Goal: Task Accomplishment & Management: Manage account settings

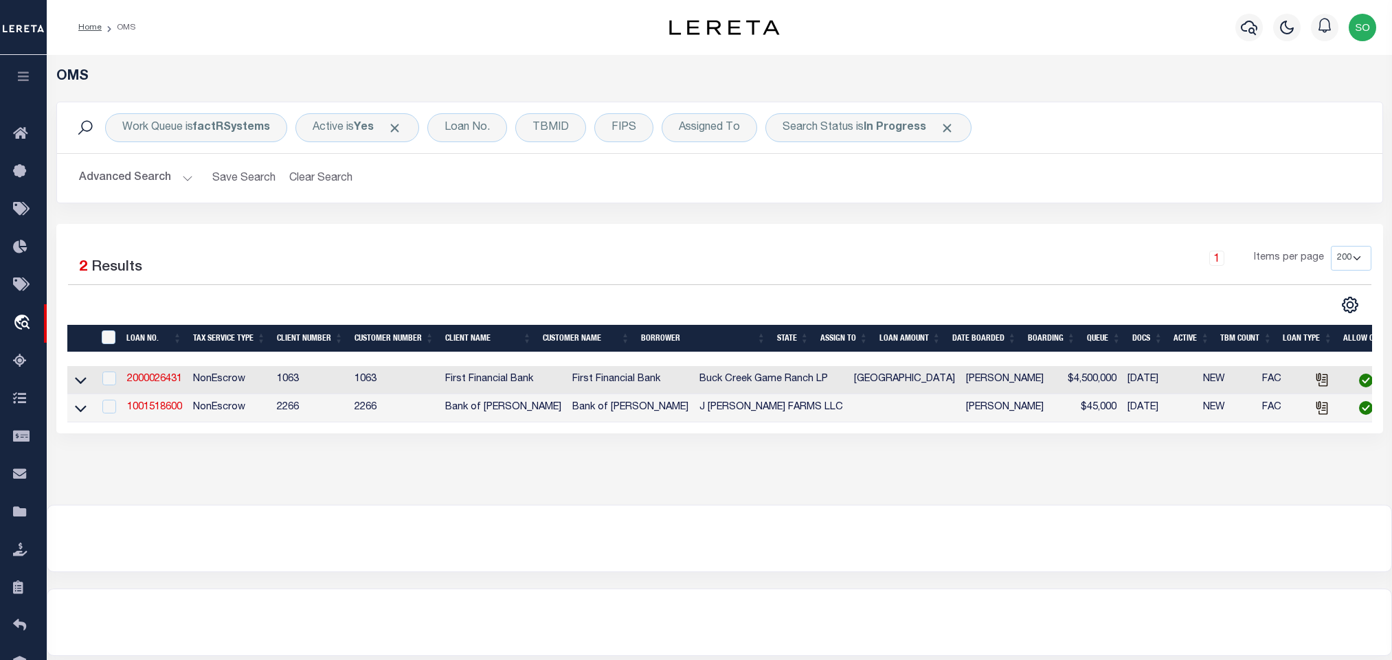
select select "200"
click at [324, 180] on button "Clear Search" at bounding box center [321, 178] width 75 height 27
click at [889, 131] on b "In Progress" at bounding box center [895, 127] width 63 height 11
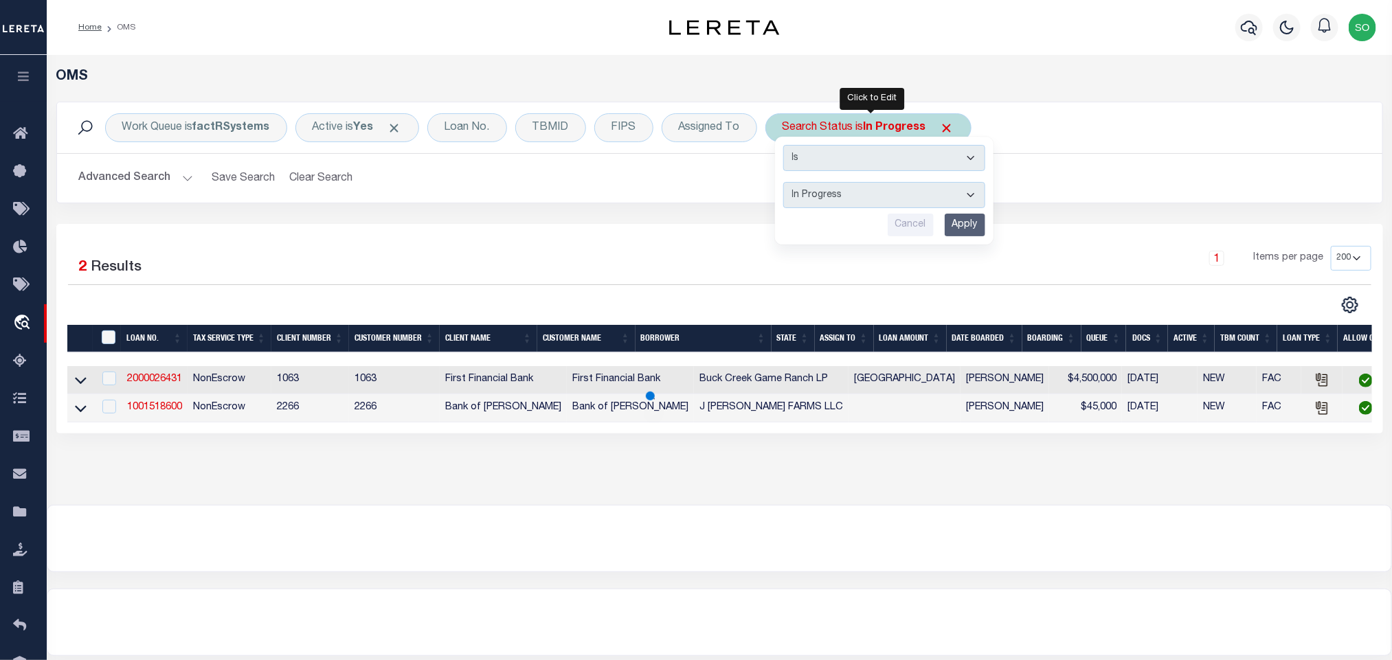
select select "RD"
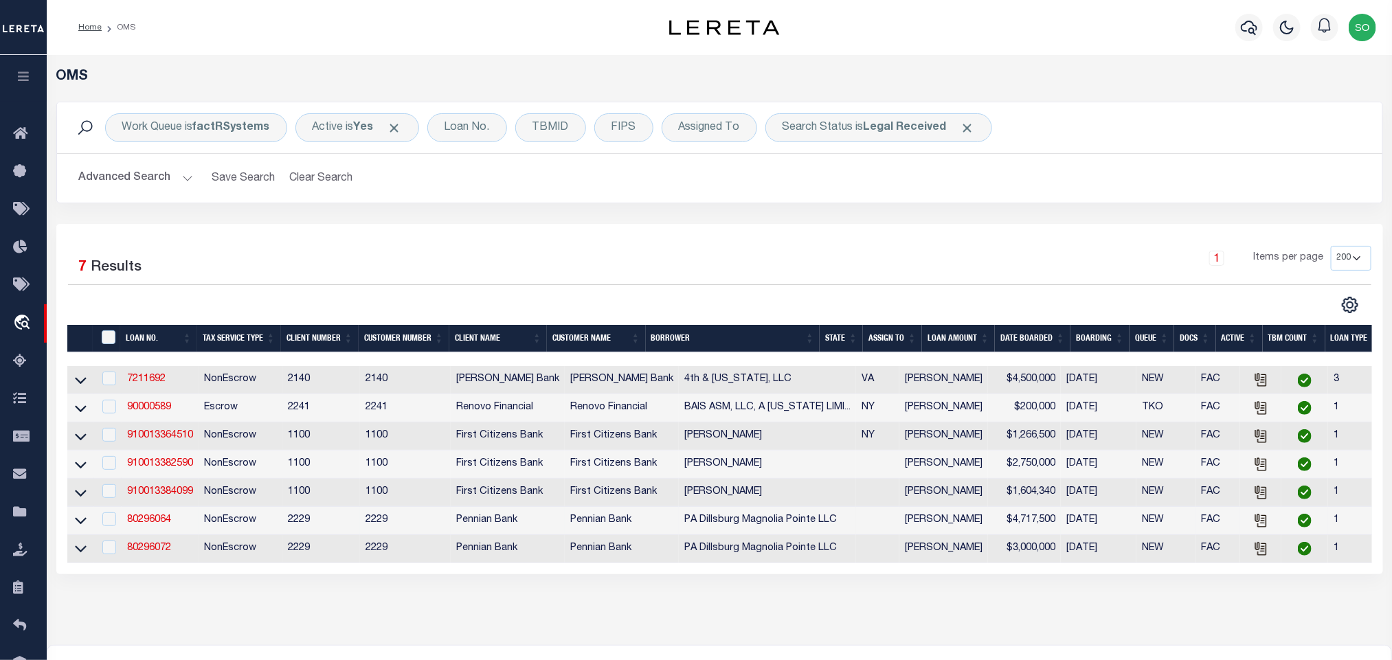
scroll to position [103, 0]
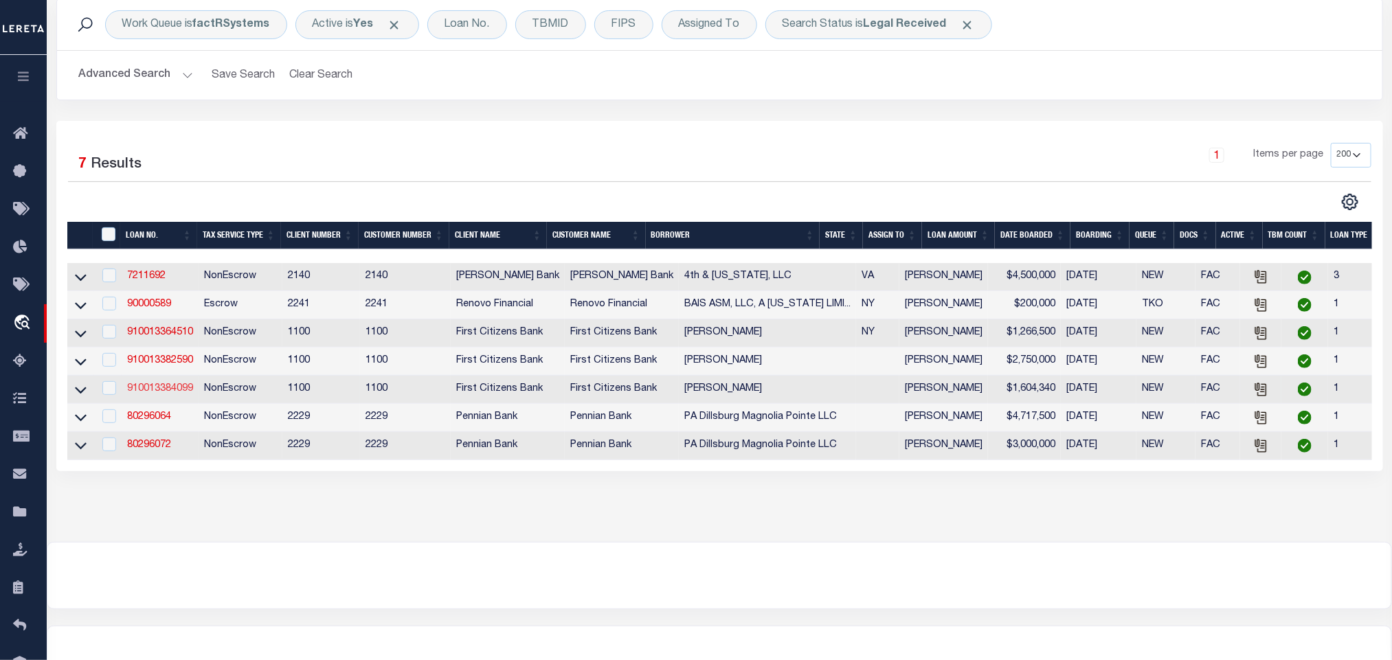
click at [164, 390] on link "910013384099" at bounding box center [160, 389] width 66 height 10
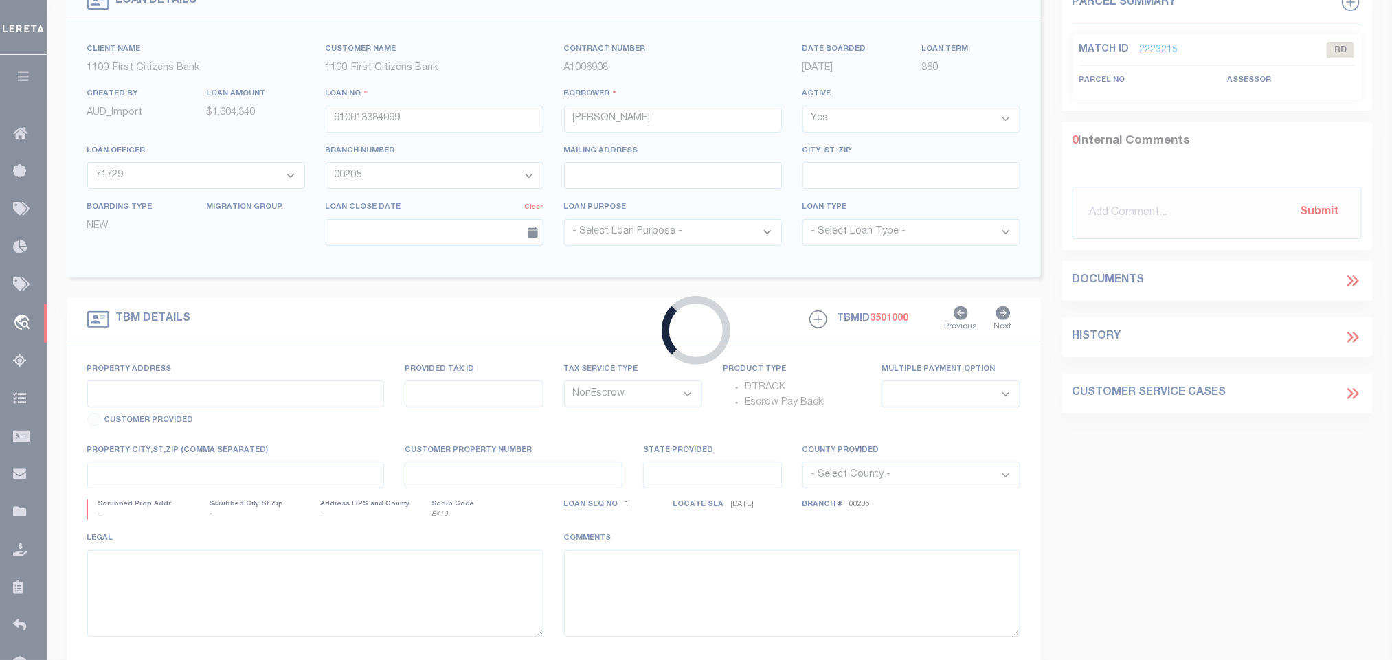
scroll to position [335, 0]
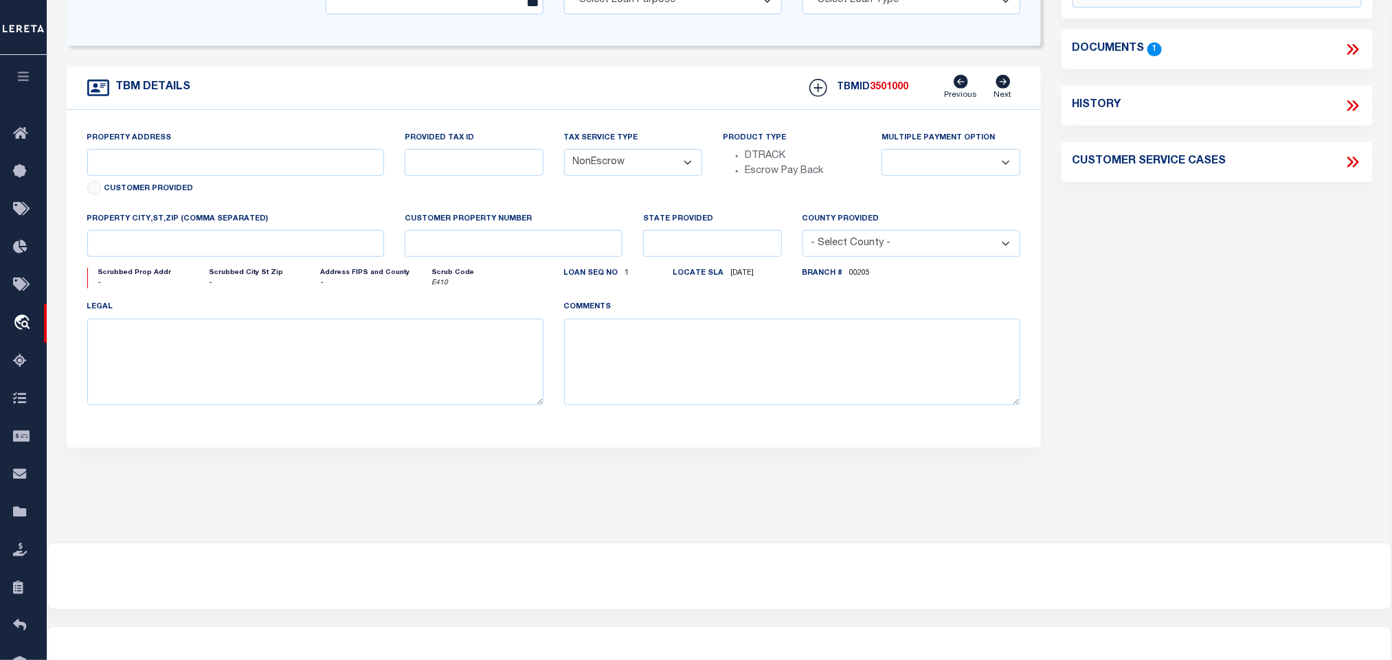
select select "92755"
select select
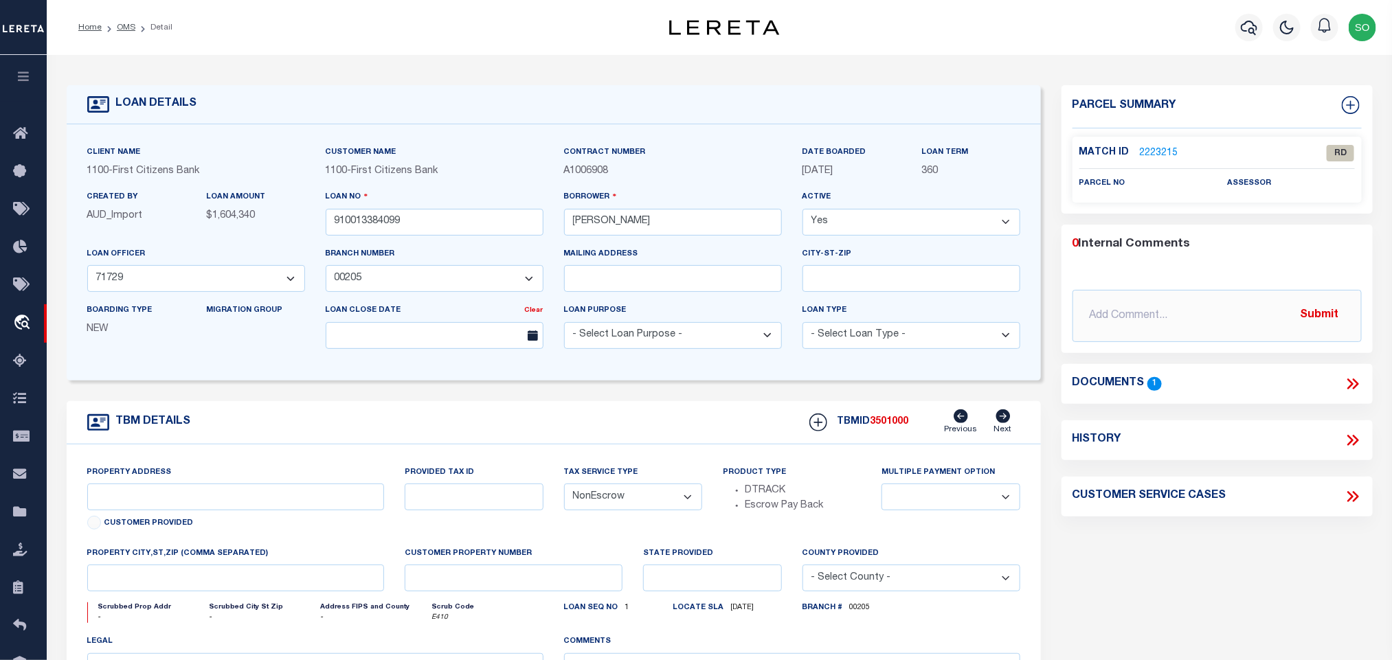
select select "24363"
click at [627, 221] on input "[PERSON_NAME]" at bounding box center [673, 222] width 218 height 27
click at [578, 219] on input "[PERSON_NAME]" at bounding box center [673, 222] width 218 height 27
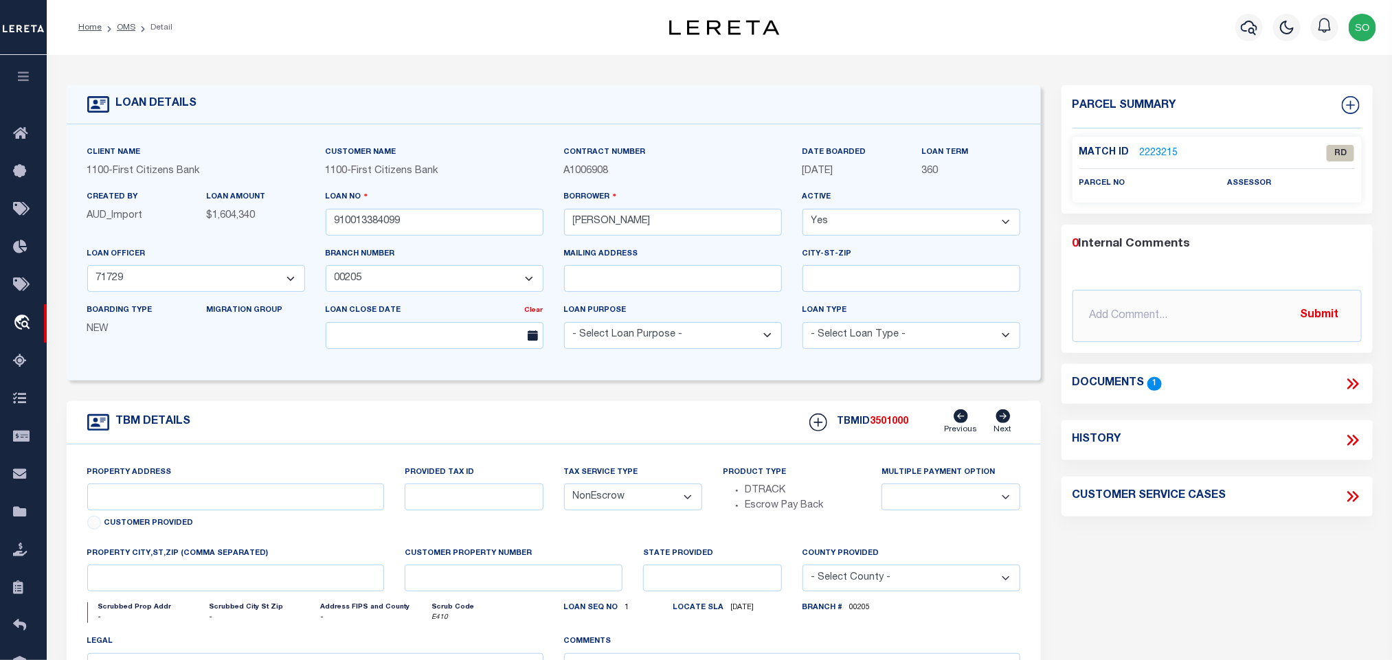
click at [124, 35] on ol "Home OMS Detail" at bounding box center [125, 27] width 116 height 29
click at [124, 29] on link "OMS" at bounding box center [126, 27] width 19 height 8
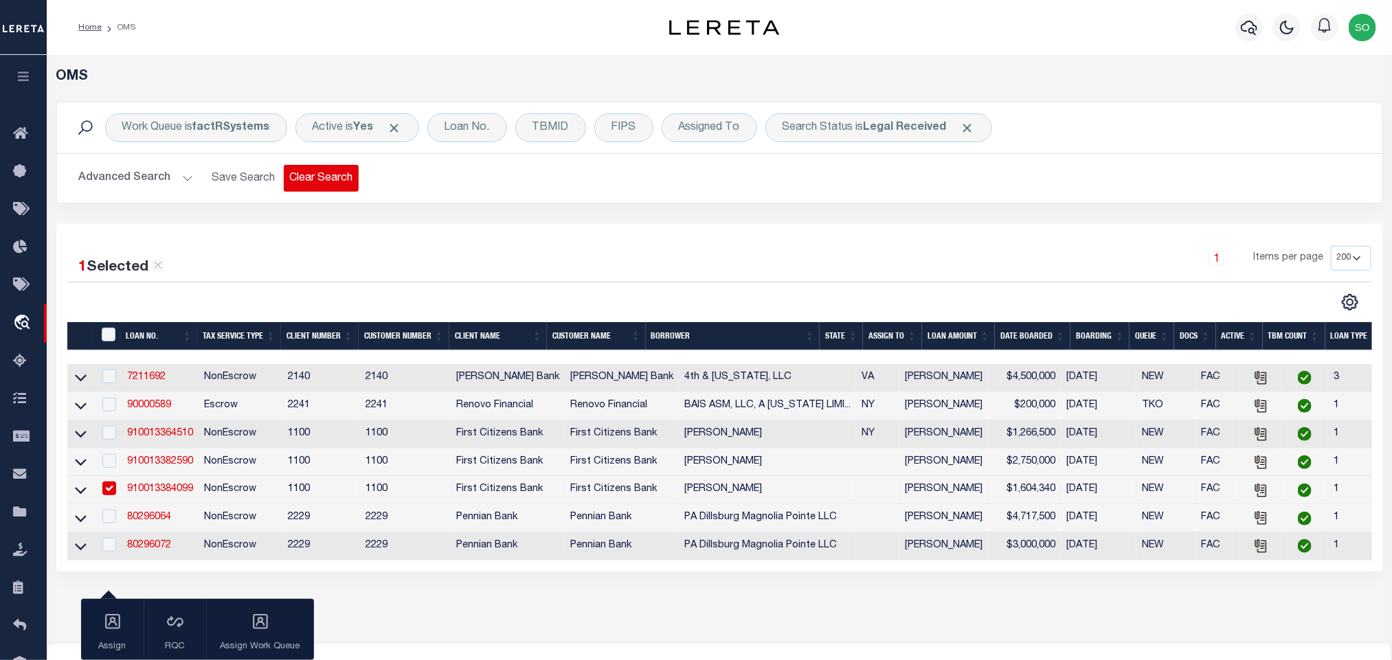
click at [311, 170] on button "Clear Search" at bounding box center [321, 178] width 75 height 27
click at [458, 130] on div "Loan No." at bounding box center [467, 127] width 80 height 29
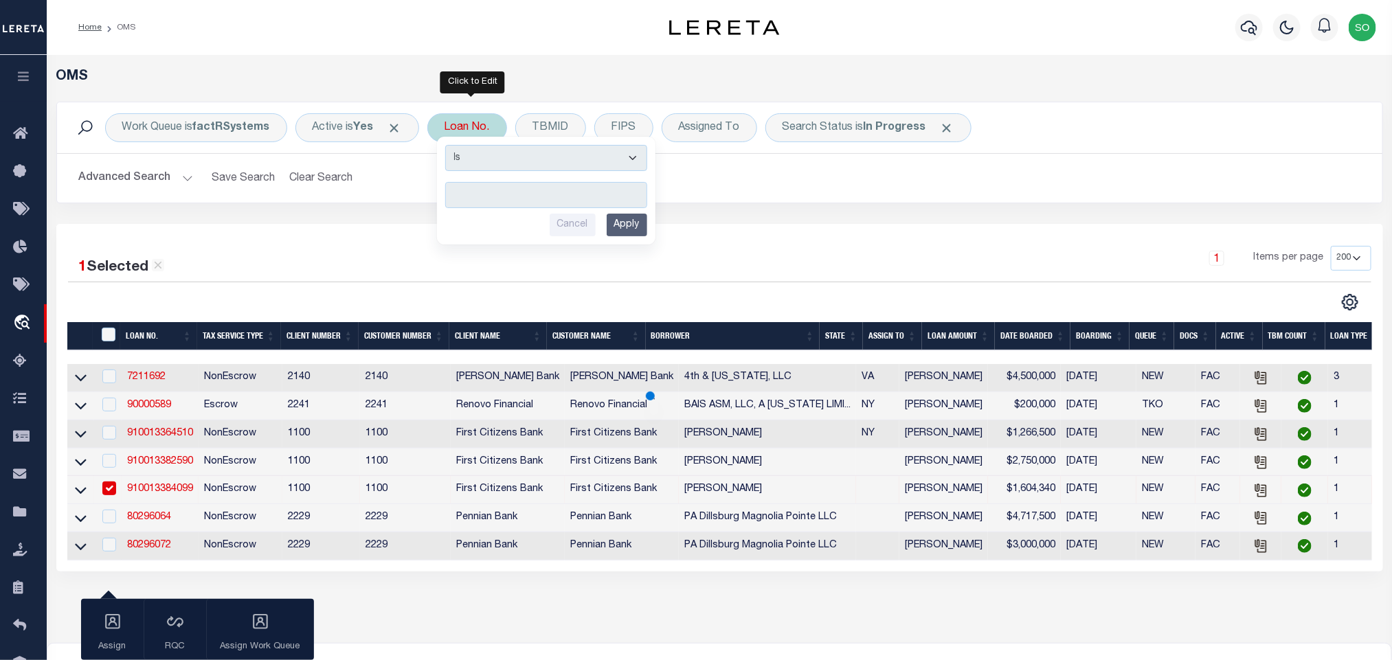
click at [509, 192] on input "text" at bounding box center [546, 195] width 202 height 26
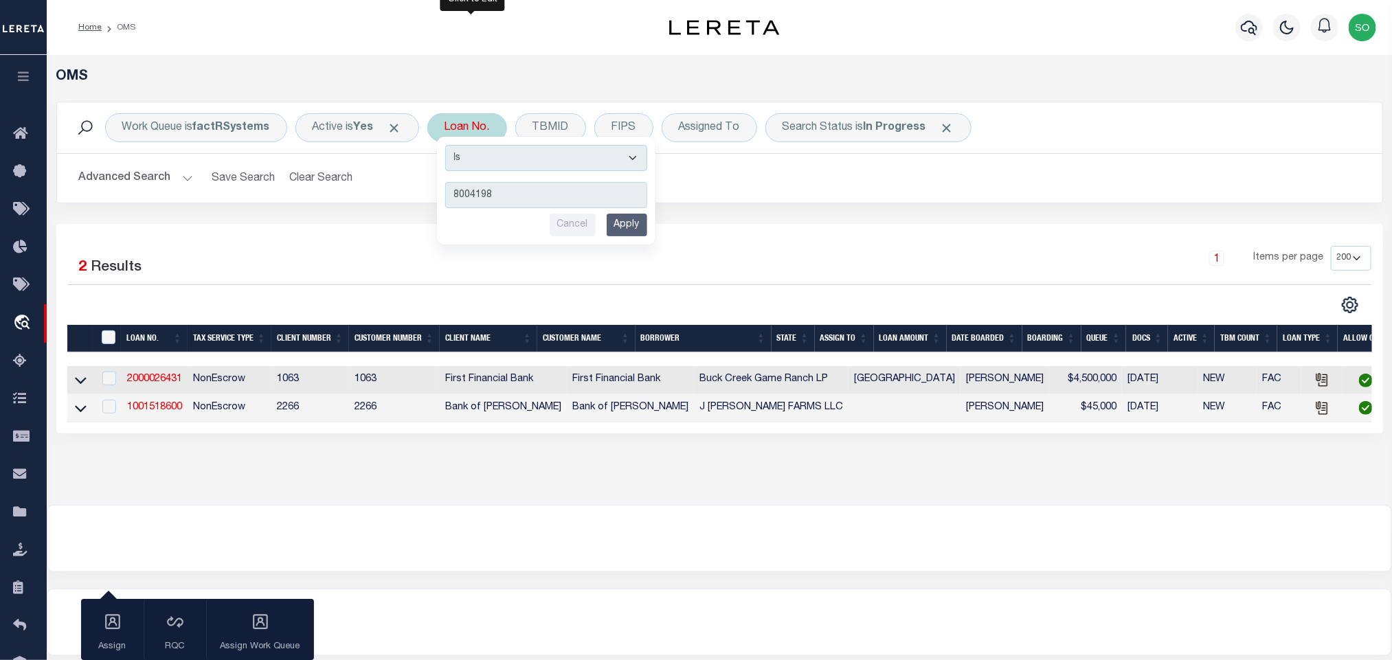
type input "8004198"
click at [633, 231] on input "Apply" at bounding box center [627, 225] width 41 height 23
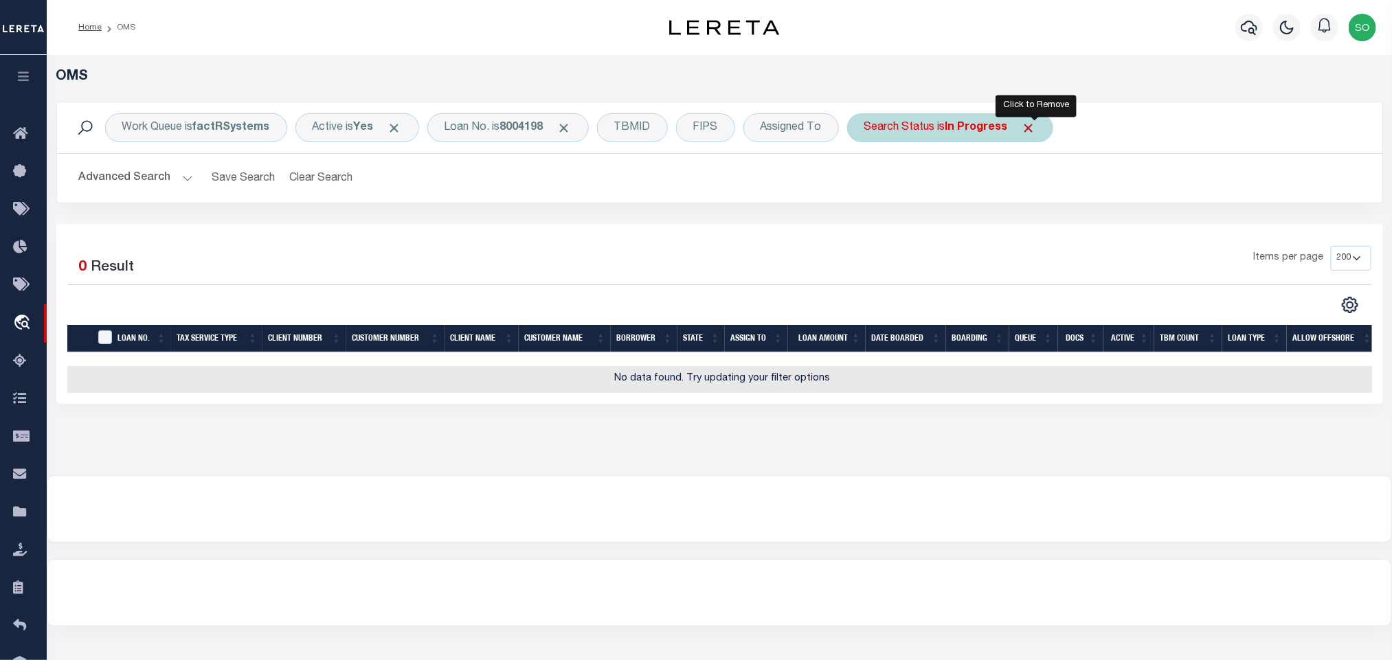
click at [1033, 129] on span "Click to Remove" at bounding box center [1029, 128] width 14 height 14
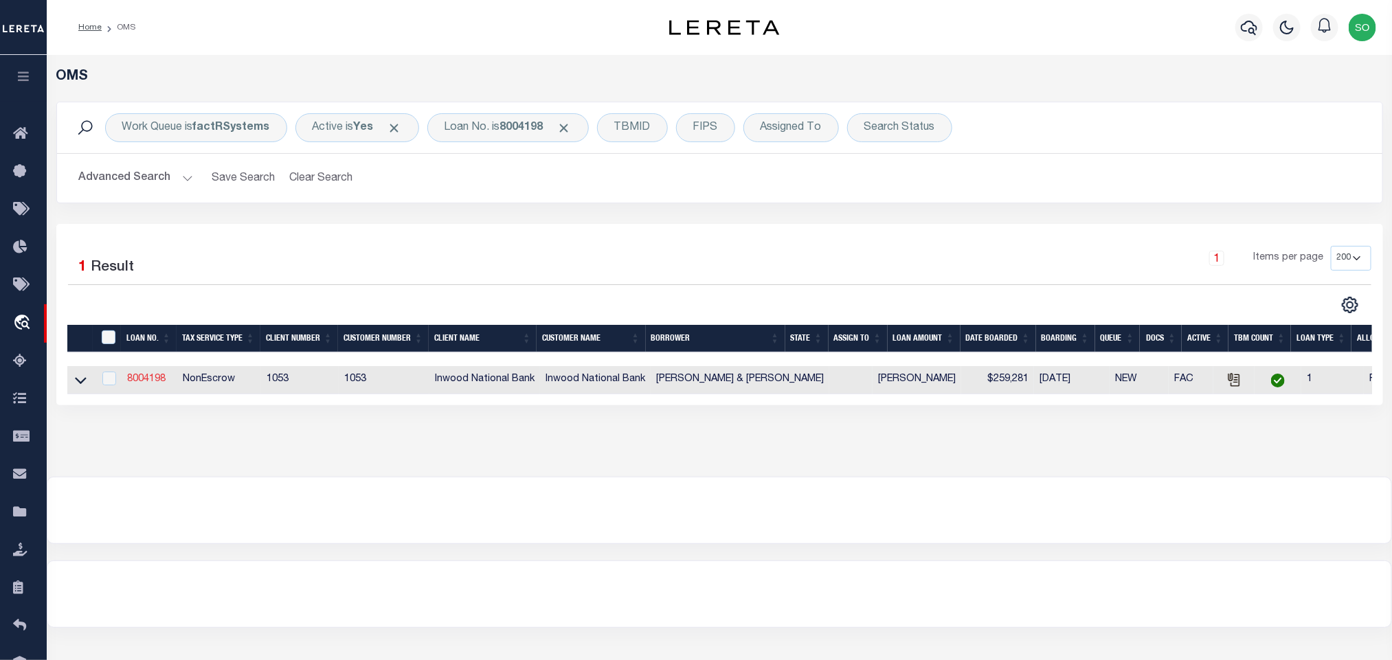
click at [145, 381] on link "8004198" at bounding box center [146, 380] width 38 height 10
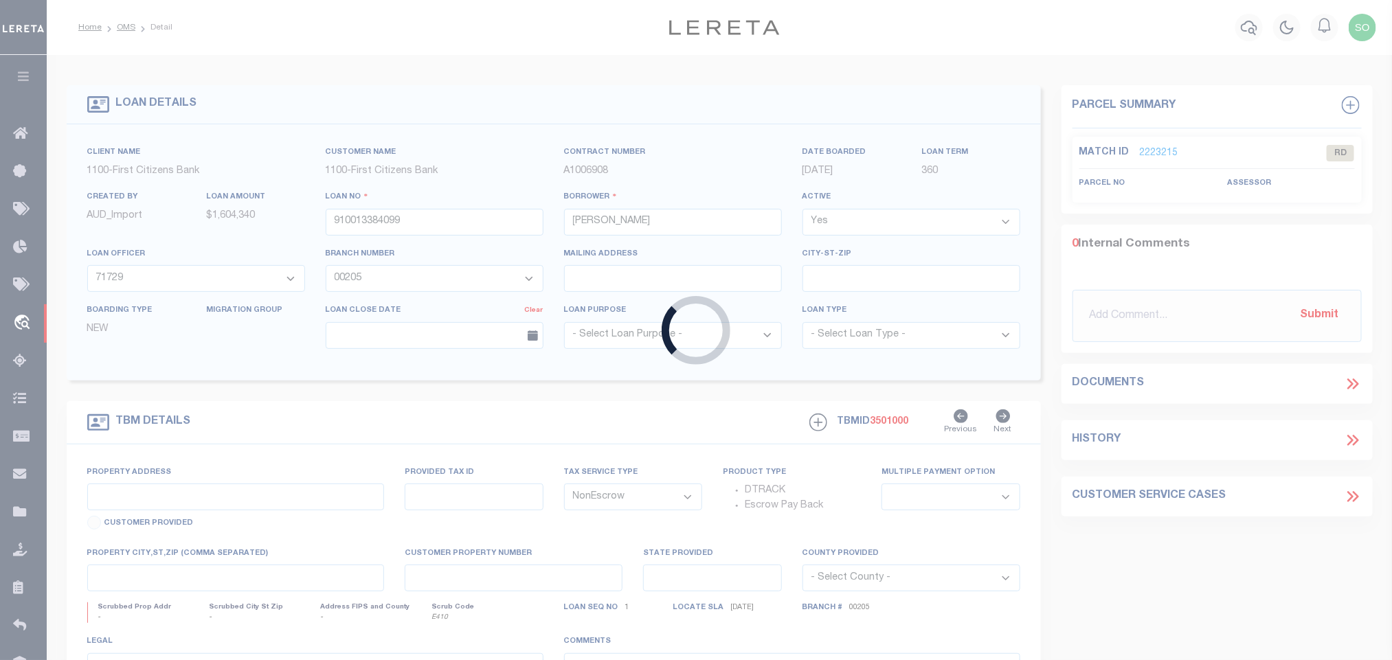
type input "8004198"
type input "[PERSON_NAME] & [PERSON_NAME]"
select select
type input "[DATE]"
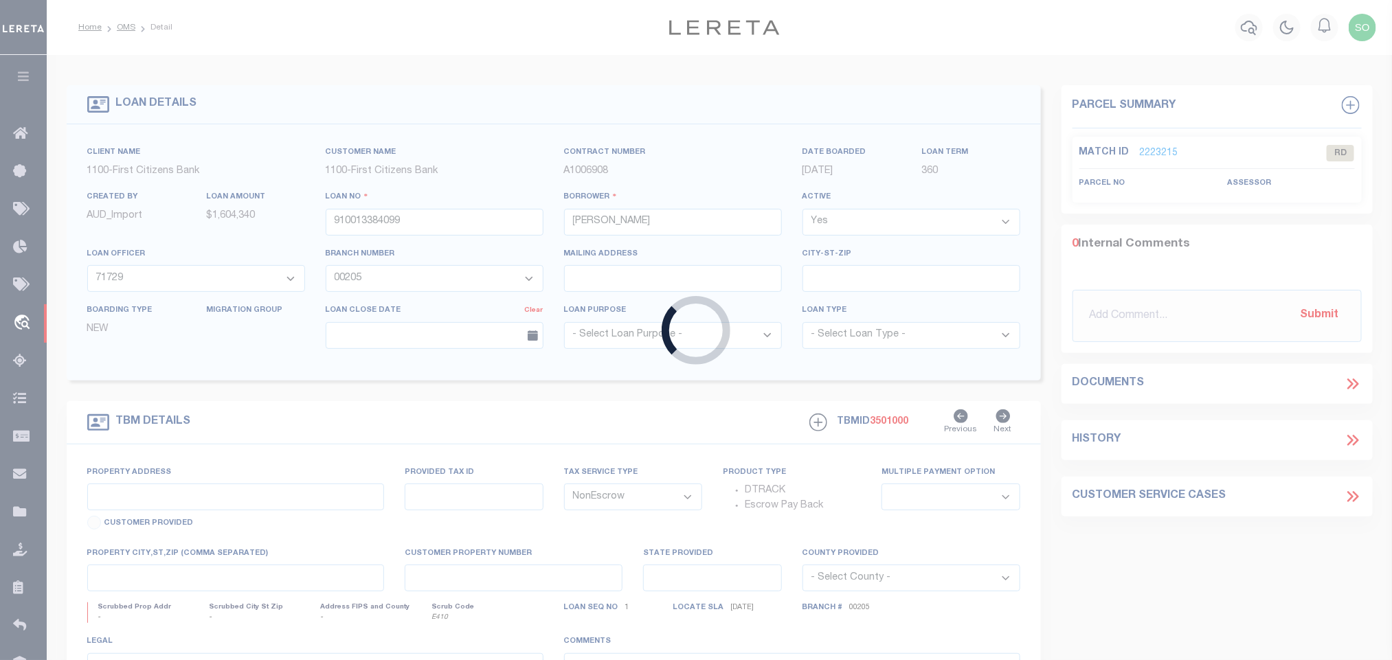
select select "10"
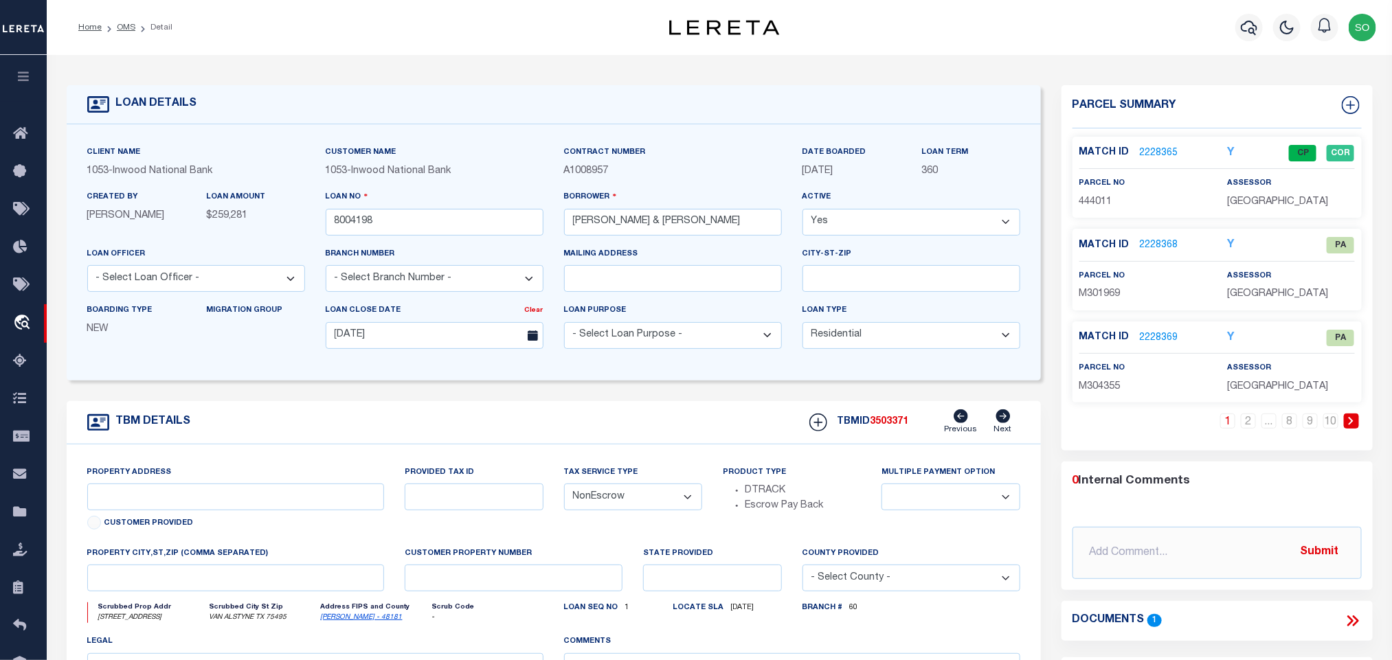
select select "224"
select select "103"
type input "[STREET_ADDRESS]"
type input "444011"
select select
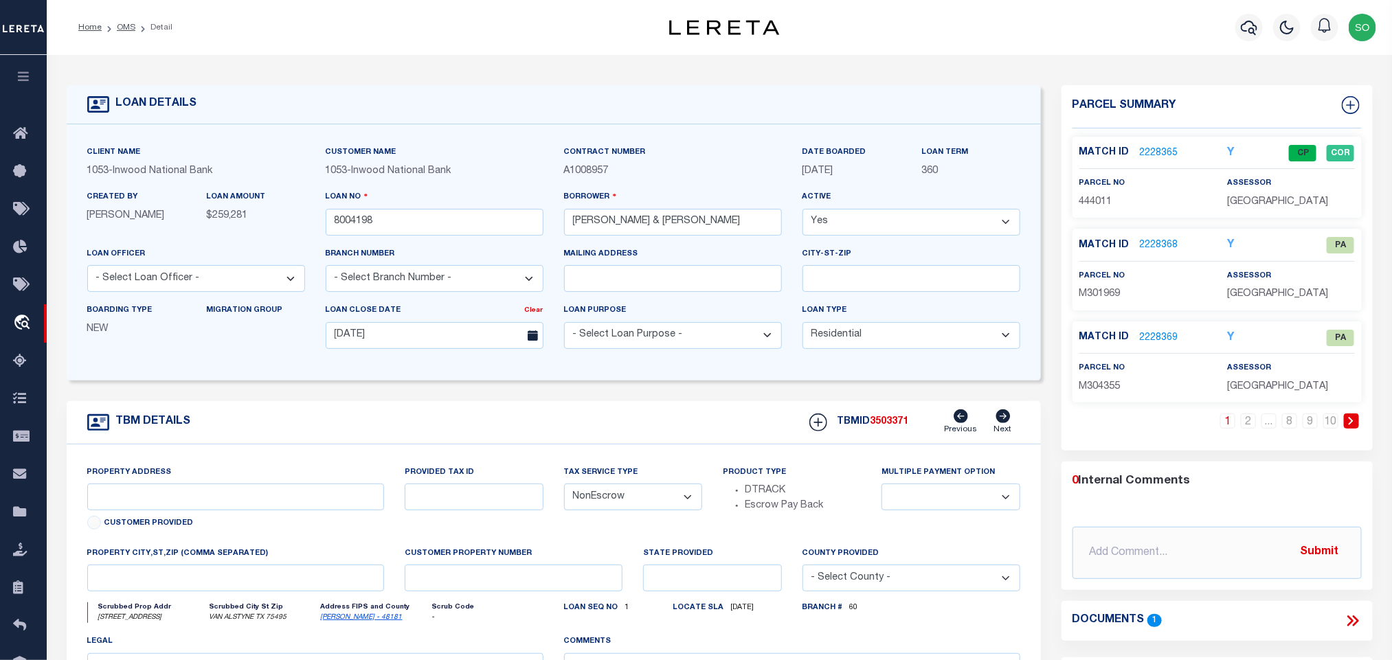
type input "VAN ALSTYNE TX 75495"
select select
type textarea "LOT 2, BLOCK 2, OF THE CLIFFS AT [GEOGRAPHIC_DATA], AN ADDITION TO [GEOGRAPHIC_…"
click at [1161, 248] on link "2228368" at bounding box center [1159, 245] width 38 height 14
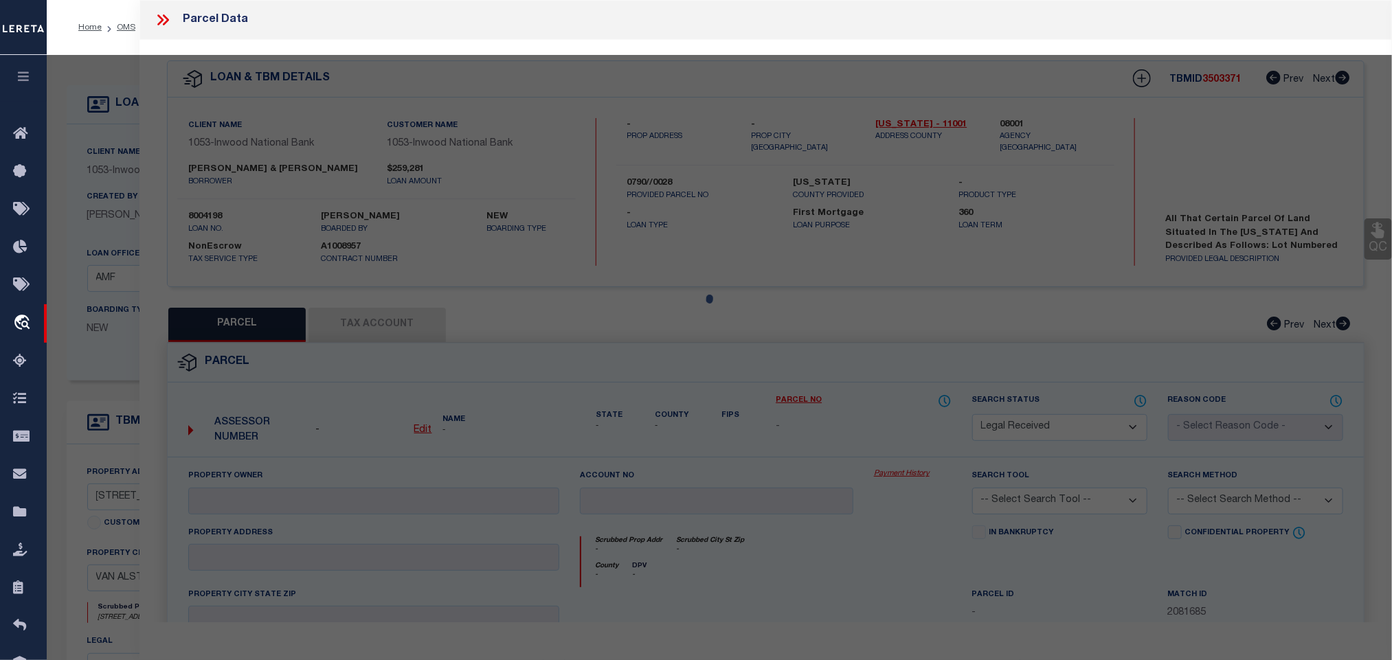
select select "AS"
checkbox input "false"
select select "PA"
select select "PRO"
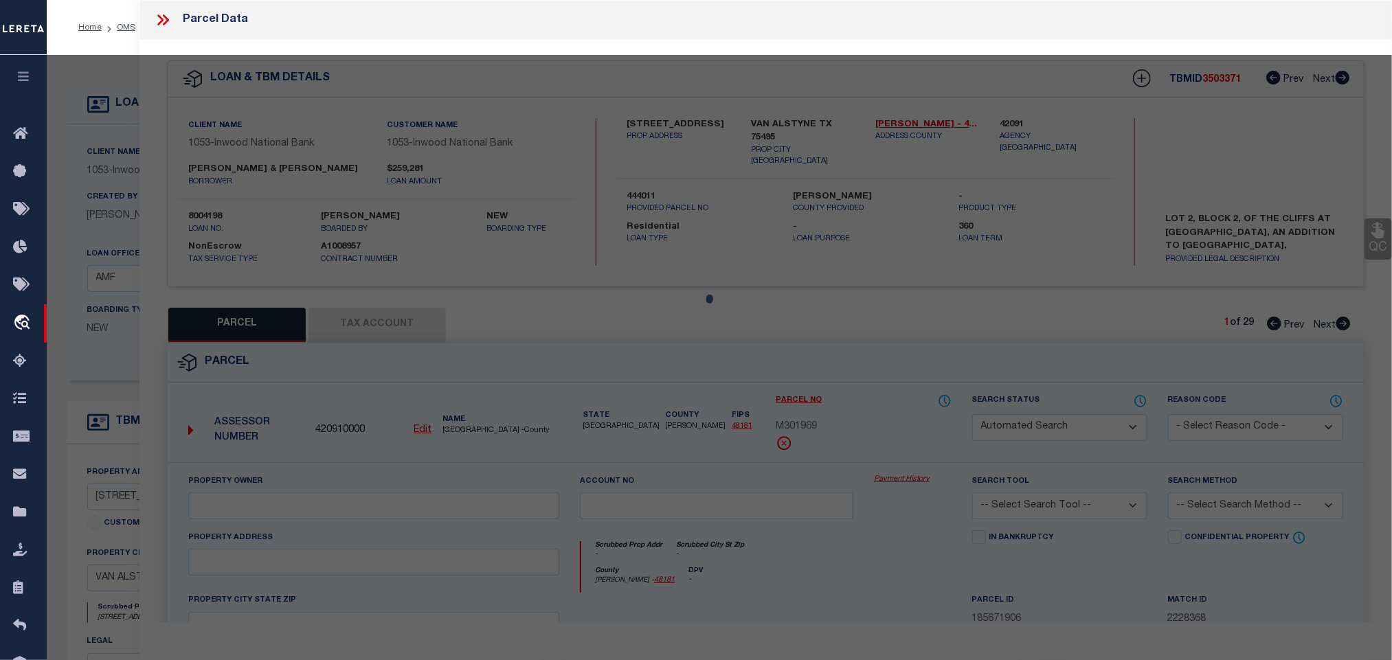
select select "ADD"
checkbox input "false"
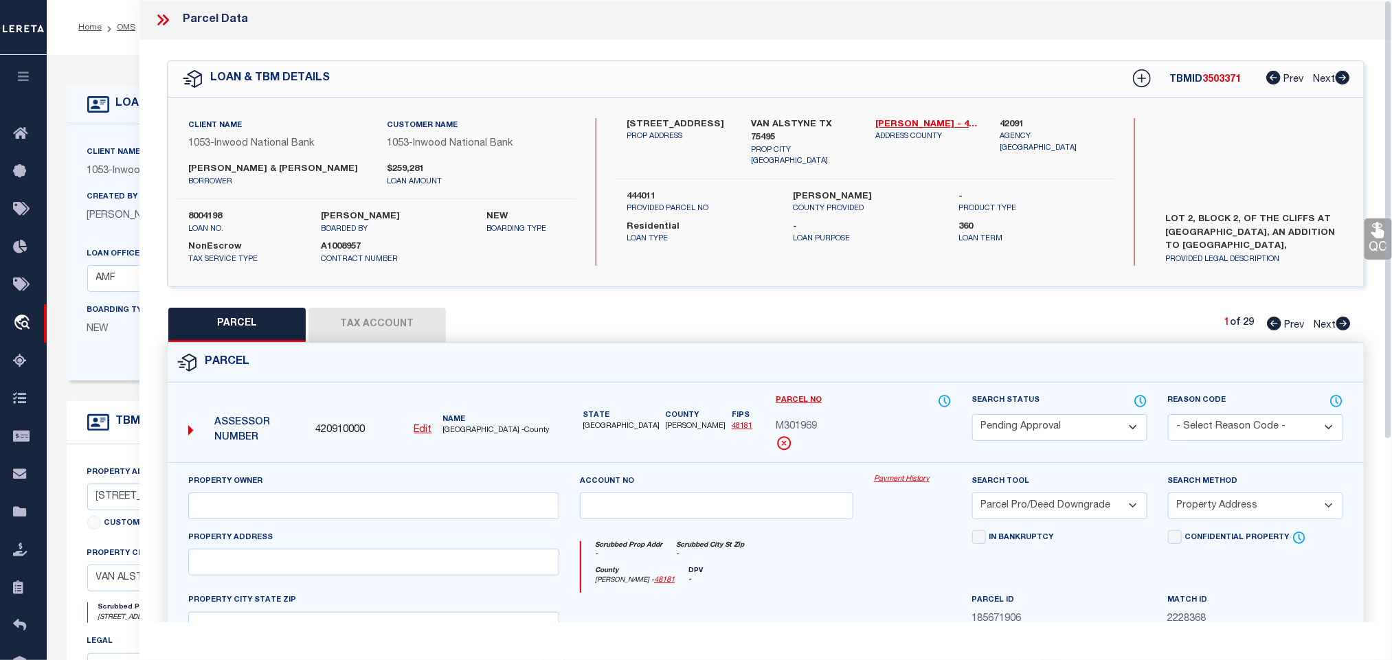
click at [726, 355] on div "Parcel" at bounding box center [766, 363] width 1196 height 39
click at [1018, 429] on select "Automated Search Bad Parcel Complete Duplicate Parcel High Dollar Reporting In …" at bounding box center [1059, 427] width 175 height 27
select select "PR"
click at [972, 416] on select "Automated Search Bad Parcel Complete Duplicate Parcel High Dollar Reporting In …" at bounding box center [1059, 427] width 175 height 27
click at [1223, 427] on select "- Select Reason Code - 099 - Other (Provide additional detail) ACT - Agency Cha…" at bounding box center [1255, 427] width 175 height 27
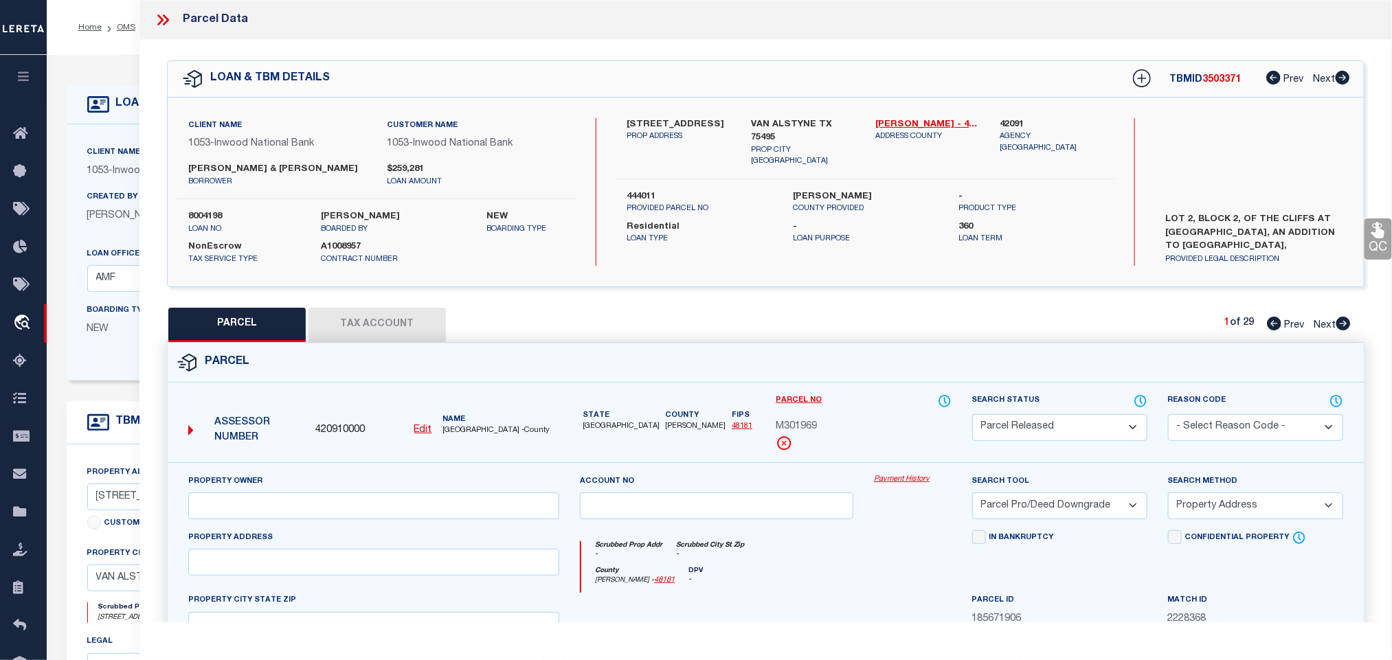
select select "099"
click at [1168, 416] on select "- Select Reason Code - 099 - Other (Provide additional detail) ACT - Agency Cha…" at bounding box center [1255, 427] width 175 height 27
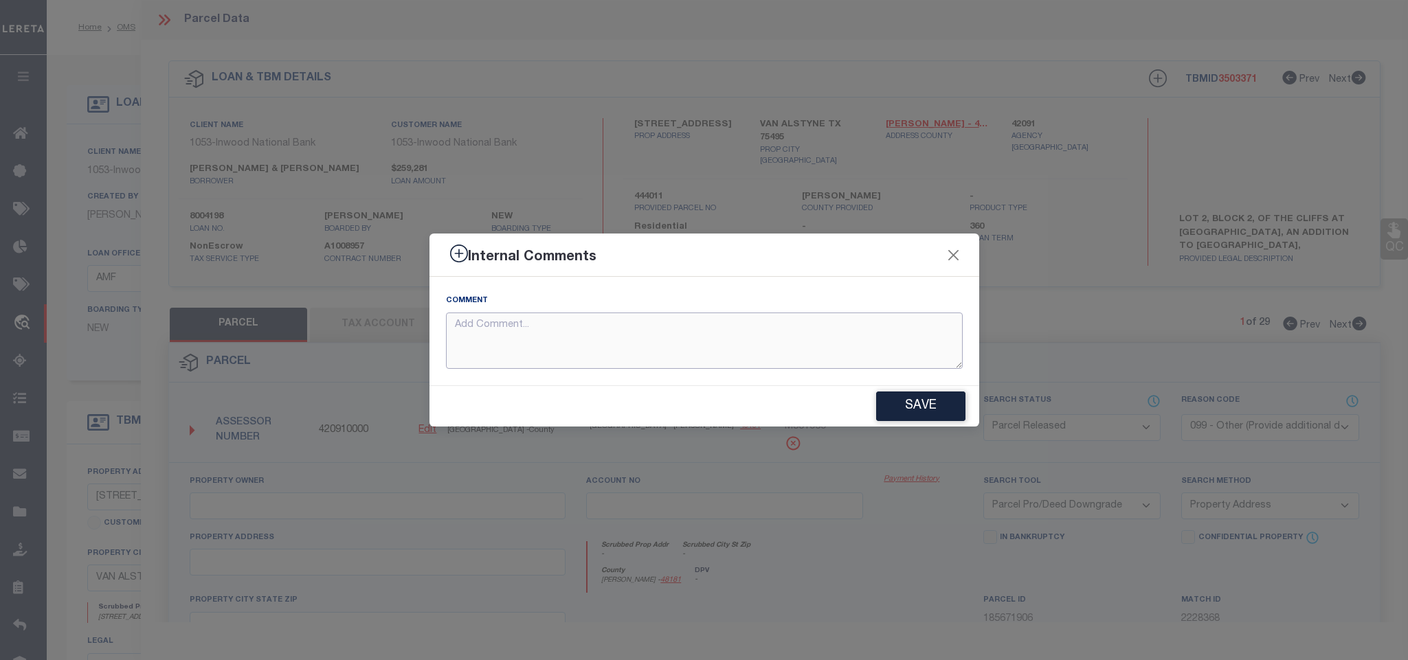
click at [726, 333] on textarea at bounding box center [704, 341] width 517 height 57
paste textarea "Parcel not needed"
type textarea "Parcel not needed"
click at [906, 403] on button "Save" at bounding box center [920, 407] width 89 height 30
type textarea "Parcel not needed"
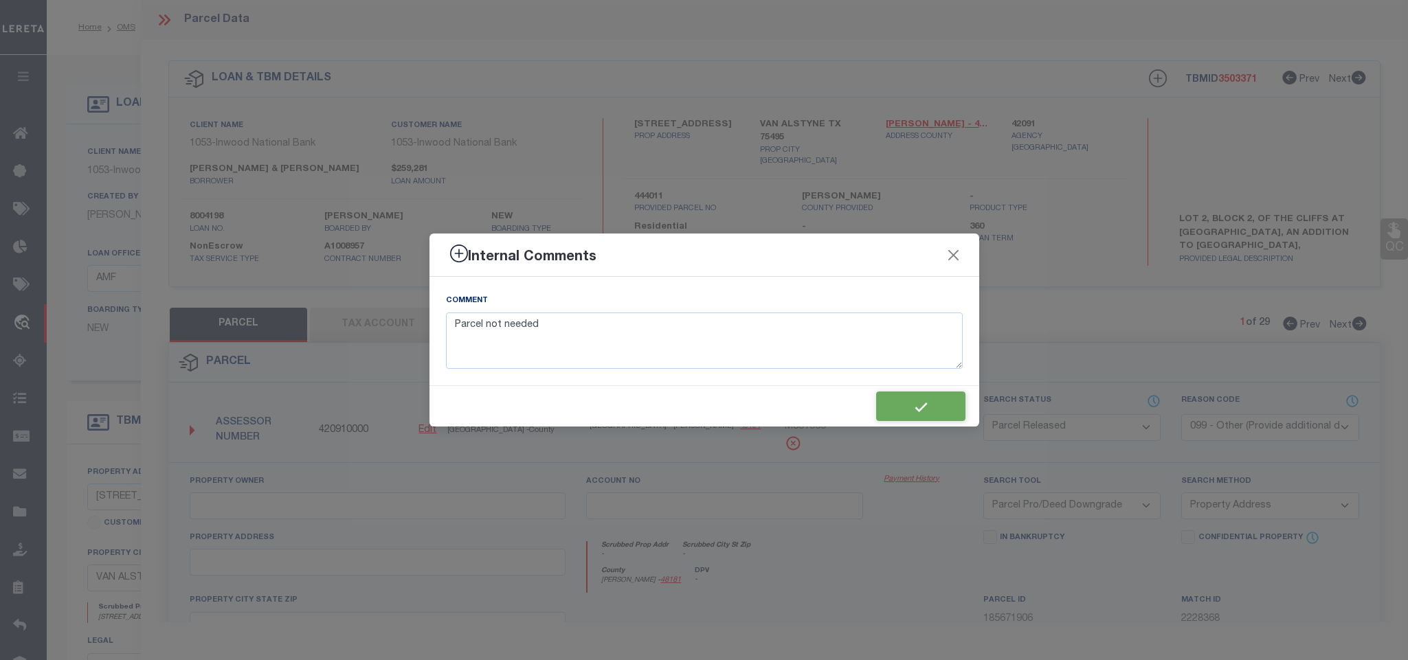
type textarea "Parcel not needed"
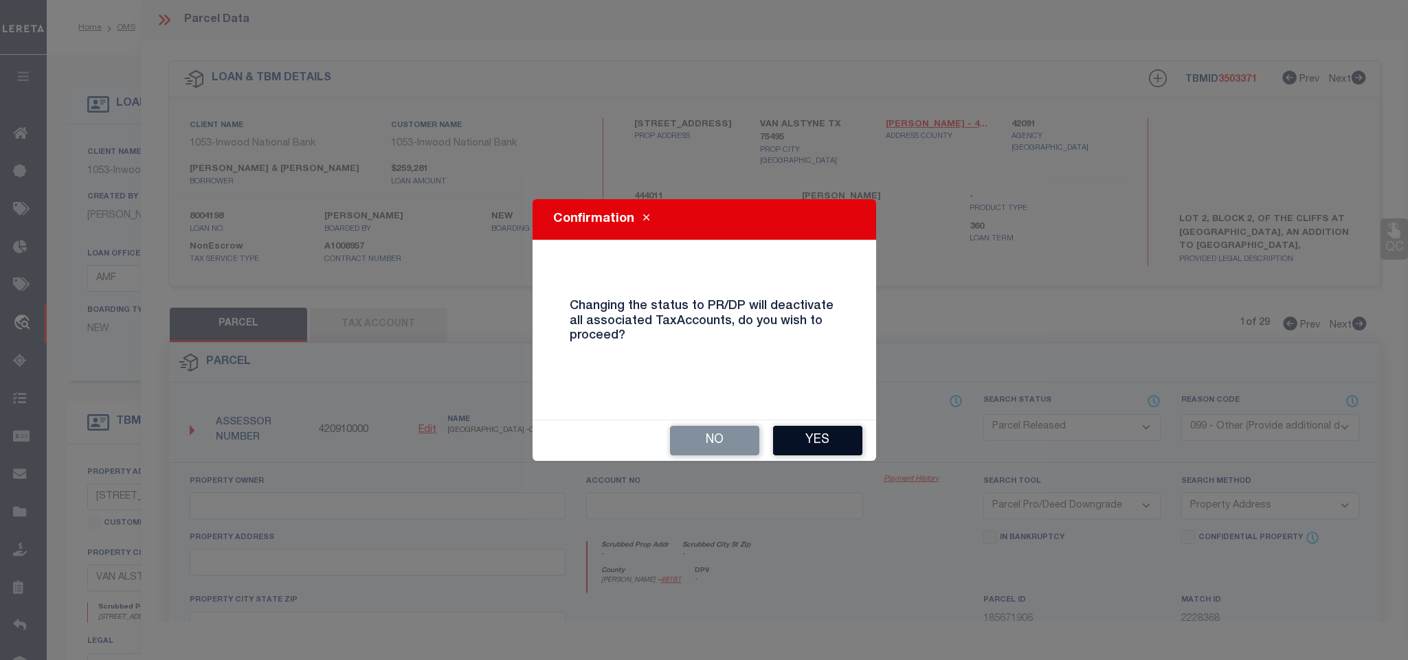
click at [804, 448] on button "Yes" at bounding box center [817, 441] width 89 height 30
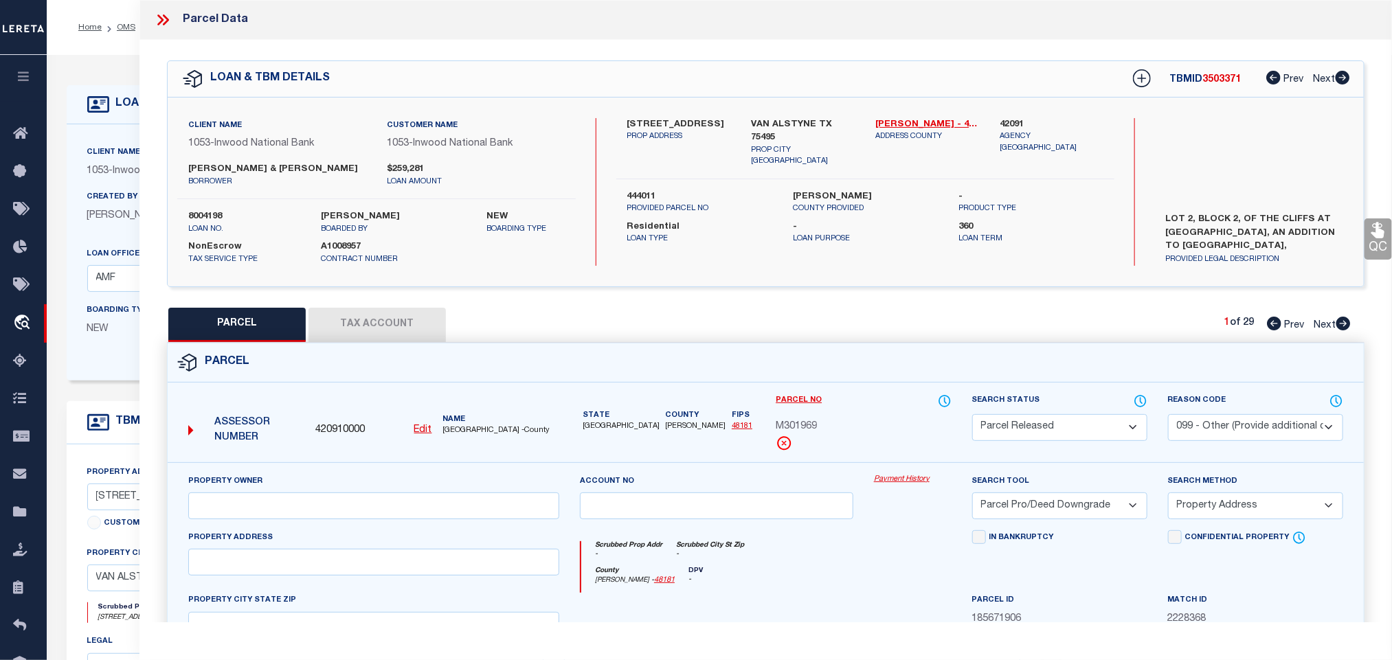
select select "AS"
select select
checkbox input "false"
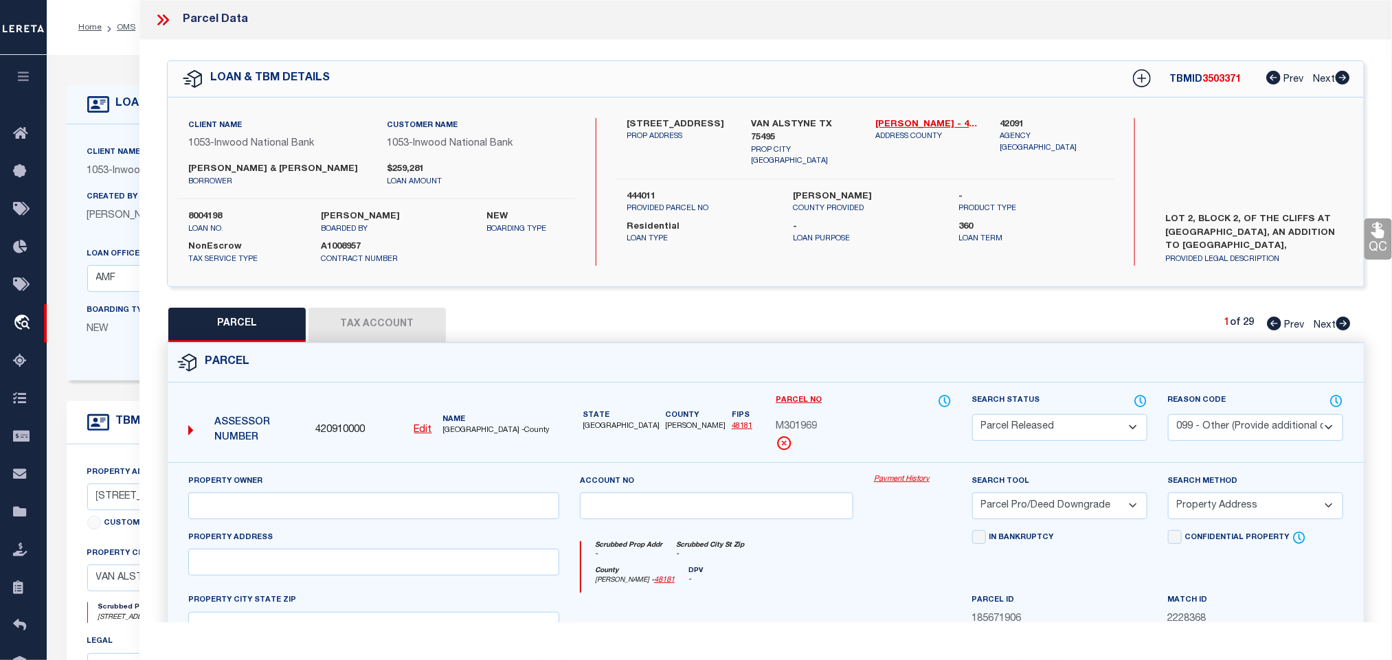
checkbox input "false"
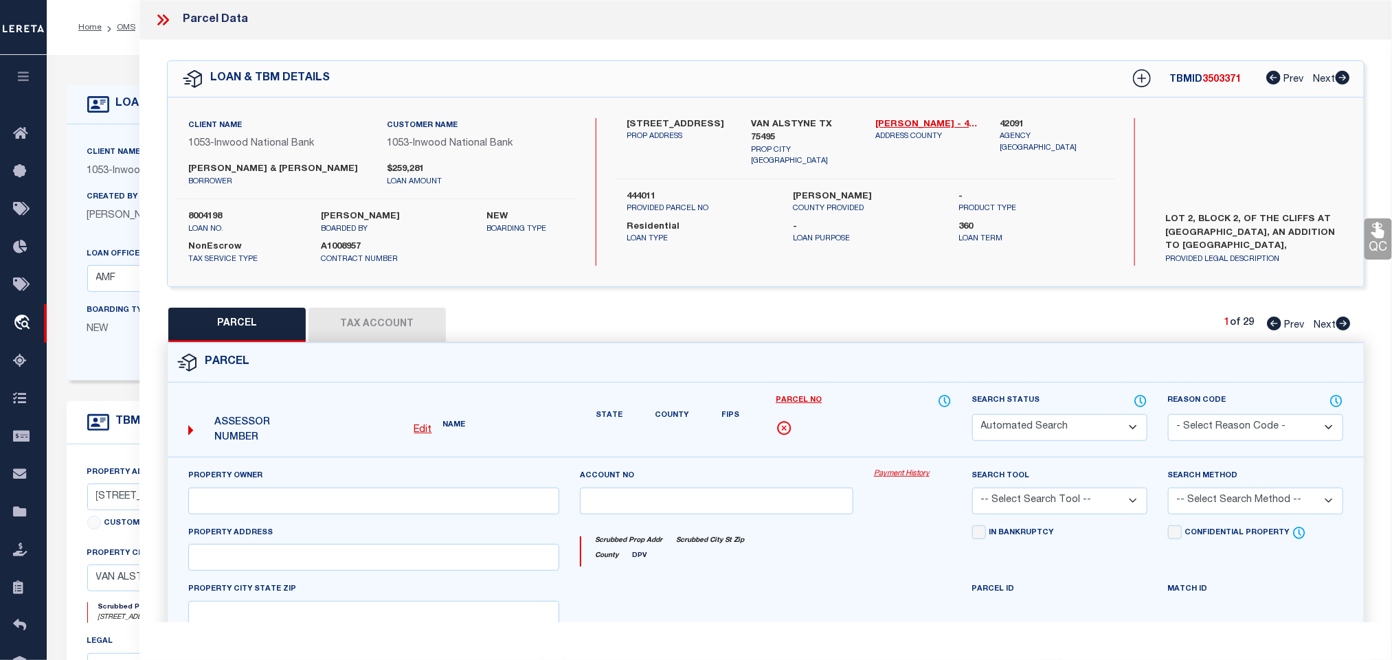
select select "PR"
select select "099"
select select "PRO"
select select "ADD"
type textarea "Parcel not needed"
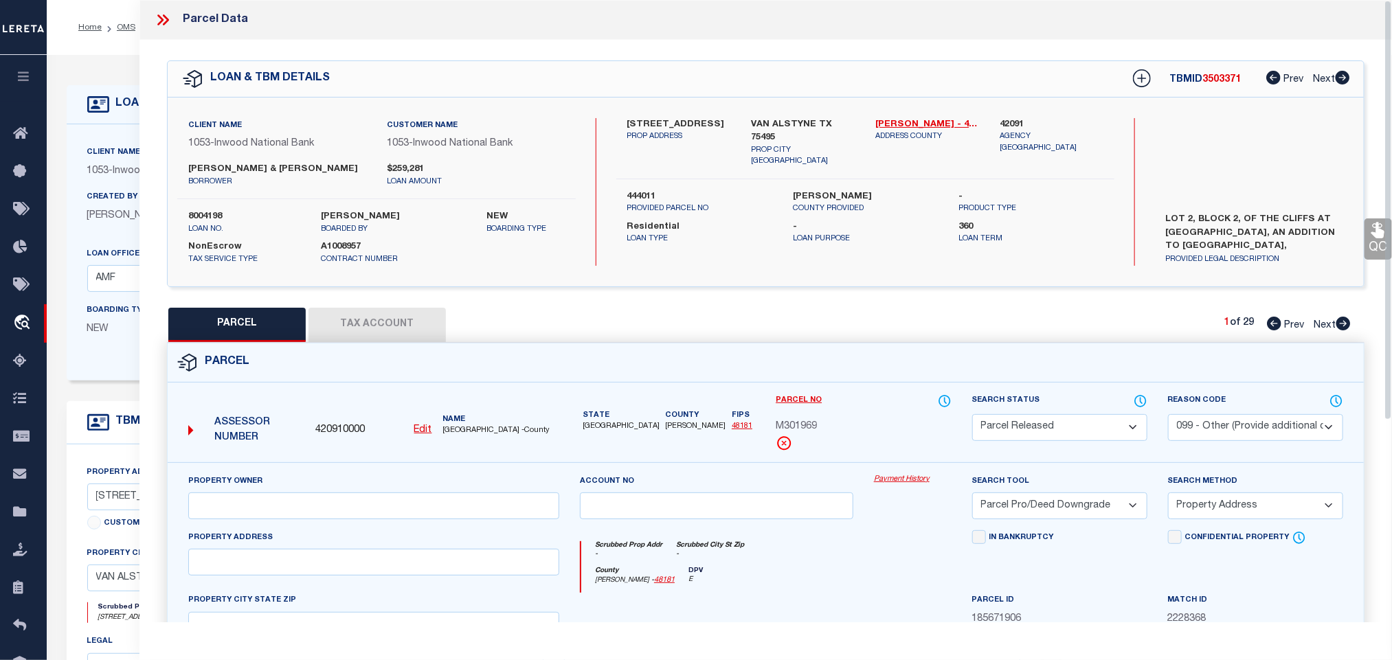
click at [161, 16] on icon at bounding box center [163, 20] width 18 height 18
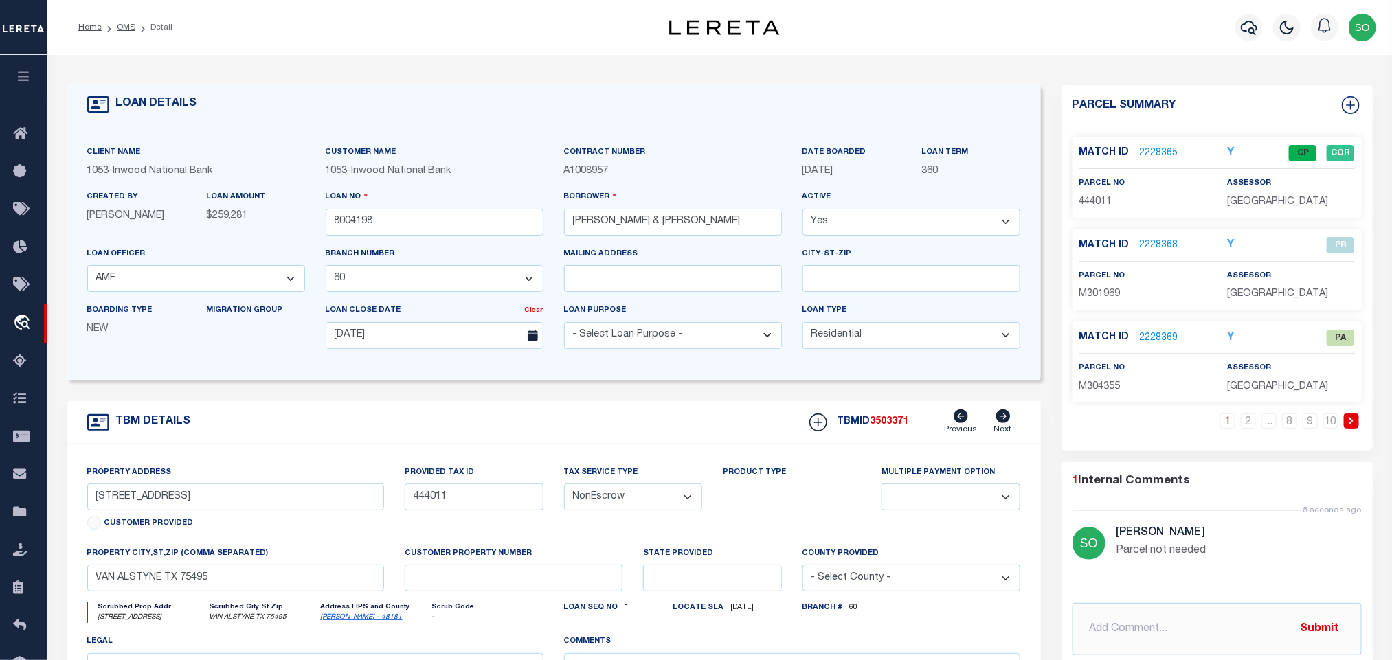
click at [1157, 343] on link "2228369" at bounding box center [1159, 338] width 38 height 14
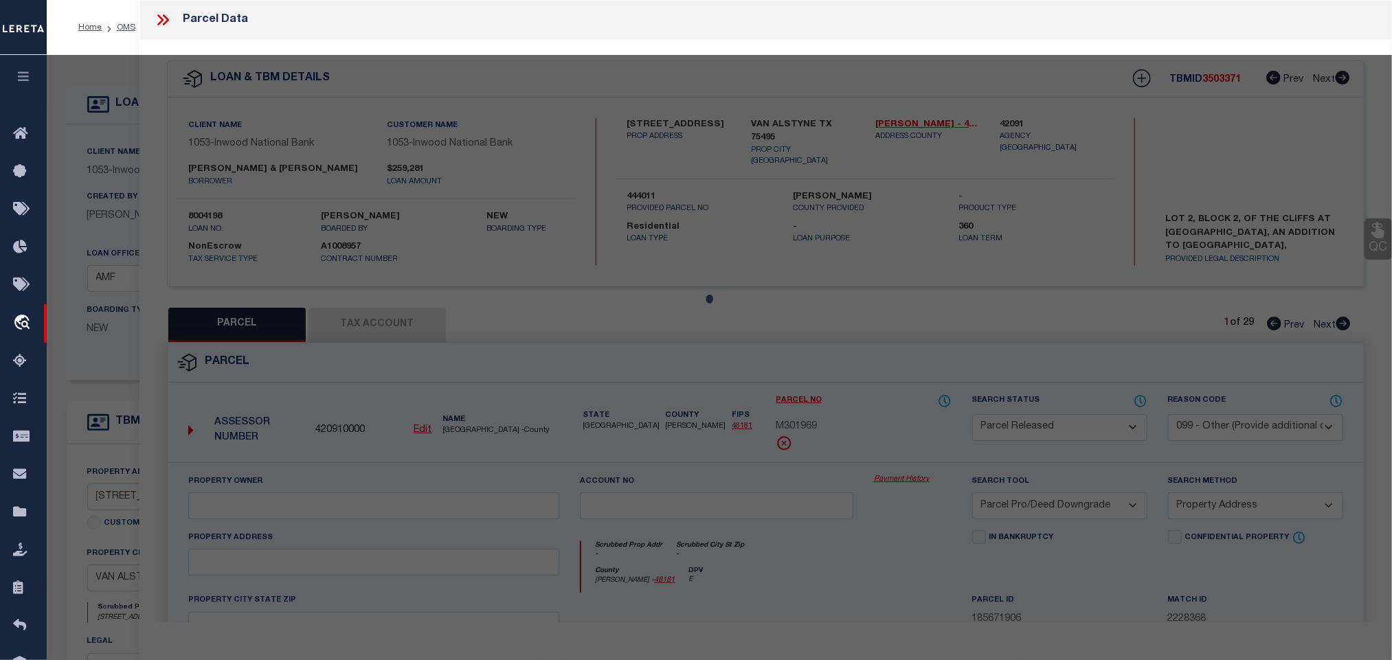
select select "AS"
select select
checkbox input "false"
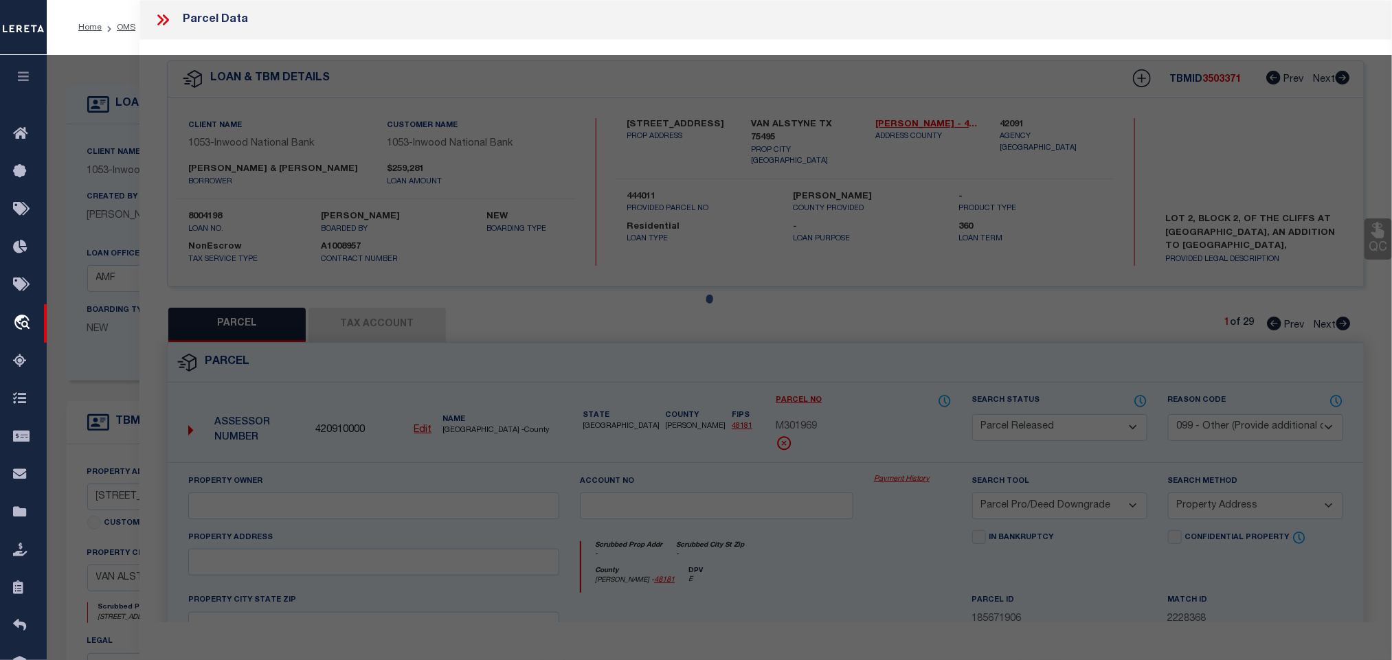
checkbox input "false"
select select "PA"
select select "PRO"
select select "ADD"
checkbox input "false"
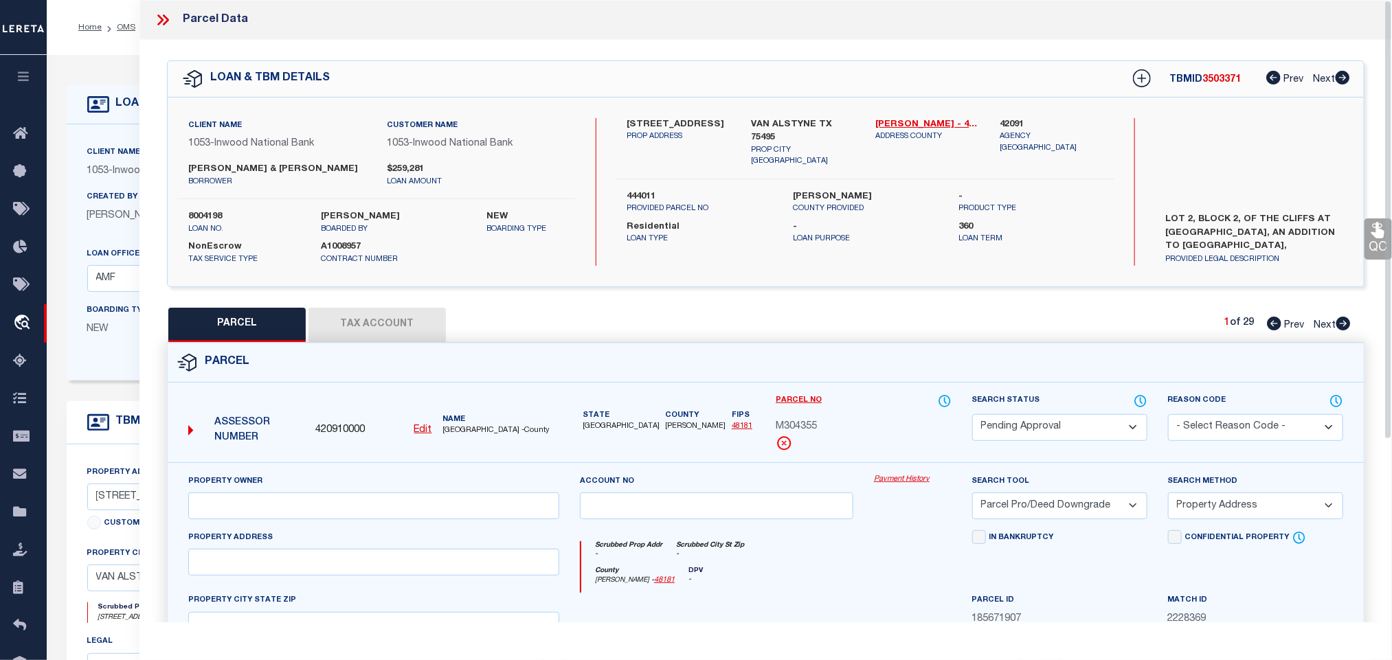
drag, startPoint x: 1015, startPoint y: 433, endPoint x: 1021, endPoint y: 418, distance: 15.7
click at [1015, 433] on select "Automated Search Bad Parcel Complete Duplicate Parcel High Dollar Reporting In …" at bounding box center [1059, 427] width 175 height 27
select select "PR"
click at [972, 416] on select "Automated Search Bad Parcel Complete Duplicate Parcel High Dollar Reporting In …" at bounding box center [1059, 427] width 175 height 27
drag, startPoint x: 1214, startPoint y: 429, endPoint x: 1213, endPoint y: 419, distance: 10.4
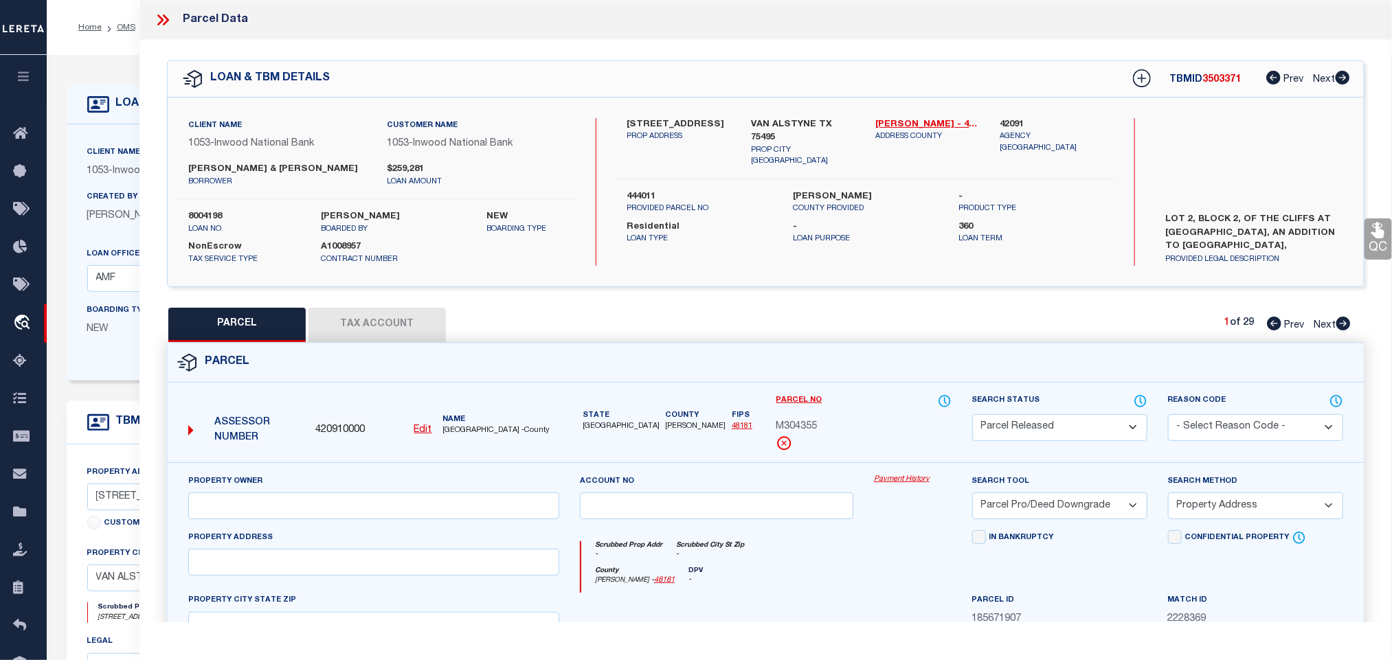
click at [1214, 429] on select "- Select Reason Code - 099 - Other (Provide additional detail) ACT - Agency Cha…" at bounding box center [1255, 427] width 175 height 27
select select "099"
click at [1168, 416] on select "- Select Reason Code - 099 - Other (Provide additional detail) ACT - Agency Cha…" at bounding box center [1255, 427] width 175 height 27
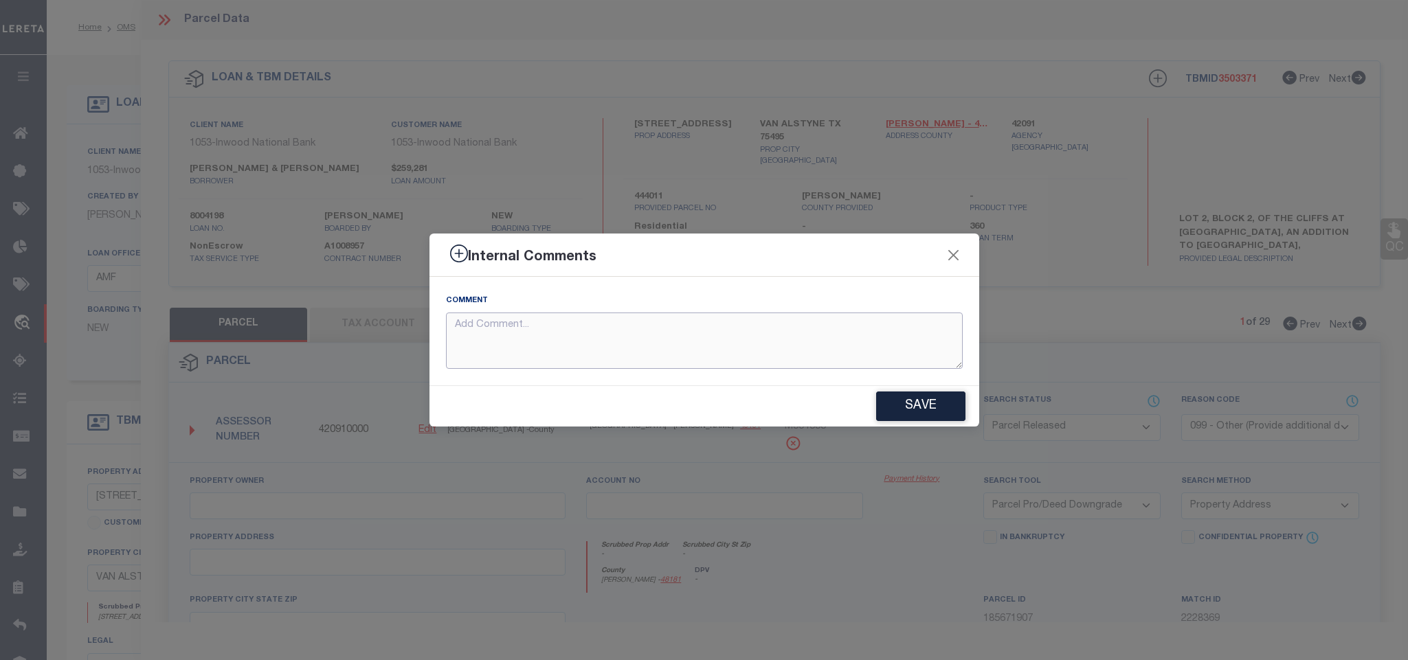
click at [703, 337] on textarea at bounding box center [704, 341] width 517 height 57
paste textarea "Parcel not needed"
type textarea "Parcel not needed"
click at [935, 418] on button "Save" at bounding box center [920, 407] width 89 height 30
type textarea "Parcel not needed"
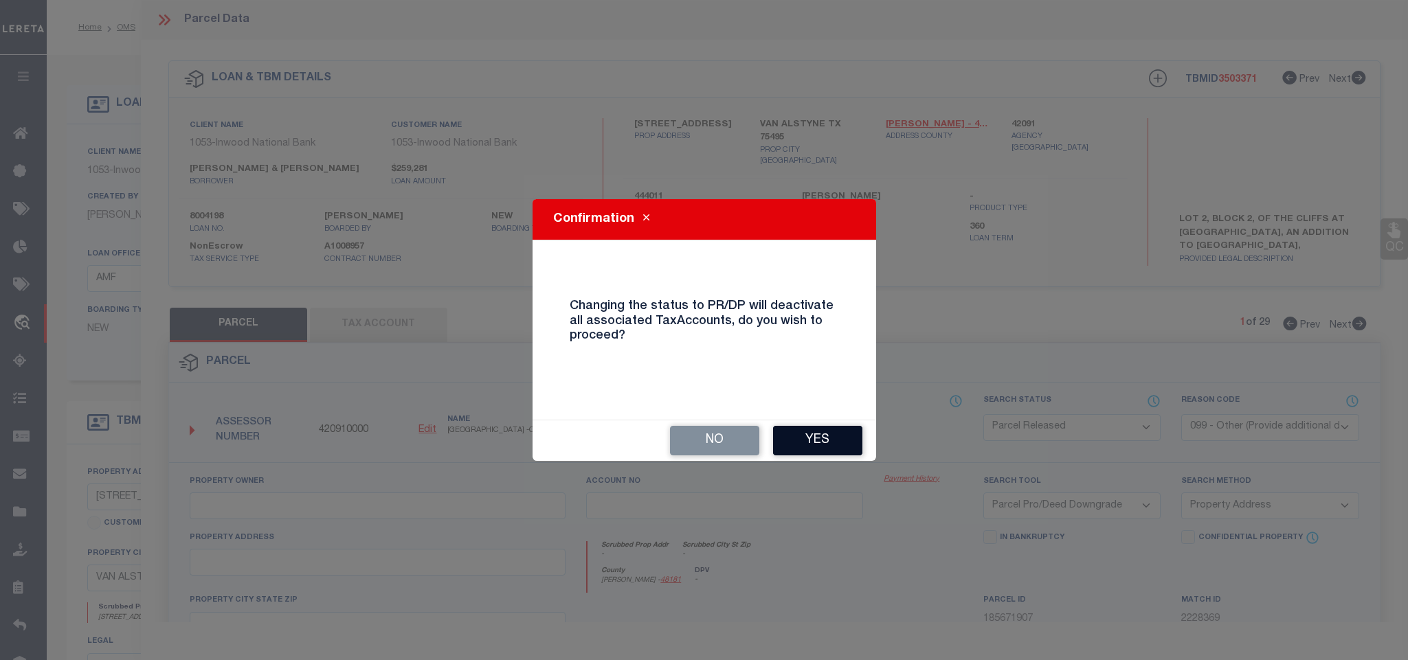
click at [827, 444] on button "Yes" at bounding box center [817, 441] width 89 height 30
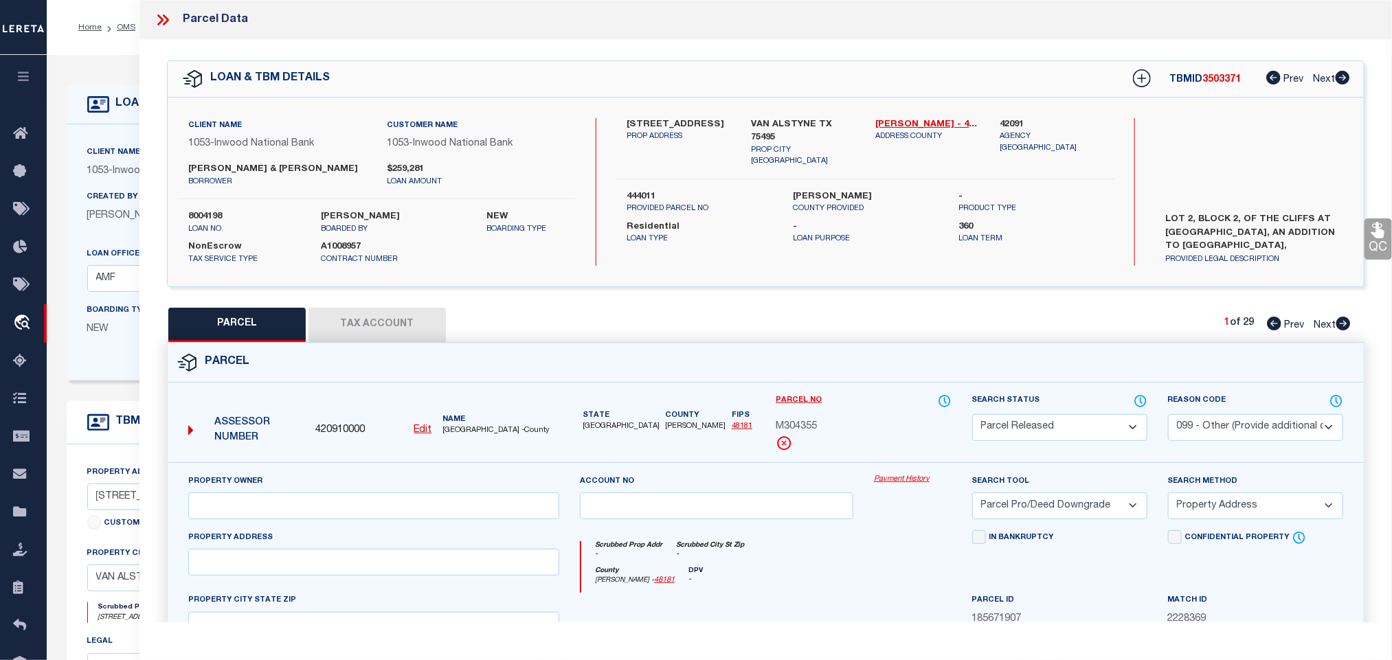
select select "AS"
select select
checkbox input "false"
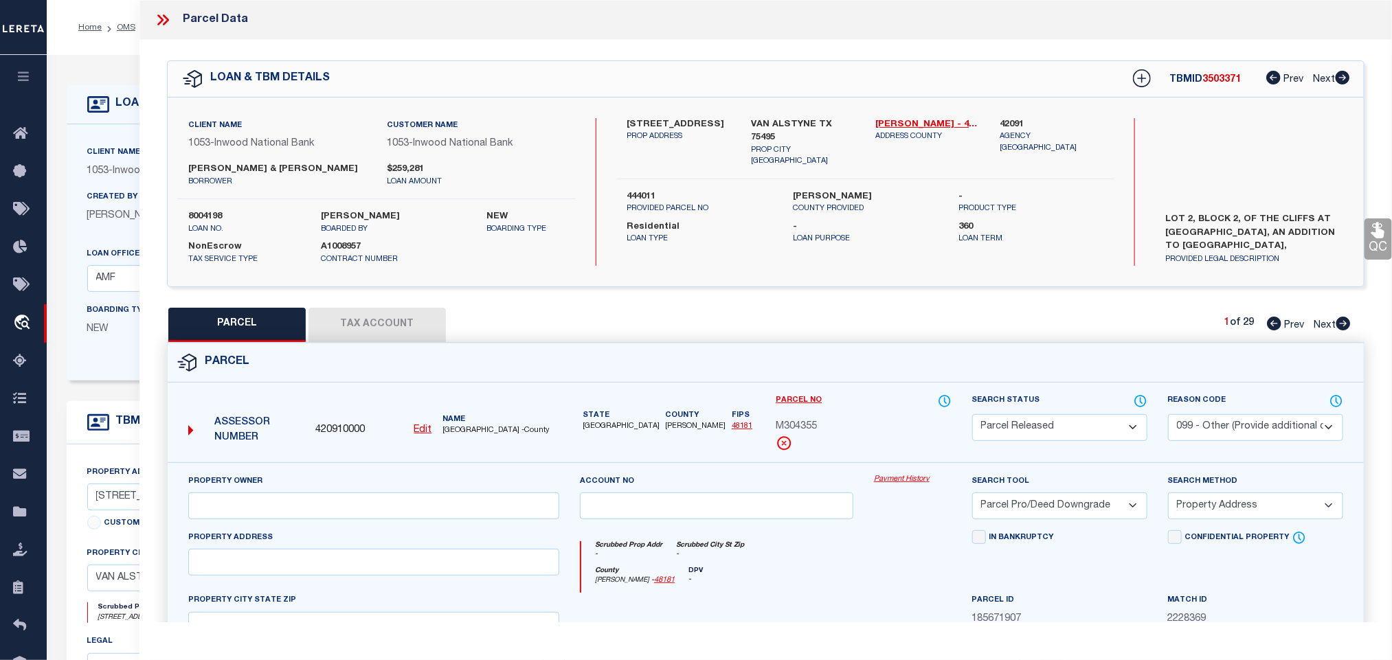
checkbox input "false"
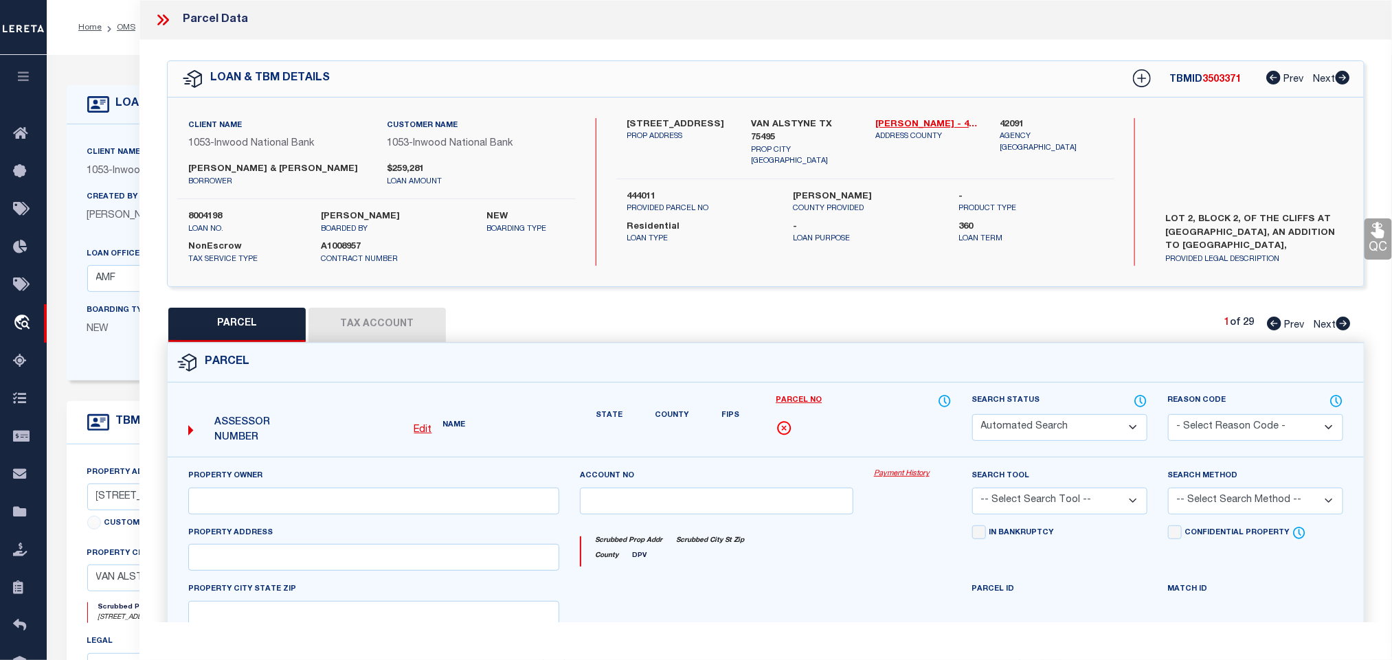
select select "PR"
select select "099"
select select "PRO"
select select "ADD"
type textarea "Parcel not needed"
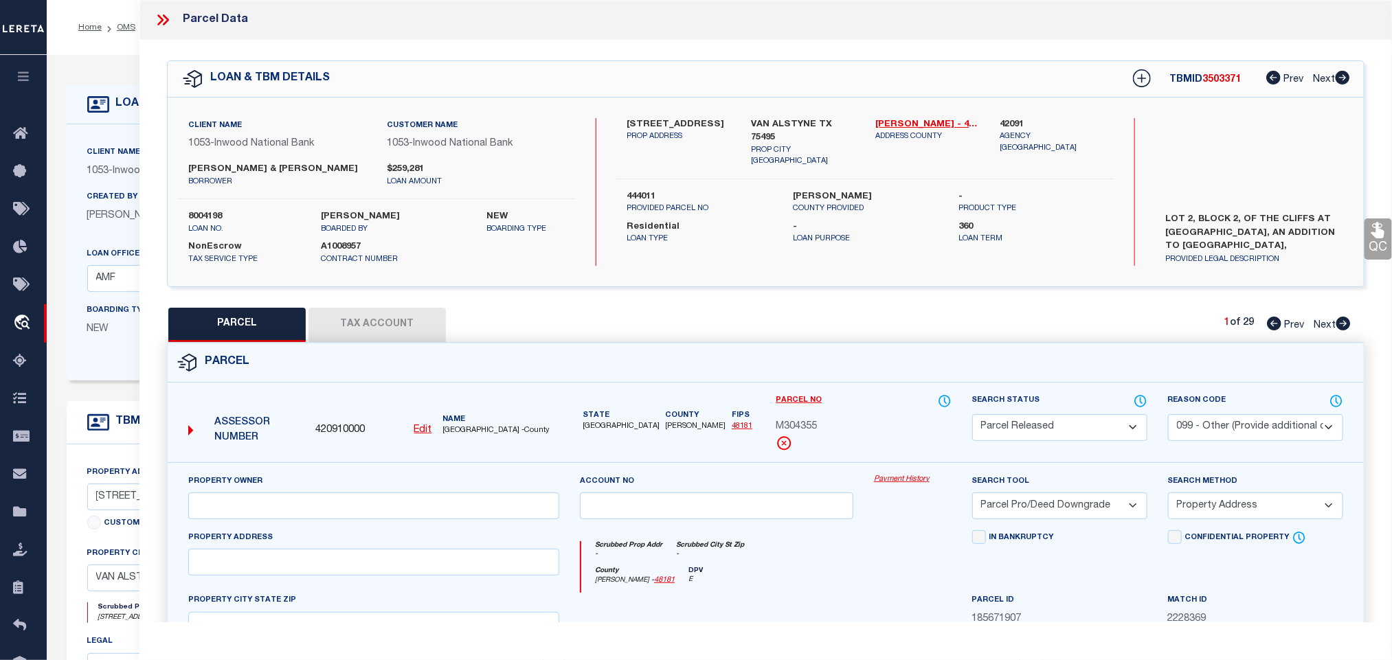
click at [159, 21] on icon at bounding box center [163, 20] width 18 height 18
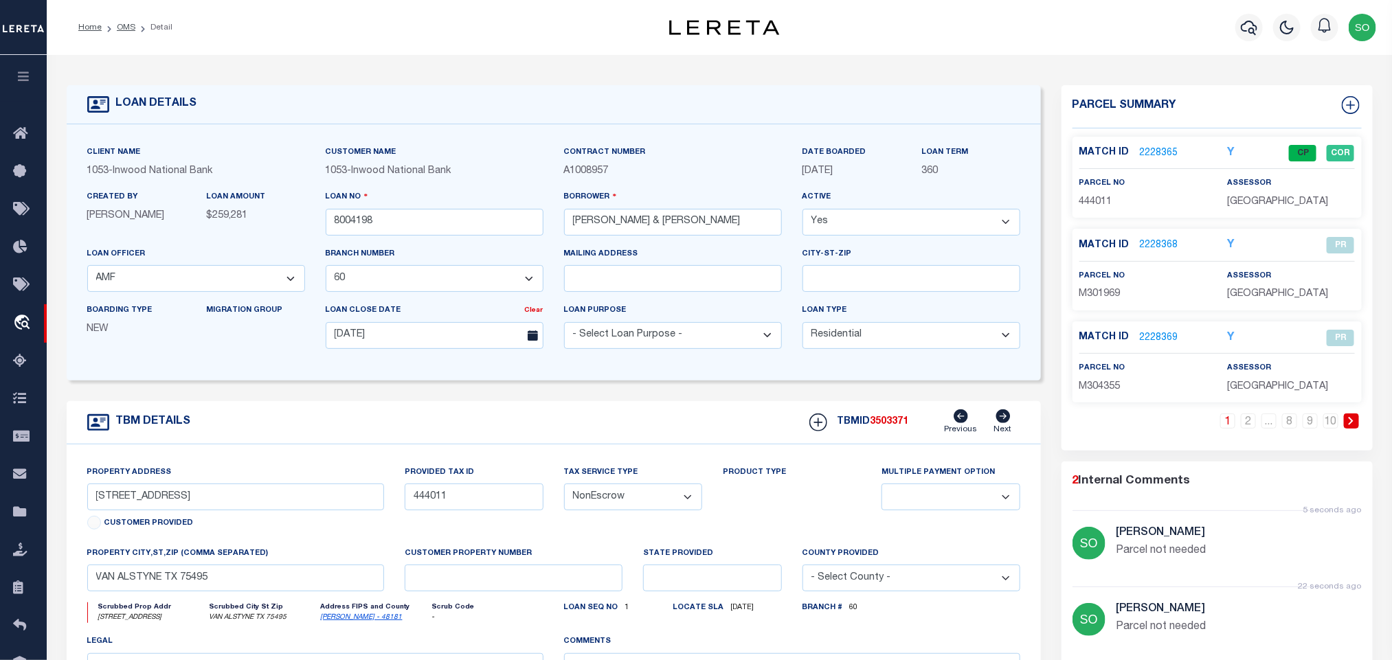
click at [1352, 425] on icon at bounding box center [1351, 421] width 5 height 8
click at [1151, 150] on link "2228370" at bounding box center [1159, 153] width 38 height 14
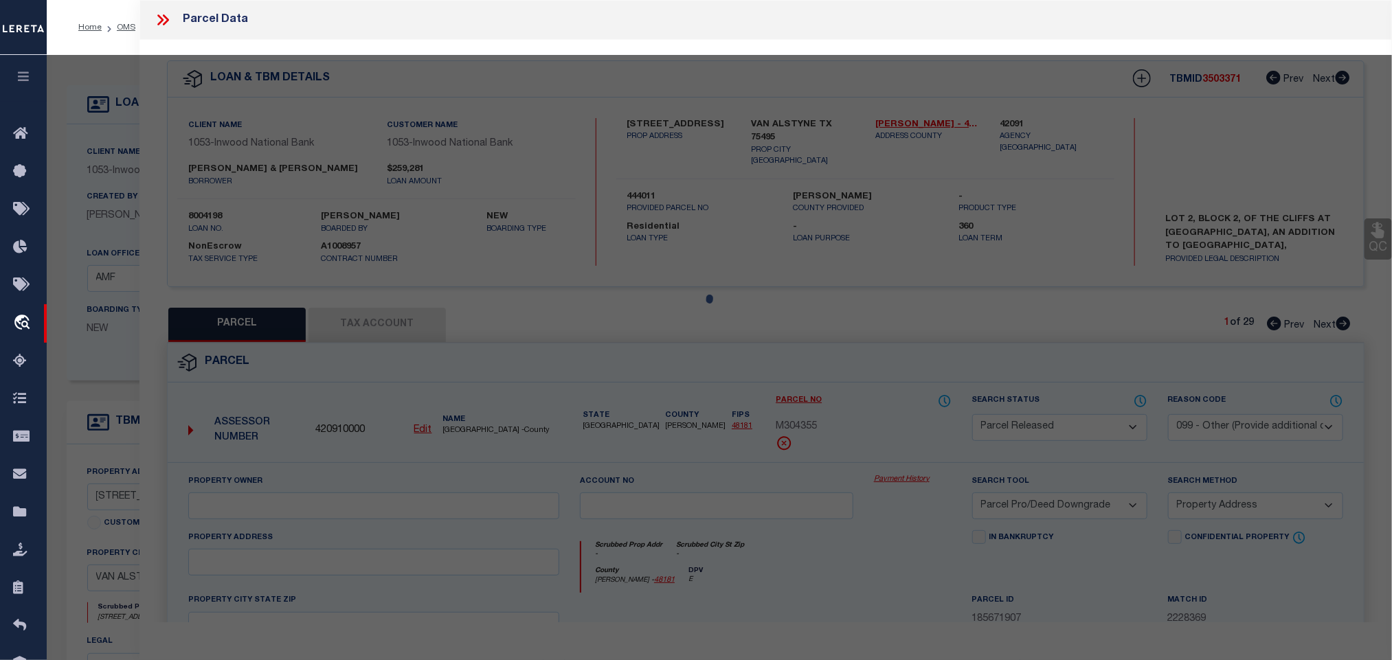
select select "AS"
select select
checkbox input "false"
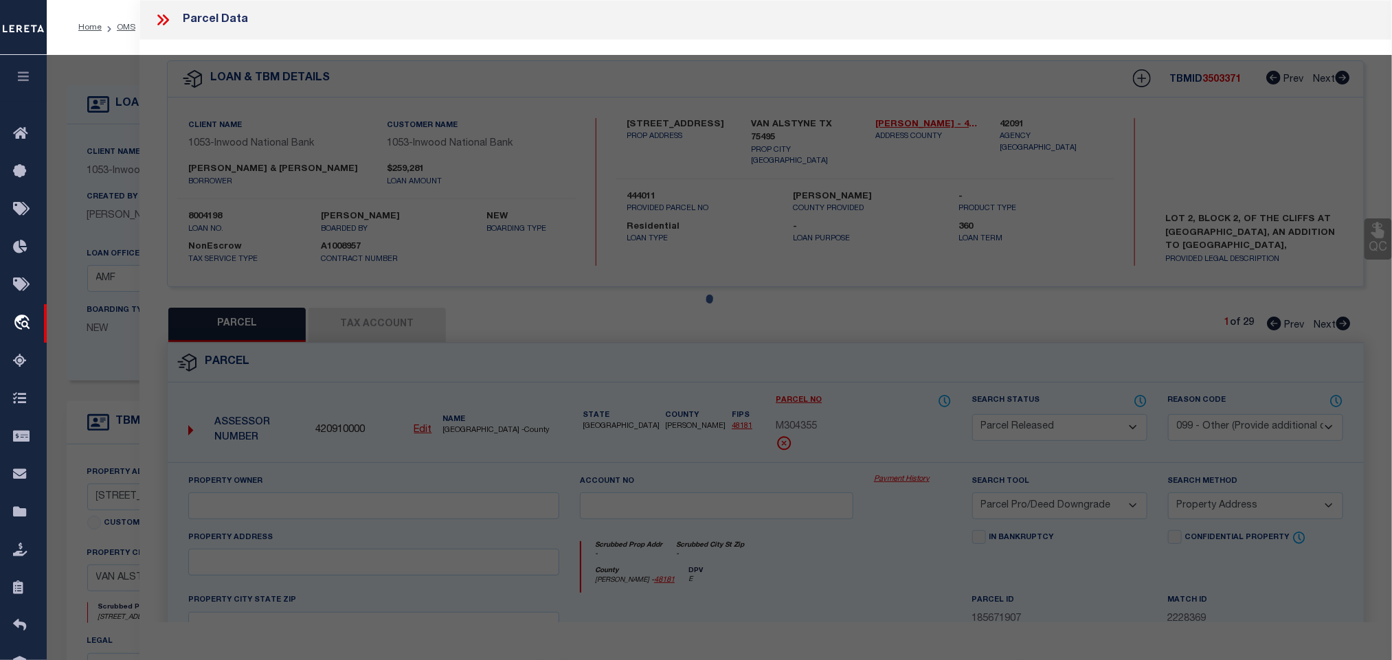
checkbox input "false"
select select "PA"
select select "PRO"
select select "ADD"
checkbox input "false"
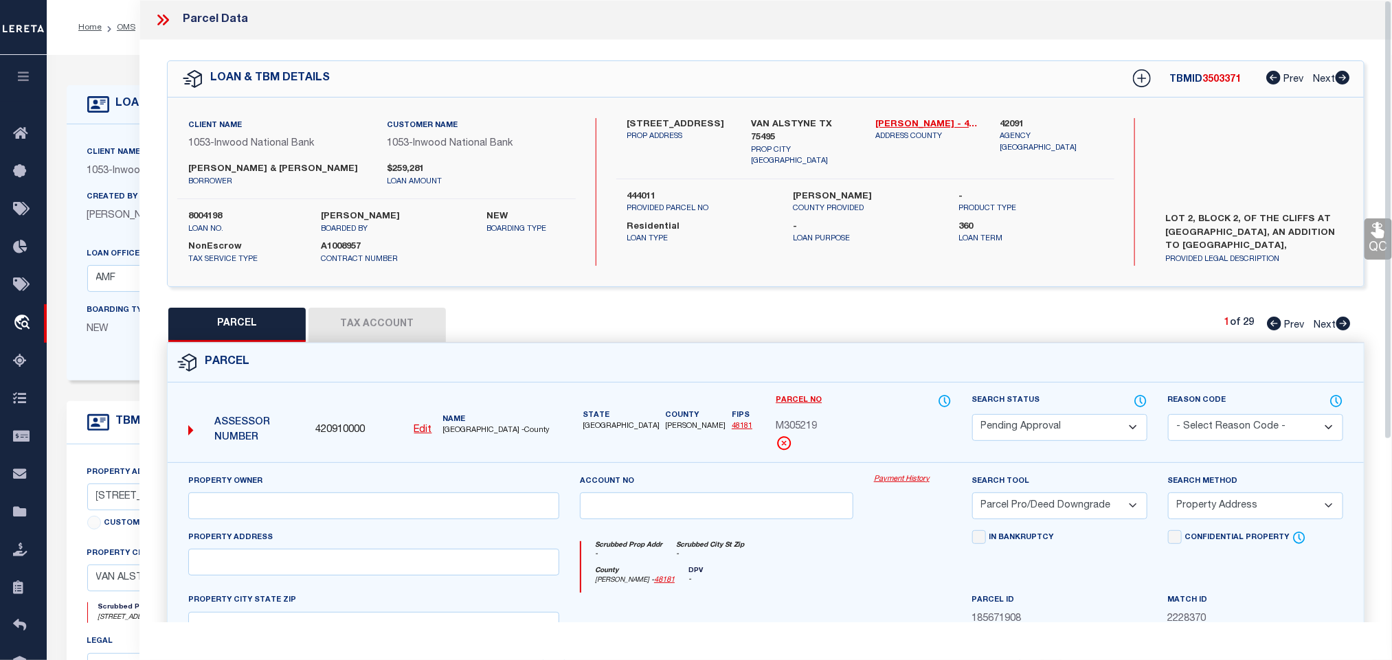
click at [1027, 429] on select "Automated Search Bad Parcel Complete Duplicate Parcel High Dollar Reporting In …" at bounding box center [1059, 427] width 175 height 27
select select "PR"
click at [972, 416] on select "Automated Search Bad Parcel Complete Duplicate Parcel High Dollar Reporting In …" at bounding box center [1059, 427] width 175 height 27
click at [1231, 414] on div "Reason Code - Select Reason Code - 099 - Other (Provide additional detail) ACT …" at bounding box center [1255, 417] width 175 height 47
click at [1186, 427] on select "- Select Reason Code - 099 - Other (Provide additional detail) ACT - Agency Cha…" at bounding box center [1255, 427] width 175 height 27
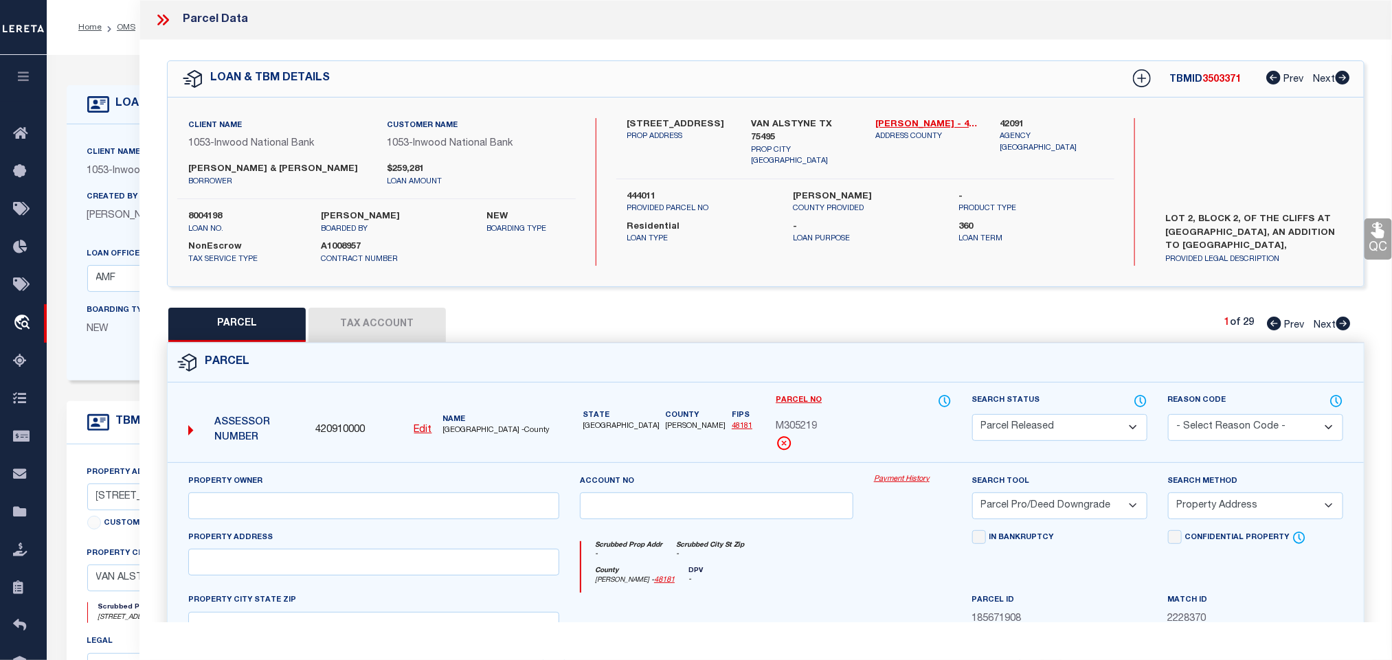
select select "099"
click at [1168, 416] on select "- Select Reason Code - 099 - Other (Provide additional detail) ACT - Agency Cha…" at bounding box center [1255, 427] width 175 height 27
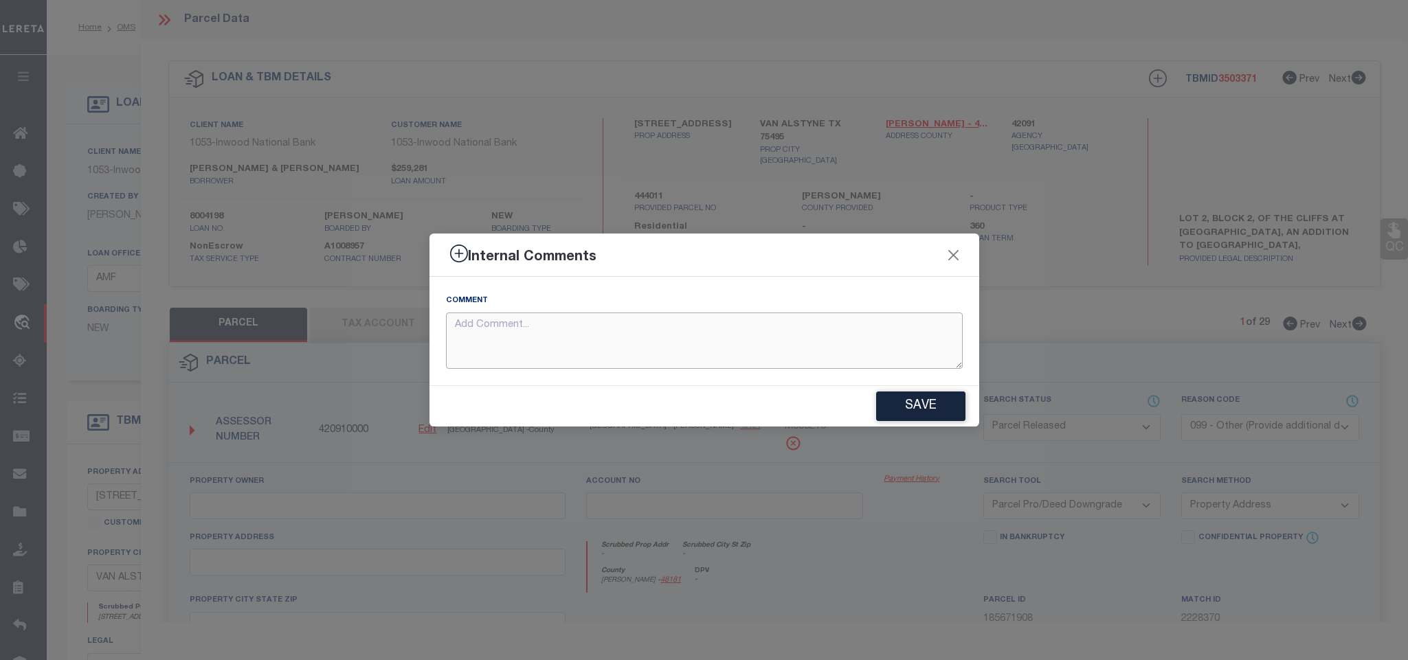
click at [782, 315] on textarea at bounding box center [704, 341] width 517 height 57
paste textarea "Parcel not needed"
type textarea "Parcel not needed"
click at [926, 408] on button "Save" at bounding box center [920, 407] width 89 height 30
type textarea "Parcel not needed"
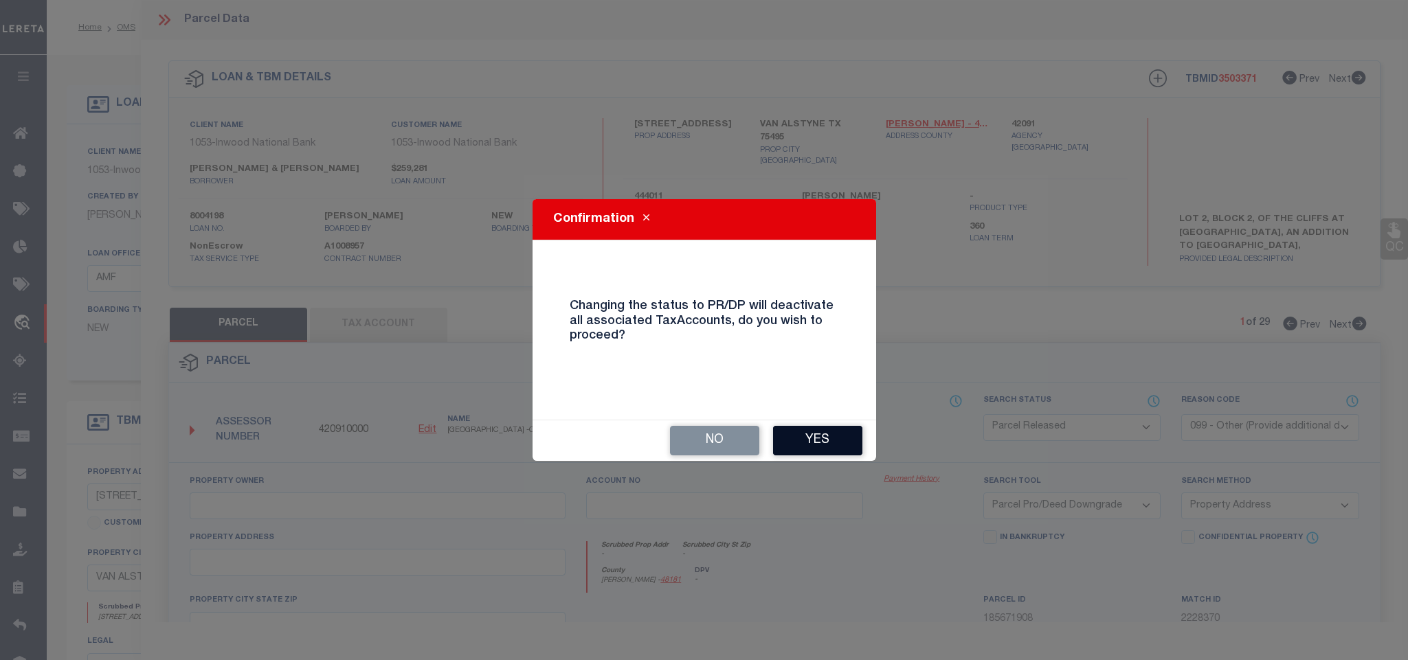
click at [812, 443] on button "Yes" at bounding box center [817, 441] width 89 height 30
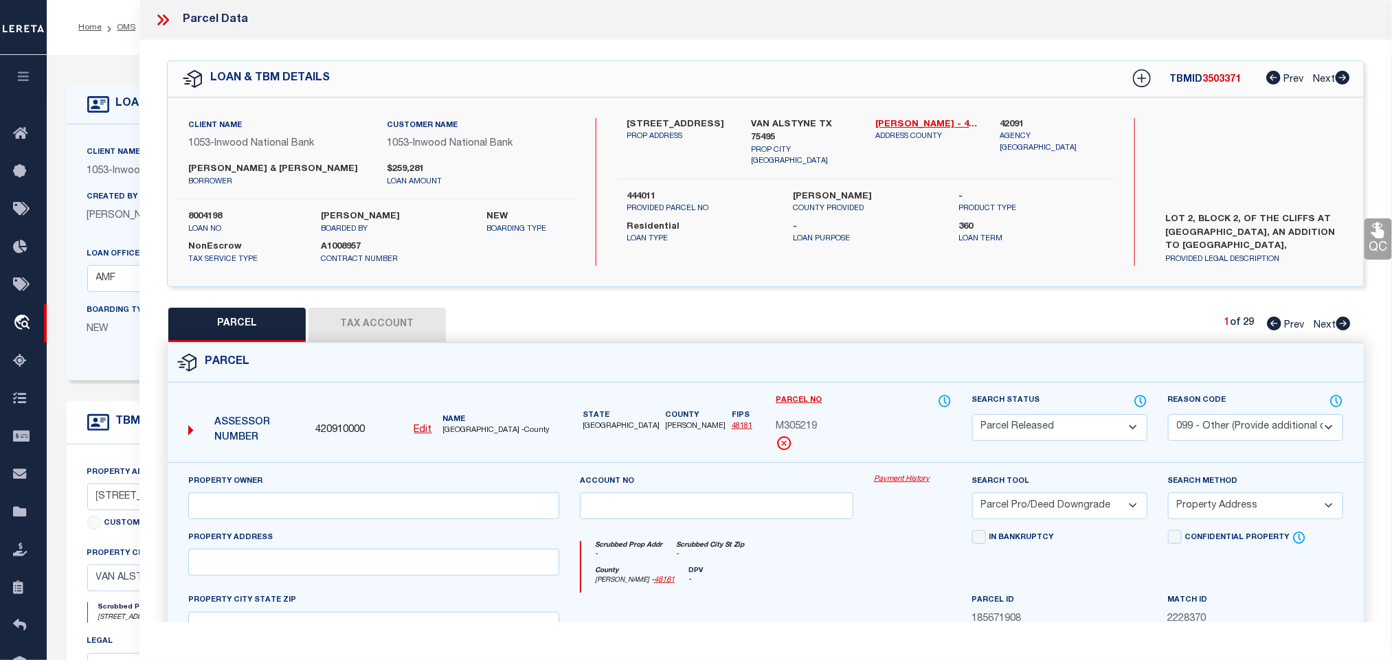
select select "AS"
select select
checkbox input "false"
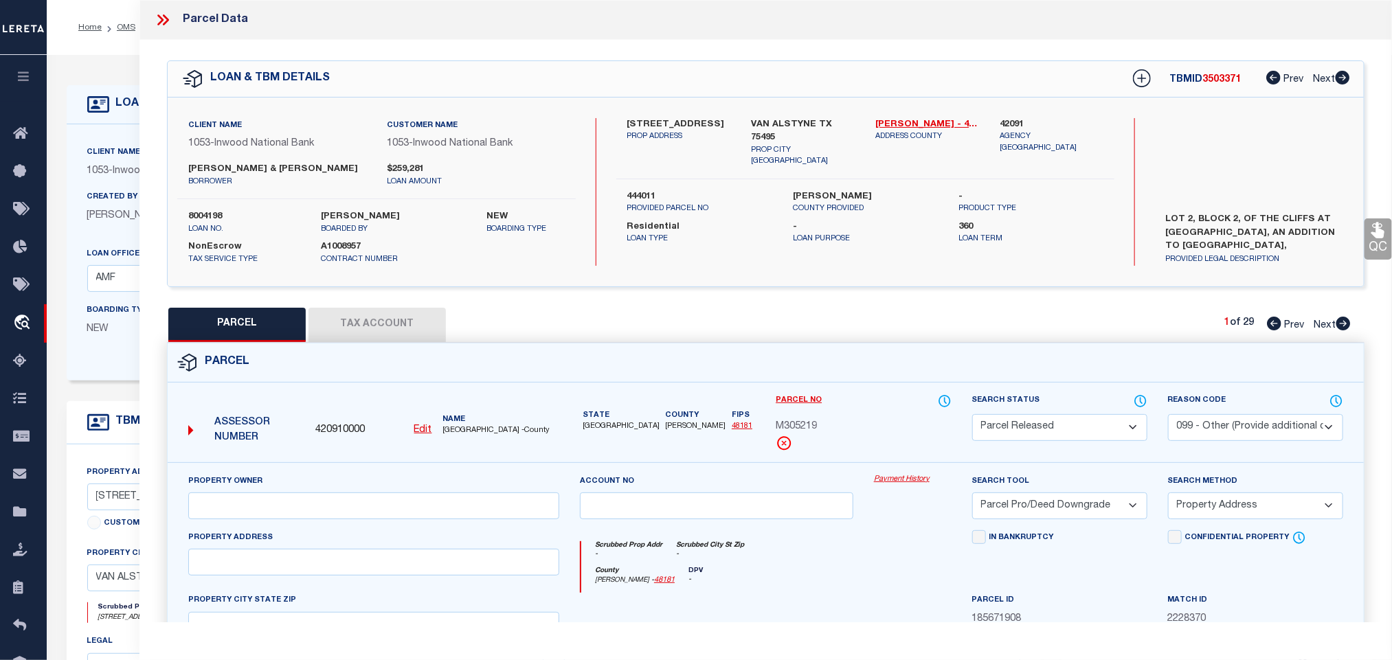
checkbox input "false"
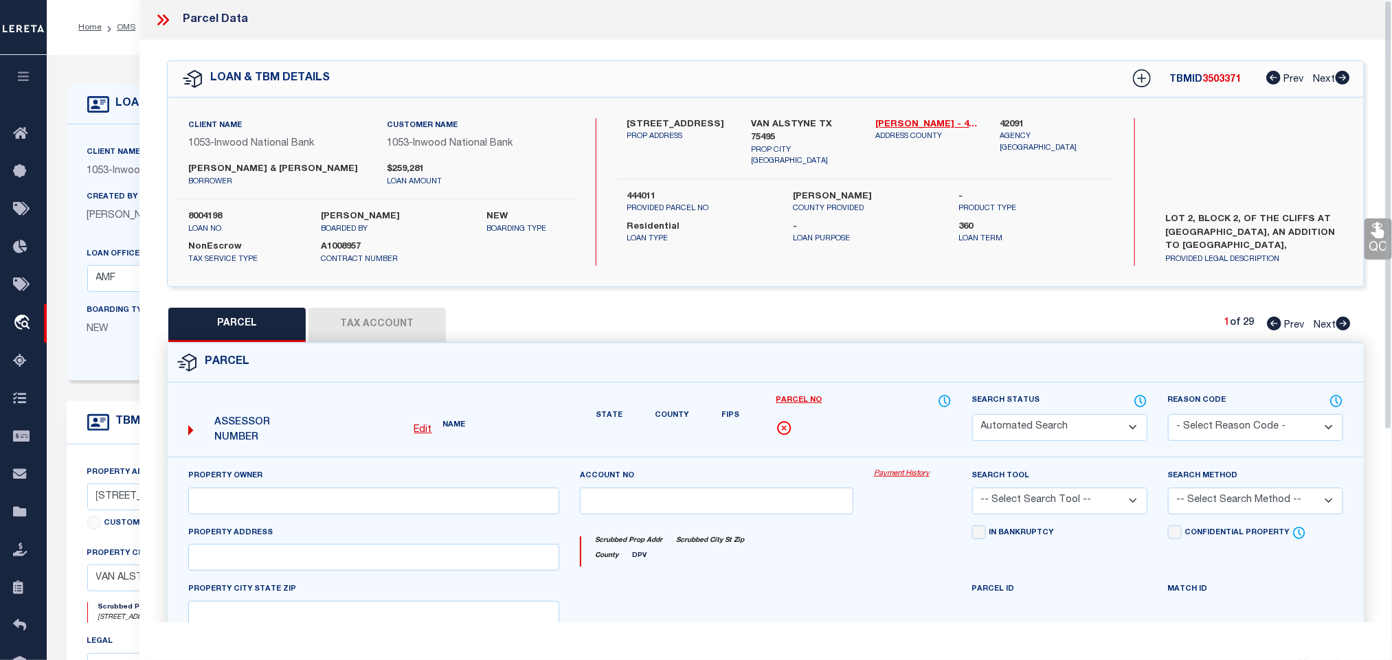
select select "PR"
select select "099"
select select "PRO"
select select "ADD"
type textarea "Parcel not needed"
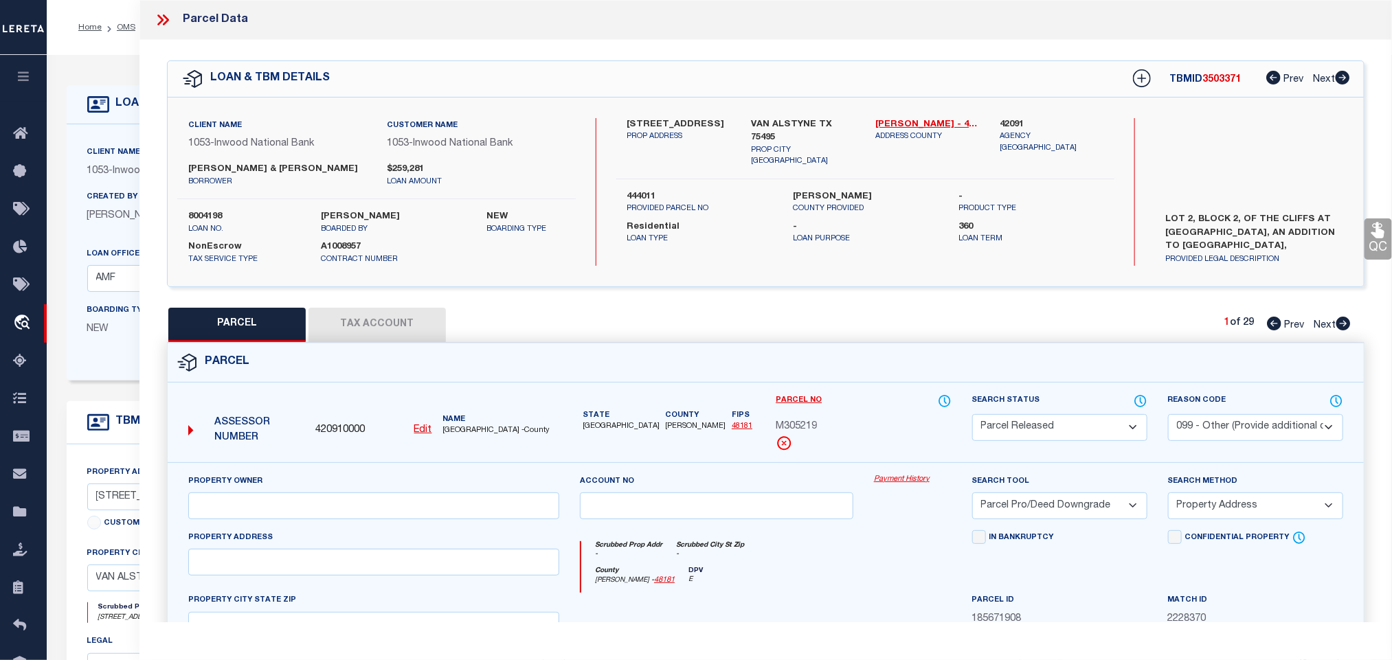
click at [157, 14] on icon at bounding box center [163, 20] width 18 height 18
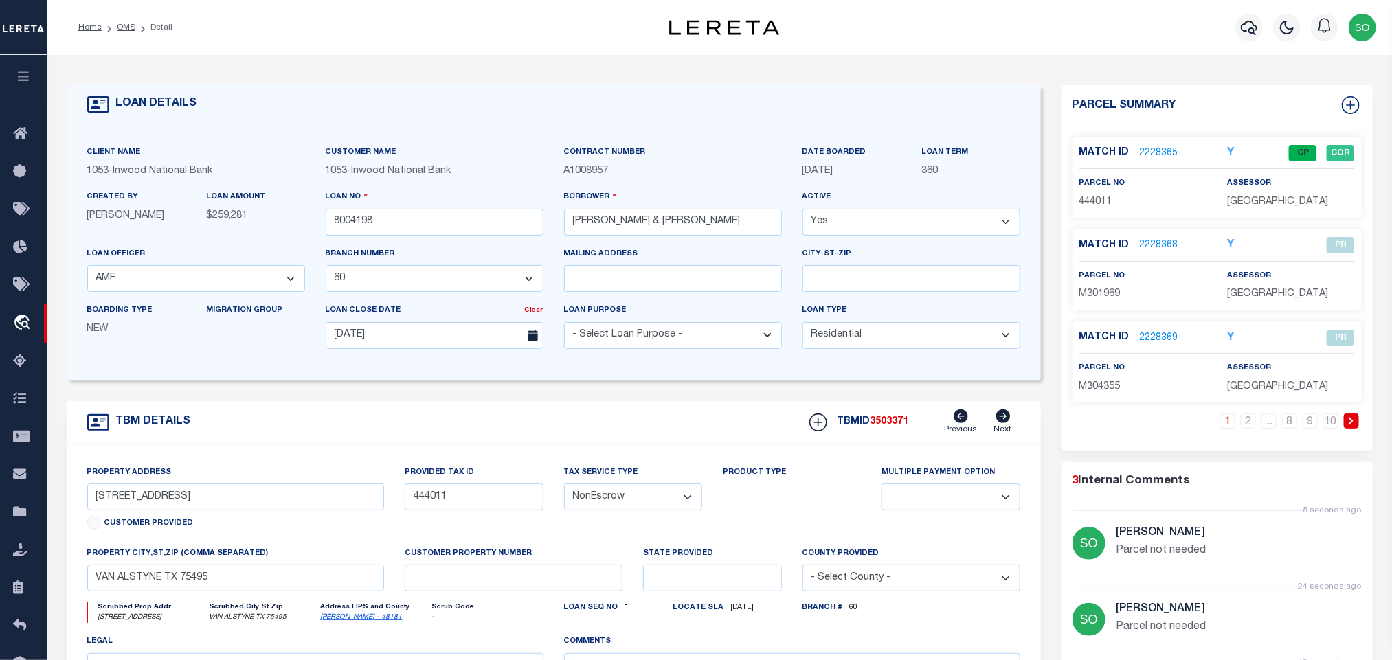
click at [1353, 425] on icon at bounding box center [1351, 421] width 6 height 8
click at [1153, 245] on link "2228371" at bounding box center [1159, 245] width 38 height 14
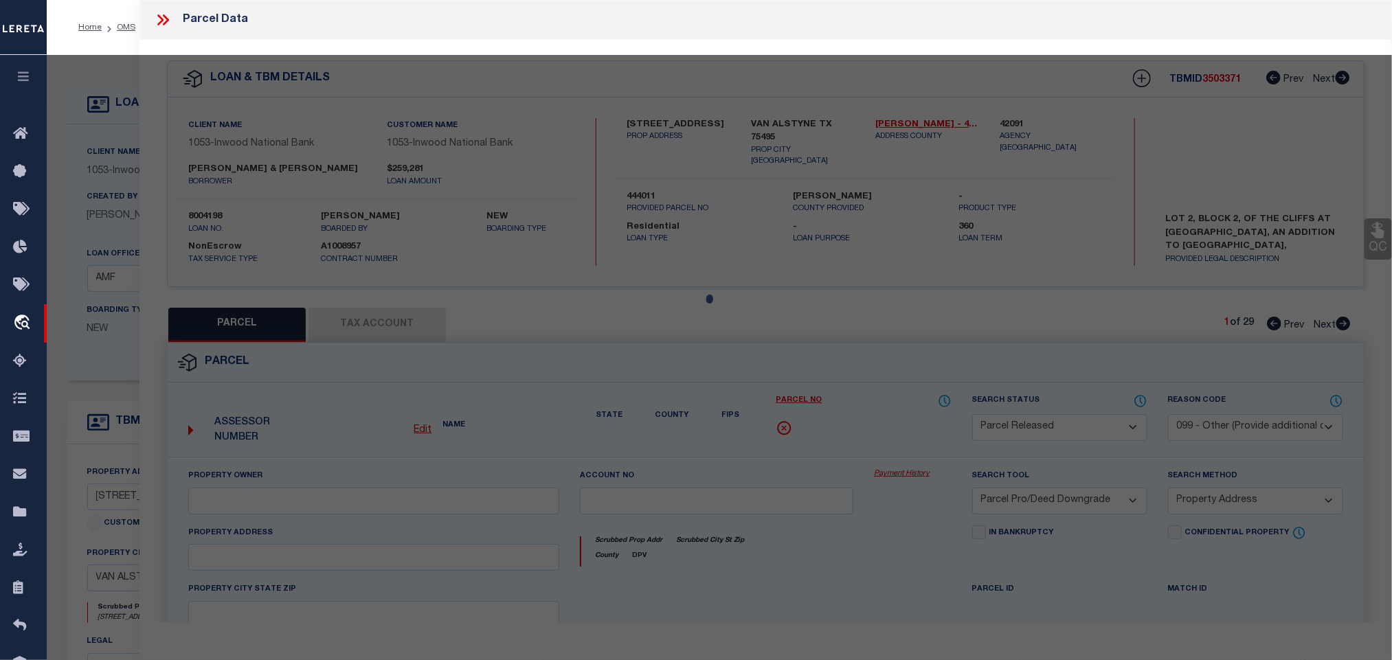
select select "AS"
select select
checkbox input "false"
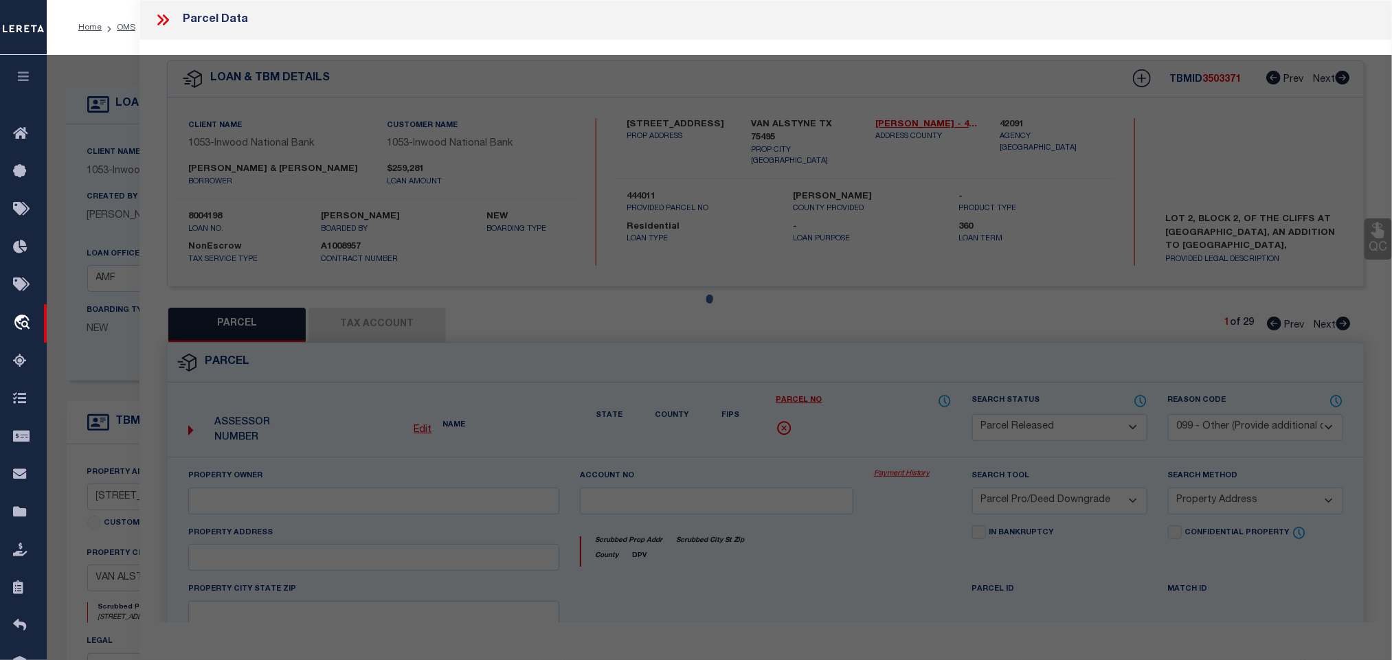
checkbox input "false"
select select "PA"
select select "PRO"
select select "ADD"
checkbox input "false"
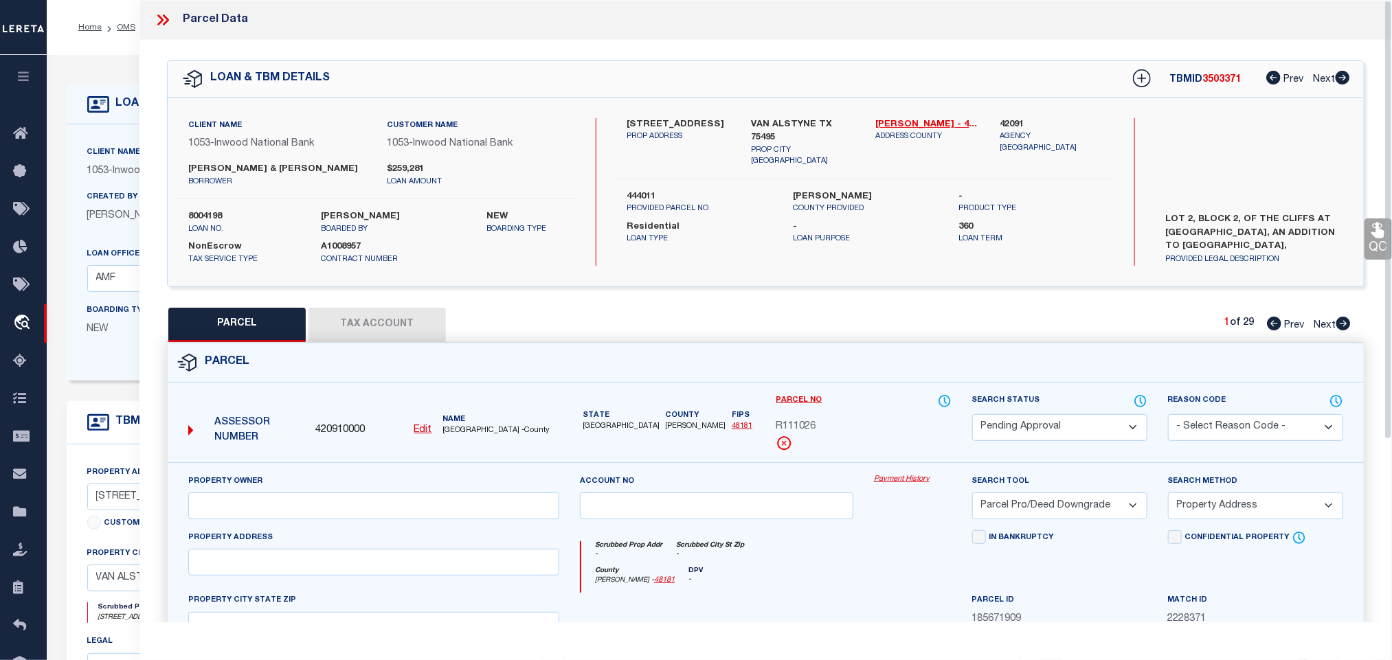
click at [1014, 425] on select "Automated Search Bad Parcel Complete Duplicate Parcel High Dollar Reporting In …" at bounding box center [1059, 427] width 175 height 27
select select "PR"
click at [972, 416] on select "Automated Search Bad Parcel Complete Duplicate Parcel High Dollar Reporting In …" at bounding box center [1059, 427] width 175 height 27
click at [1206, 423] on select "- Select Reason Code - 099 - Other (Provide additional detail) ACT - Agency Cha…" at bounding box center [1255, 427] width 175 height 27
select select "099"
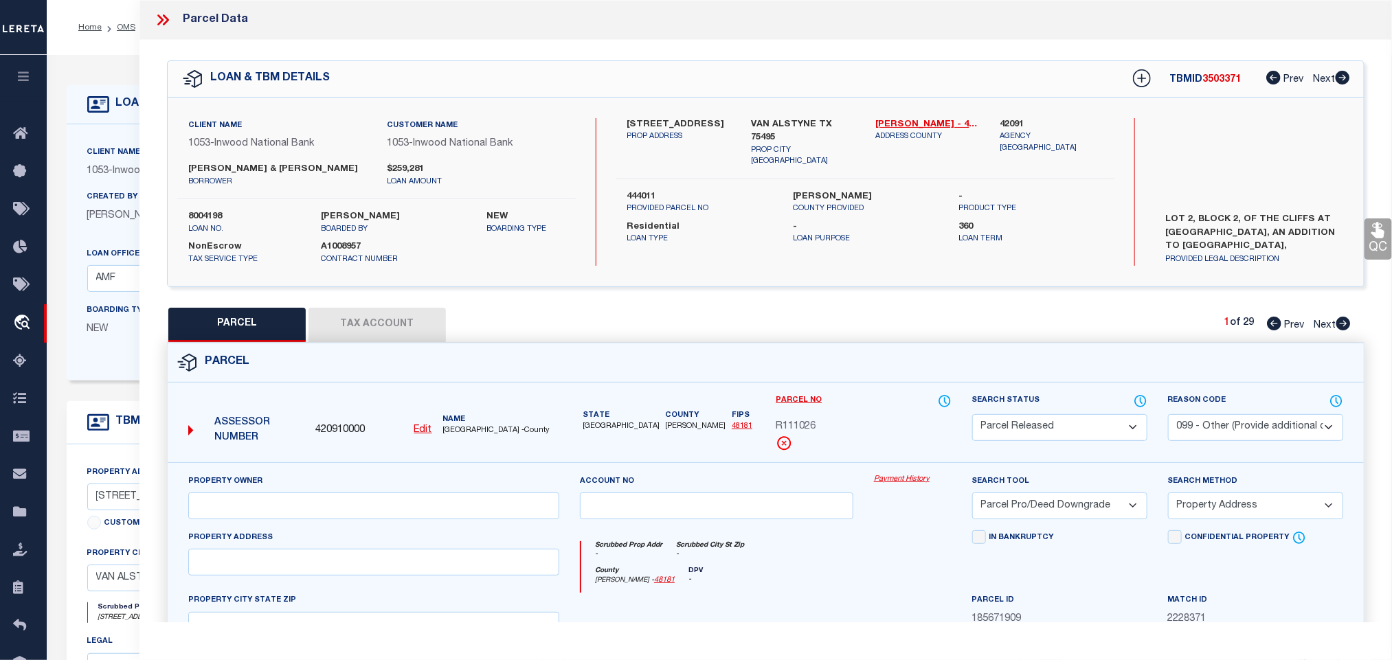
click at [1168, 416] on select "- Select Reason Code - 099 - Other (Provide additional detail) ACT - Agency Cha…" at bounding box center [1255, 427] width 175 height 27
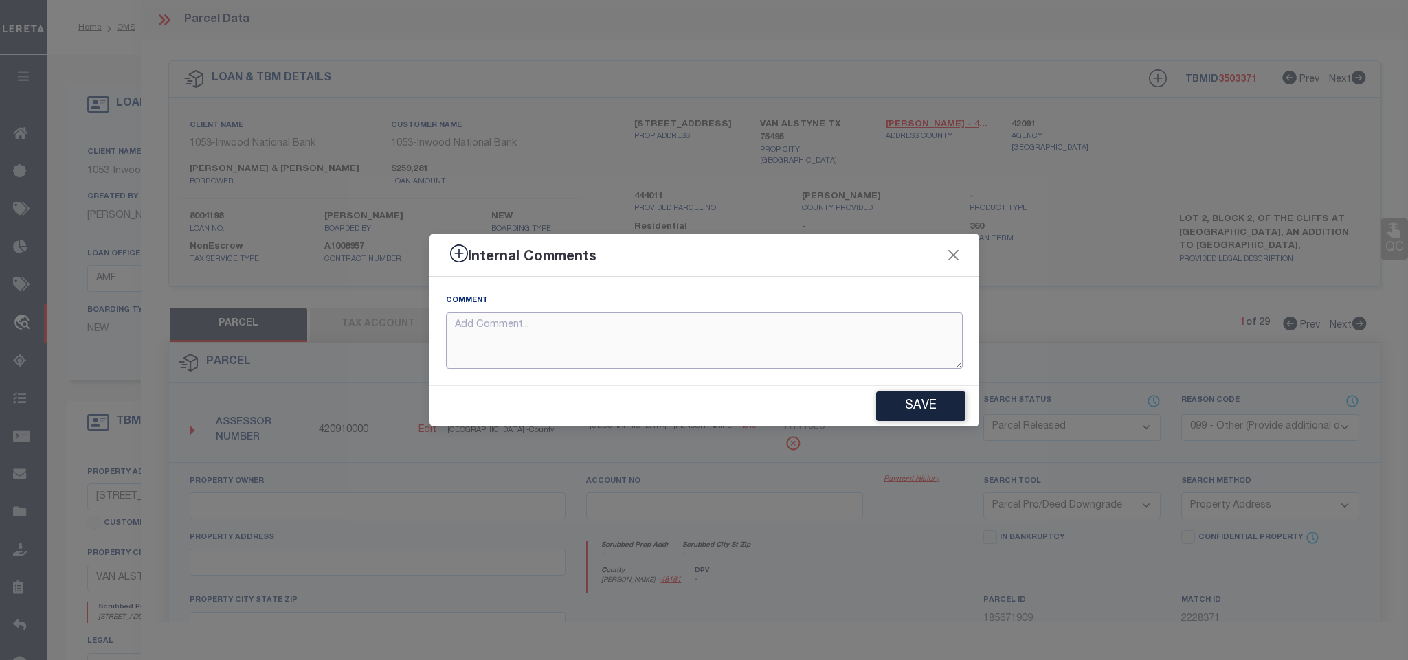
click at [654, 351] on textarea at bounding box center [704, 341] width 517 height 57
paste textarea "Parcel not needed"
type textarea "Parcel not needed"
click at [912, 407] on button "Save" at bounding box center [920, 407] width 89 height 30
type textarea "Parcel not needed"
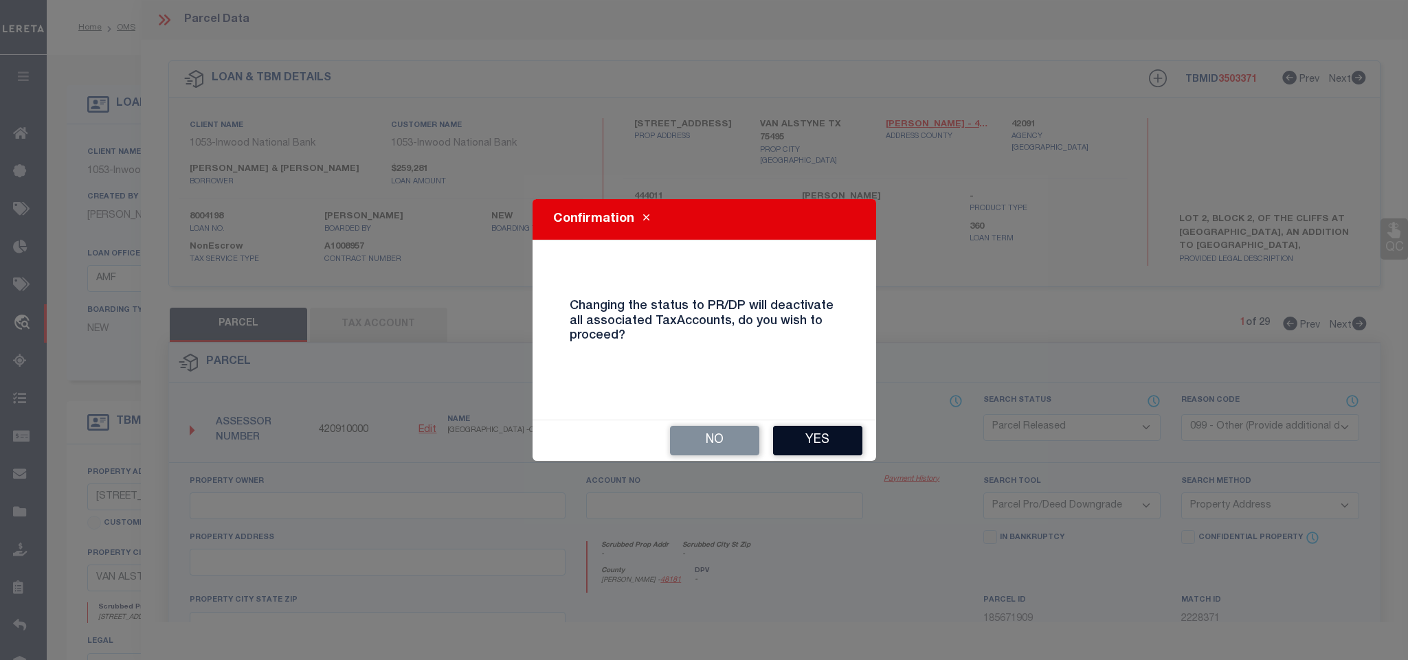
click at [805, 438] on button "Yes" at bounding box center [817, 441] width 89 height 30
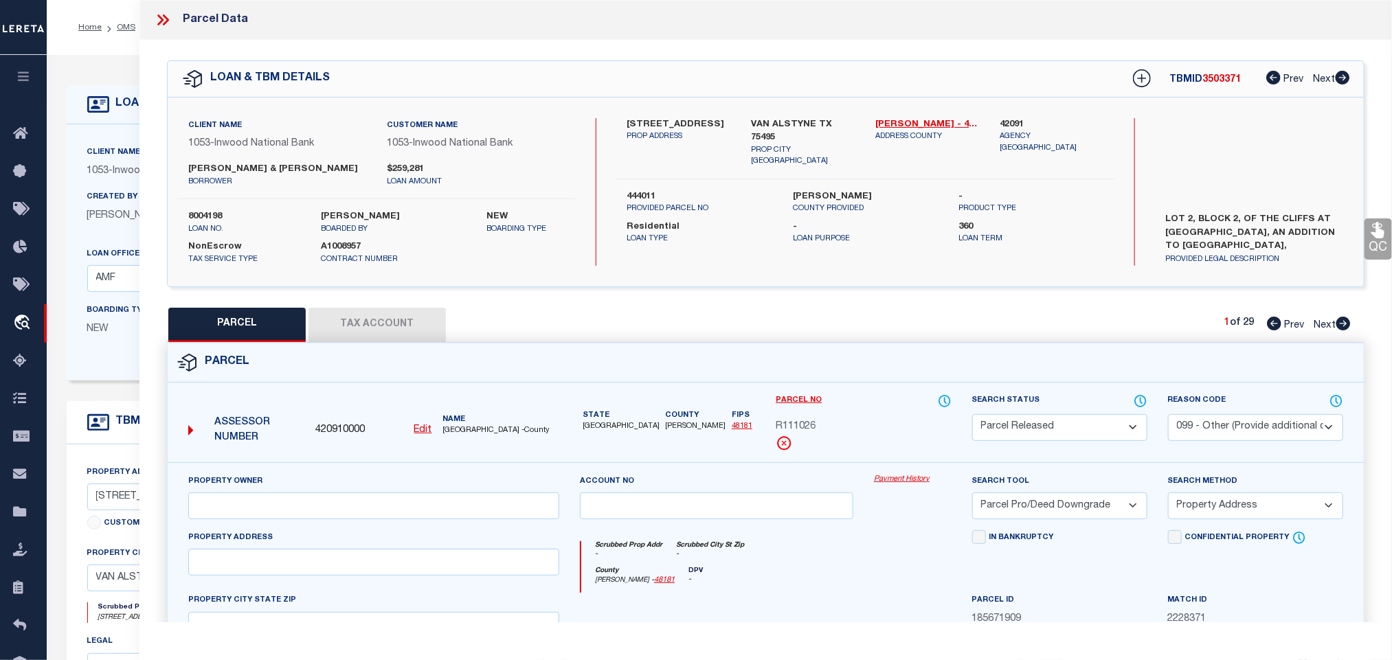
select select "AS"
select select
checkbox input "false"
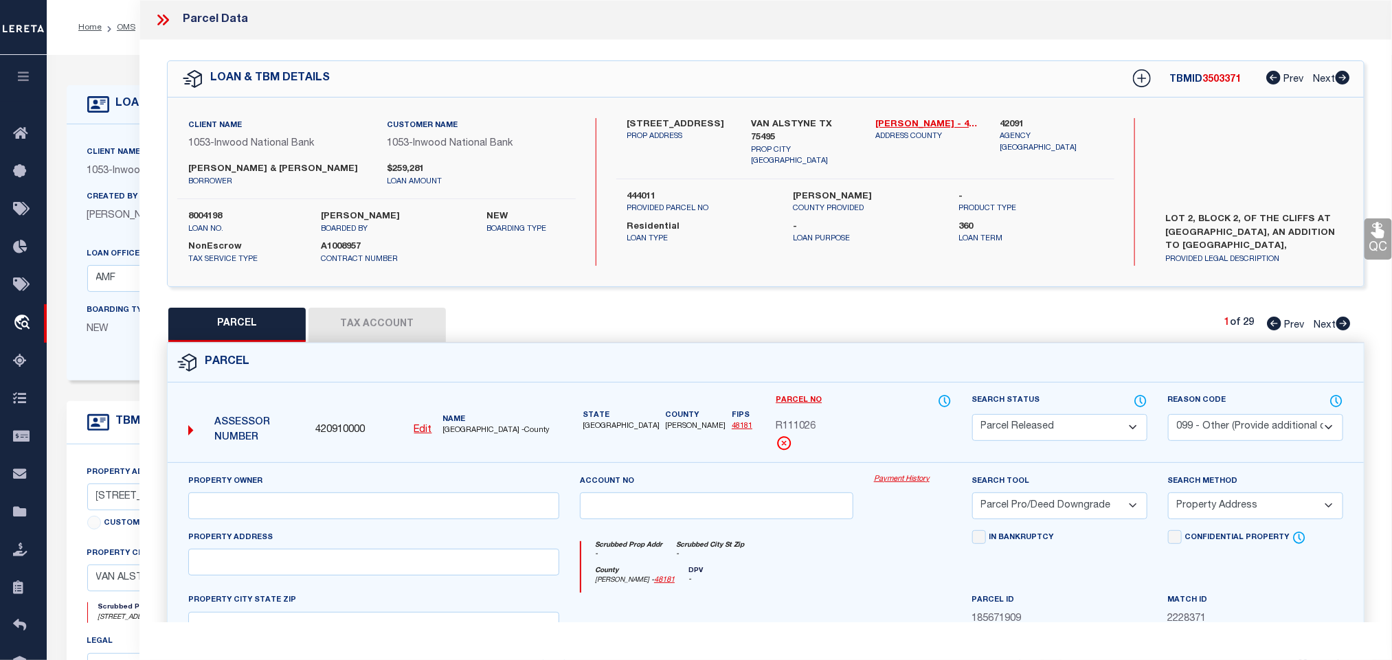
checkbox input "false"
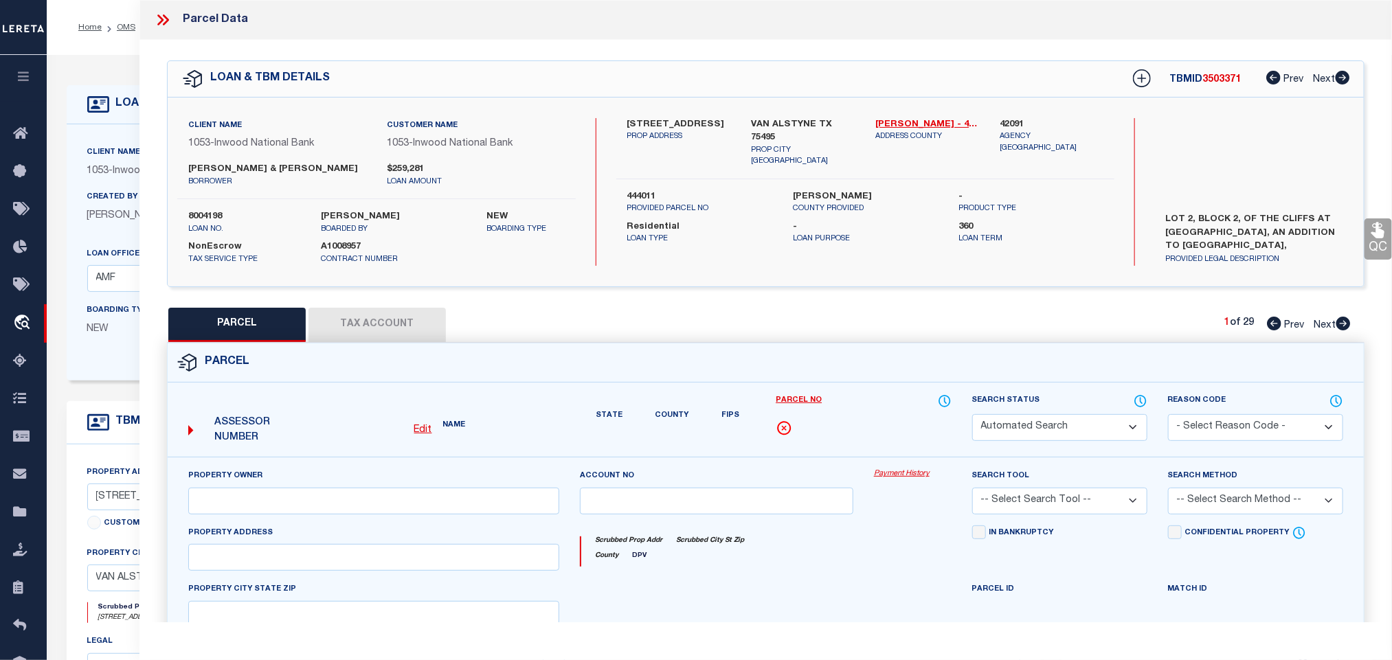
select select "PR"
select select "099"
select select "PRO"
select select "ADD"
type textarea "Parcel not needed"
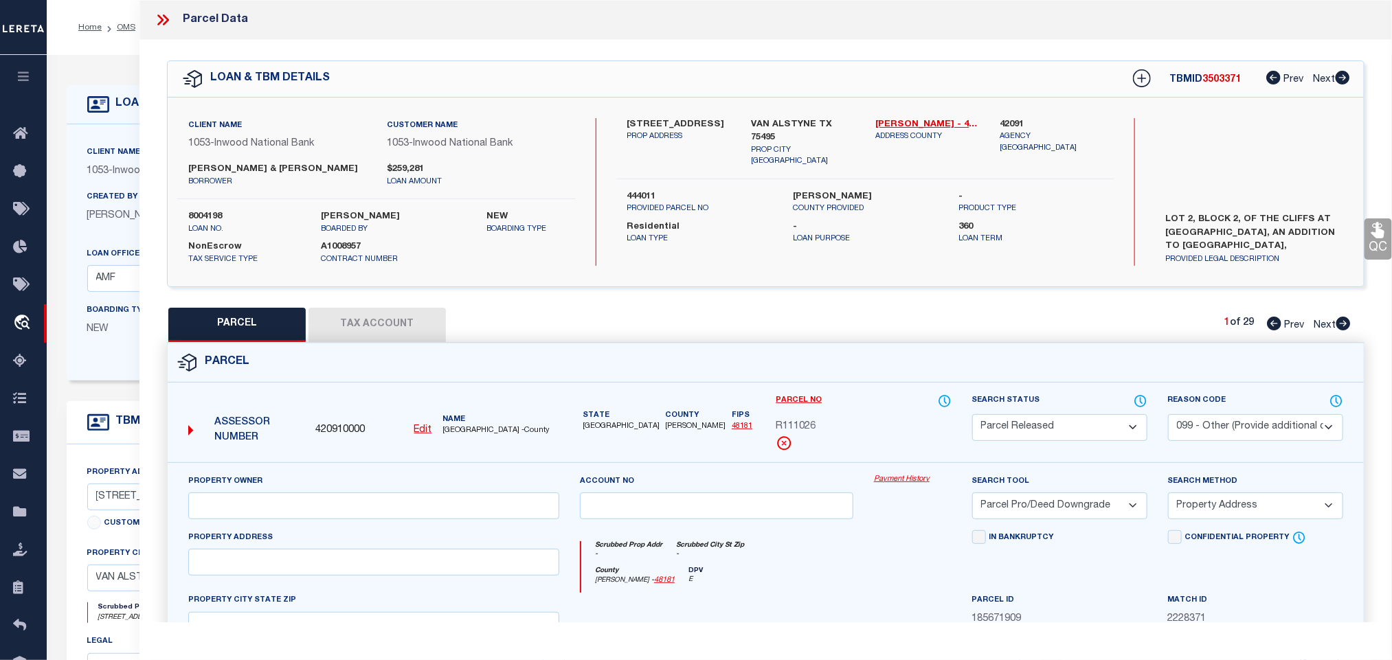
click at [159, 14] on icon at bounding box center [163, 20] width 18 height 18
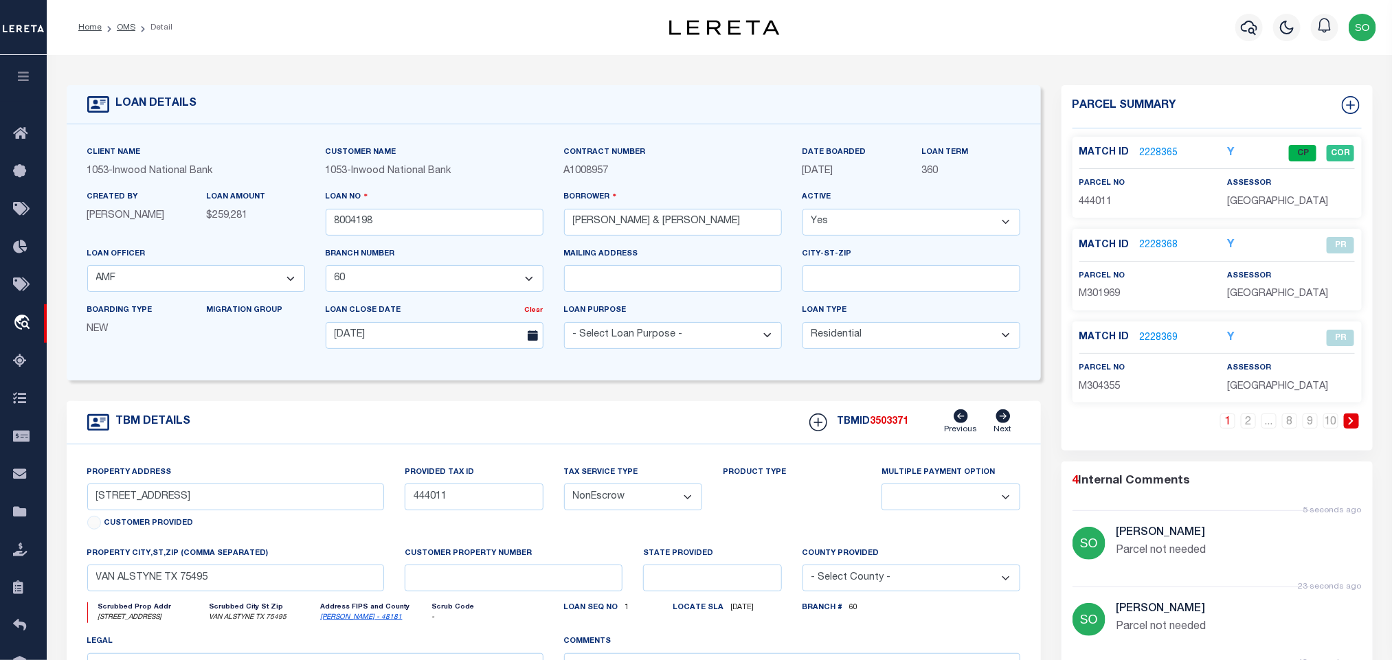
click at [1351, 423] on icon at bounding box center [1351, 421] width 5 height 8
click at [1152, 338] on link "2228372" at bounding box center [1159, 338] width 38 height 14
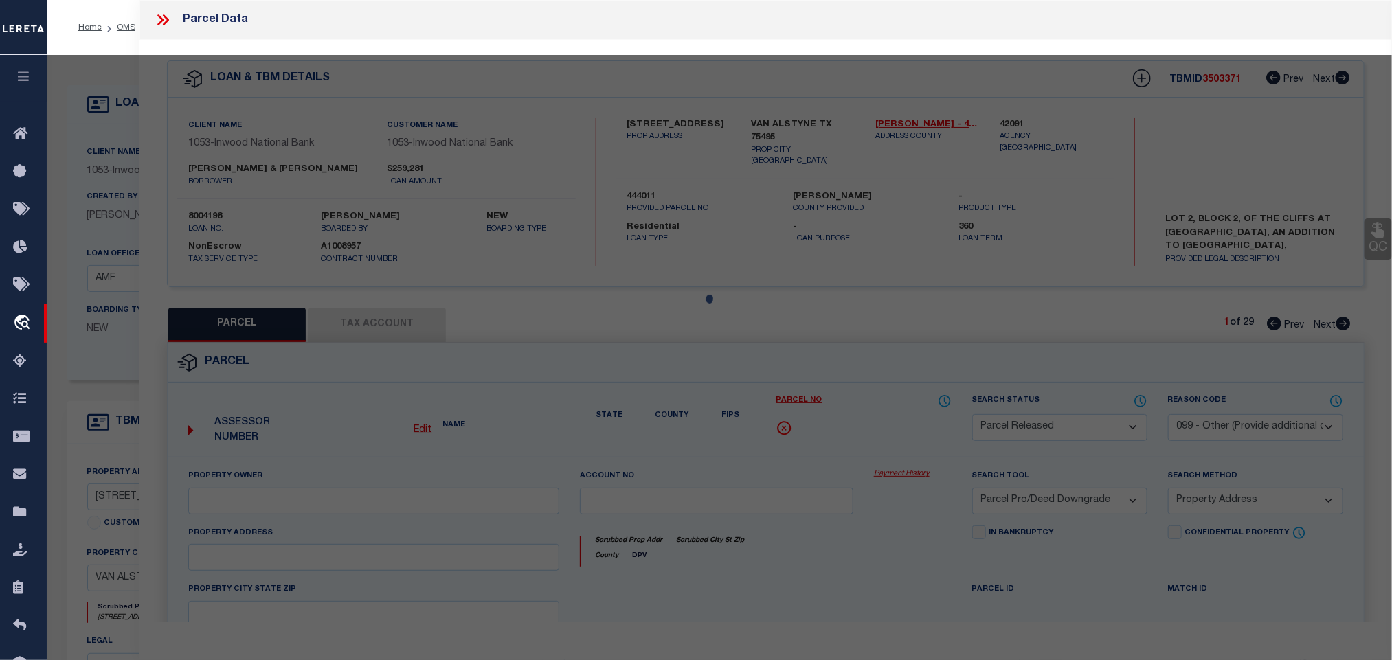
select select "AS"
select select
checkbox input "false"
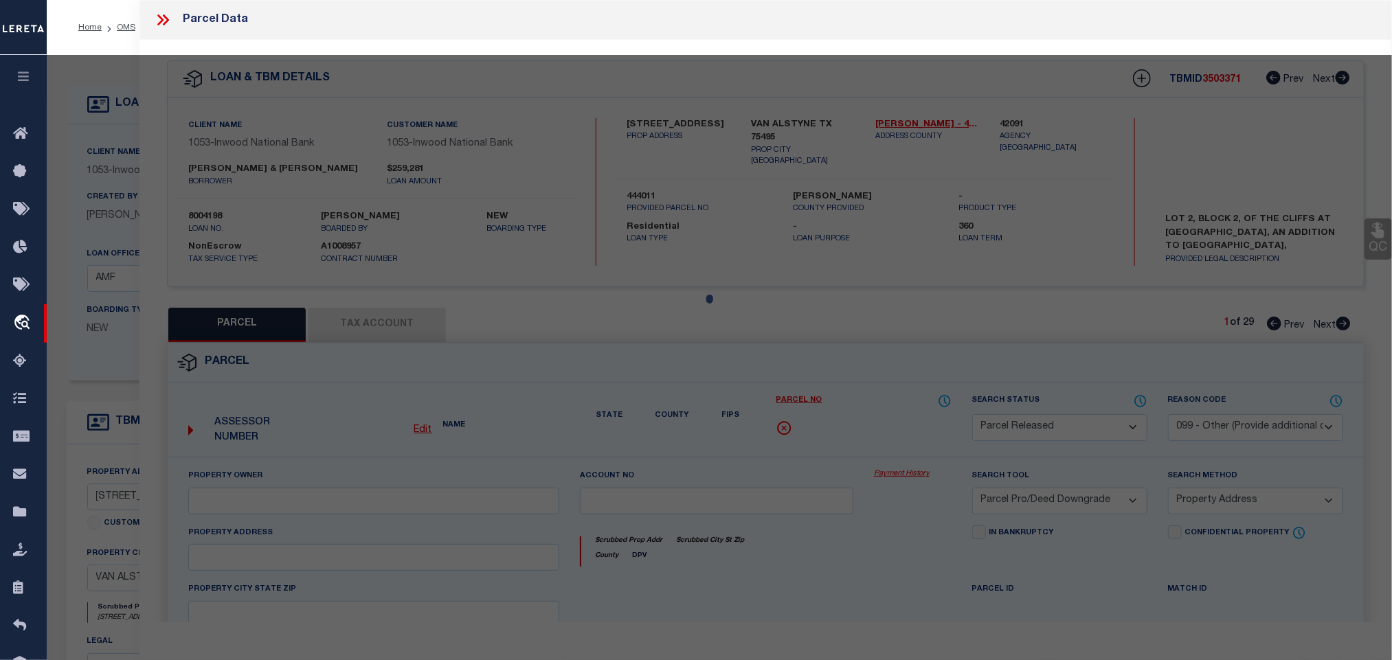
checkbox input "false"
select select "PA"
select select "PRO"
select select "ADD"
checkbox input "false"
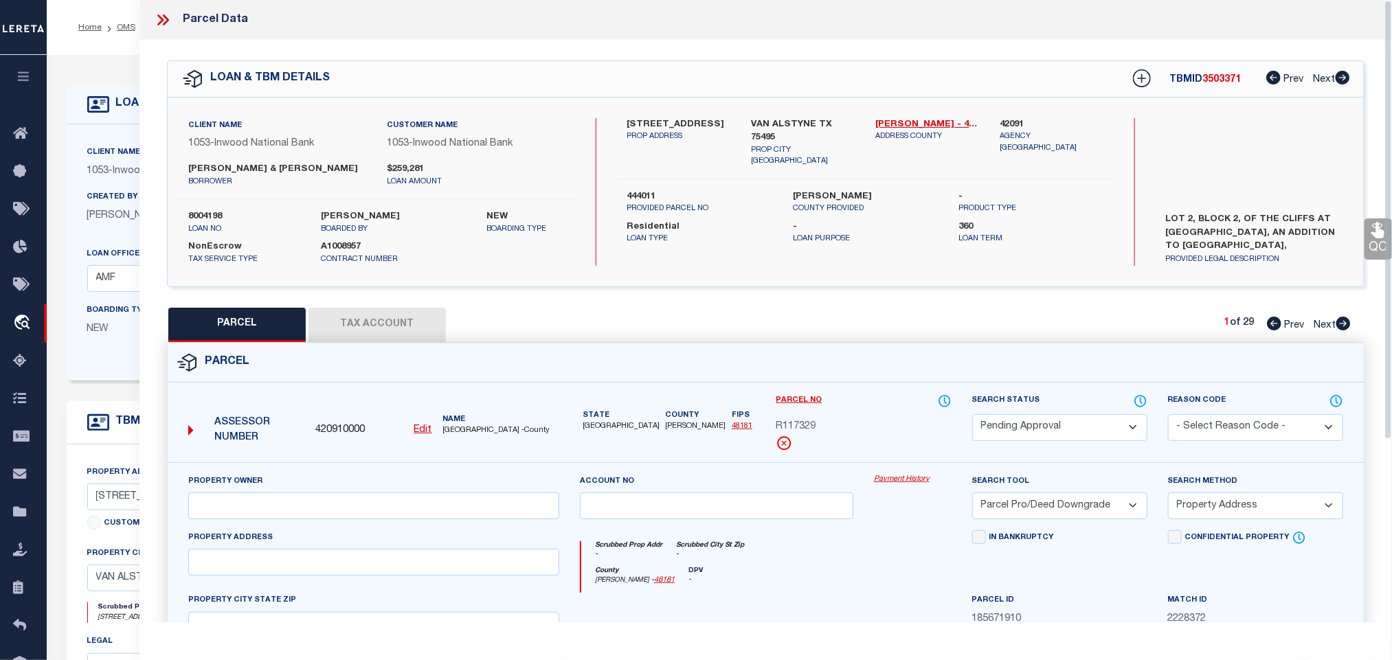
click at [1044, 425] on select "Automated Search Bad Parcel Complete Duplicate Parcel High Dollar Reporting In …" at bounding box center [1059, 427] width 175 height 27
select select "PR"
click at [972, 416] on select "Automated Search Bad Parcel Complete Duplicate Parcel High Dollar Reporting In …" at bounding box center [1059, 427] width 175 height 27
click at [1216, 423] on select "- Select Reason Code - 099 - Other (Provide additional detail) ACT - Agency Cha…" at bounding box center [1255, 427] width 175 height 27
select select "099"
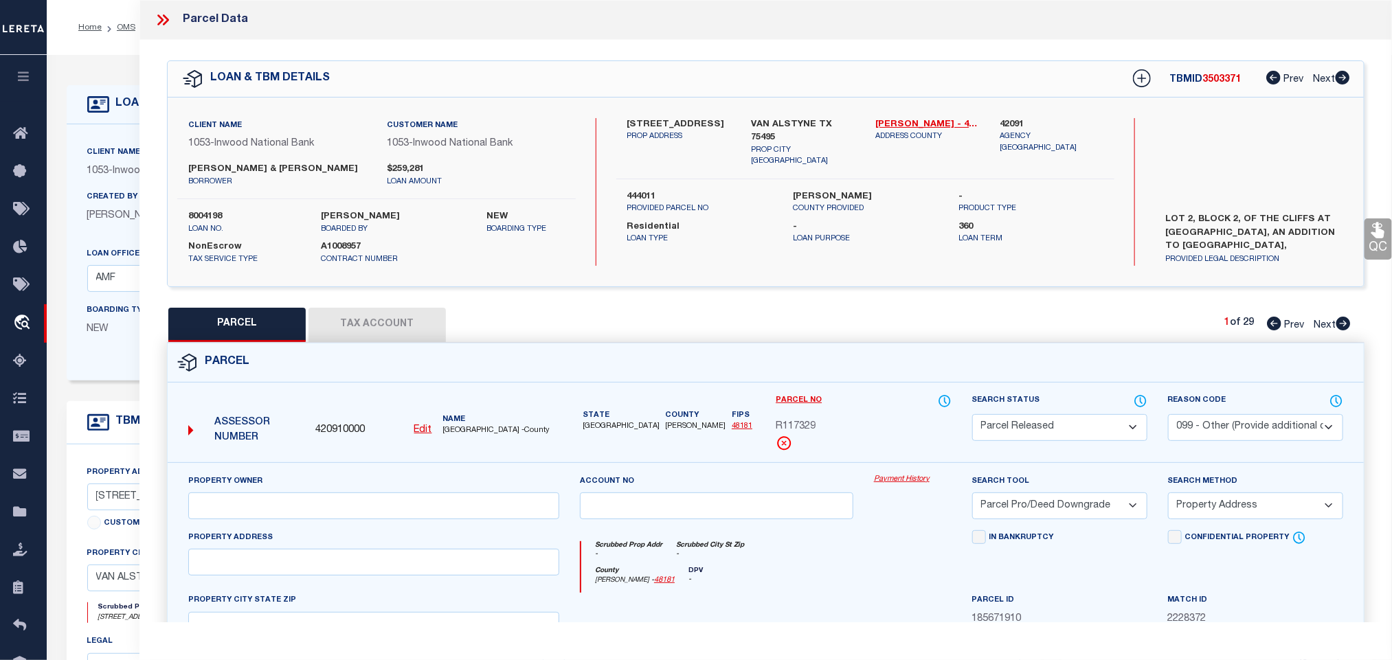
click at [1168, 416] on select "- Select Reason Code - 099 - Other (Provide additional detail) ACT - Agency Cha…" at bounding box center [1255, 427] width 175 height 27
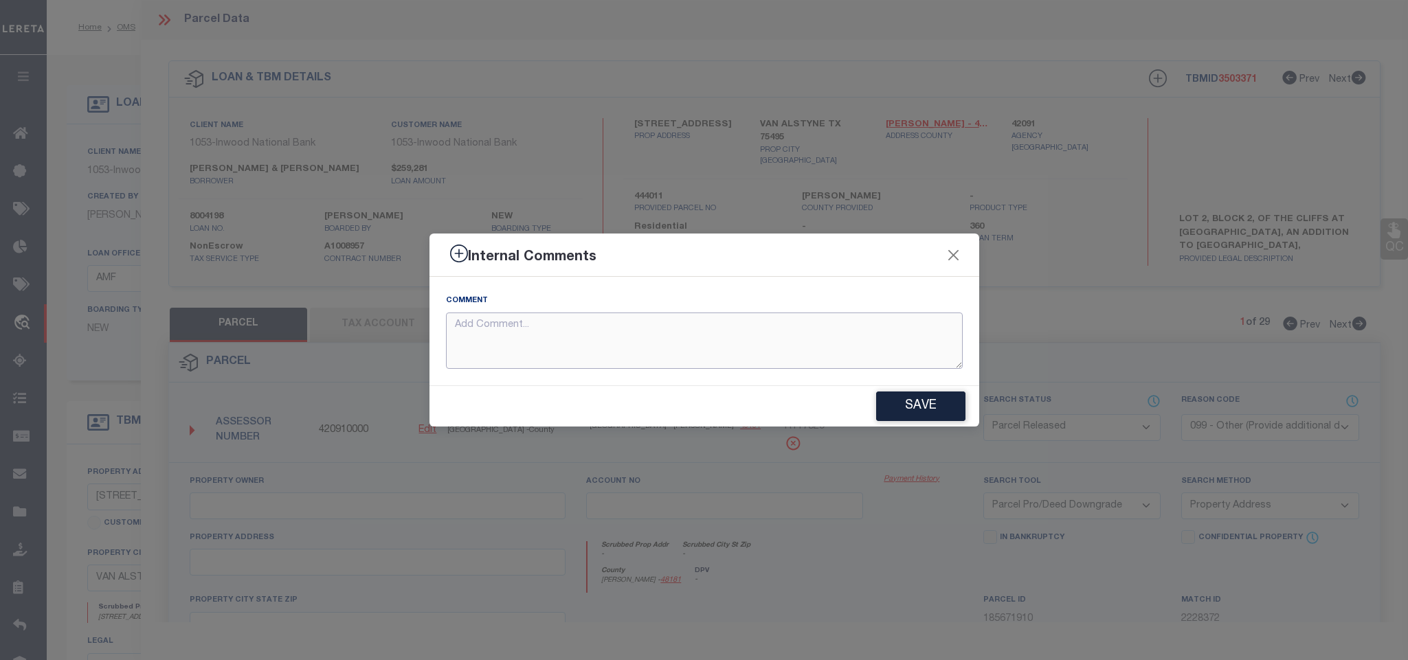
click at [748, 331] on textarea at bounding box center [704, 341] width 517 height 57
paste textarea "Parcel not needed"
type textarea "Parcel not needed"
click at [919, 409] on button "Save" at bounding box center [920, 407] width 89 height 30
type textarea "Parcel not needed"
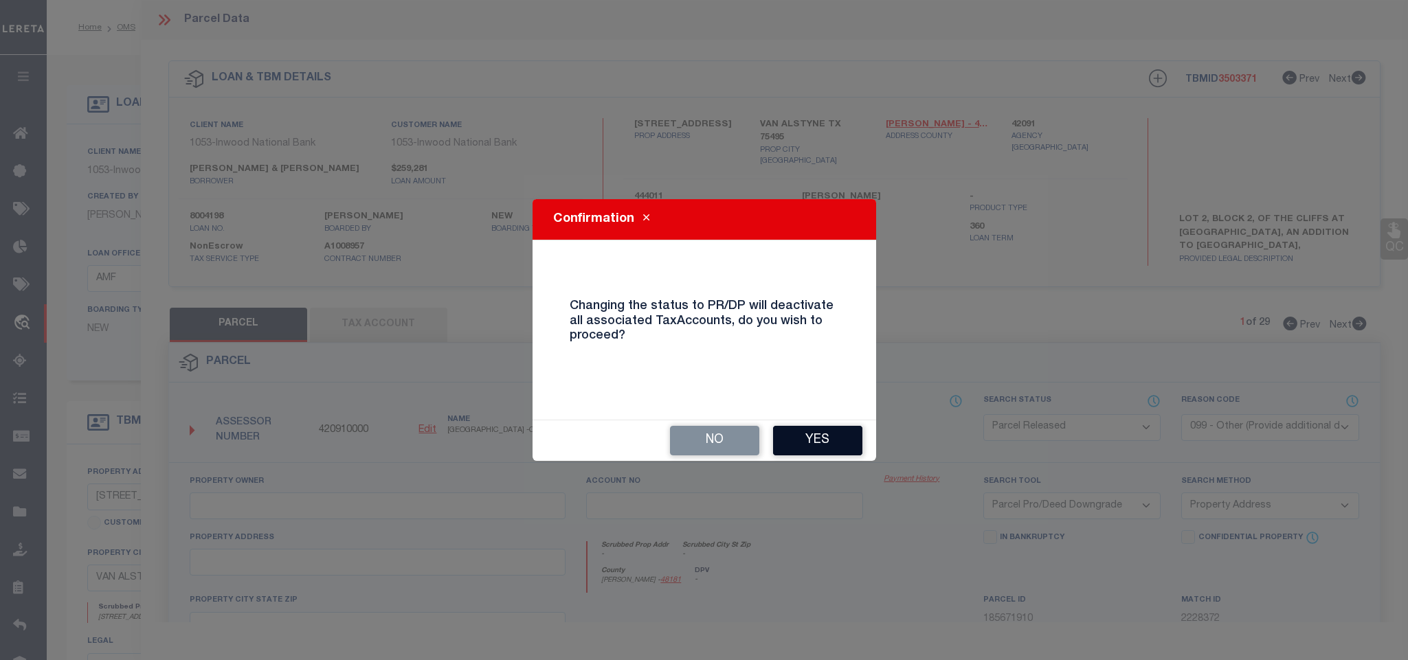
click at [823, 442] on button "Yes" at bounding box center [817, 441] width 89 height 30
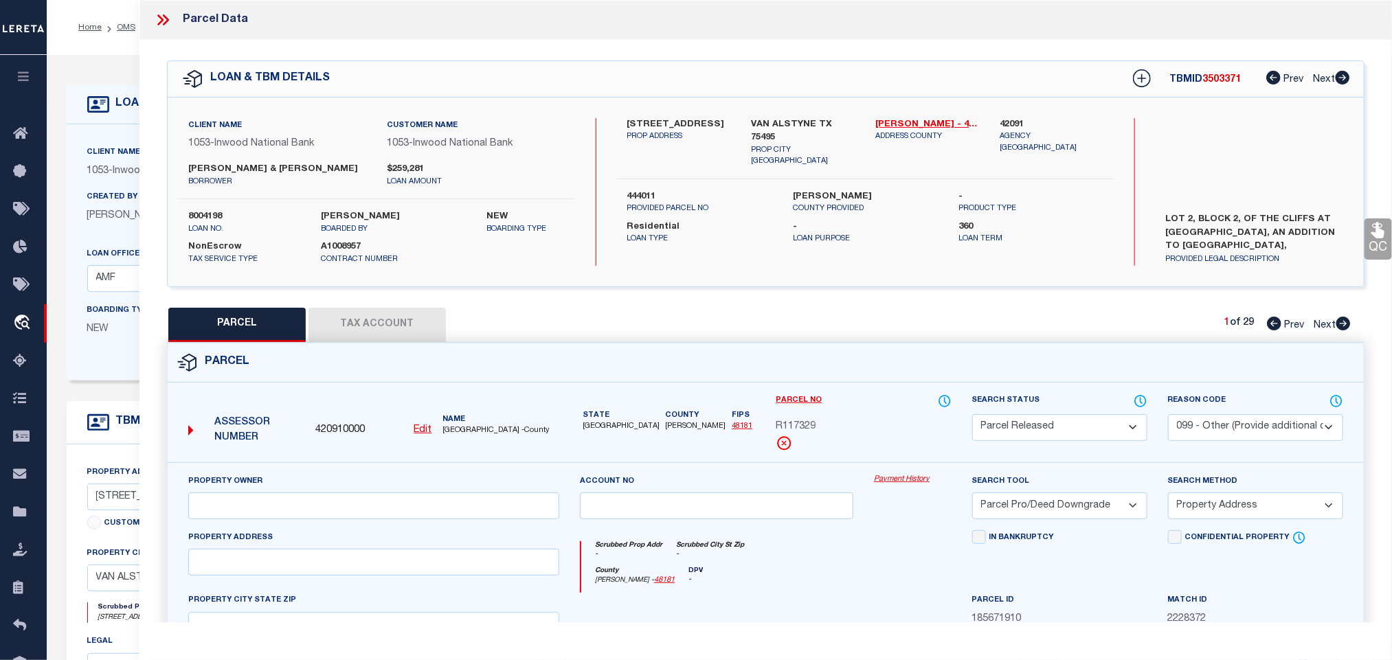
select select "AS"
select select
checkbox input "false"
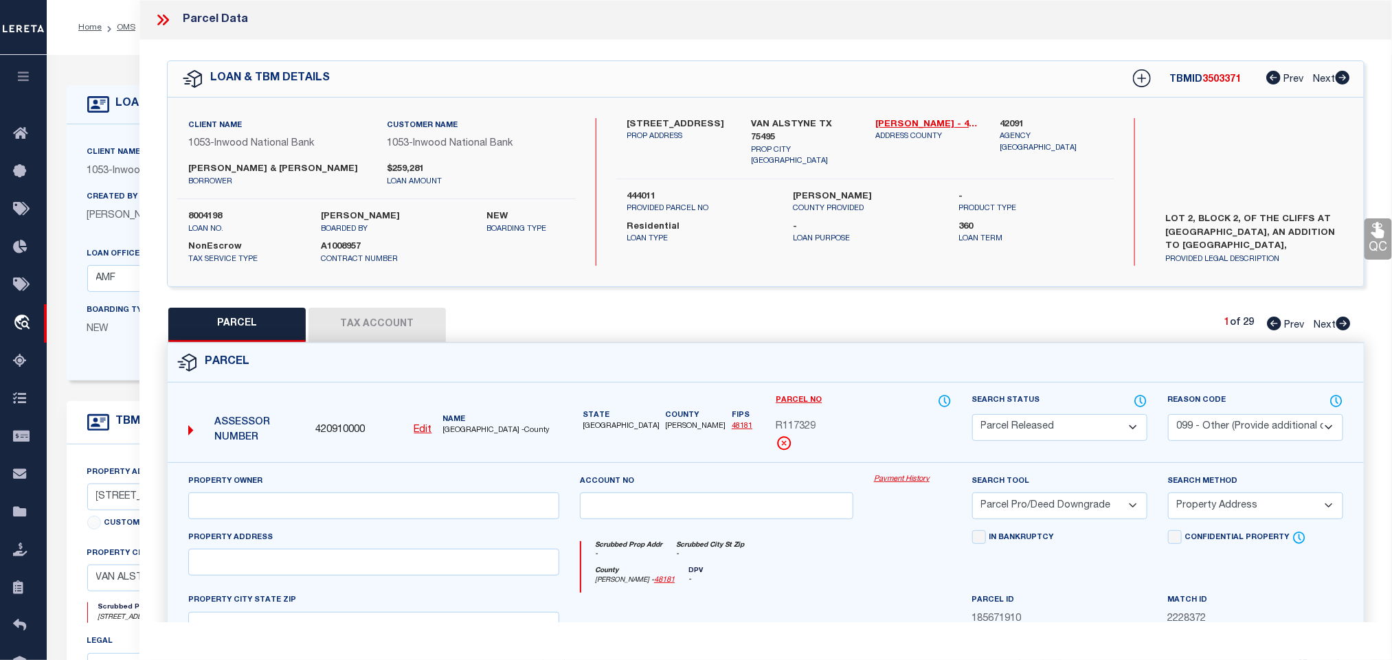
checkbox input "false"
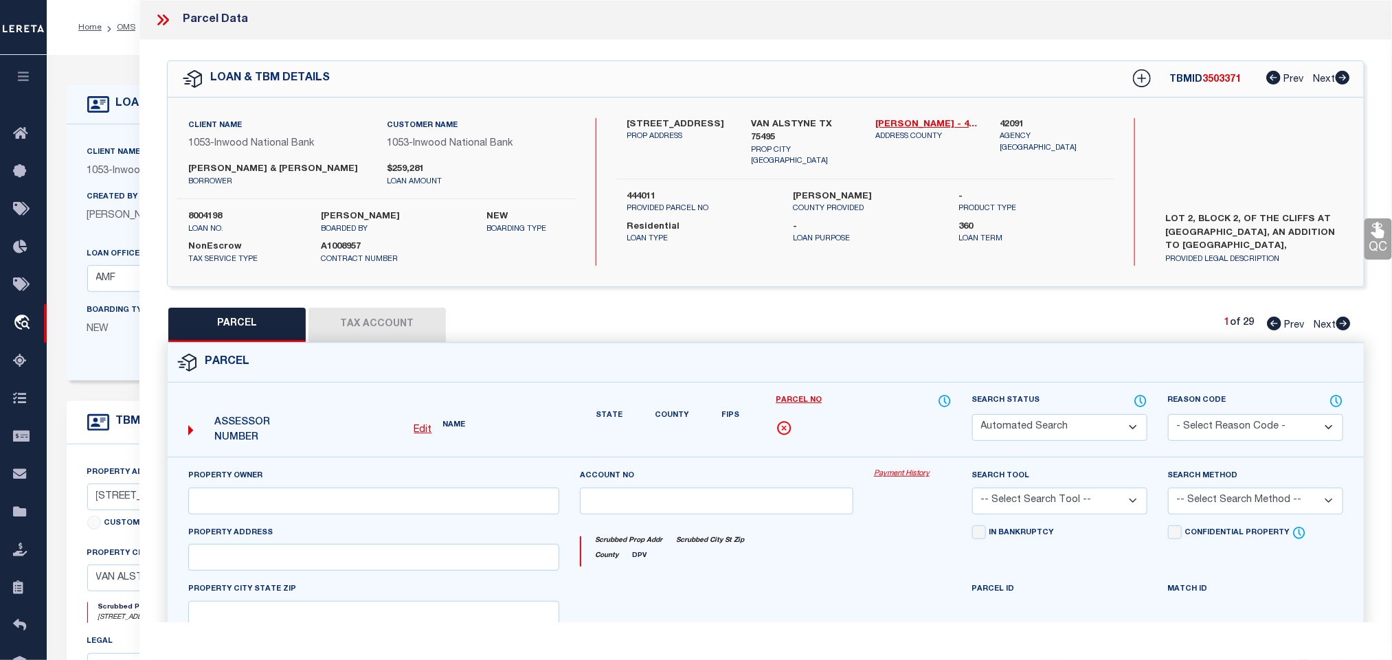
select select "PR"
select select "099"
select select "PRO"
select select "ADD"
type textarea "Parcel not needed"
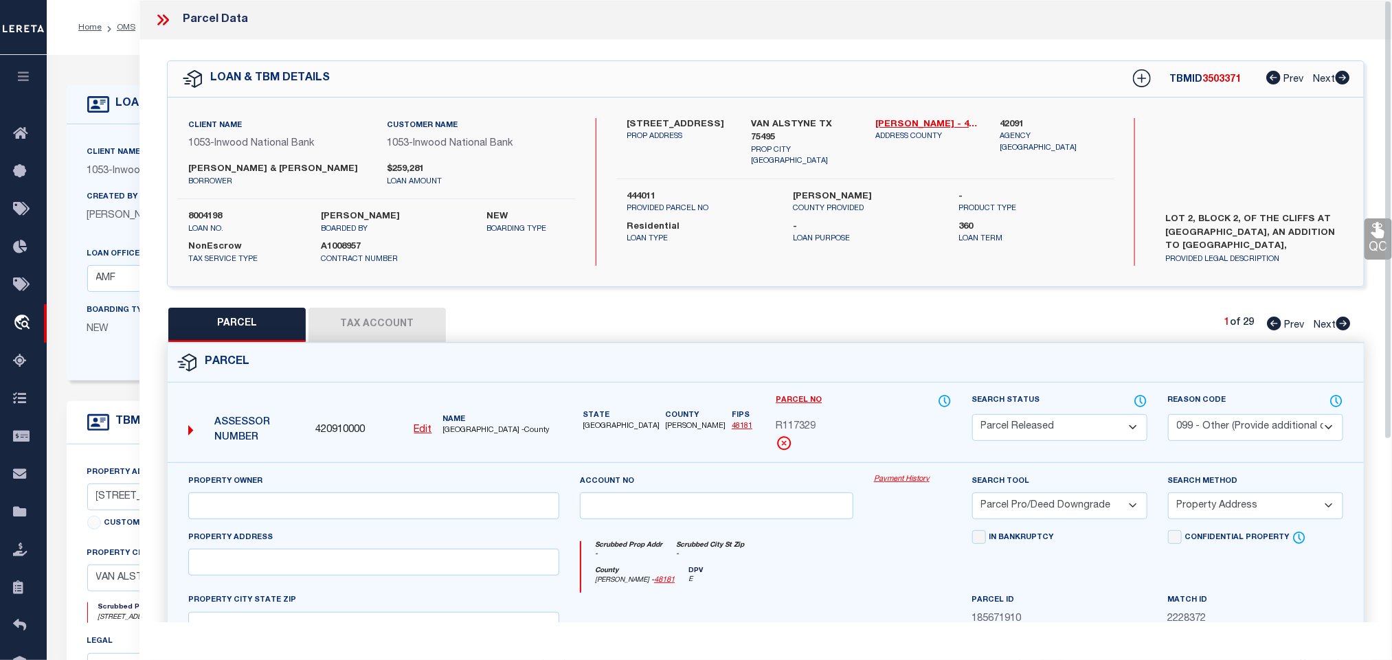
click at [164, 17] on icon at bounding box center [163, 20] width 18 height 18
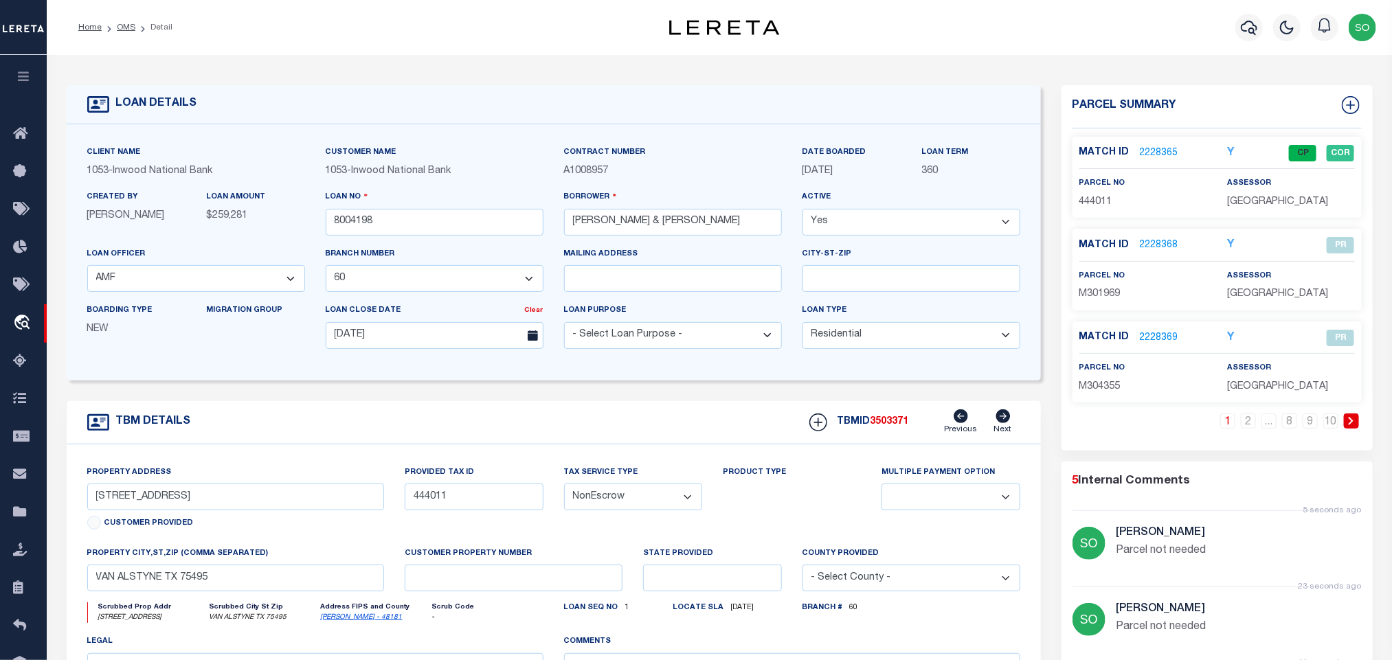
click at [1349, 425] on icon at bounding box center [1351, 421] width 6 height 8
click at [1157, 153] on link "2228373" at bounding box center [1159, 153] width 38 height 14
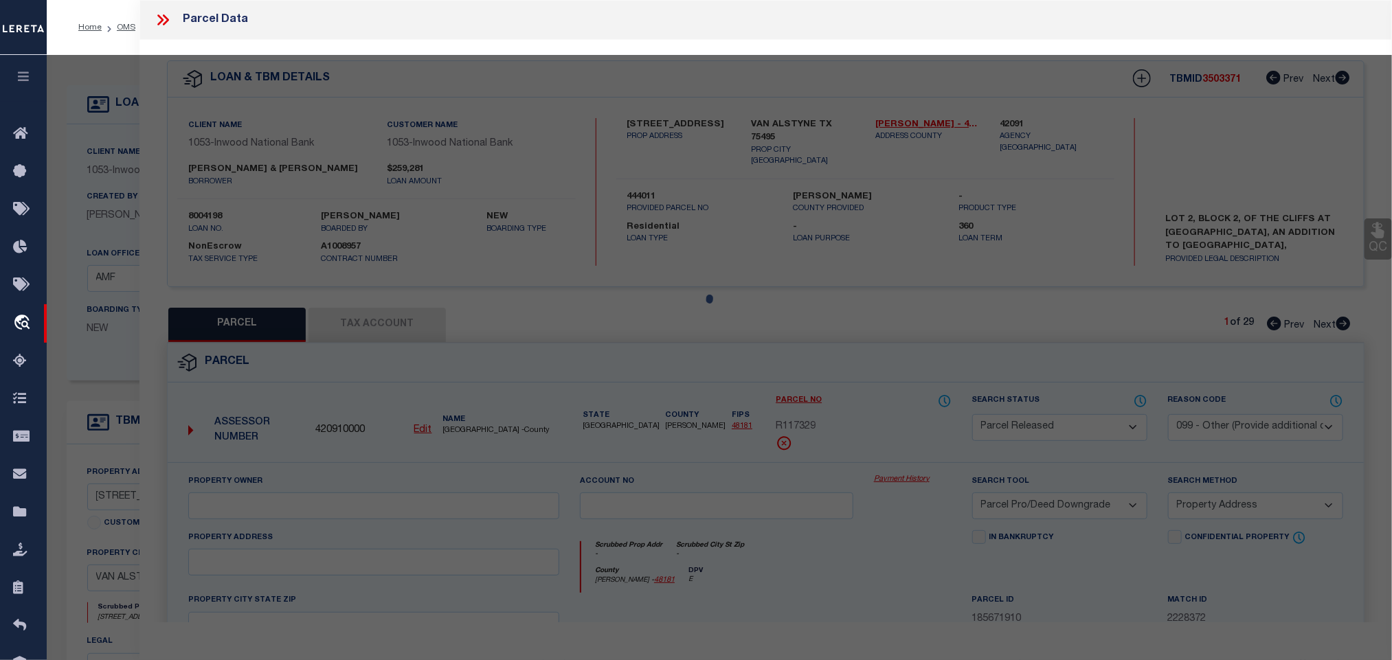
select select "AS"
select select
checkbox input "false"
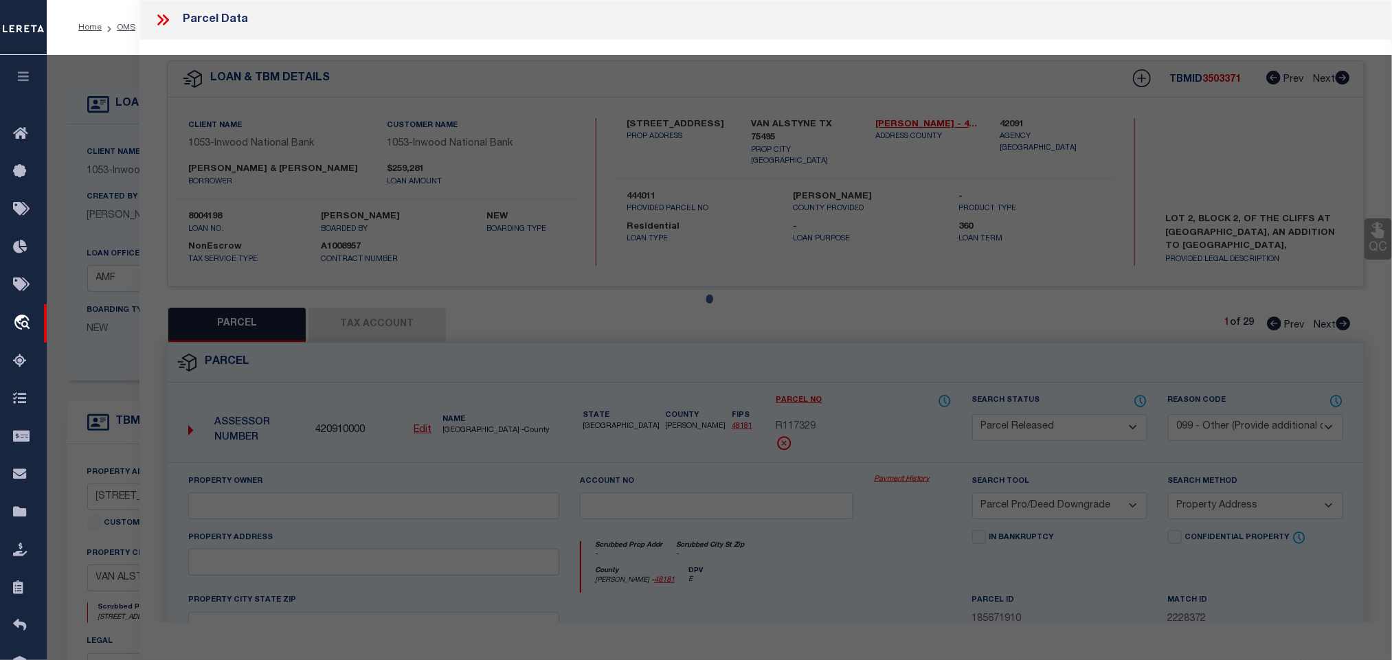
checkbox input "false"
select select "PA"
select select "PRO"
select select "ADD"
checkbox input "false"
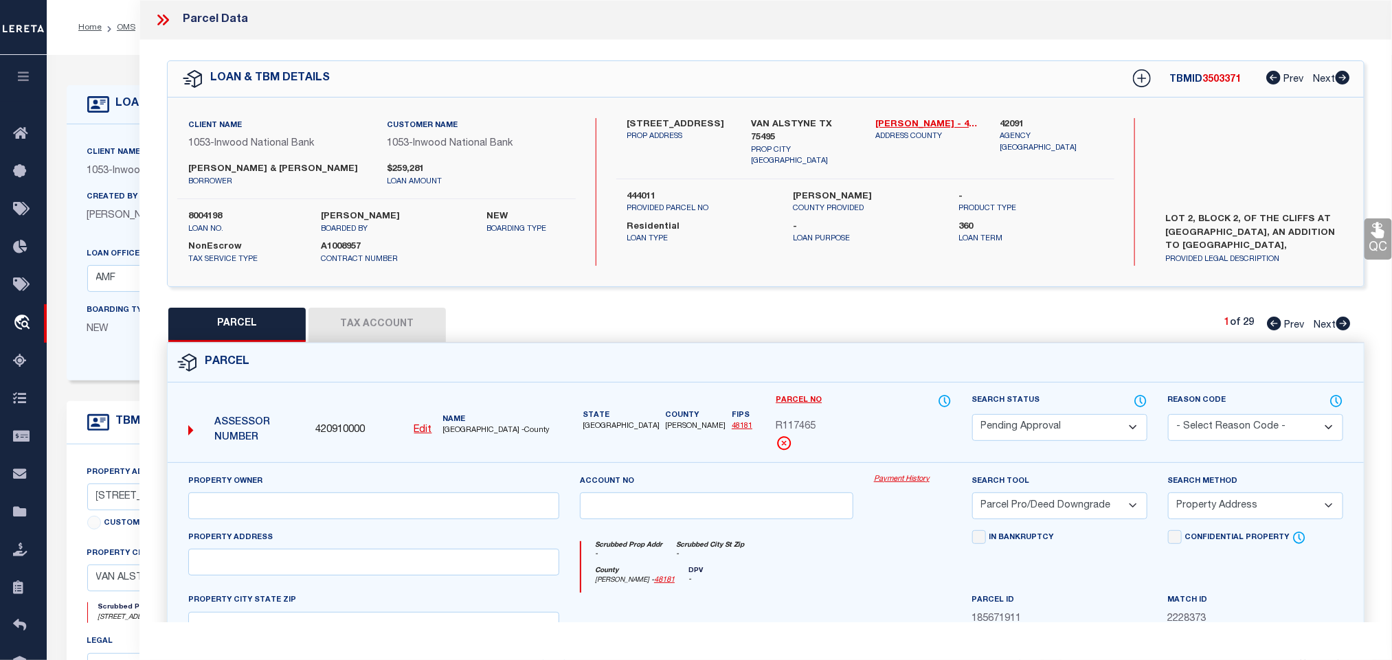
click at [1041, 429] on select "Automated Search Bad Parcel Complete Duplicate Parcel High Dollar Reporting In …" at bounding box center [1059, 427] width 175 height 27
select select "PR"
click at [972, 416] on select "Automated Search Bad Parcel Complete Duplicate Parcel High Dollar Reporting In …" at bounding box center [1059, 427] width 175 height 27
drag, startPoint x: 1212, startPoint y: 425, endPoint x: 1212, endPoint y: 417, distance: 7.6
click at [1212, 425] on select "- Select Reason Code - 099 - Other (Provide additional detail) ACT - Agency Cha…" at bounding box center [1255, 427] width 175 height 27
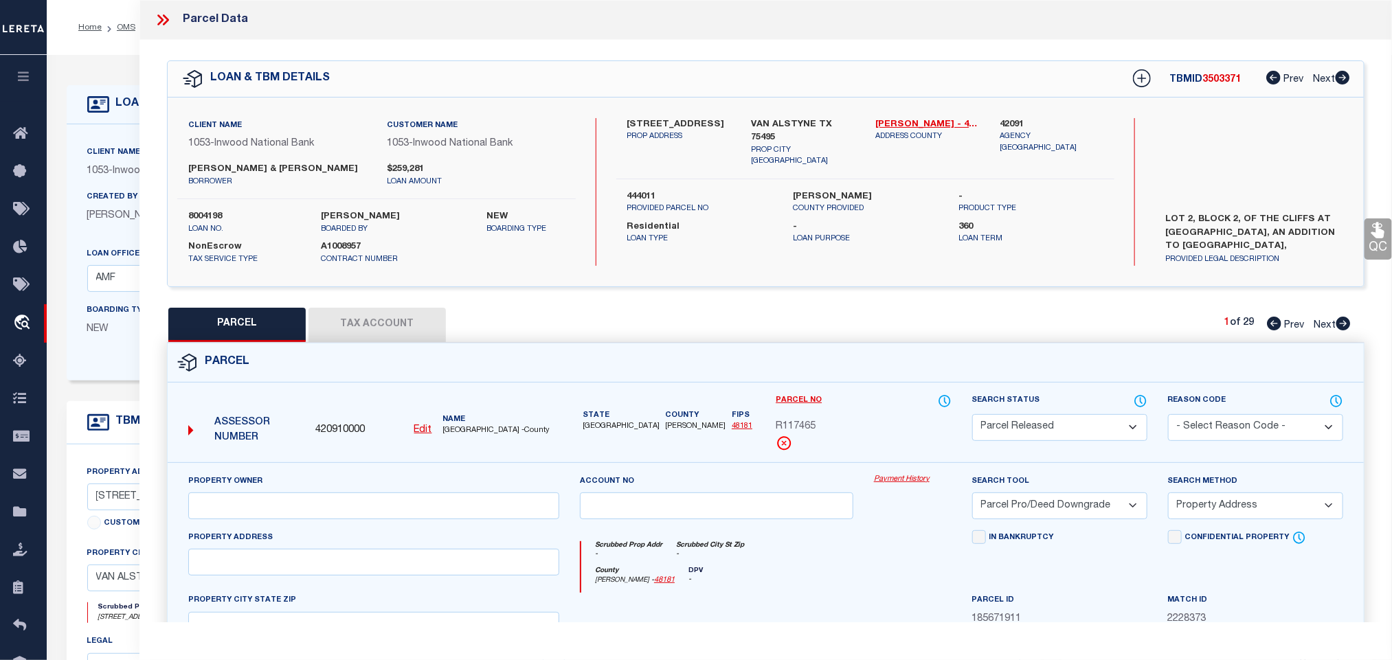
select select "099"
click at [1168, 416] on select "- Select Reason Code - 099 - Other (Provide additional detail) ACT - Agency Cha…" at bounding box center [1255, 427] width 175 height 27
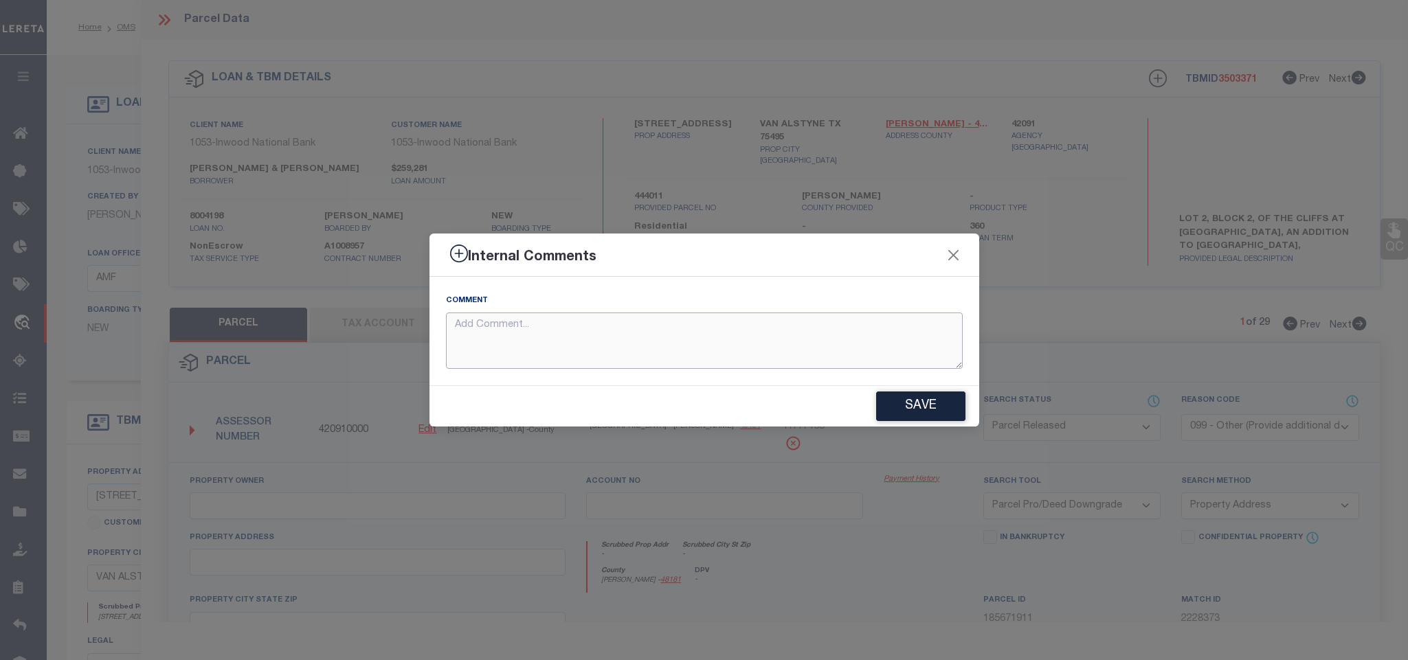
click at [705, 337] on textarea at bounding box center [704, 341] width 517 height 57
paste textarea "Parcel not needed"
type textarea "Parcel not needed"
click at [912, 401] on button "Save" at bounding box center [920, 407] width 89 height 30
type textarea "Parcel not needed"
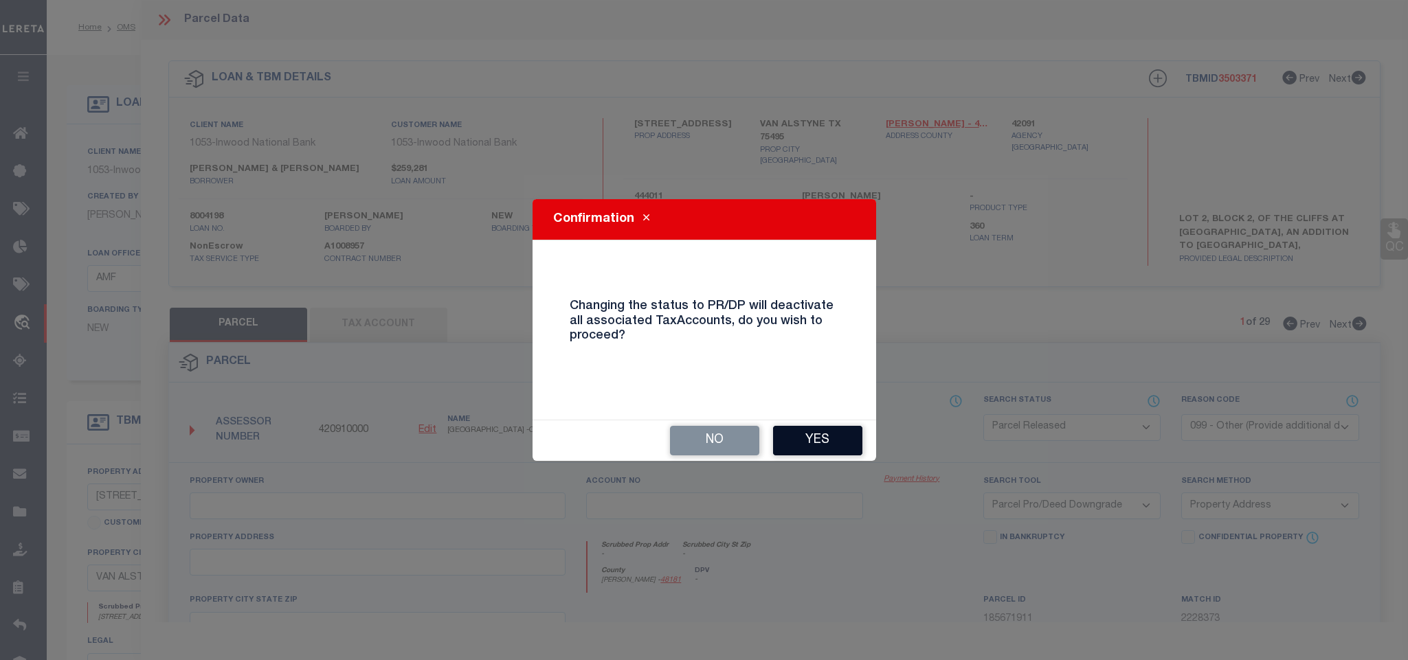
click at [802, 435] on button "Yes" at bounding box center [817, 441] width 89 height 30
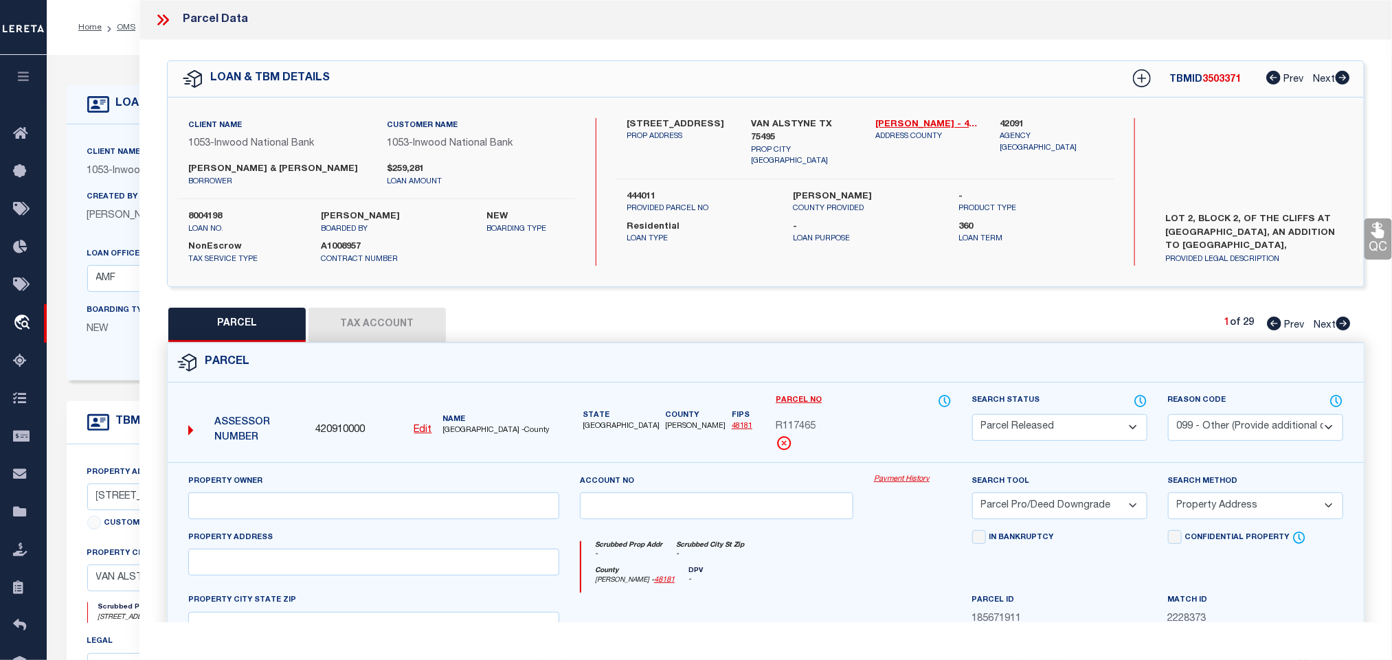
select select "AS"
select select
checkbox input "false"
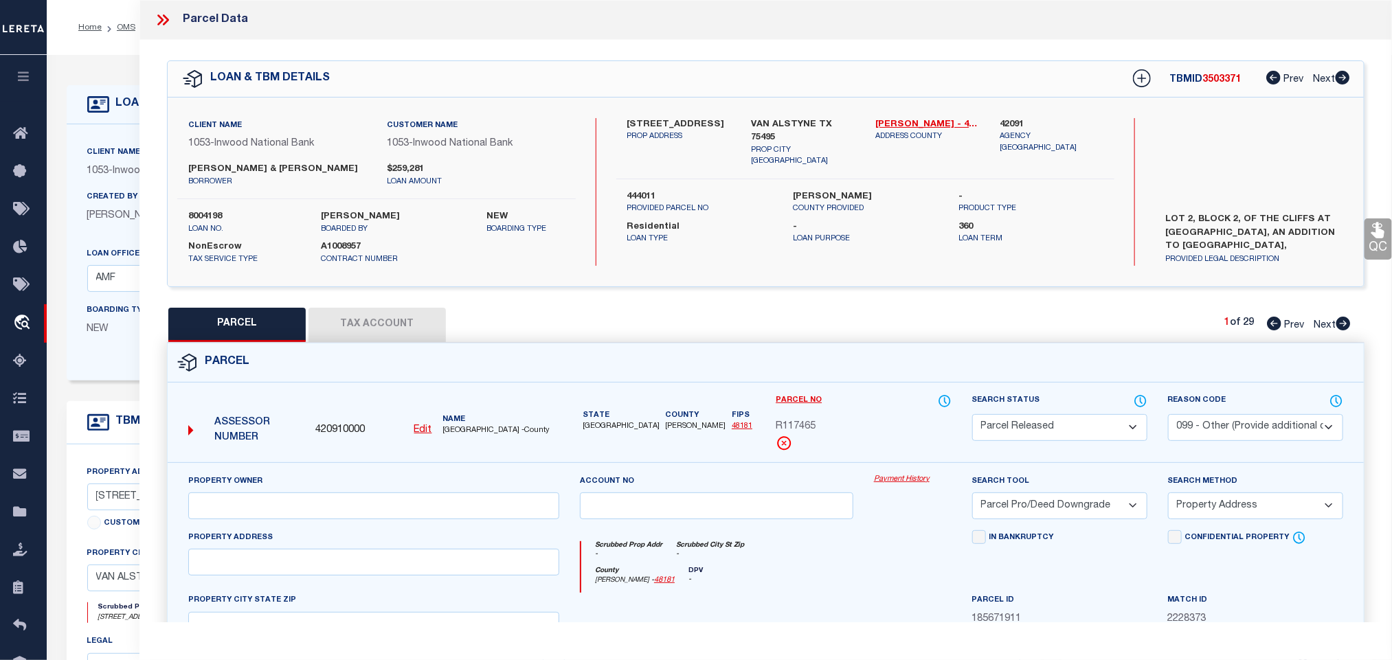
checkbox input "false"
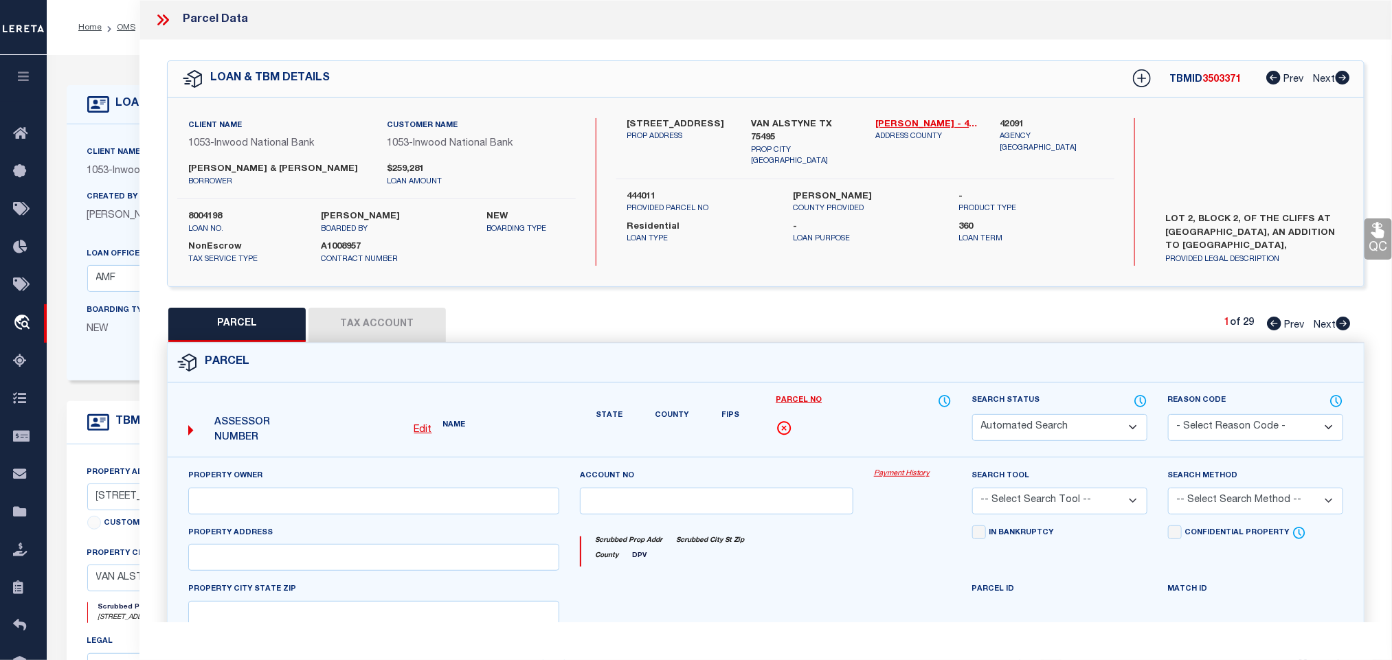
select select "PR"
select select "099"
select select "PRO"
select select "ADD"
type textarea "Parcel not needed"
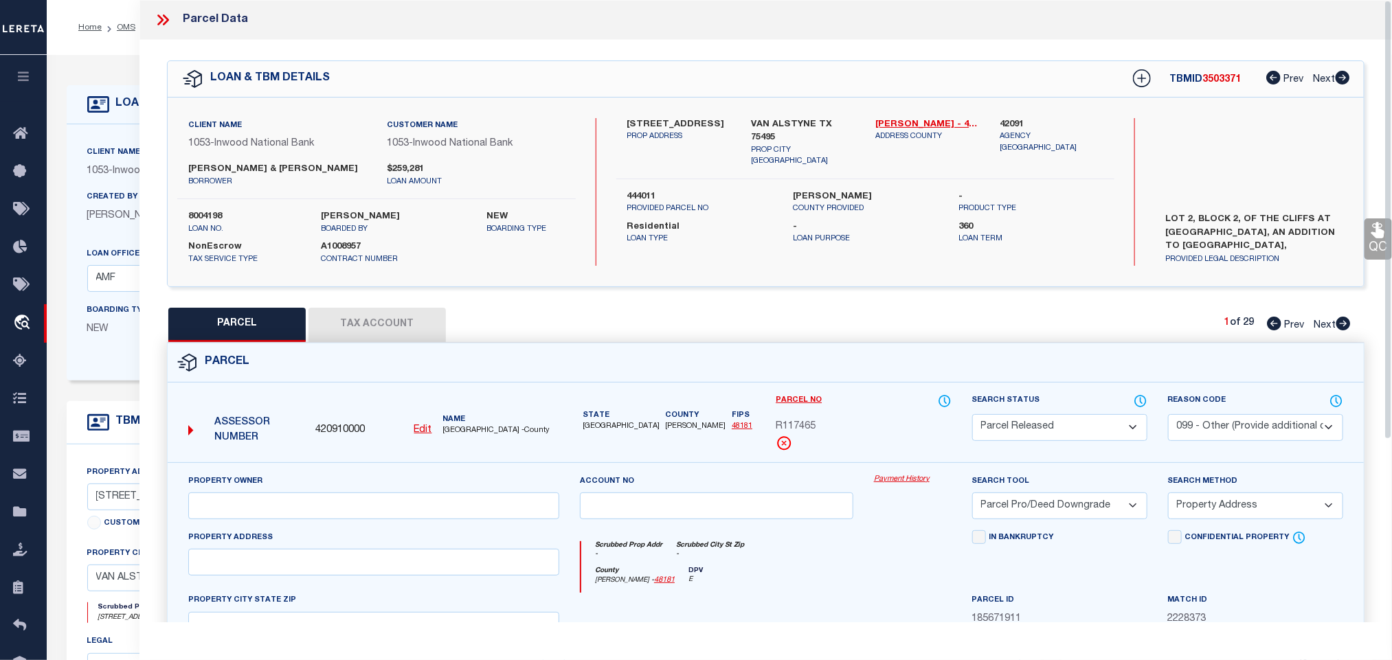
click at [165, 17] on icon at bounding box center [166, 19] width 6 height 11
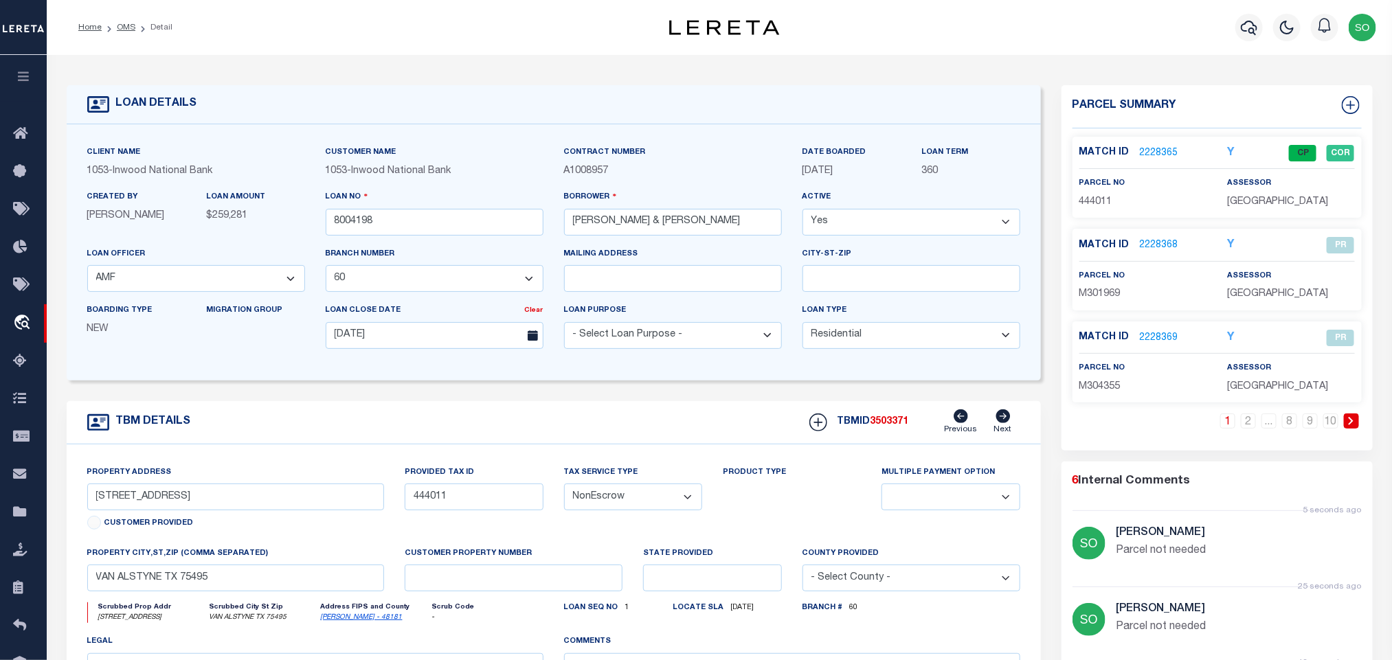
click at [1352, 423] on icon at bounding box center [1351, 421] width 5 height 8
click at [1161, 245] on link "2228374" at bounding box center [1159, 245] width 38 height 14
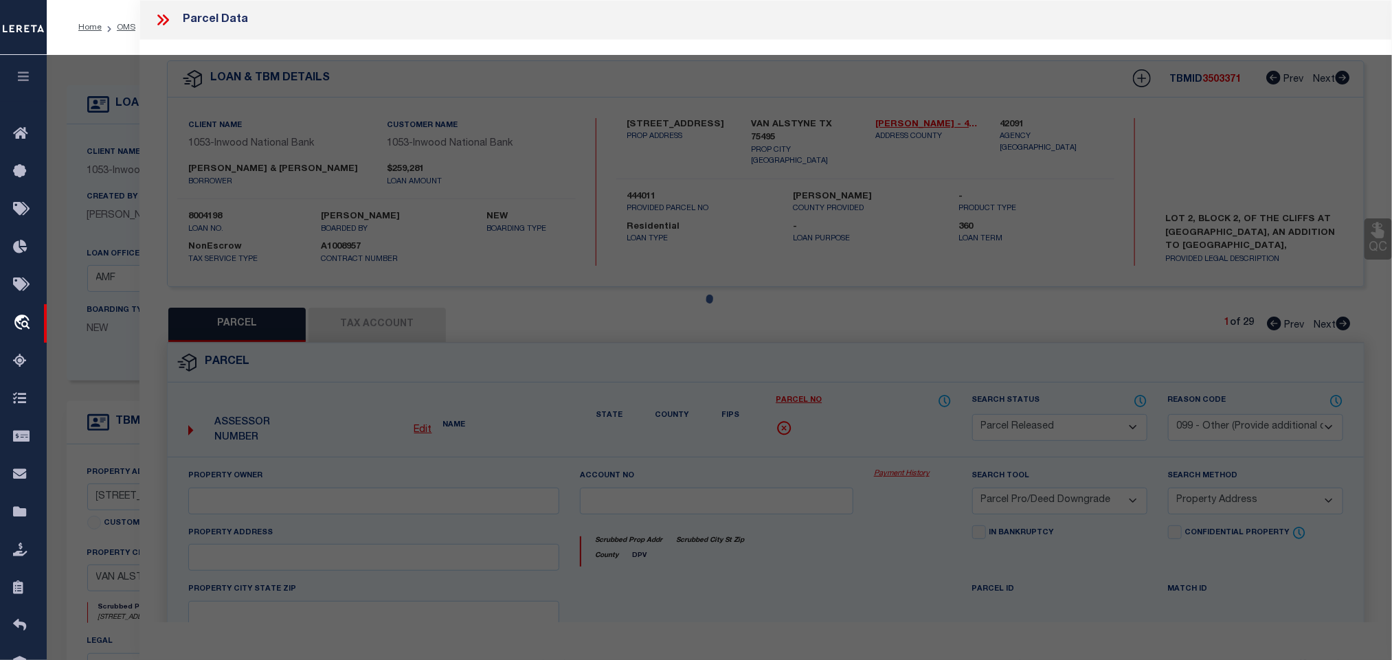
select select "AS"
select select
checkbox input "false"
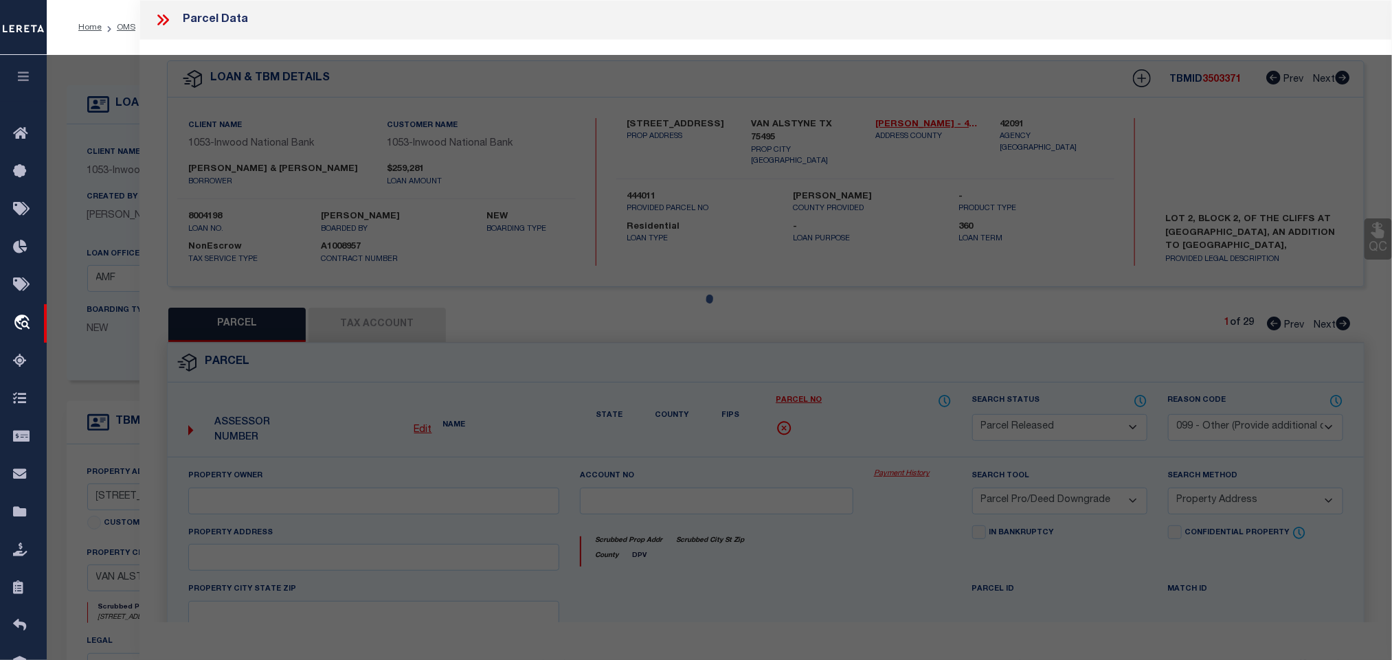
checkbox input "false"
select select "PA"
select select "PRO"
select select "ADD"
checkbox input "false"
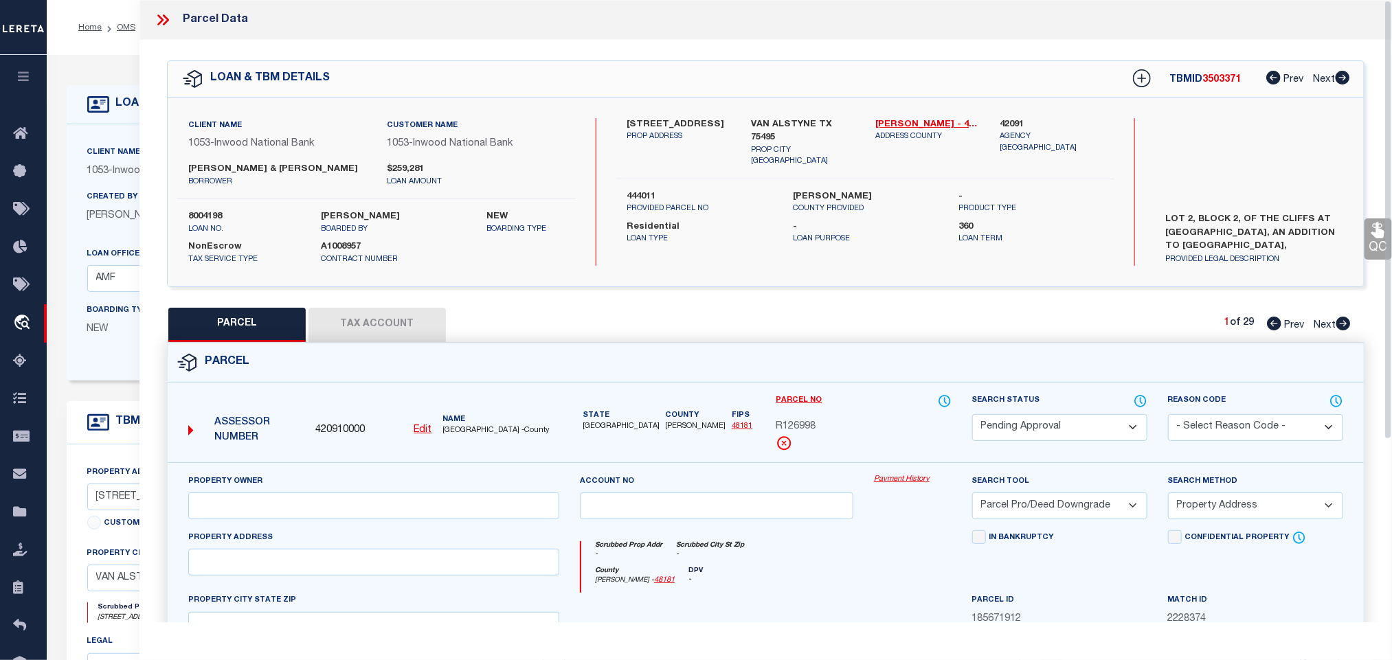
click at [1014, 425] on select "Automated Search Bad Parcel Complete Duplicate Parcel High Dollar Reporting In …" at bounding box center [1059, 427] width 175 height 27
select select "PR"
click at [972, 416] on select "Automated Search Bad Parcel Complete Duplicate Parcel High Dollar Reporting In …" at bounding box center [1059, 427] width 175 height 27
click at [1207, 425] on select "- Select Reason Code - 099 - Other (Provide additional detail) ACT - Agency Cha…" at bounding box center [1255, 427] width 175 height 27
select select "099"
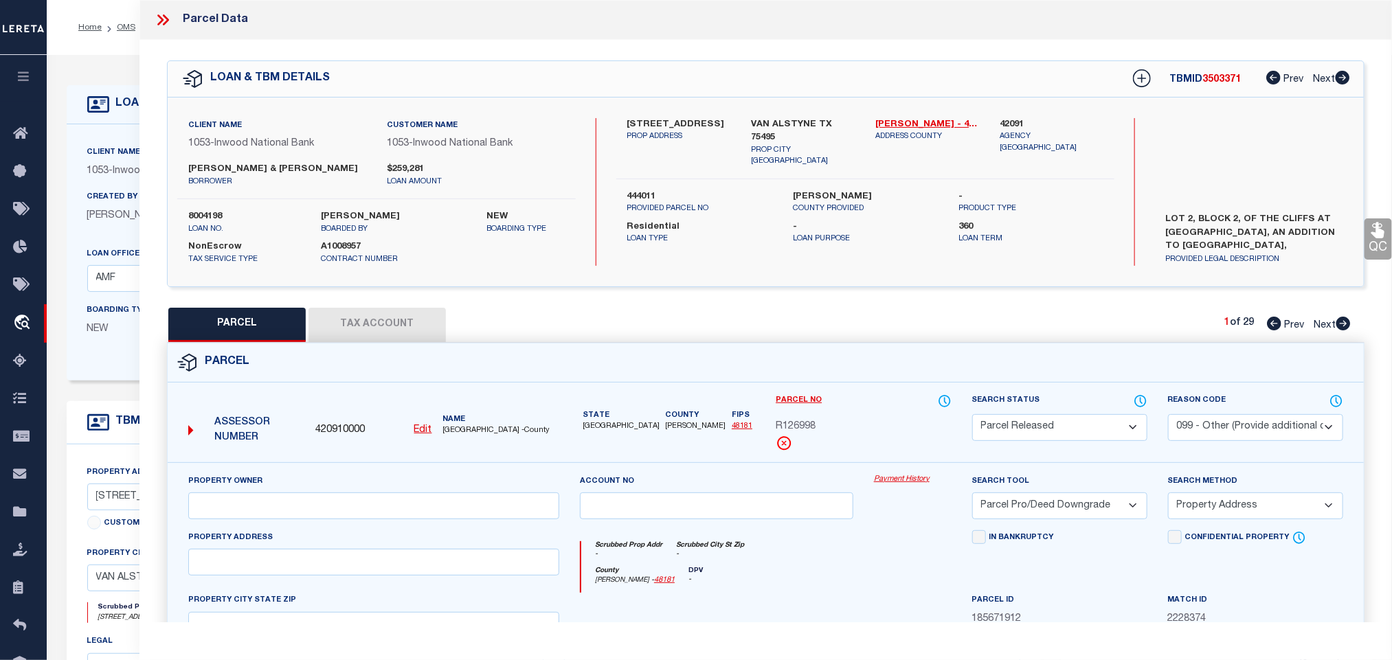
click at [1168, 416] on select "- Select Reason Code - 099 - Other (Provide additional detail) ACT - Agency Cha…" at bounding box center [1255, 427] width 175 height 27
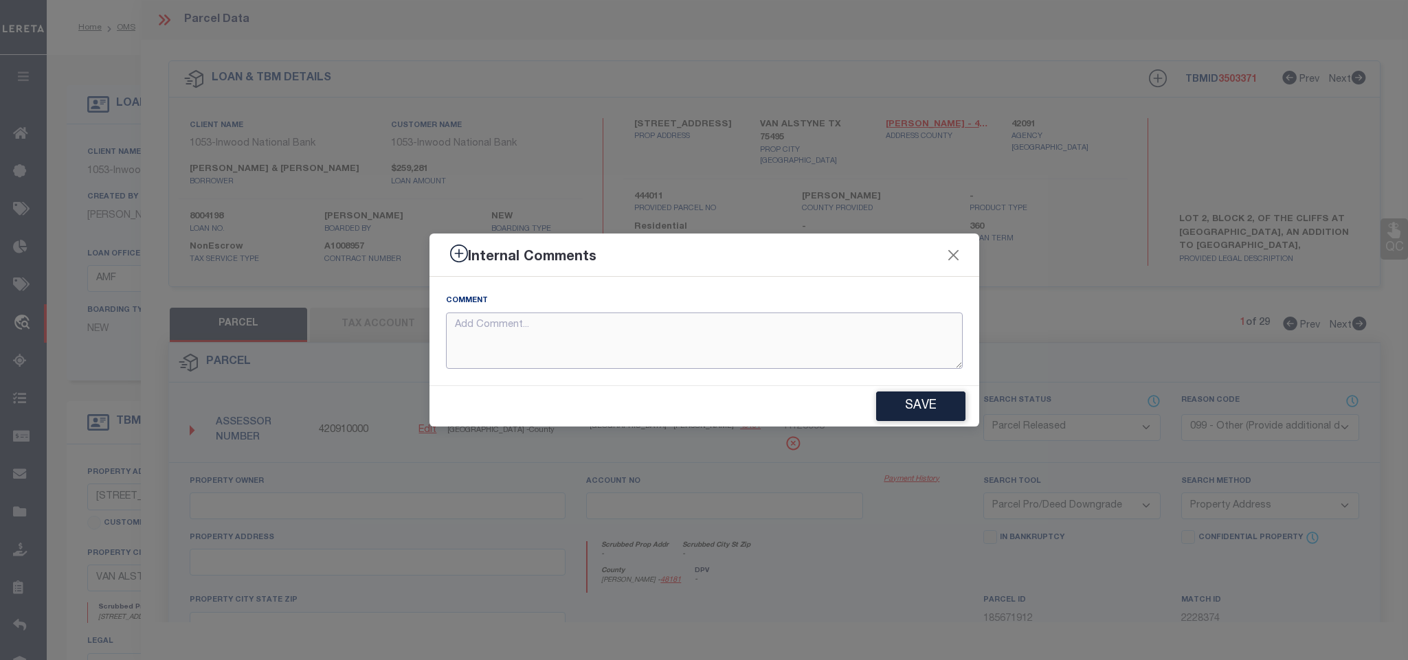
click at [783, 337] on textarea at bounding box center [704, 341] width 517 height 57
paste textarea "Parcel not needed"
type textarea "Parcel not needed"
click at [908, 409] on button "Save" at bounding box center [920, 407] width 89 height 30
type textarea "Parcel not needed"
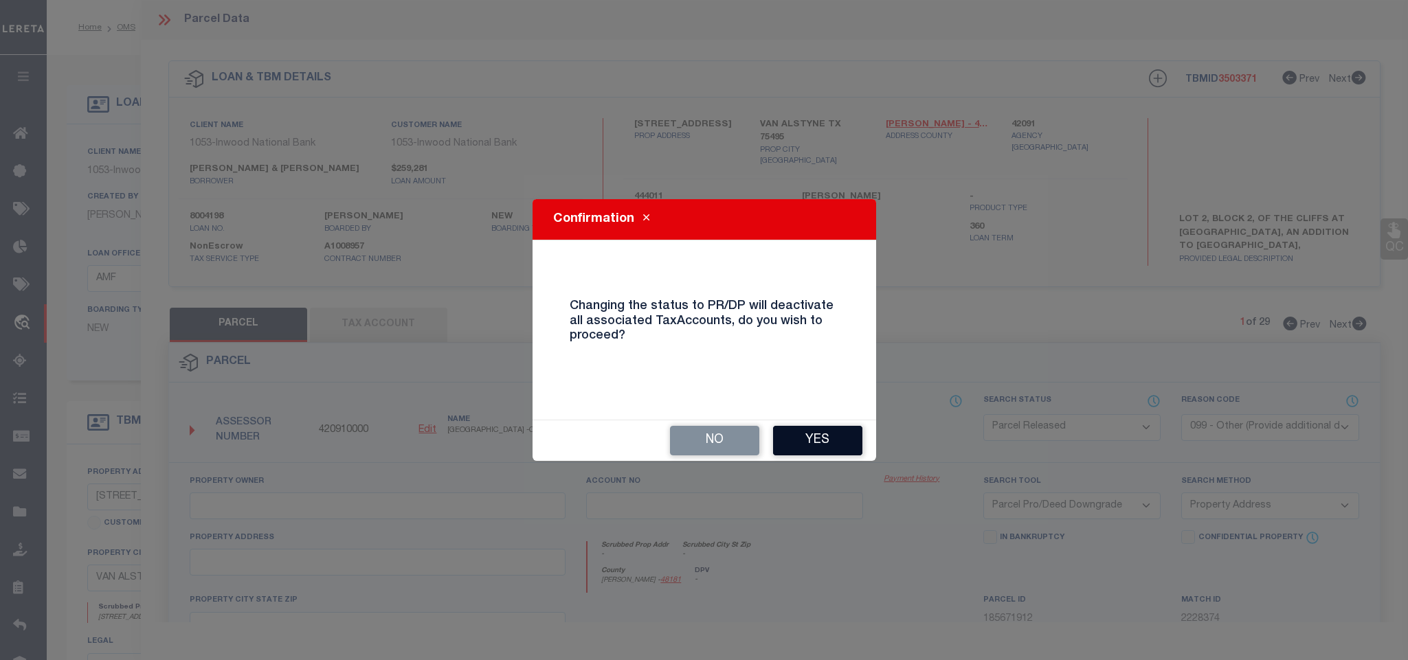
click at [798, 448] on button "Yes" at bounding box center [817, 441] width 89 height 30
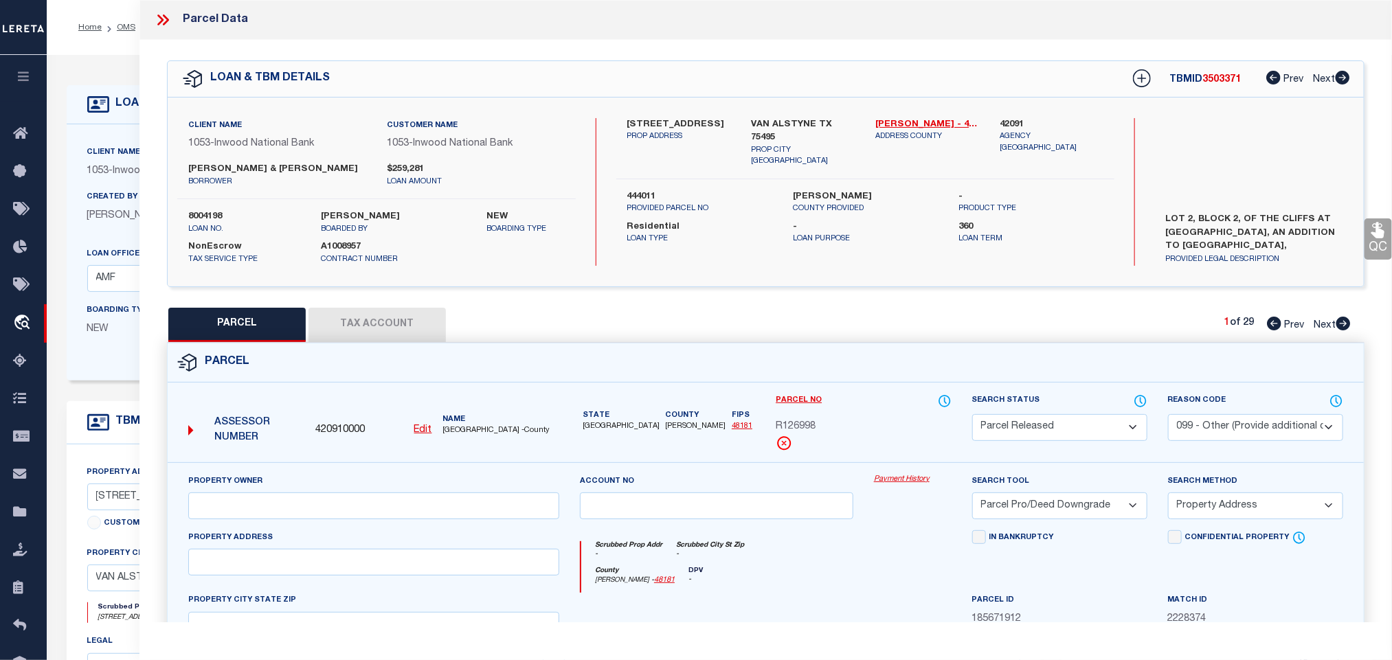
select select "AS"
select select
checkbox input "false"
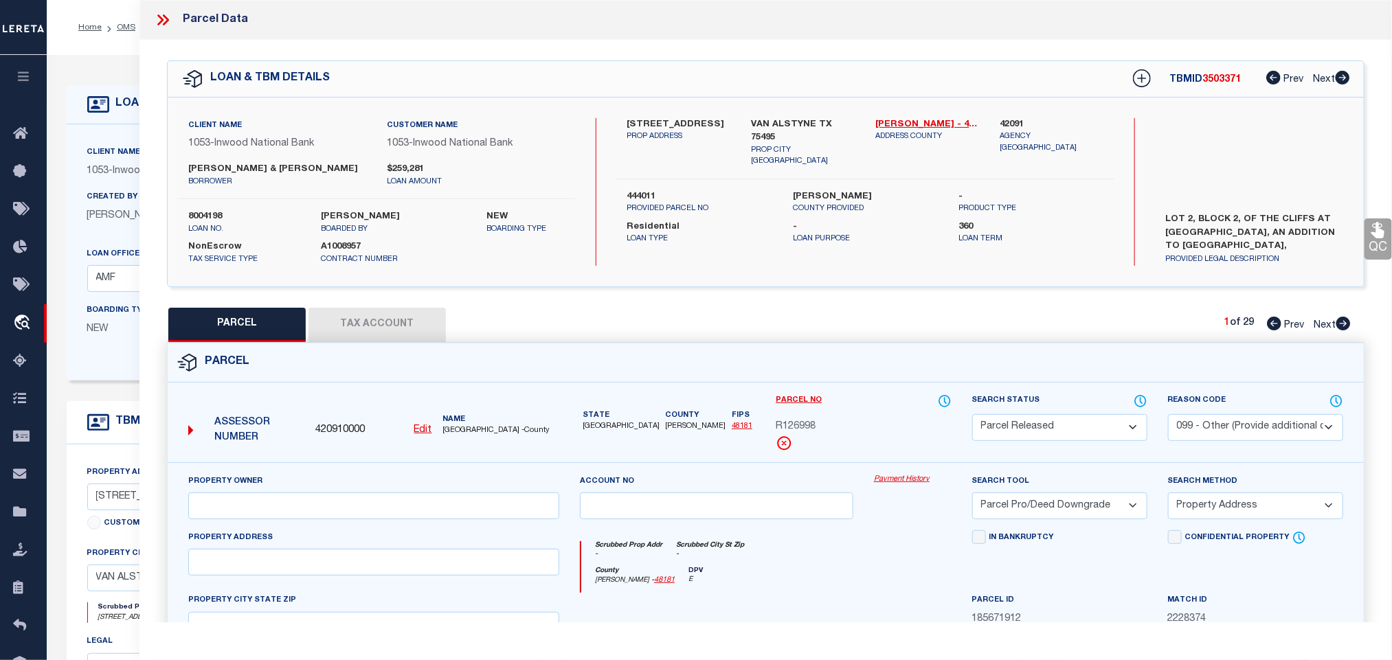
click at [161, 16] on icon at bounding box center [163, 20] width 18 height 18
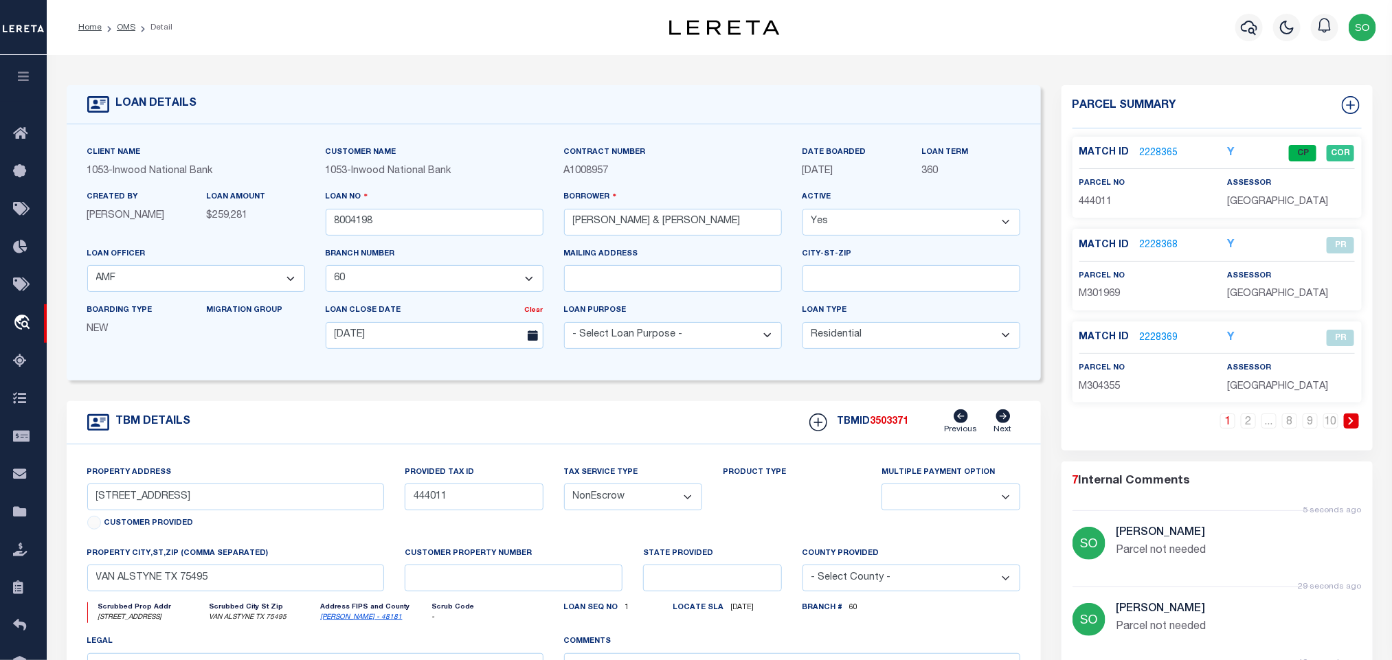
click at [1351, 421] on icon at bounding box center [1351, 421] width 6 height 8
click at [1159, 339] on link "2228375" at bounding box center [1159, 338] width 38 height 14
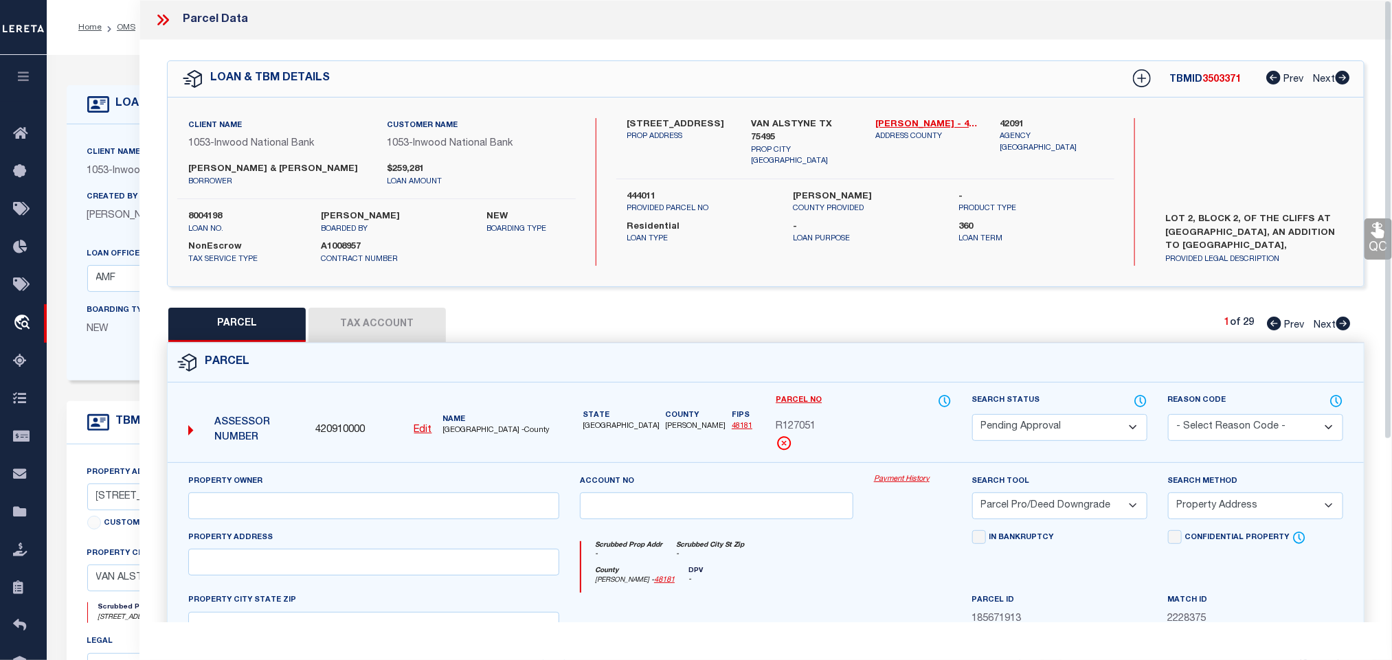
drag, startPoint x: 1012, startPoint y: 429, endPoint x: 1012, endPoint y: 419, distance: 9.6
click at [1012, 429] on select "Automated Search Bad Parcel Complete Duplicate Parcel High Dollar Reporting In …" at bounding box center [1059, 427] width 175 height 27
click at [972, 416] on select "Automated Search Bad Parcel Complete Duplicate Parcel High Dollar Reporting In …" at bounding box center [1059, 427] width 175 height 27
click at [1204, 425] on select "- Select Reason Code - 099 - Other (Provide additional detail) ACT - Agency Cha…" at bounding box center [1255, 427] width 175 height 27
click at [1168, 416] on select "- Select Reason Code - 099 - Other (Provide additional detail) ACT - Agency Cha…" at bounding box center [1255, 427] width 175 height 27
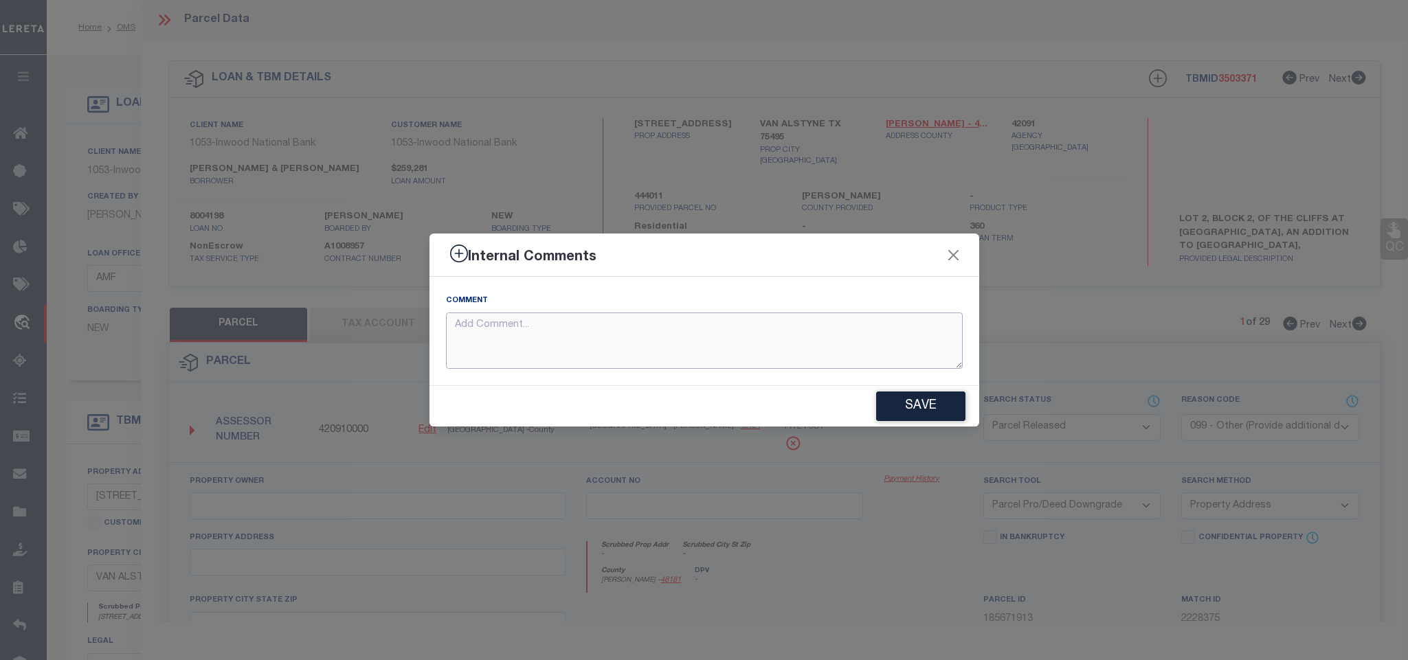
click at [640, 328] on textarea at bounding box center [704, 341] width 517 height 57
paste textarea "Parcel not needed"
click at [930, 410] on button "Save" at bounding box center [920, 407] width 89 height 30
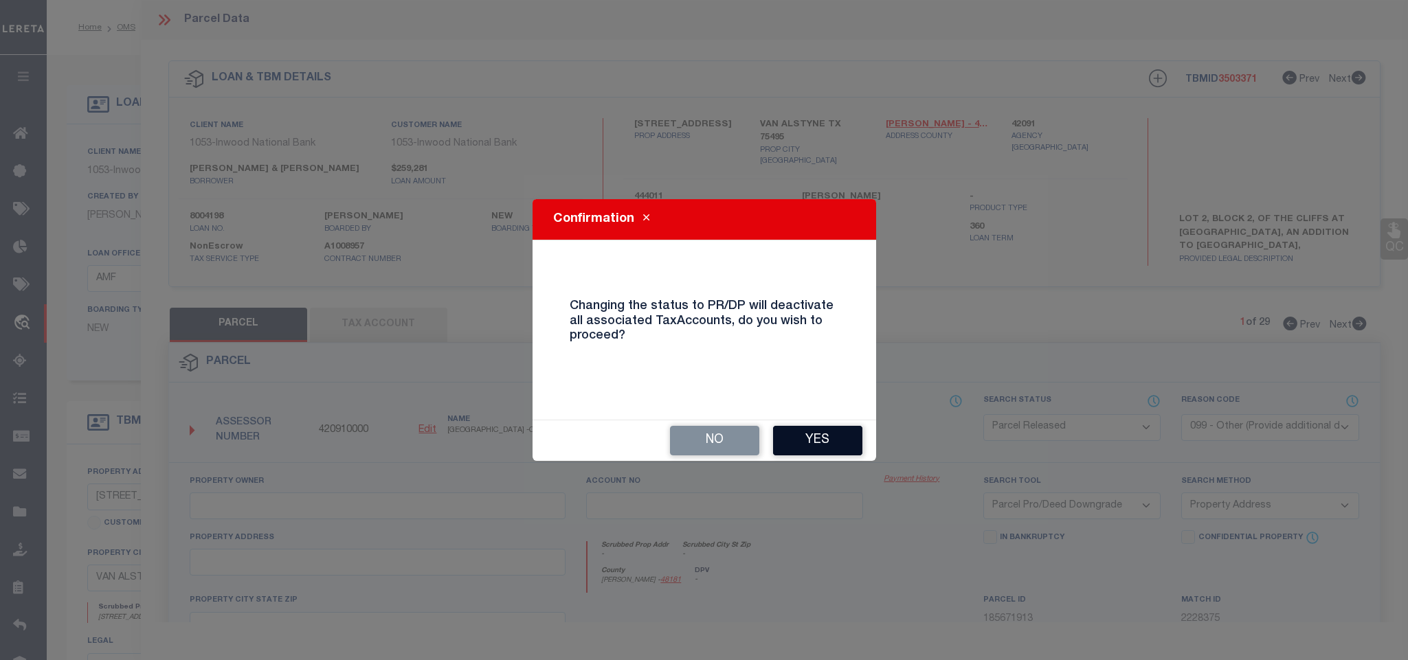
click at [816, 435] on button "Yes" at bounding box center [817, 441] width 89 height 30
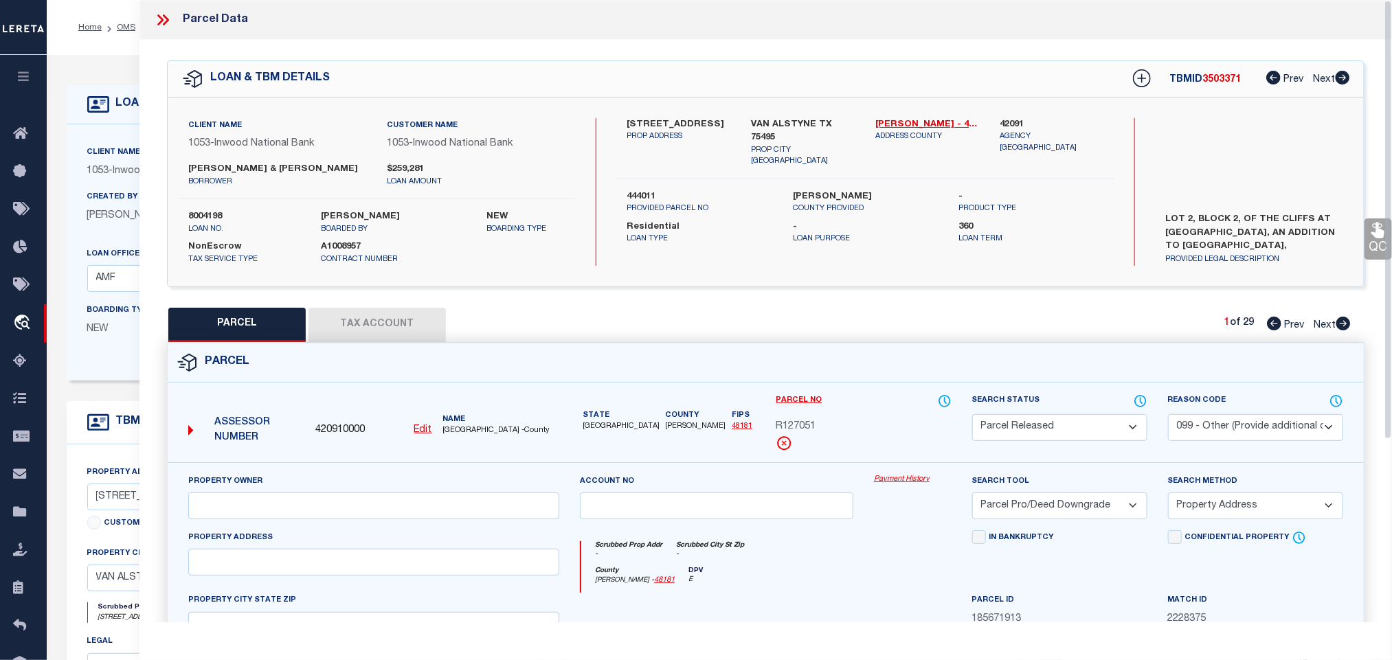
click at [166, 17] on icon at bounding box center [166, 19] width 6 height 11
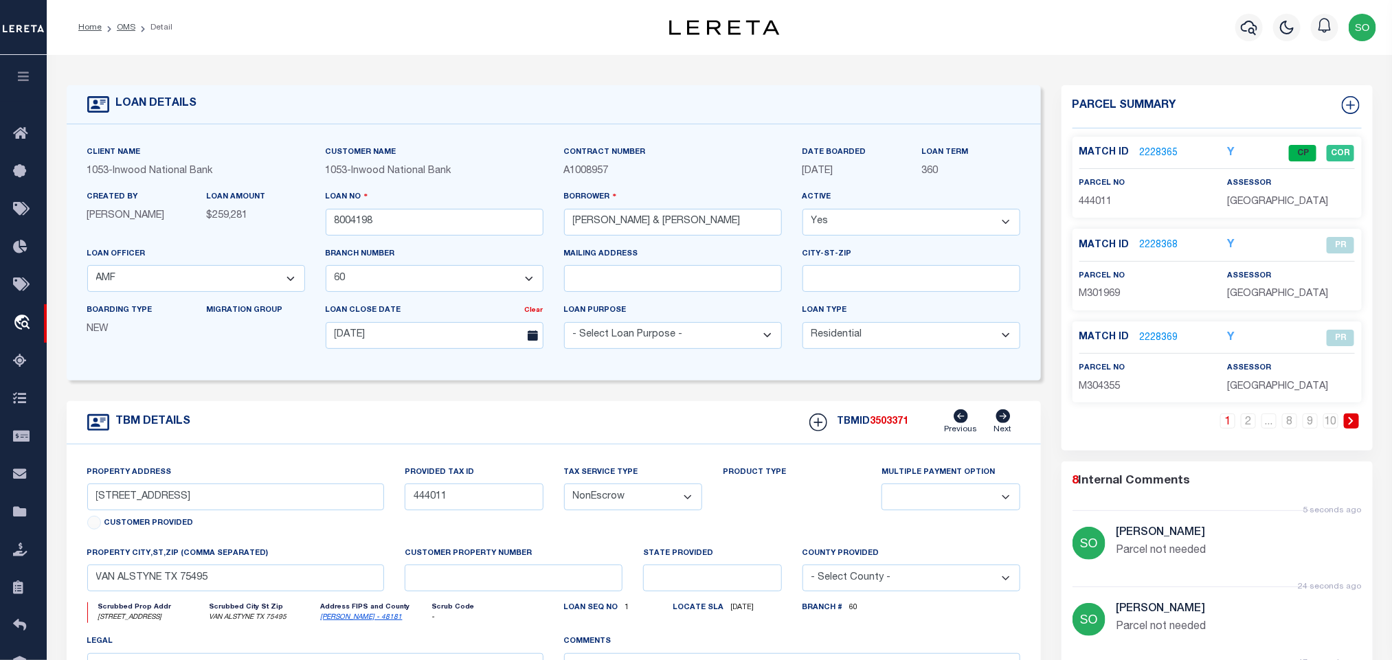
click at [1354, 425] on icon at bounding box center [1351, 421] width 6 height 8
click at [1151, 153] on link "2228376" at bounding box center [1159, 153] width 38 height 14
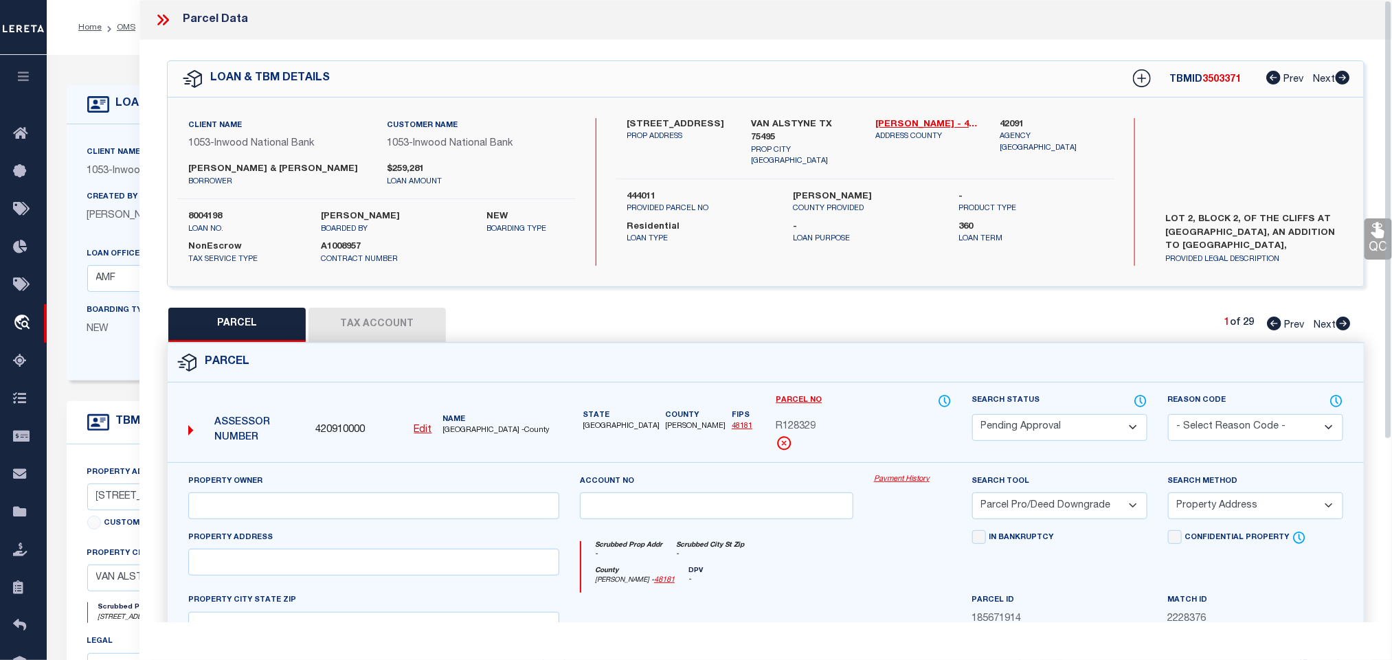
drag, startPoint x: 1031, startPoint y: 435, endPoint x: 1031, endPoint y: 421, distance: 13.7
click at [1031, 435] on select "Automated Search Bad Parcel Complete Duplicate Parcel High Dollar Reporting In …" at bounding box center [1059, 427] width 175 height 27
click at [972, 416] on select "Automated Search Bad Parcel Complete Duplicate Parcel High Dollar Reporting In …" at bounding box center [1059, 427] width 175 height 27
click at [1235, 434] on select "- Select Reason Code - 099 - Other (Provide additional detail) ACT - Agency Cha…" at bounding box center [1255, 427] width 175 height 27
click at [1168, 416] on select "- Select Reason Code - 099 - Other (Provide additional detail) ACT - Agency Cha…" at bounding box center [1255, 427] width 175 height 27
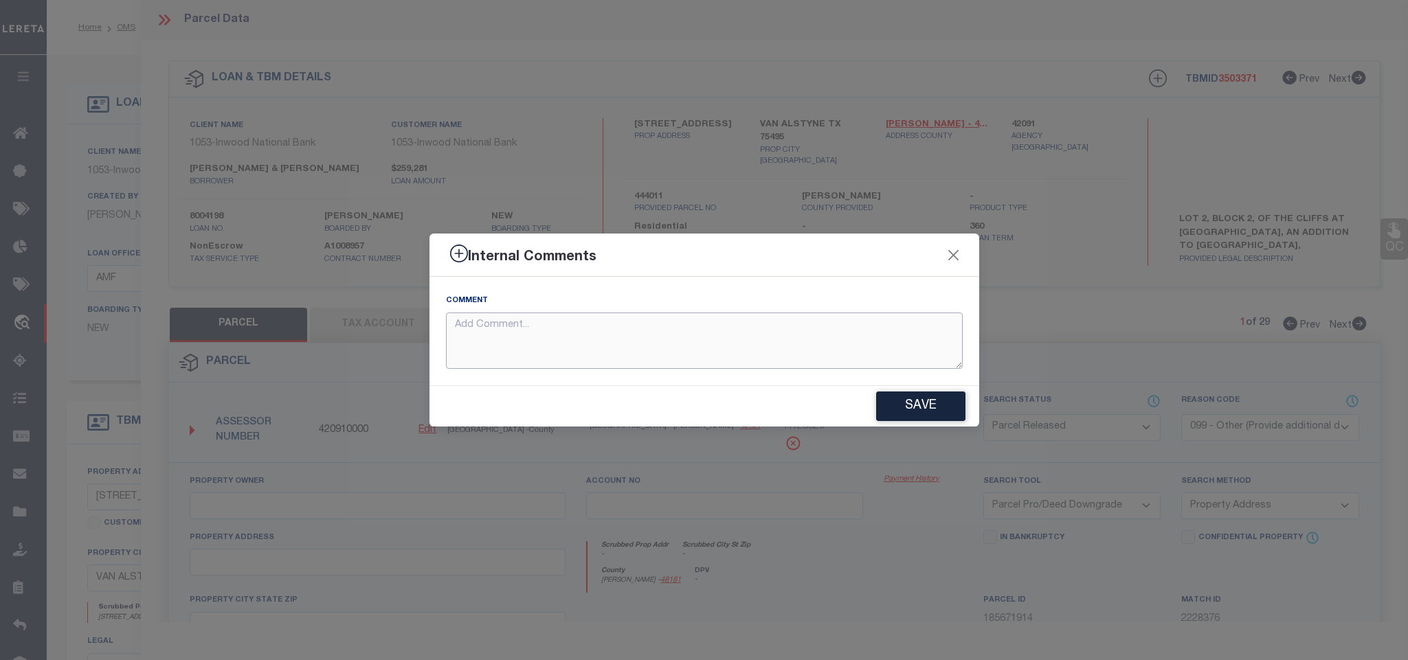
click at [759, 339] on textarea at bounding box center [704, 341] width 517 height 57
paste textarea "Parcel not needed"
click at [930, 402] on button "Save" at bounding box center [920, 407] width 89 height 30
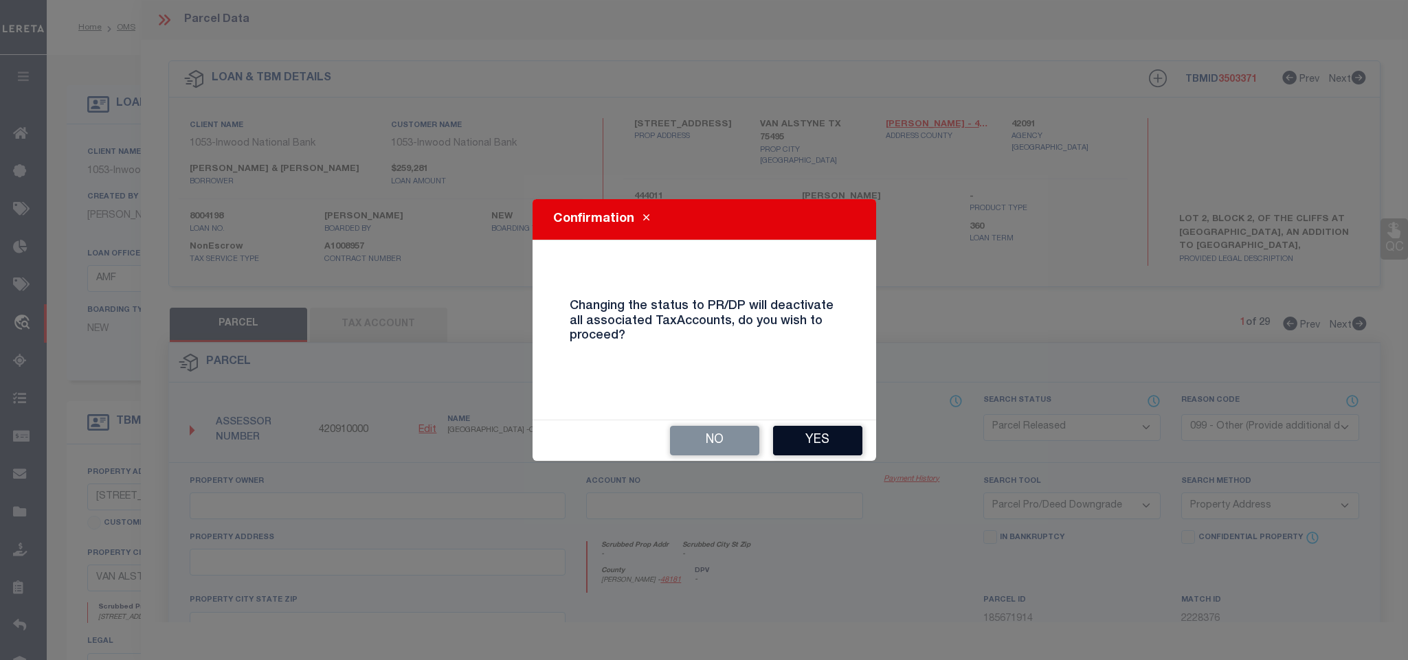
click at [798, 435] on button "Yes" at bounding box center [817, 441] width 89 height 30
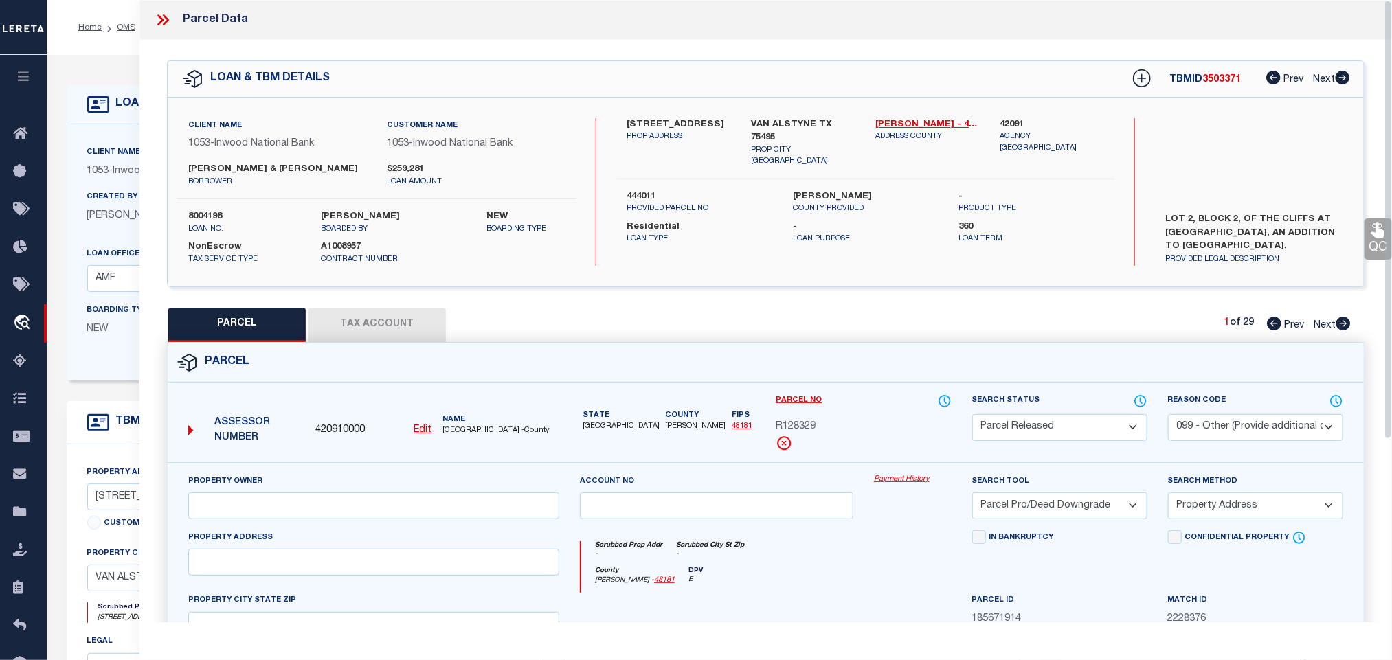
click at [161, 16] on icon at bounding box center [163, 20] width 18 height 18
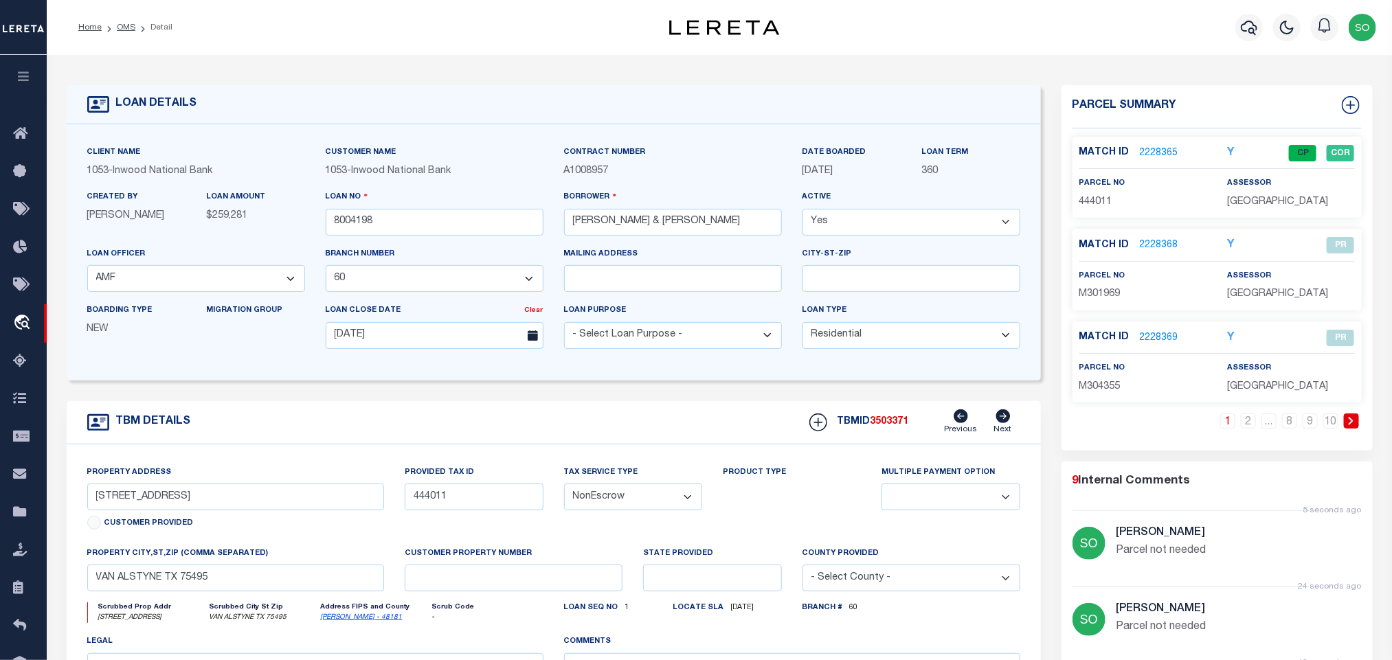
click at [1351, 423] on icon at bounding box center [1351, 421] width 5 height 8
click at [1155, 246] on link "2228377" at bounding box center [1159, 245] width 38 height 14
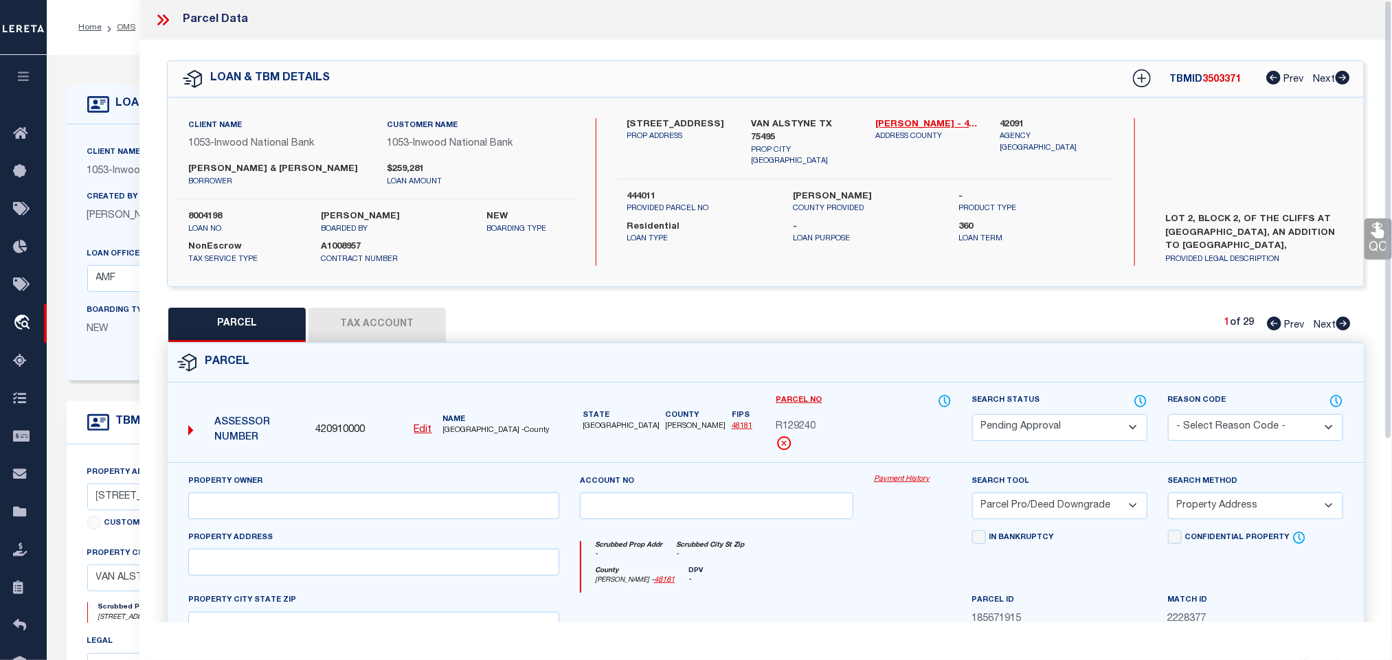
click at [1067, 425] on select "Automated Search Bad Parcel Complete Duplicate Parcel High Dollar Reporting In …" at bounding box center [1059, 427] width 175 height 27
click at [972, 416] on select "Automated Search Bad Parcel Complete Duplicate Parcel High Dollar Reporting In …" at bounding box center [1059, 427] width 175 height 27
click at [1179, 423] on select "- Select Reason Code - 099 - Other (Provide additional detail) ACT - Agency Cha…" at bounding box center [1255, 427] width 175 height 27
click at [1168, 416] on select "- Select Reason Code - 099 - Other (Provide additional detail) ACT - Agency Cha…" at bounding box center [1255, 427] width 175 height 27
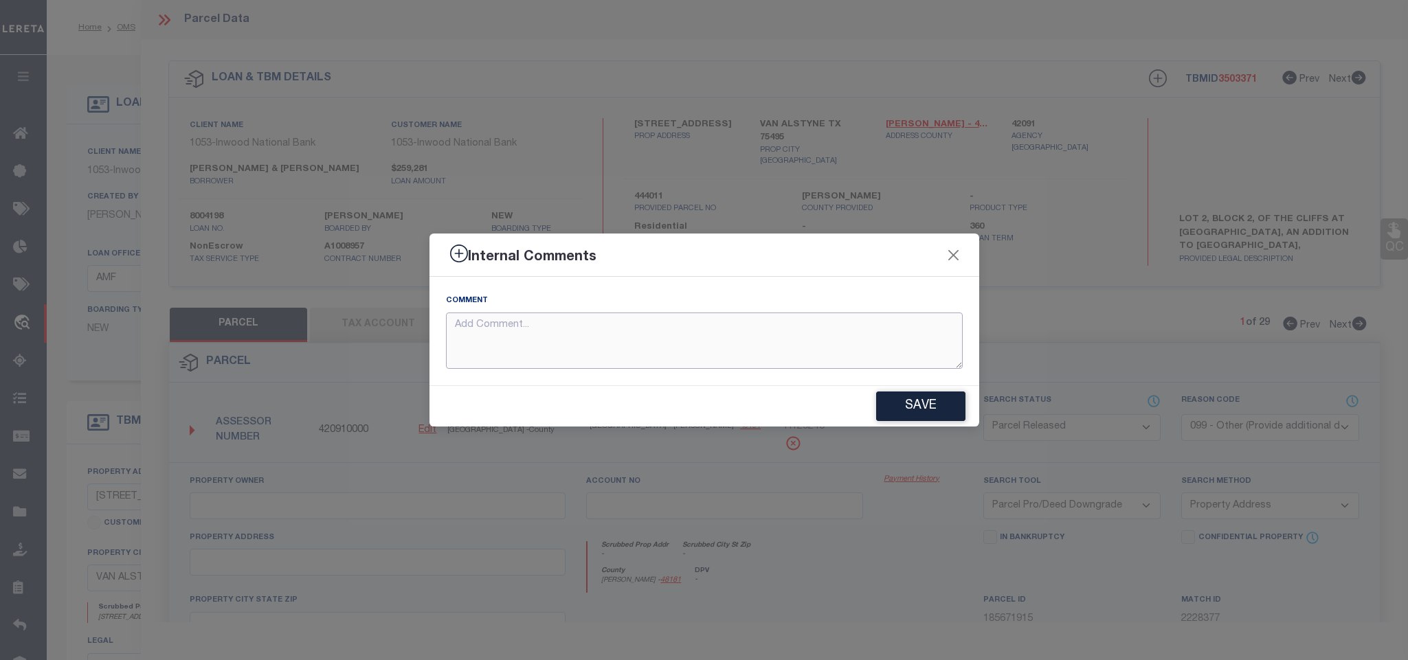
click at [733, 353] on textarea at bounding box center [704, 341] width 517 height 57
paste textarea "Parcel not needed"
click at [911, 399] on button "Save" at bounding box center [920, 407] width 89 height 30
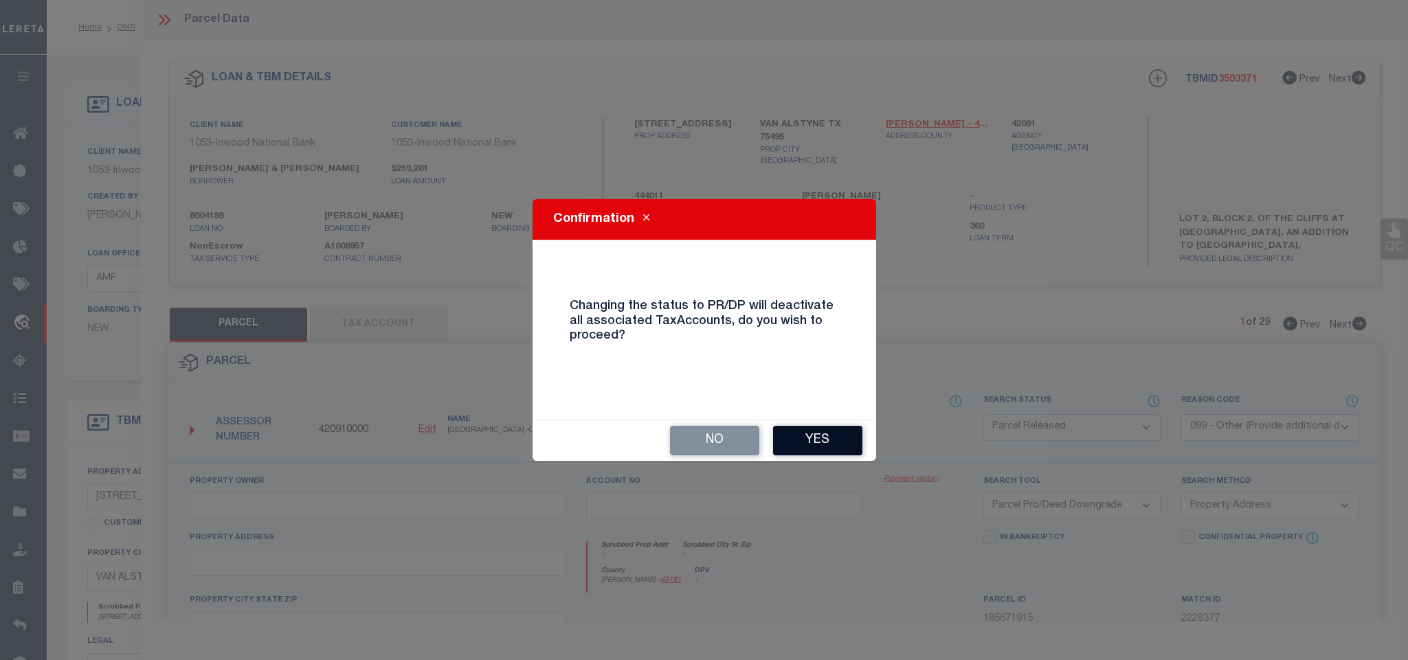
click at [819, 446] on button "Yes" at bounding box center [817, 441] width 89 height 30
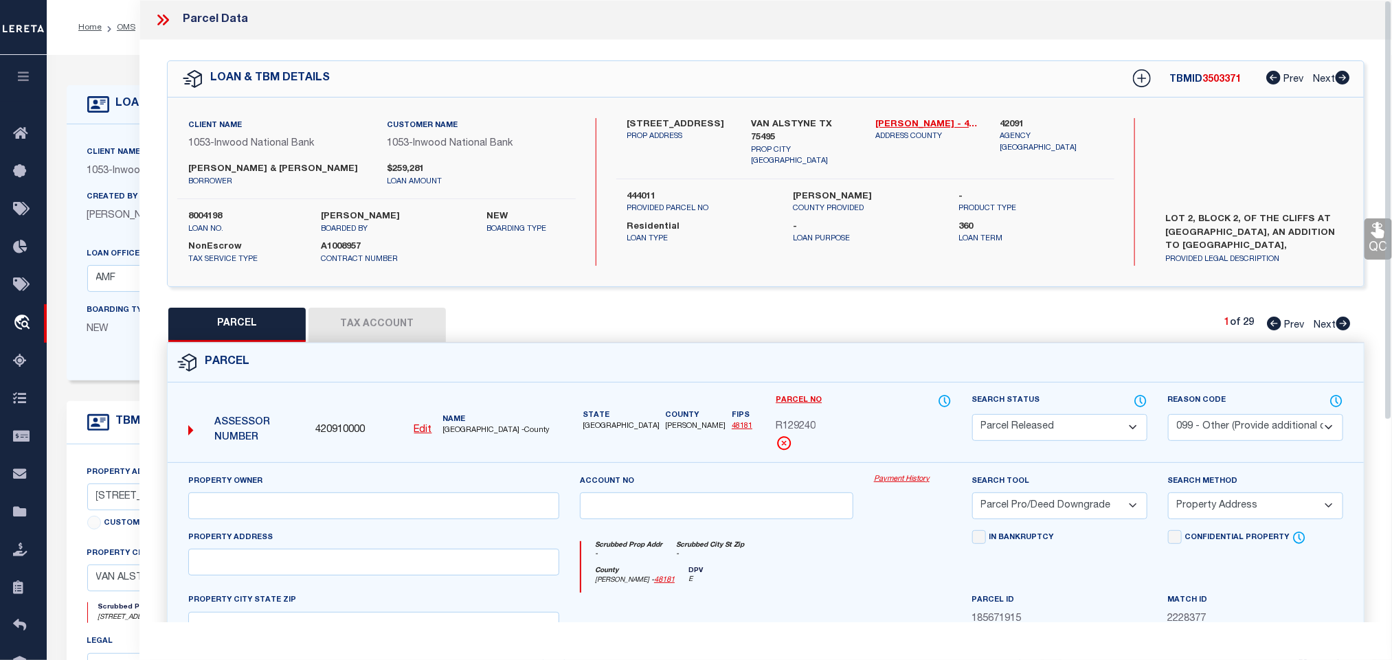
click at [164, 19] on icon at bounding box center [163, 20] width 18 height 18
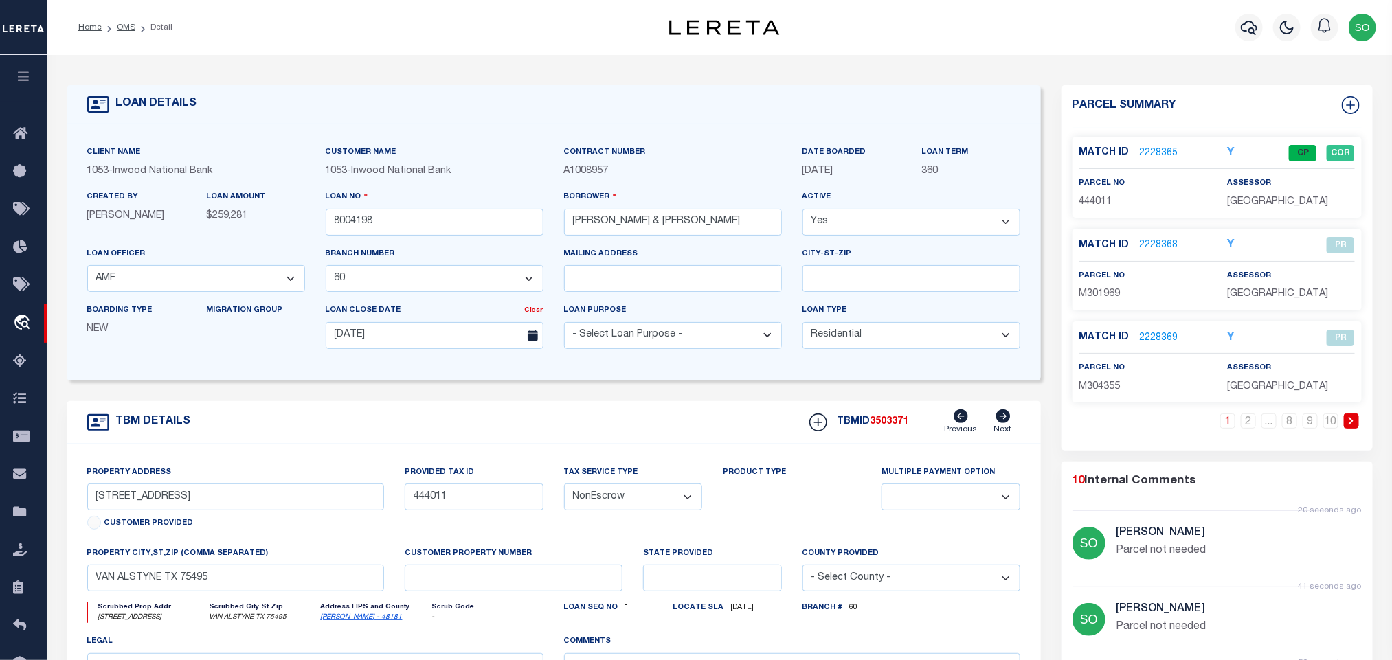
click at [1353, 425] on icon at bounding box center [1351, 421] width 5 height 8
click at [1163, 339] on link "2228378" at bounding box center [1159, 338] width 38 height 14
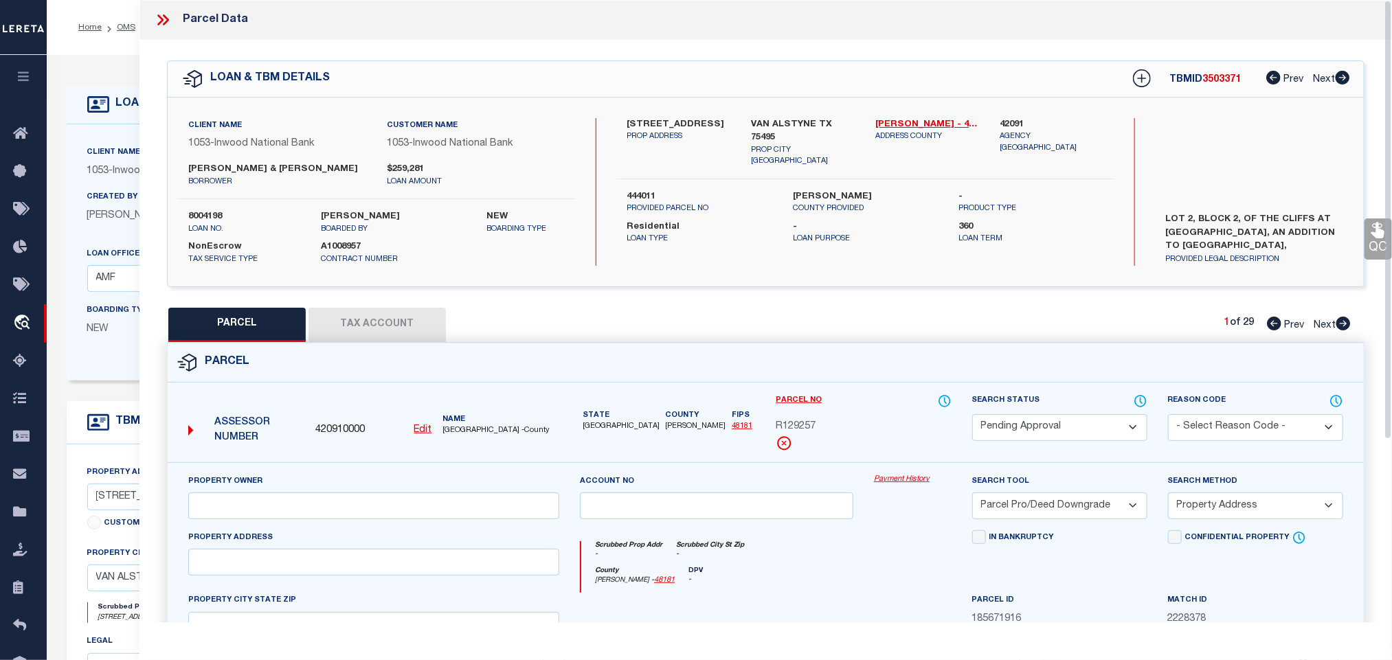
click at [1039, 414] on div "Search Status Automated Search Bad Parcel Complete Duplicate Parcel High Dollar…" at bounding box center [1059, 417] width 175 height 47
click at [1044, 423] on select "Automated Search Bad Parcel Complete Duplicate Parcel High Dollar Reporting In …" at bounding box center [1059, 427] width 175 height 27
click at [972, 416] on select "Automated Search Bad Parcel Complete Duplicate Parcel High Dollar Reporting In …" at bounding box center [1059, 427] width 175 height 27
drag, startPoint x: 1206, startPoint y: 431, endPoint x: 1206, endPoint y: 423, distance: 8.2
click at [1206, 431] on select "- Select Reason Code - 099 - Other (Provide additional detail) ACT - Agency Cha…" at bounding box center [1255, 427] width 175 height 27
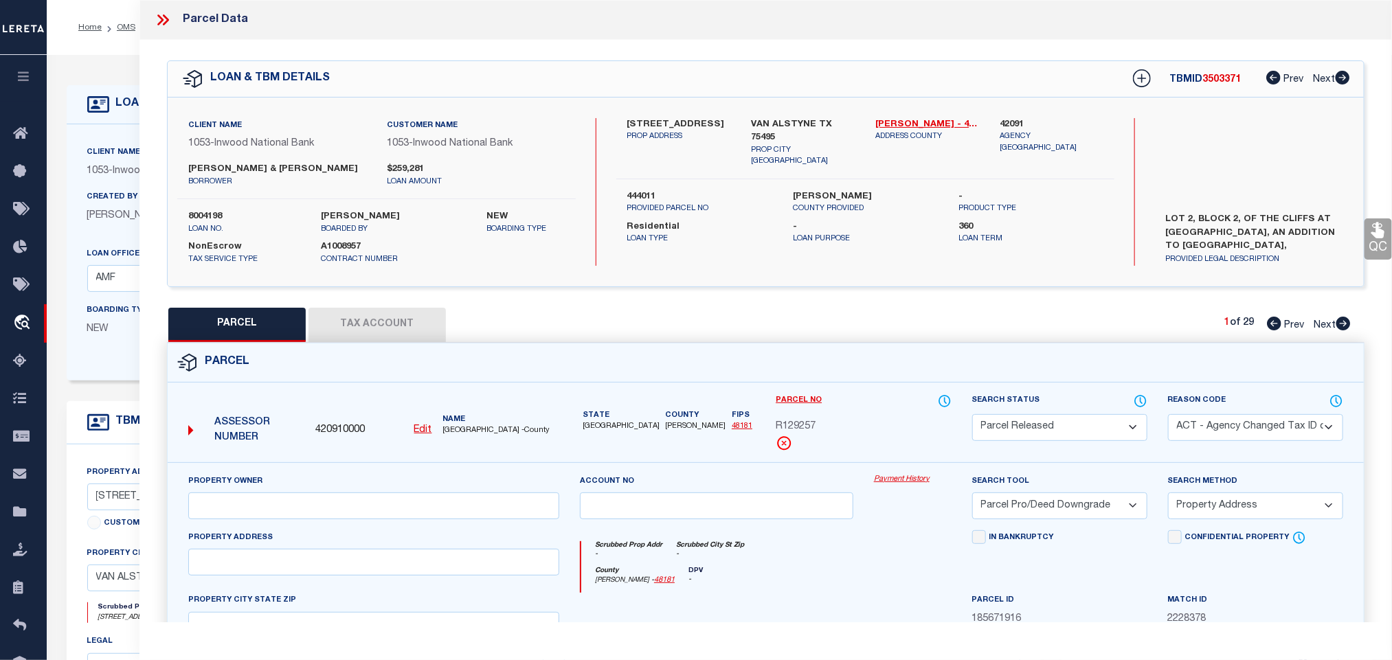
click at [1168, 416] on select "- Select Reason Code - 099 - Other (Provide additional detail) ACT - Agency Cha…" at bounding box center [1255, 427] width 175 height 27
drag, startPoint x: 1204, startPoint y: 427, endPoint x: 1204, endPoint y: 416, distance: 11.0
click at [1204, 427] on select "- Select Reason Code - 099 - Other (Provide additional detail) ACT - Agency Cha…" at bounding box center [1255, 427] width 175 height 27
click at [1168, 416] on select "- Select Reason Code - 099 - Other (Provide additional detail) ACT - Agency Cha…" at bounding box center [1255, 427] width 175 height 27
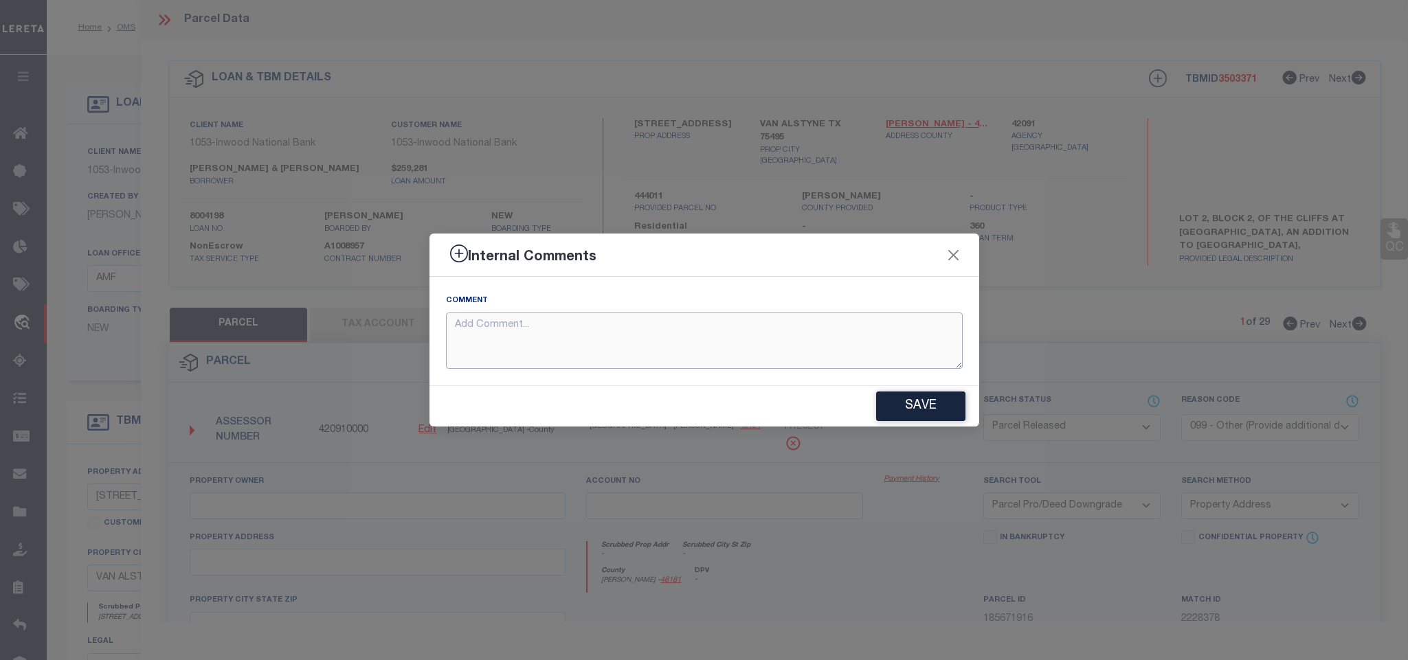
click at [576, 347] on textarea at bounding box center [704, 341] width 517 height 57
paste textarea "Parcel not needed"
click at [930, 408] on button "Save" at bounding box center [920, 407] width 89 height 30
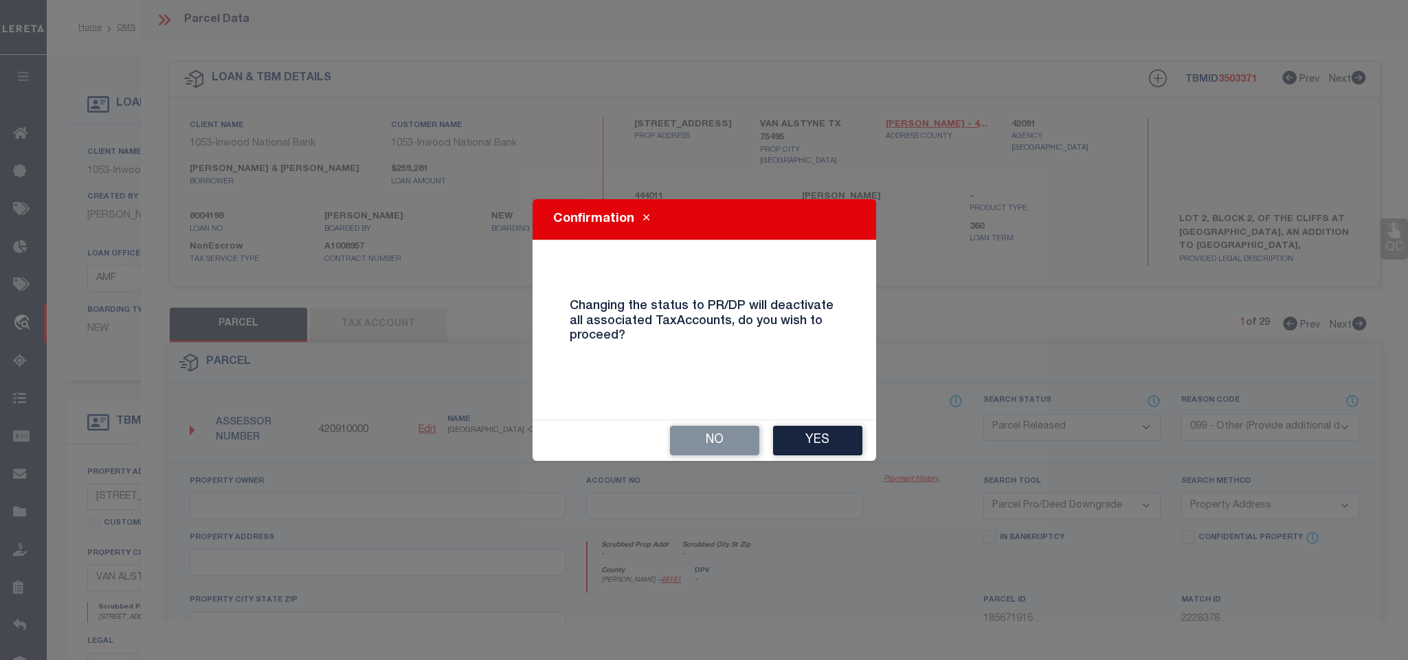
click at [834, 441] on button "Yes" at bounding box center [817, 441] width 89 height 30
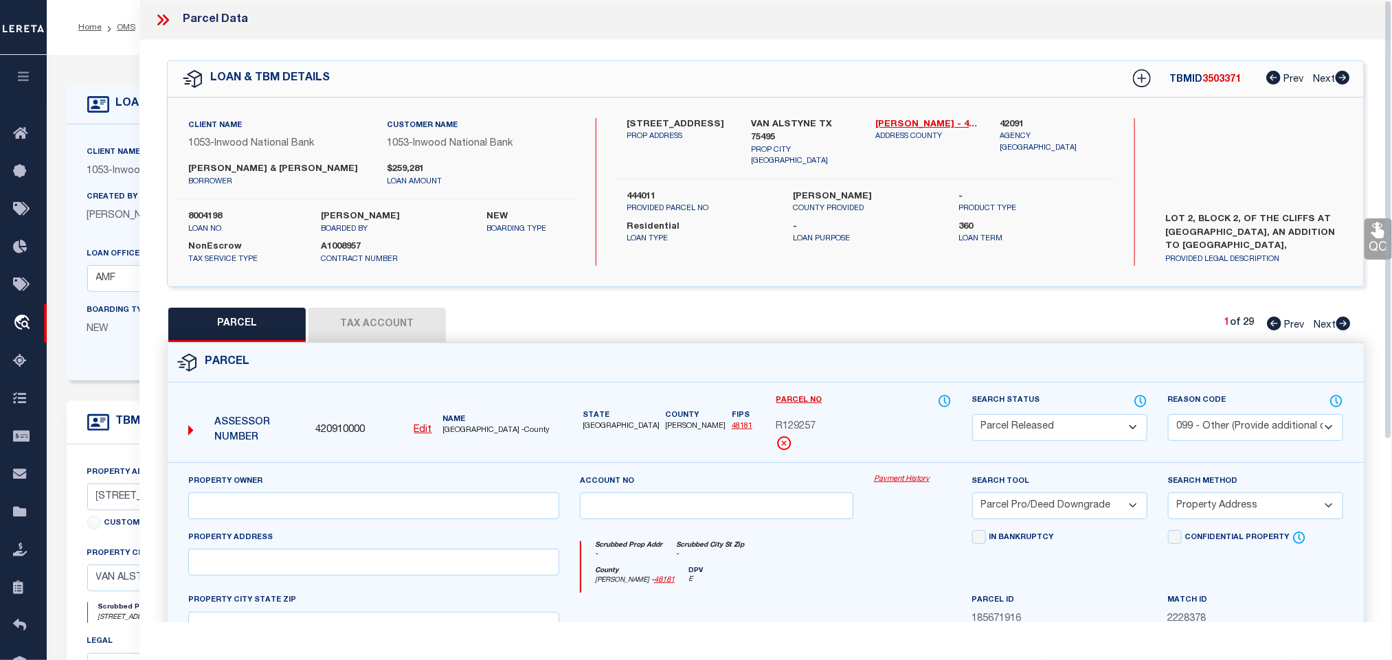
click at [165, 19] on icon at bounding box center [163, 20] width 18 height 18
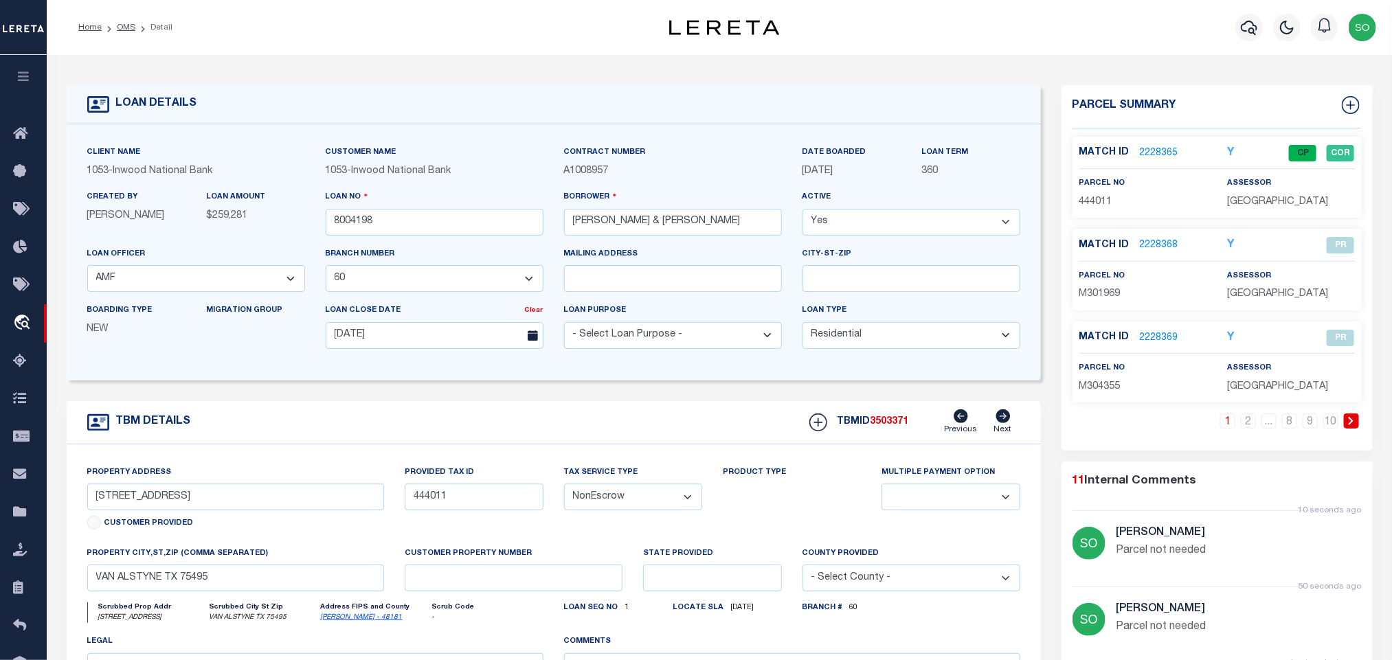
click at [1350, 423] on icon at bounding box center [1351, 421] width 6 height 8
click at [1211, 429] on link "4" at bounding box center [1207, 421] width 15 height 15
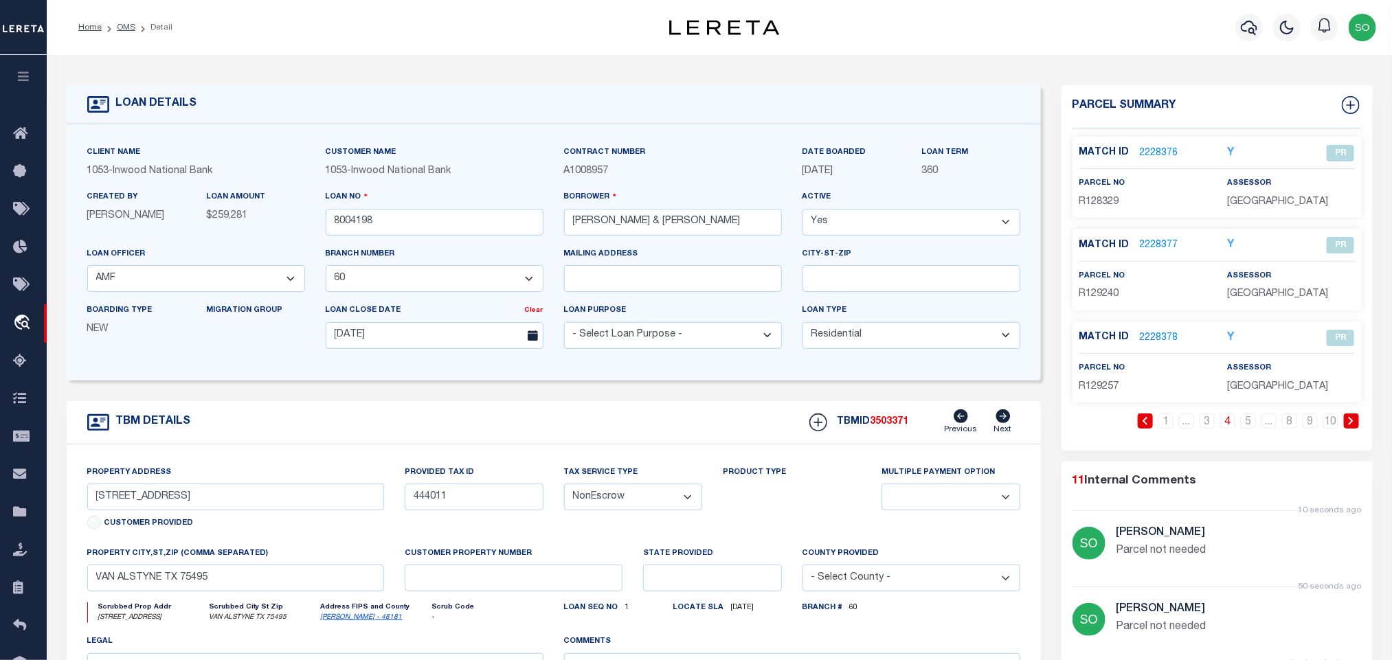
click at [1355, 425] on link at bounding box center [1351, 421] width 15 height 15
click at [1147, 148] on link "2228379" at bounding box center [1159, 153] width 38 height 14
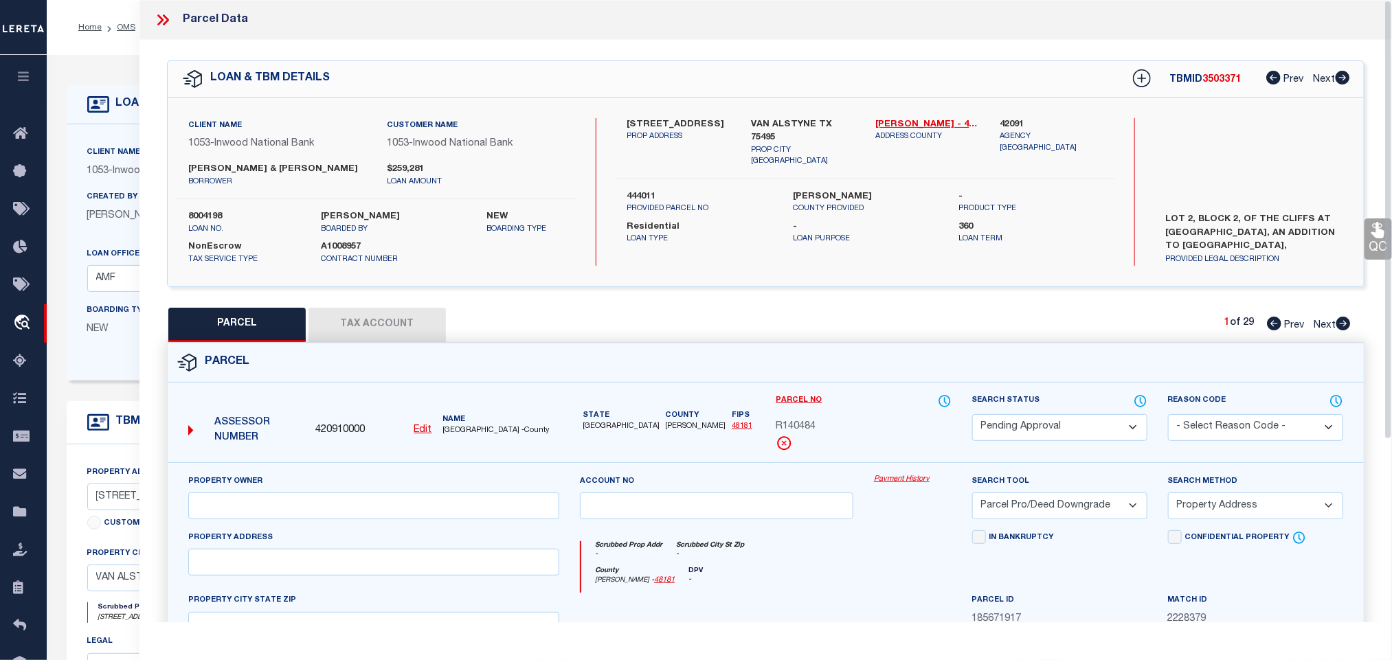
click at [1046, 429] on select "Automated Search Bad Parcel Complete Duplicate Parcel High Dollar Reporting In …" at bounding box center [1059, 427] width 175 height 27
click at [972, 416] on select "Automated Search Bad Parcel Complete Duplicate Parcel High Dollar Reporting In …" at bounding box center [1059, 427] width 175 height 27
click at [1219, 421] on select "- Select Reason Code - 099 - Other (Provide additional detail) ACT - Agency Cha…" at bounding box center [1255, 427] width 175 height 27
click at [1168, 416] on select "- Select Reason Code - 099 - Other (Provide additional detail) ACT - Agency Cha…" at bounding box center [1255, 427] width 175 height 27
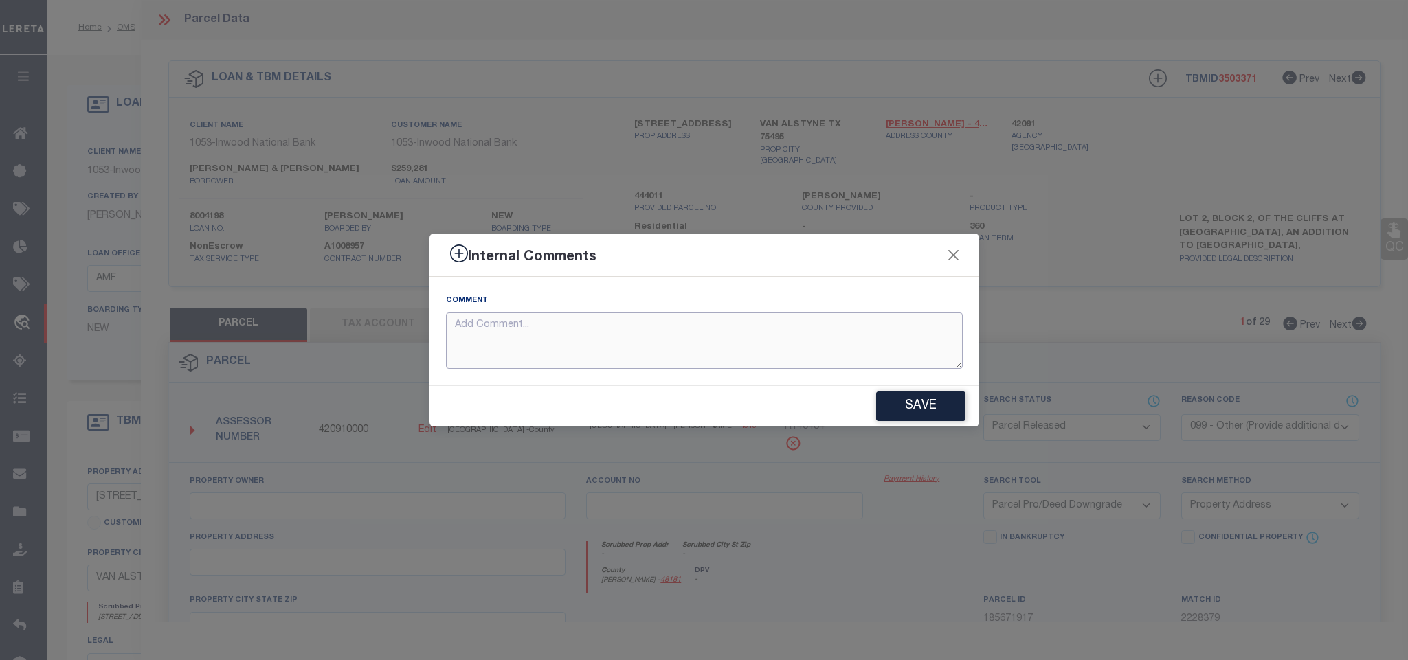
click at [612, 331] on textarea at bounding box center [704, 341] width 517 height 57
paste textarea "Parcel not needed"
click at [930, 404] on button "Save" at bounding box center [920, 407] width 89 height 30
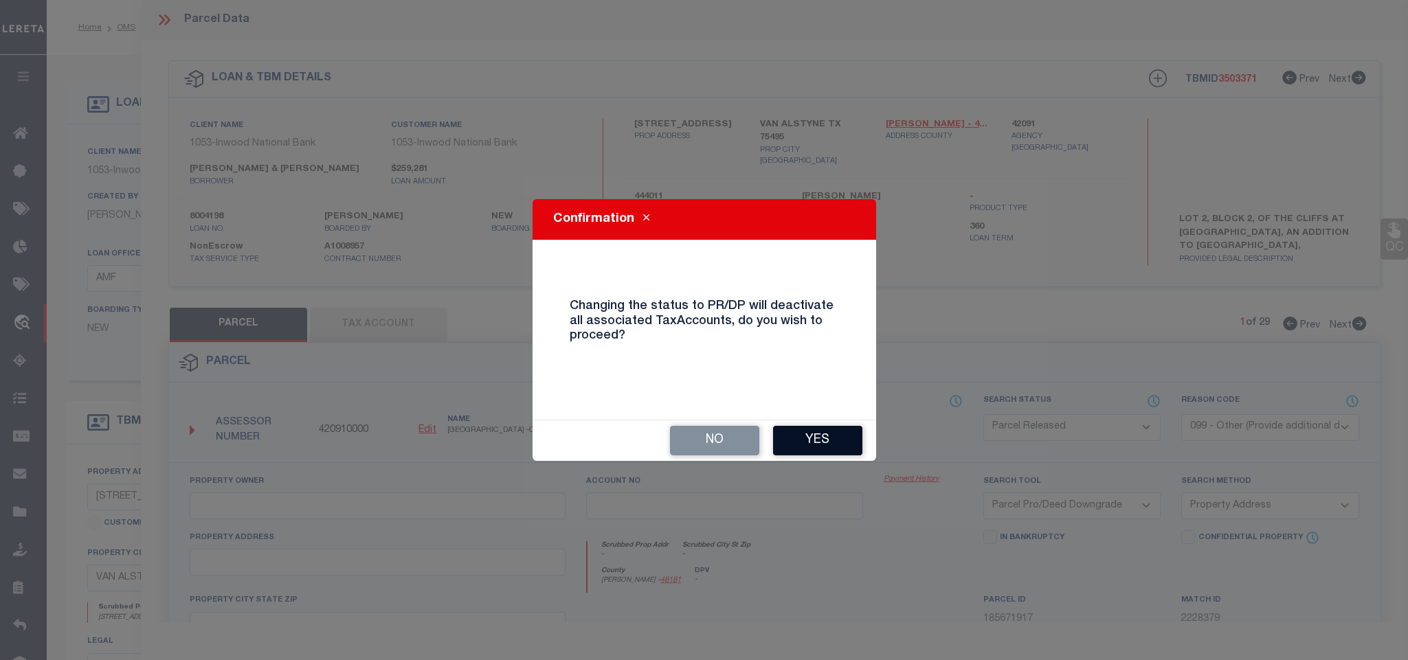
click at [805, 438] on button "Yes" at bounding box center [817, 441] width 89 height 30
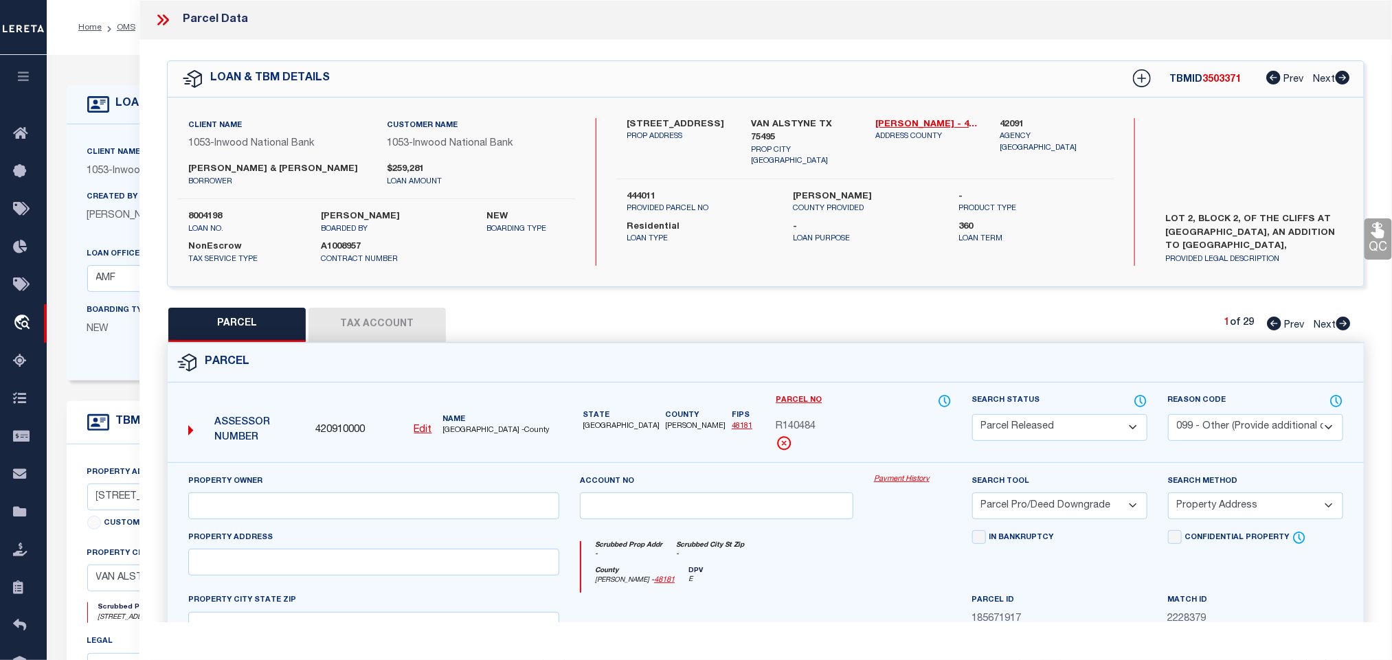
click at [165, 15] on icon at bounding box center [163, 20] width 18 height 18
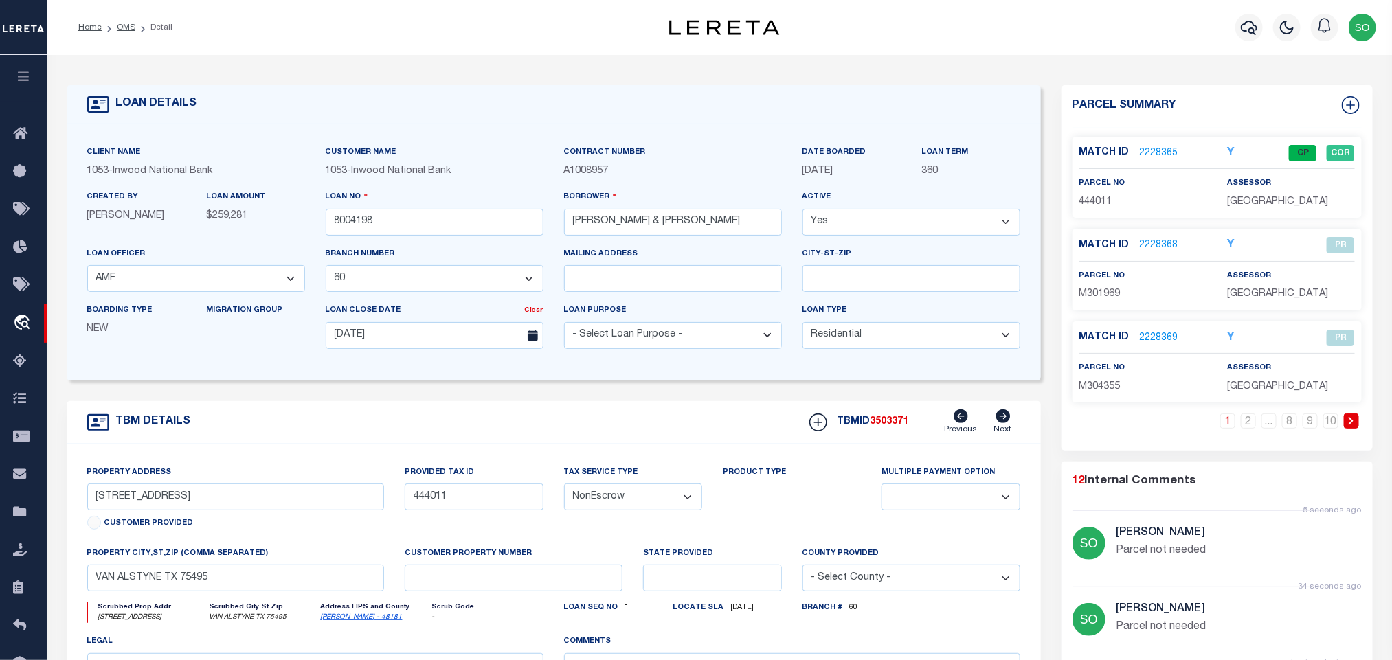
click at [1346, 423] on link at bounding box center [1351, 421] width 15 height 15
click at [1157, 249] on link "2228380" at bounding box center [1159, 245] width 38 height 14
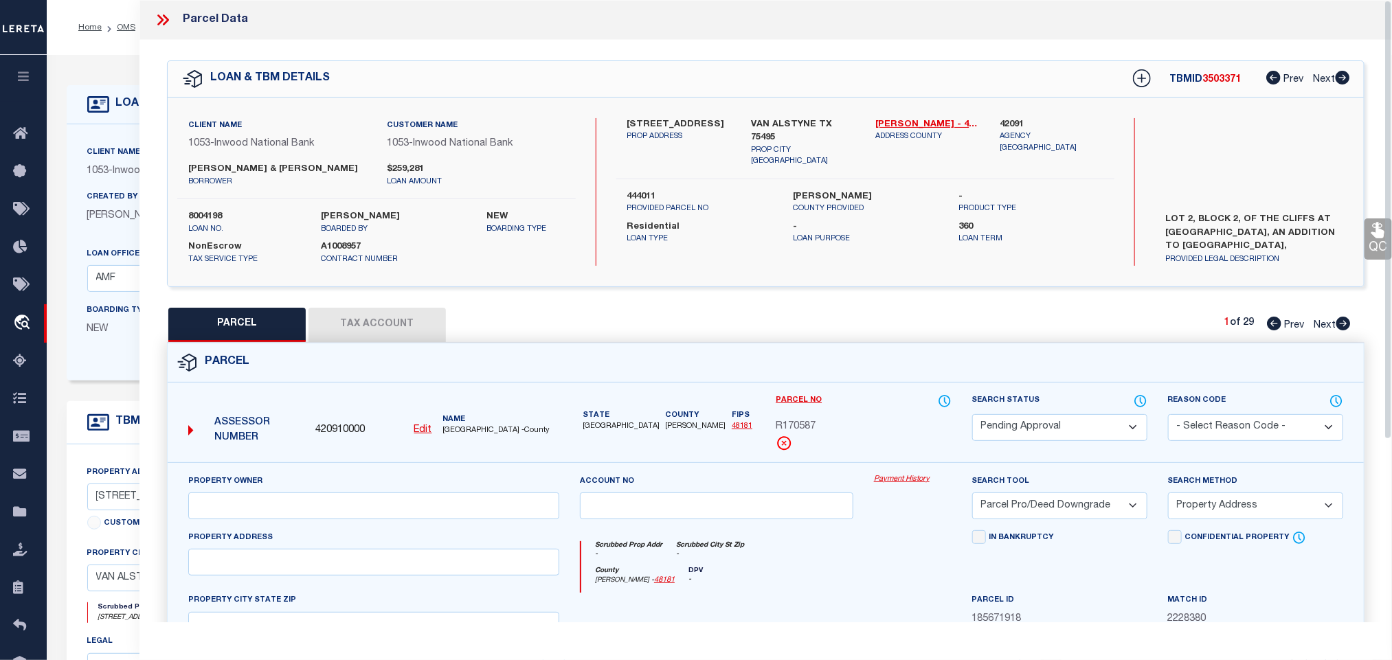
click at [1042, 431] on select "Automated Search Bad Parcel Complete Duplicate Parcel High Dollar Reporting In …" at bounding box center [1059, 427] width 175 height 27
click at [972, 416] on select "Automated Search Bad Parcel Complete Duplicate Parcel High Dollar Reporting In …" at bounding box center [1059, 427] width 175 height 27
click at [1201, 423] on select "- Select Reason Code - 099 - Other (Provide additional detail) ACT - Agency Cha…" at bounding box center [1255, 427] width 175 height 27
click at [1168, 416] on select "- Select Reason Code - 099 - Other (Provide additional detail) ACT - Agency Cha…" at bounding box center [1255, 427] width 175 height 27
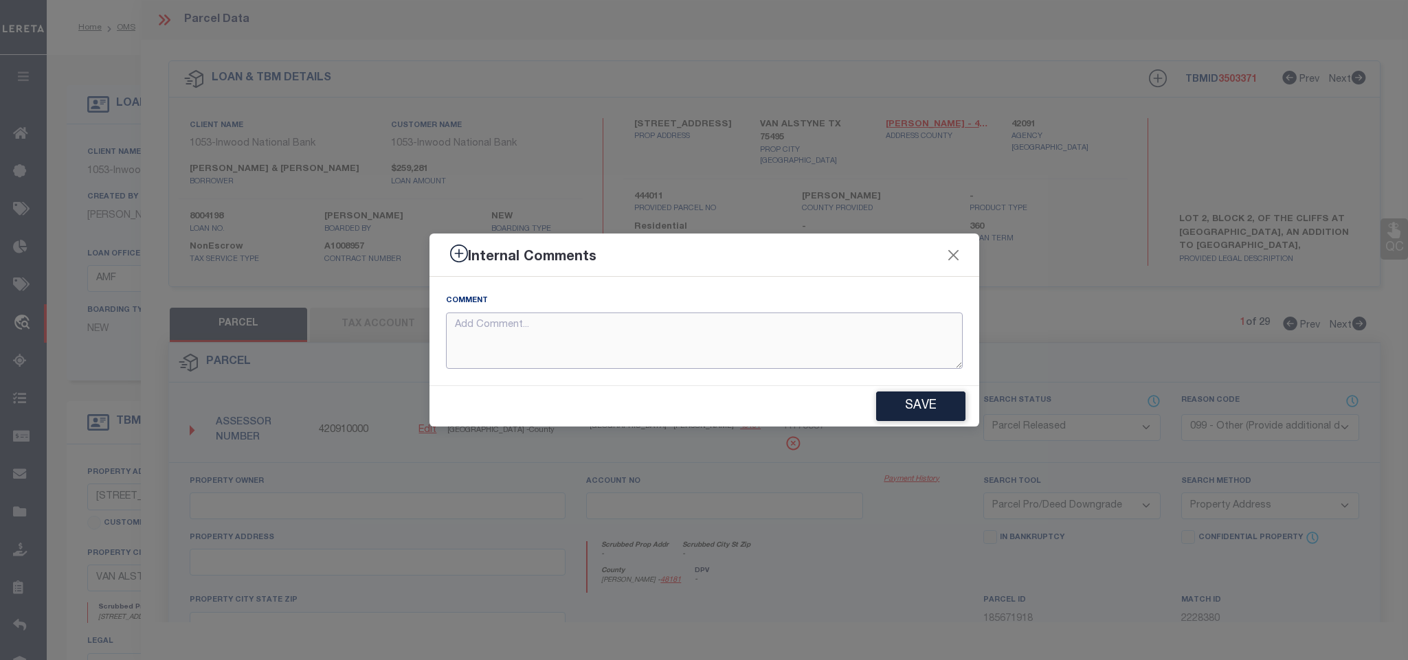
click at [667, 334] on textarea at bounding box center [704, 341] width 517 height 57
paste textarea "Parcel not needed"
click at [924, 403] on button "Save" at bounding box center [920, 407] width 89 height 30
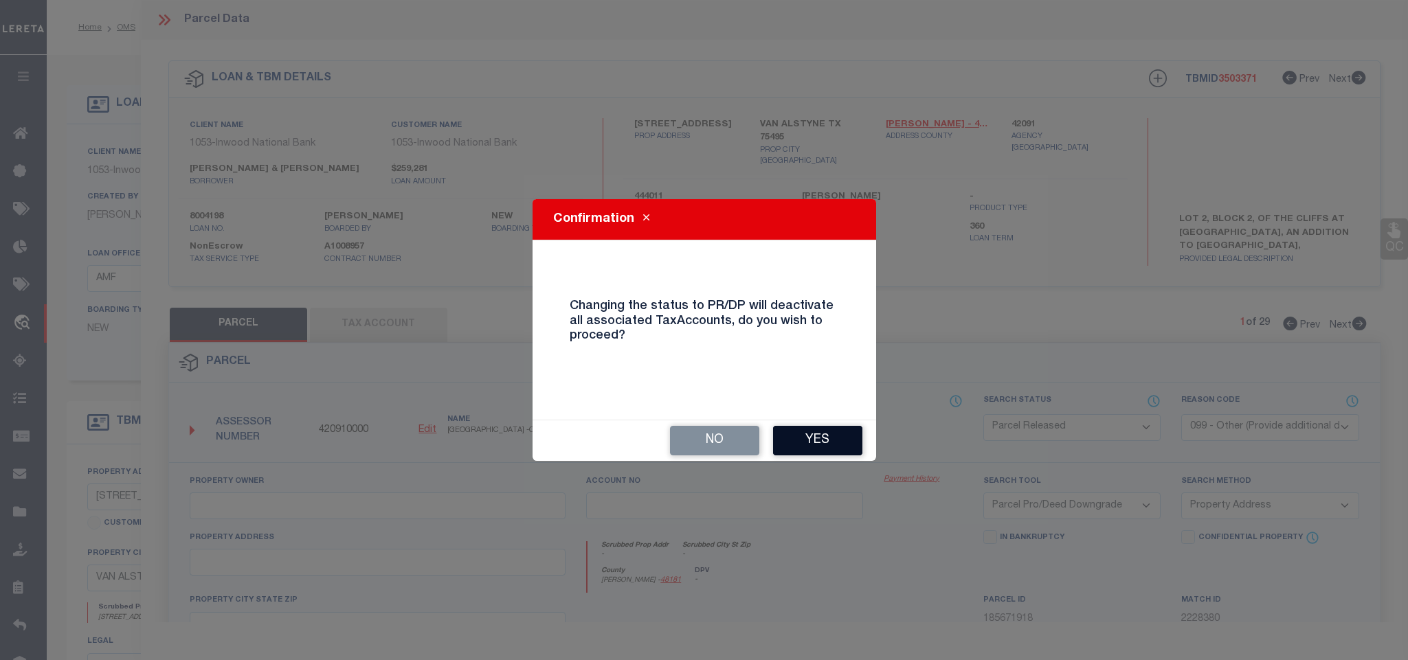
click at [829, 435] on button "Yes" at bounding box center [817, 441] width 89 height 30
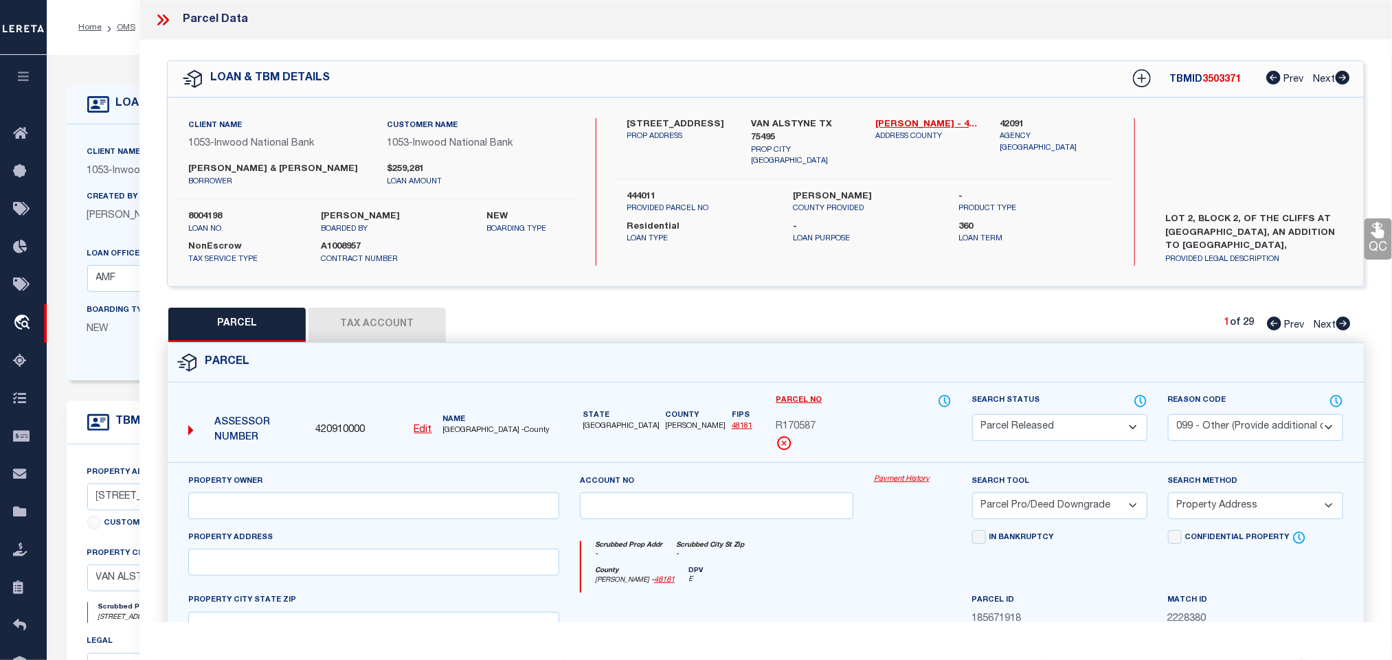
click at [161, 19] on icon at bounding box center [160, 19] width 6 height 11
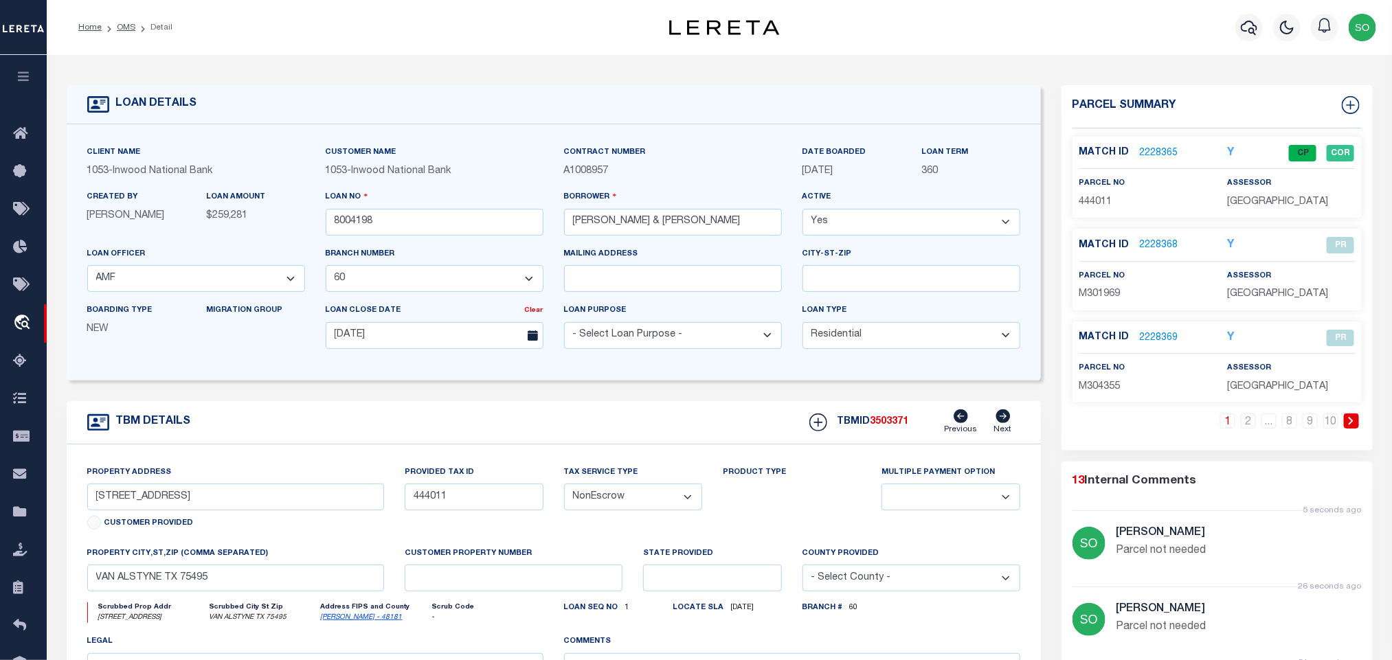
click at [1359, 425] on link at bounding box center [1351, 421] width 15 height 15
click at [1149, 340] on link "2228381" at bounding box center [1159, 338] width 38 height 14
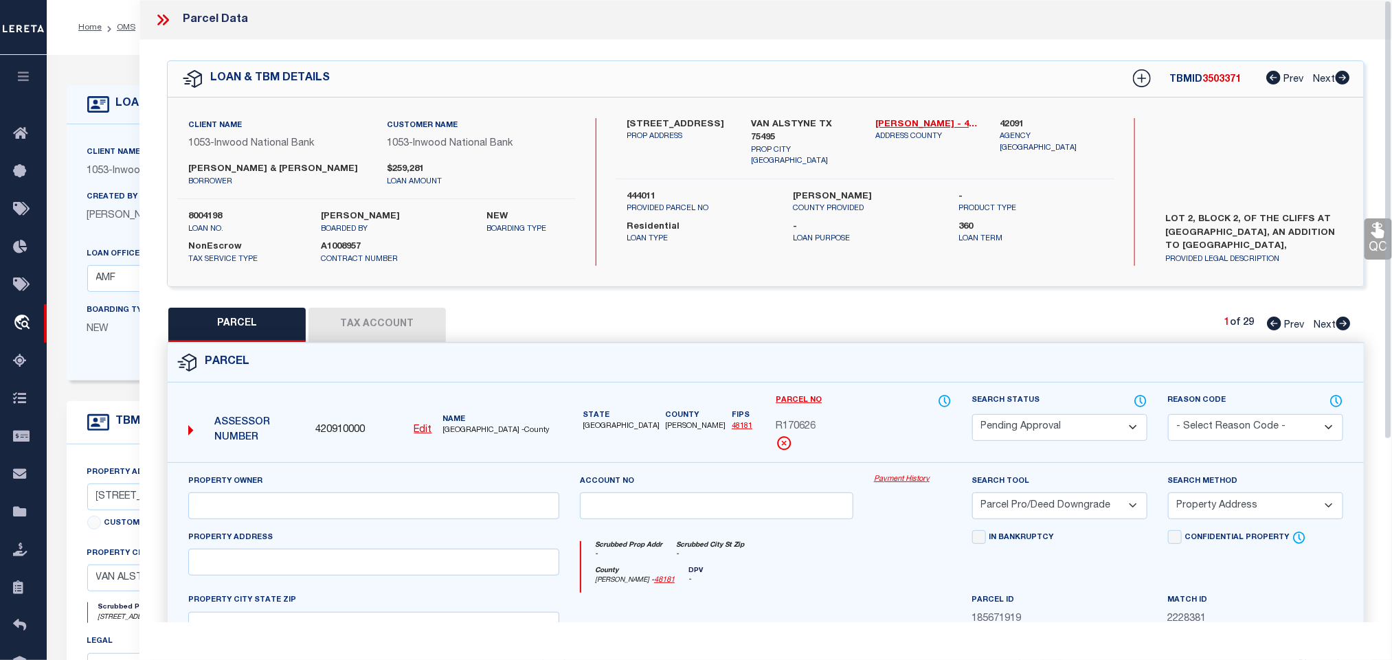
click at [1031, 433] on select "Automated Search Bad Parcel Complete Duplicate Parcel High Dollar Reporting In …" at bounding box center [1059, 427] width 175 height 27
click at [972, 416] on select "Automated Search Bad Parcel Complete Duplicate Parcel High Dollar Reporting In …" at bounding box center [1059, 427] width 175 height 27
click at [1042, 427] on select "Automated Search Bad Parcel Complete Duplicate Parcel High Dollar Reporting In …" at bounding box center [1059, 427] width 175 height 27
click at [972, 416] on select "Automated Search Bad Parcel Complete Duplicate Parcel High Dollar Reporting In …" at bounding box center [1059, 427] width 175 height 27
click at [1223, 431] on select "- Select Reason Code - 099 - Other (Provide additional detail) ACT - Agency Cha…" at bounding box center [1255, 427] width 175 height 27
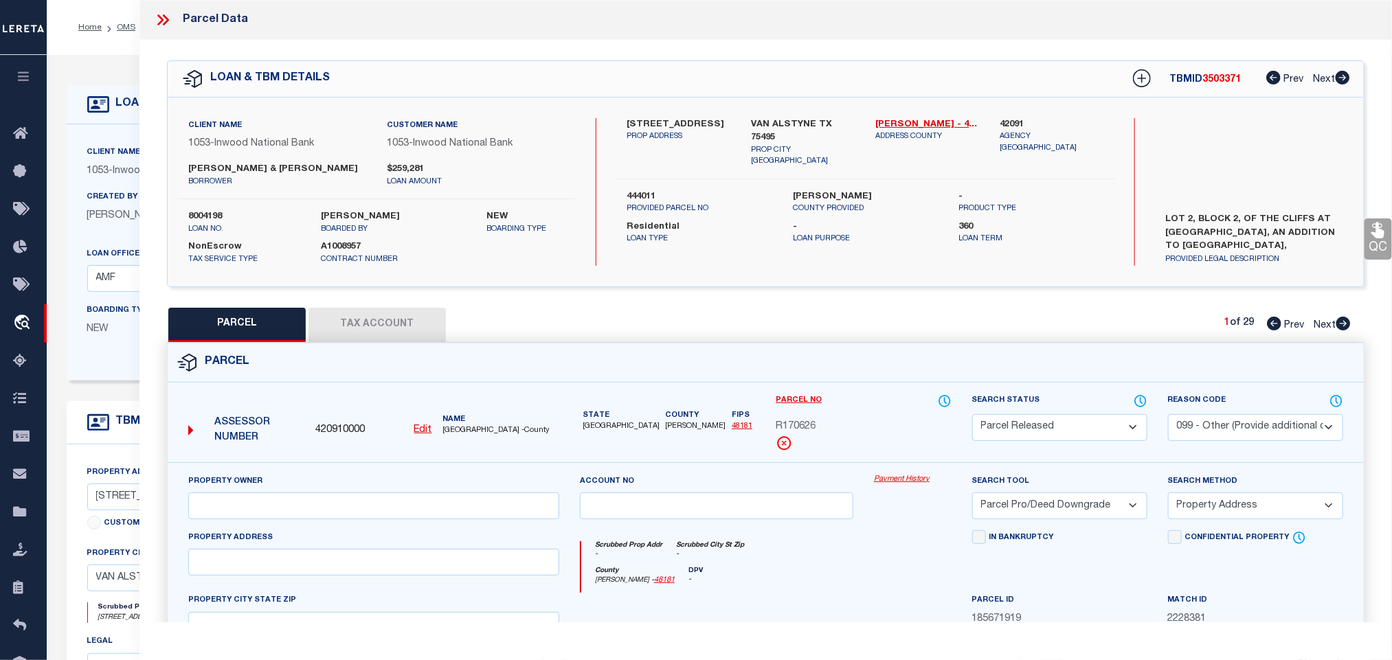
click at [1168, 416] on select "- Select Reason Code - 099 - Other (Provide additional detail) ACT - Agency Cha…" at bounding box center [1255, 427] width 175 height 27
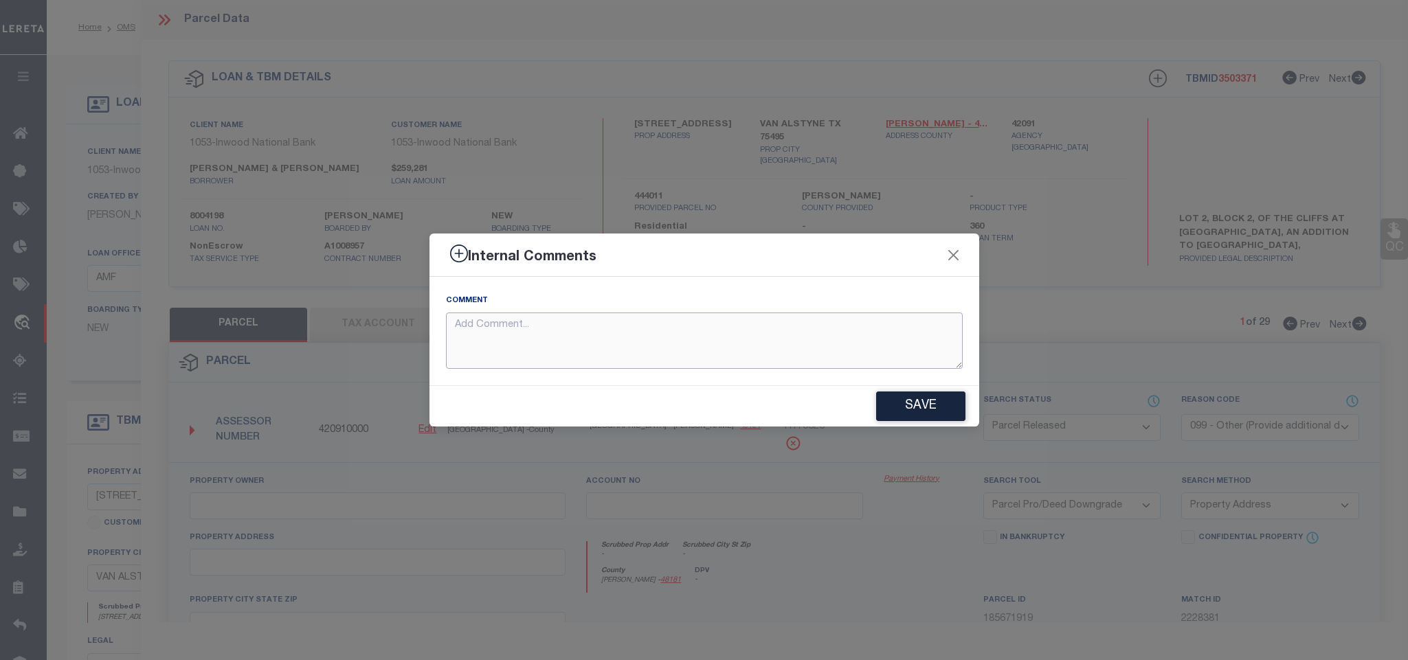
click at [567, 359] on textarea at bounding box center [704, 341] width 517 height 57
paste textarea "Parcel not needed"
click at [938, 404] on button "Save" at bounding box center [920, 407] width 89 height 30
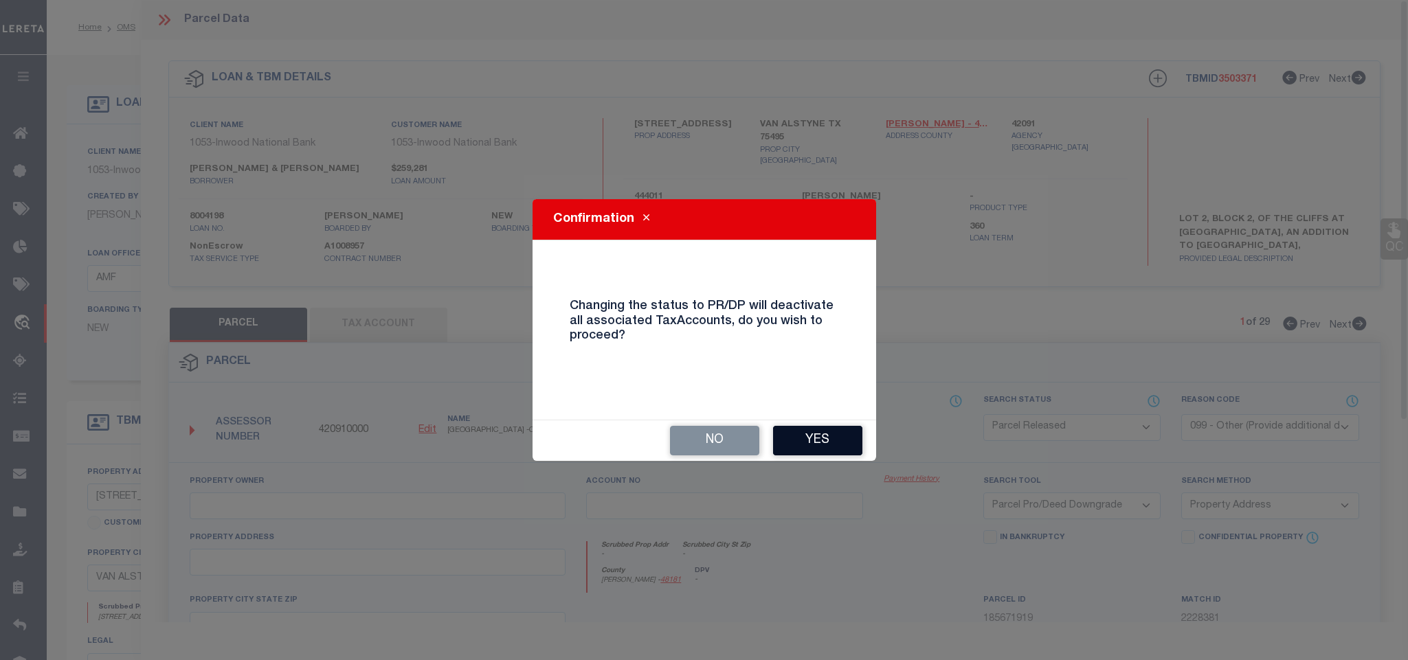
click at [813, 432] on button "Yes" at bounding box center [817, 441] width 89 height 30
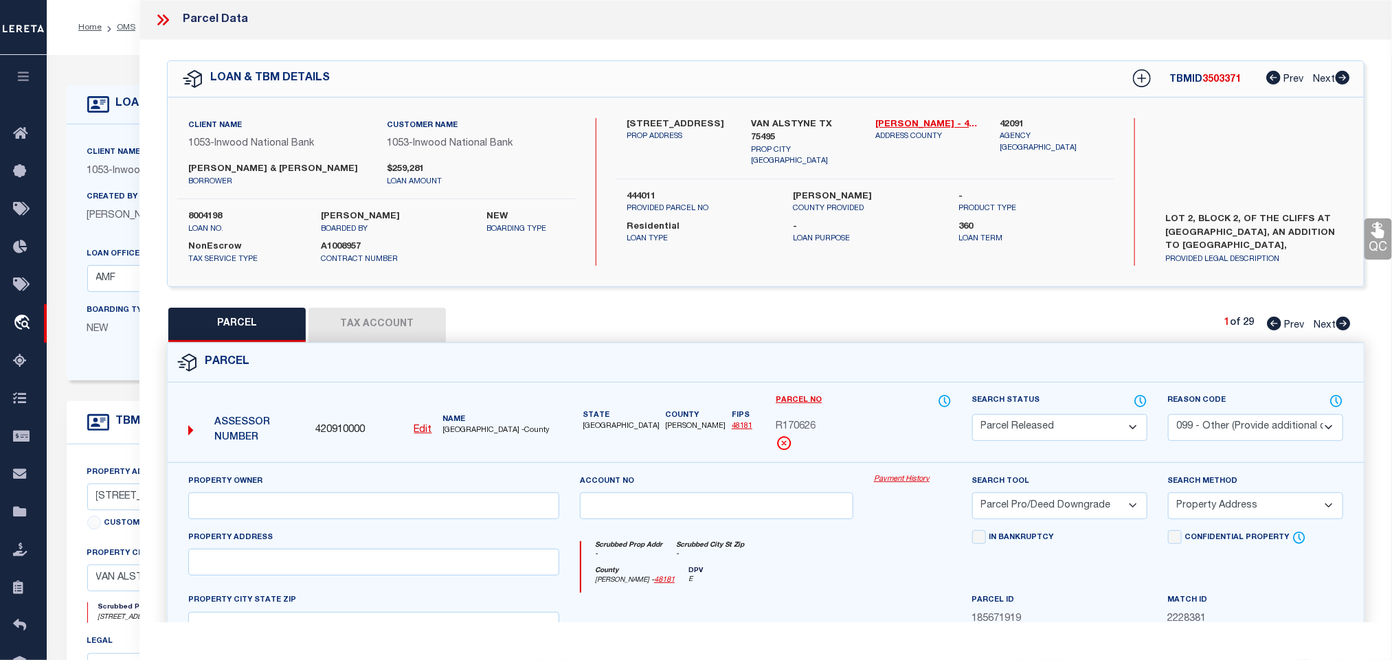
click at [163, 16] on icon at bounding box center [163, 20] width 18 height 18
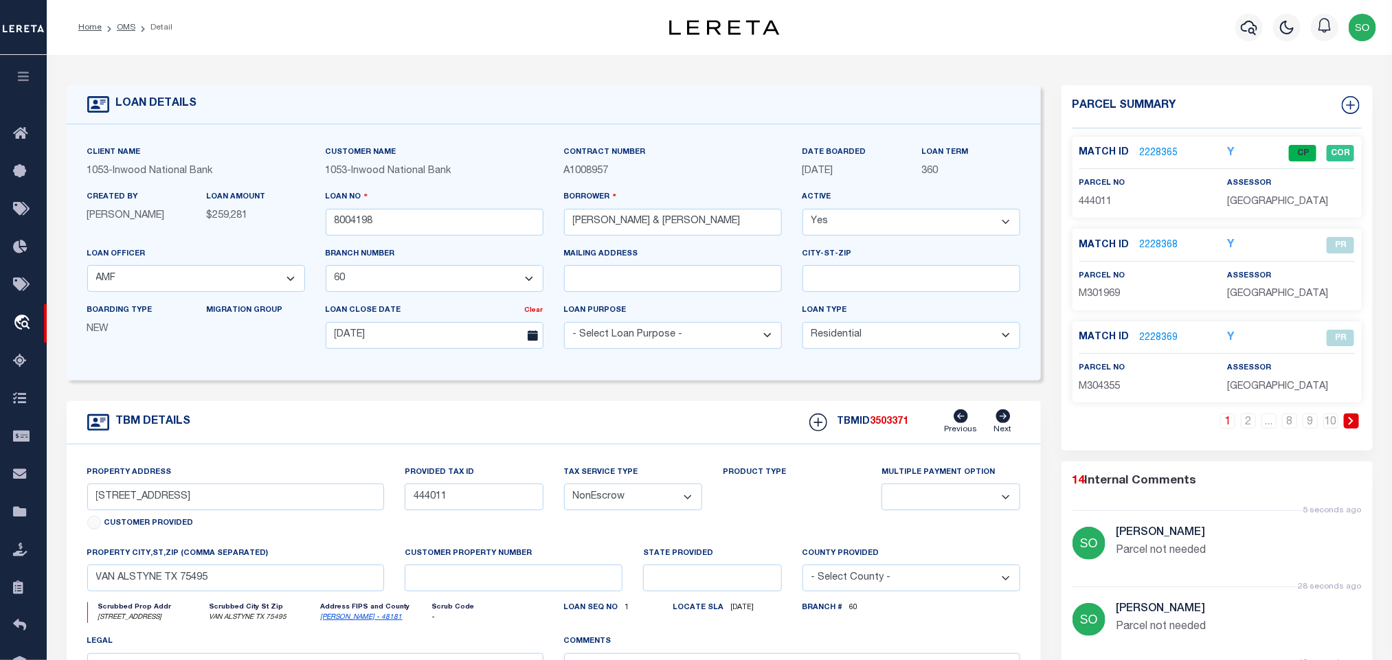
click at [1346, 427] on link at bounding box center [1351, 421] width 15 height 15
click at [1357, 421] on link at bounding box center [1351, 421] width 15 height 15
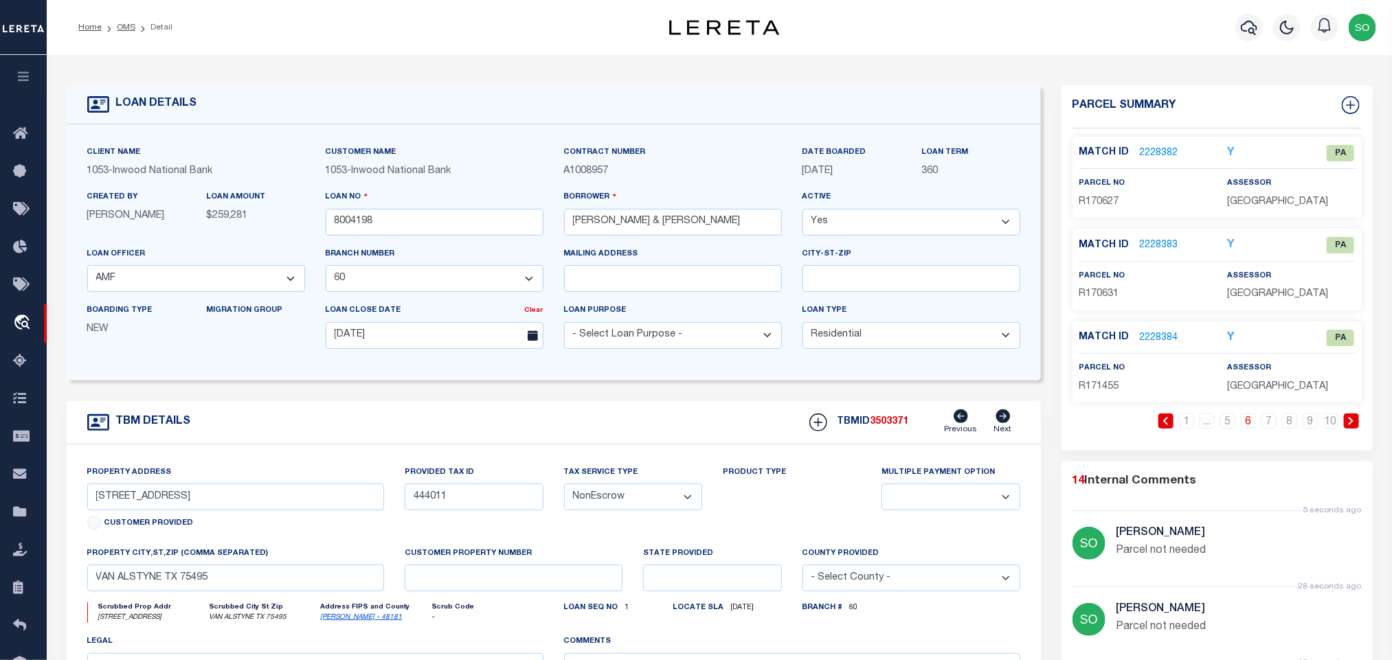
click at [1159, 148] on link "2228382" at bounding box center [1159, 153] width 38 height 14
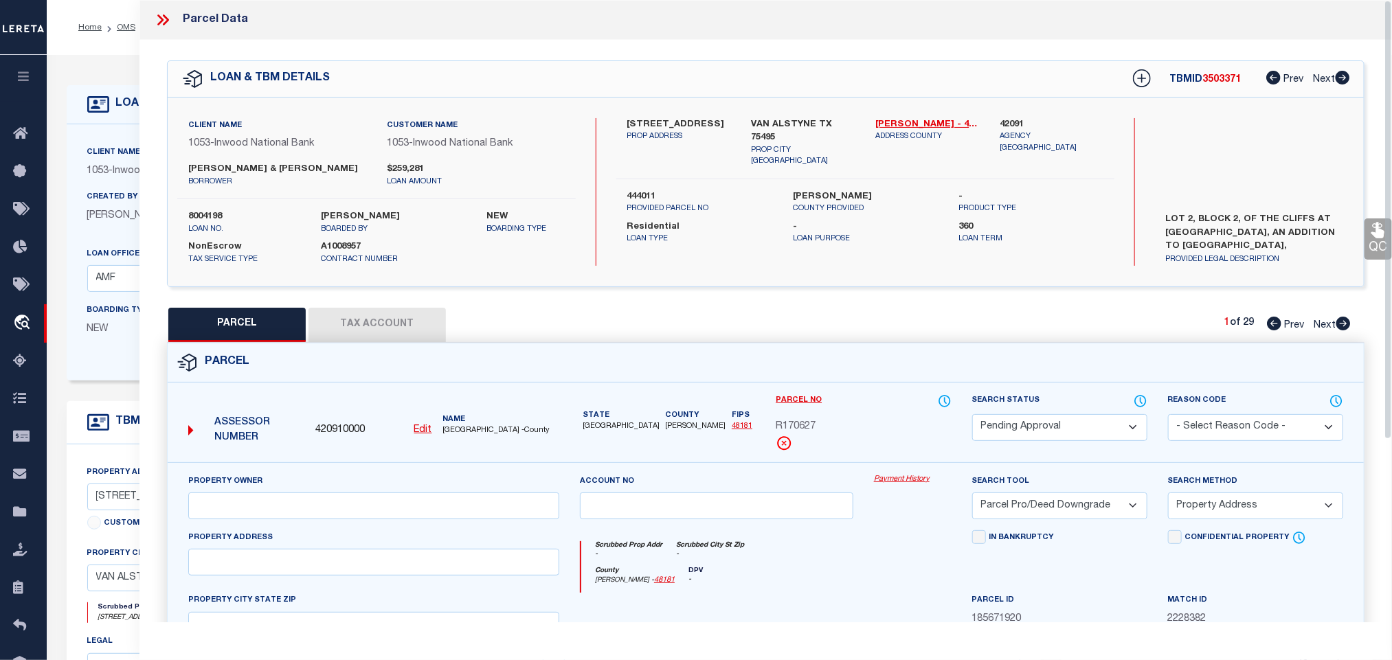
drag, startPoint x: 1031, startPoint y: 429, endPoint x: 1031, endPoint y: 421, distance: 8.2
click at [1031, 429] on select "Automated Search Bad Parcel Complete Duplicate Parcel High Dollar Reporting In …" at bounding box center [1059, 427] width 175 height 27
click at [972, 416] on select "Automated Search Bad Parcel Complete Duplicate Parcel High Dollar Reporting In …" at bounding box center [1059, 427] width 175 height 27
drag, startPoint x: 1194, startPoint y: 429, endPoint x: 1192, endPoint y: 417, distance: 11.9
click at [1194, 429] on select "- Select Reason Code - 099 - Other (Provide additional detail) ACT - Agency Cha…" at bounding box center [1255, 427] width 175 height 27
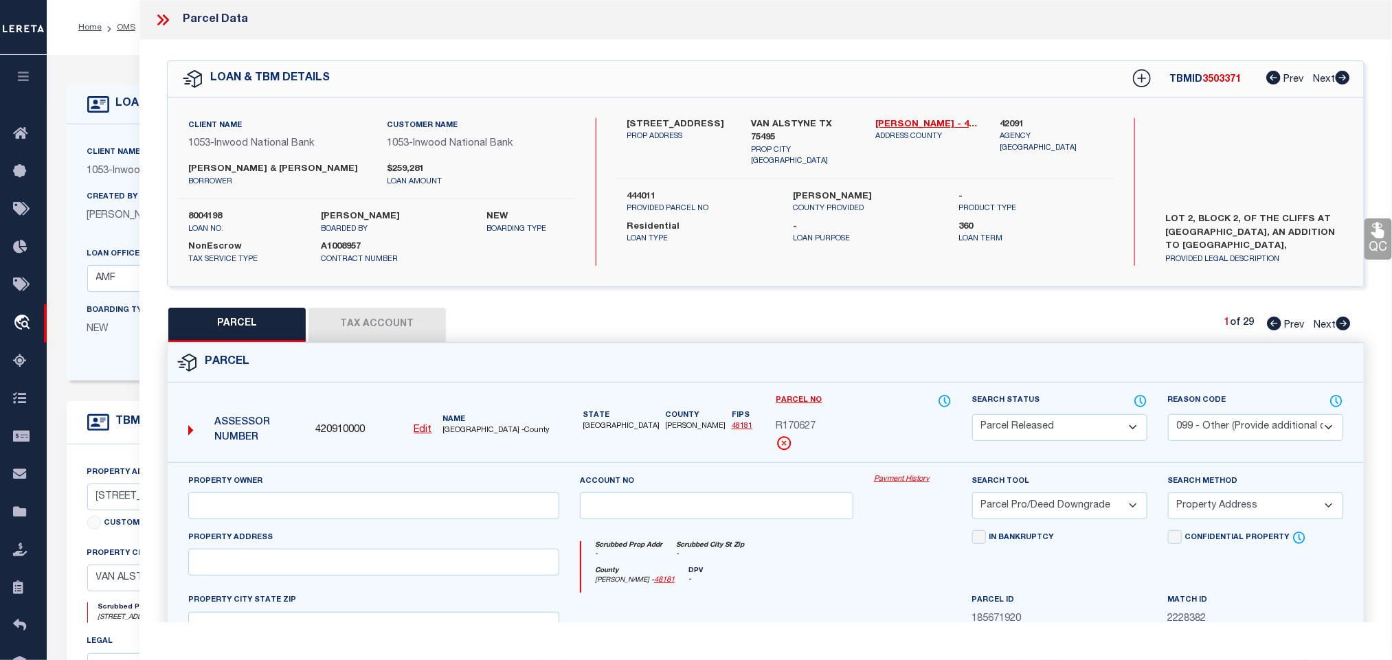
click at [1168, 416] on select "- Select Reason Code - 099 - Other (Provide additional detail) ACT - Agency Cha…" at bounding box center [1255, 427] width 175 height 27
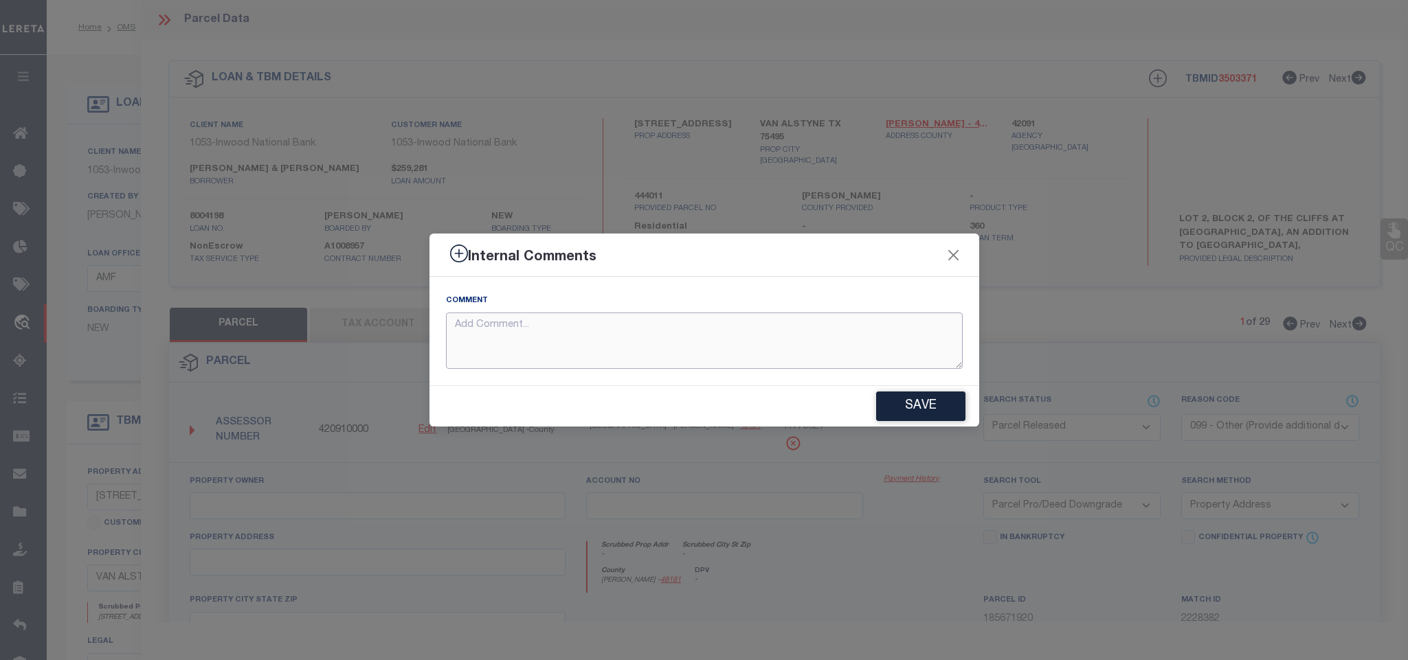
click at [638, 338] on textarea at bounding box center [704, 341] width 517 height 57
paste textarea "Parcel not needed"
click at [938, 415] on button "Save" at bounding box center [920, 407] width 89 height 30
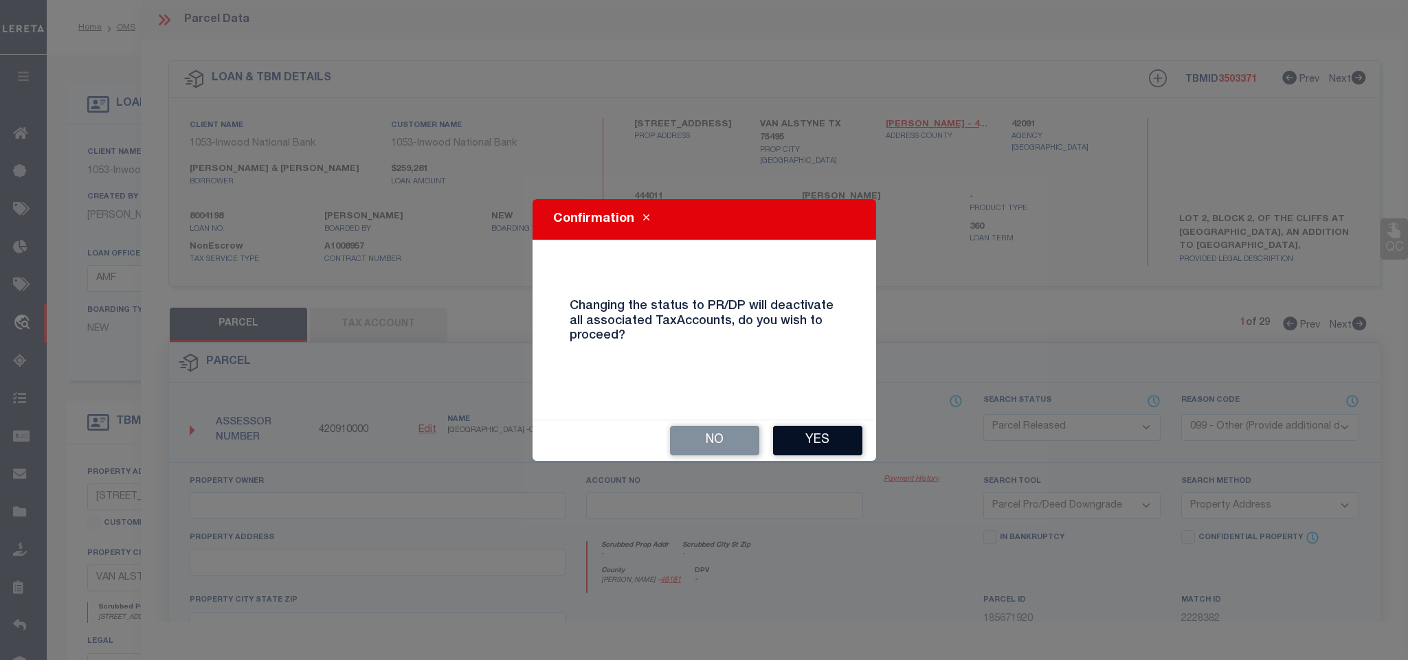
click at [813, 437] on button "Yes" at bounding box center [817, 441] width 89 height 30
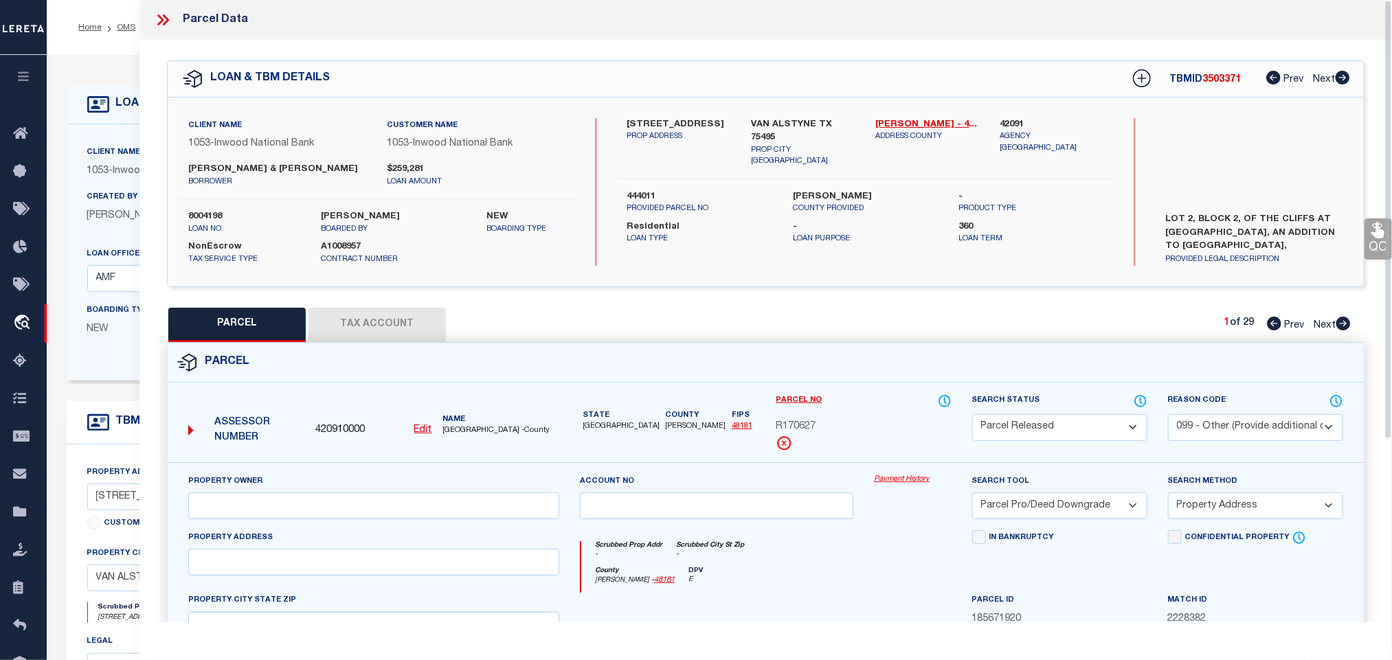
click at [161, 19] on icon at bounding box center [160, 19] width 6 height 11
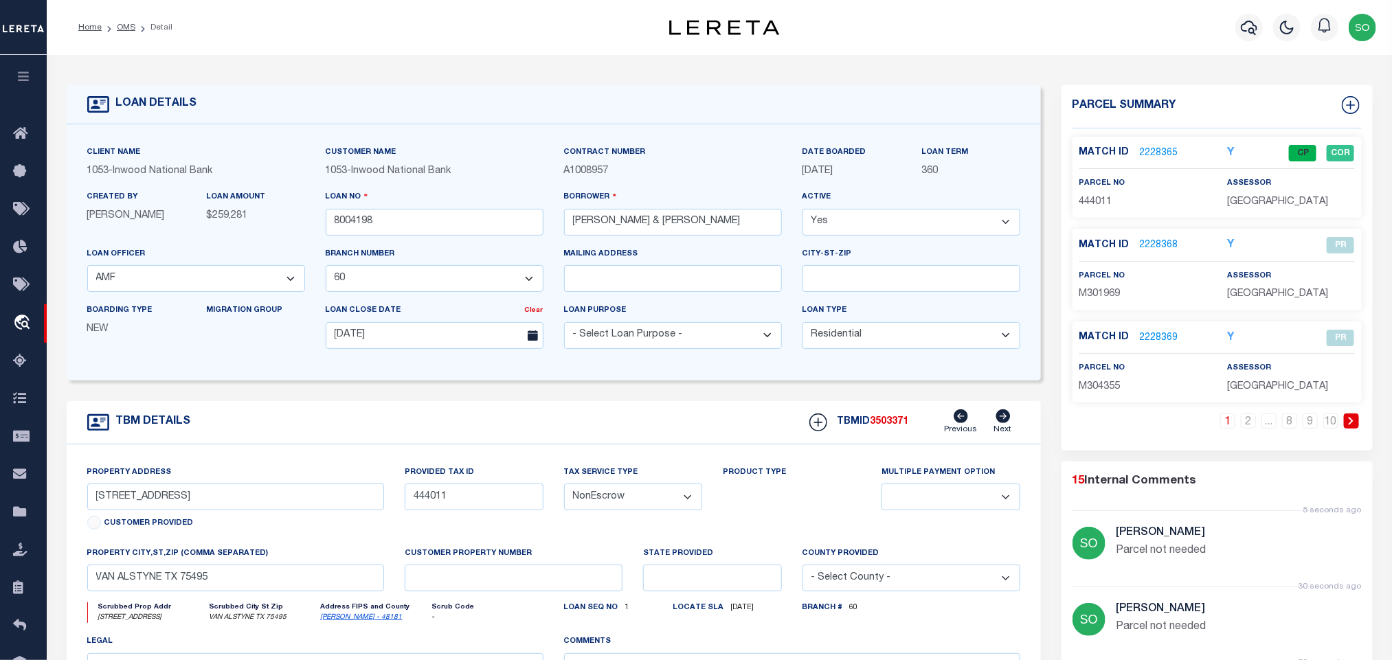
click at [1352, 421] on icon at bounding box center [1351, 421] width 6 height 8
click at [1354, 425] on icon at bounding box center [1351, 421] width 6 height 8
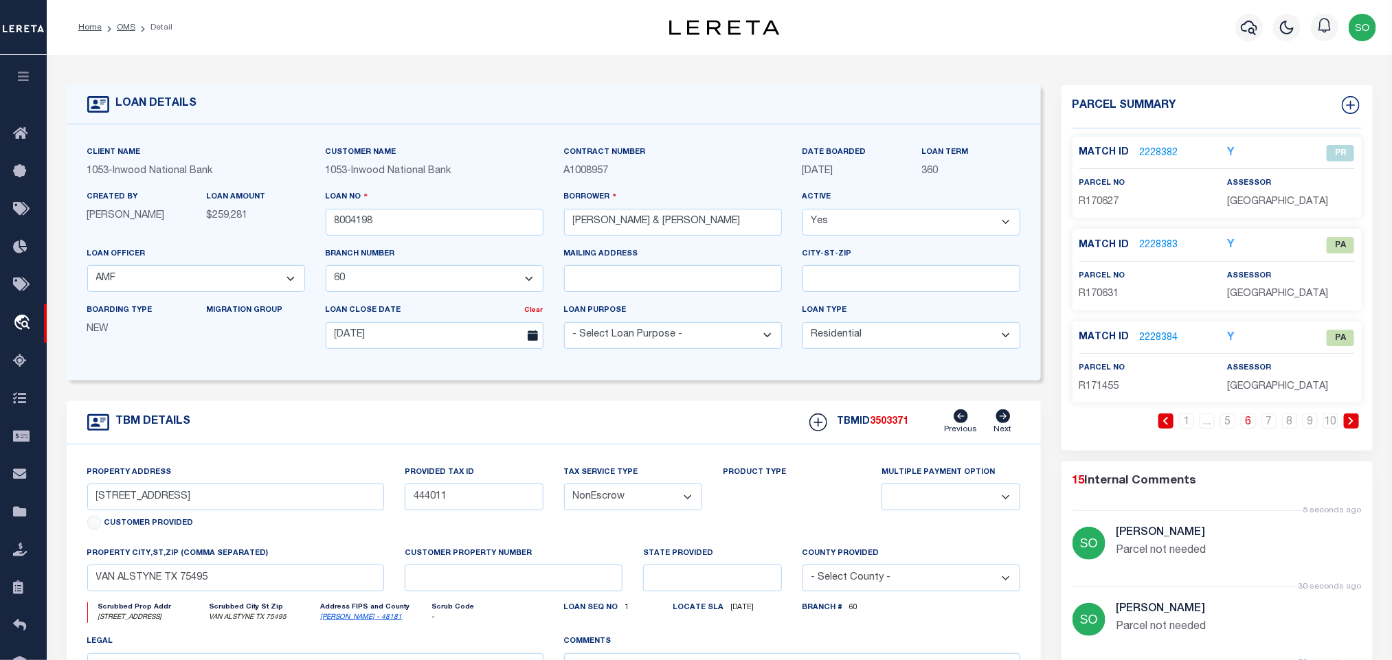
click at [1157, 249] on link "2228383" at bounding box center [1159, 245] width 38 height 14
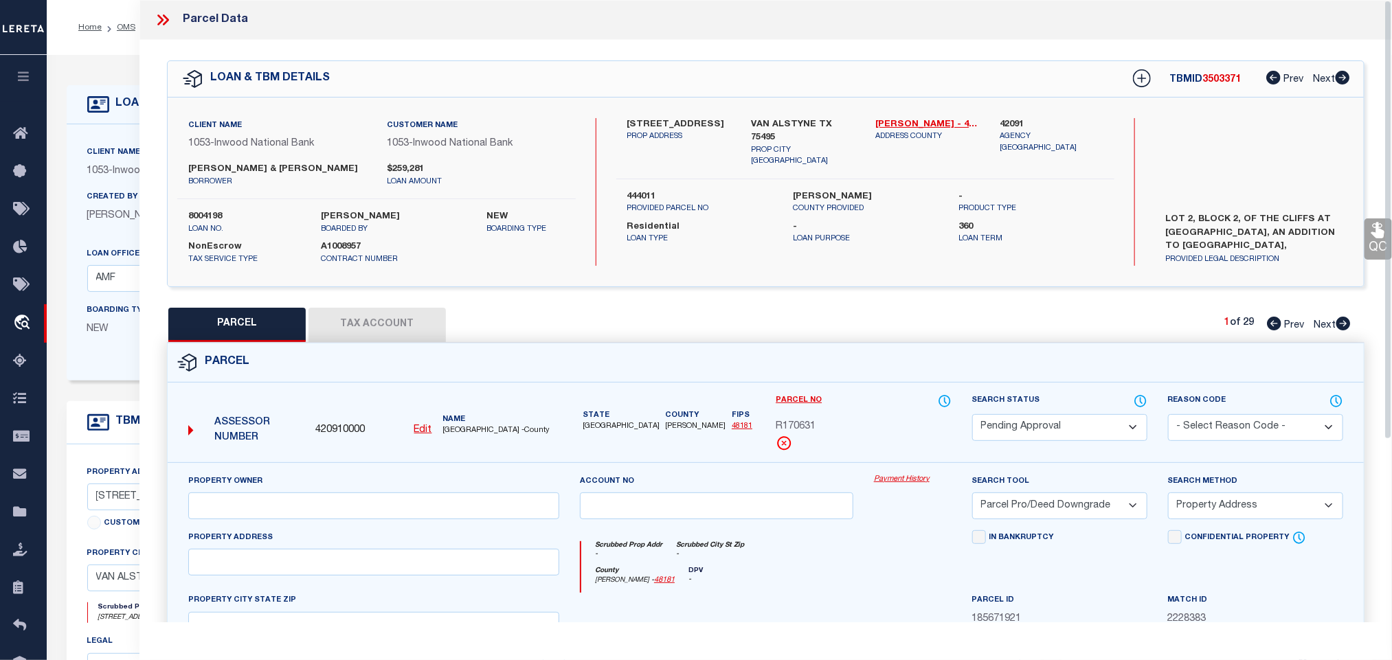
click at [1033, 418] on select "Automated Search Bad Parcel Complete Duplicate Parcel High Dollar Reporting In …" at bounding box center [1059, 427] width 175 height 27
click at [972, 416] on select "Automated Search Bad Parcel Complete Duplicate Parcel High Dollar Reporting In …" at bounding box center [1059, 427] width 175 height 27
drag, startPoint x: 1198, startPoint y: 434, endPoint x: 1198, endPoint y: 417, distance: 16.5
click at [1198, 434] on select "- Select Reason Code - 099 - Other (Provide additional detail) ACT - Agency Cha…" at bounding box center [1255, 427] width 175 height 27
click at [1168, 416] on select "- Select Reason Code - 099 - Other (Provide additional detail) ACT - Agency Cha…" at bounding box center [1255, 427] width 175 height 27
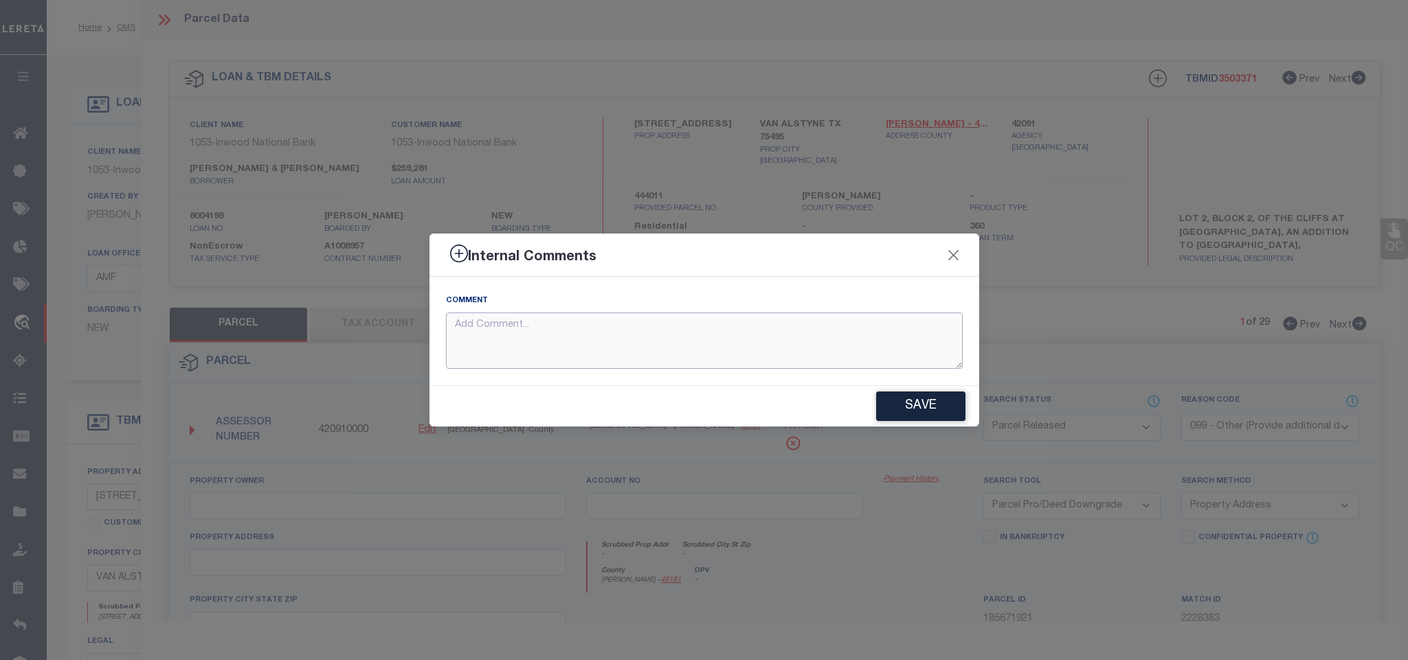
click at [667, 348] on textarea at bounding box center [704, 341] width 517 height 57
paste textarea "Parcel not needed"
click at [926, 403] on button "Save" at bounding box center [920, 407] width 89 height 30
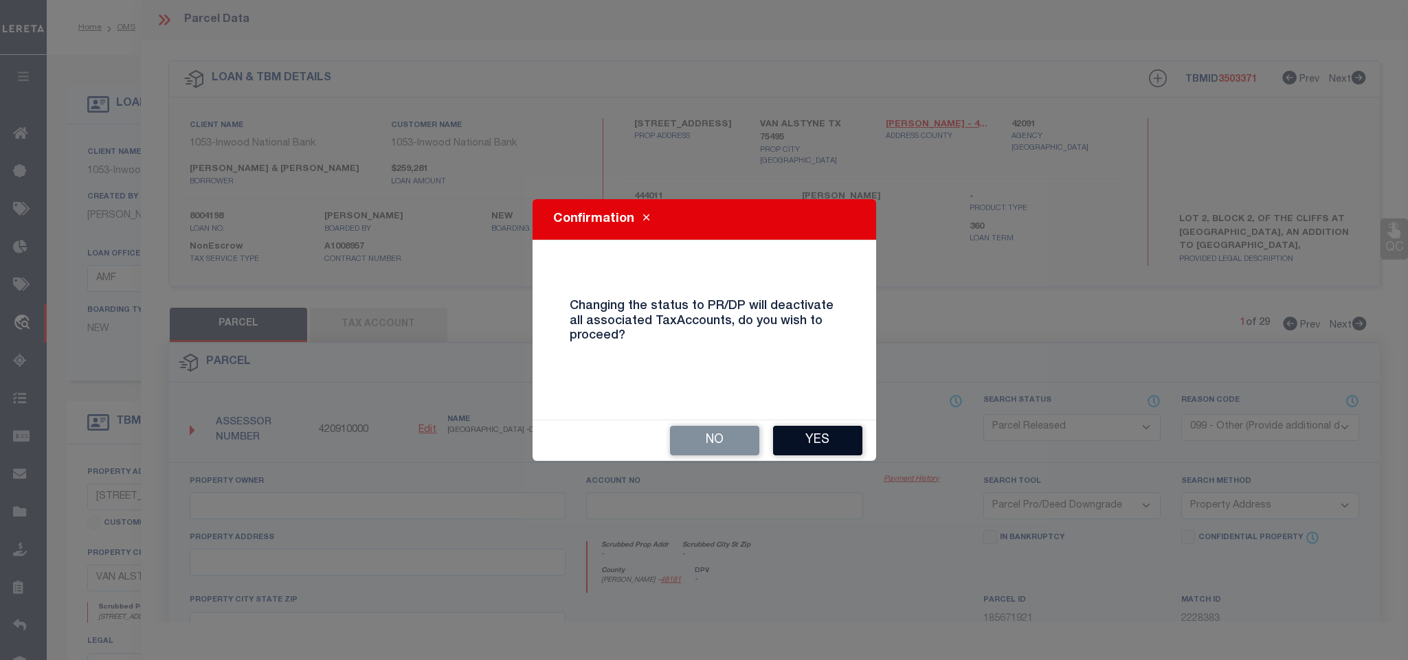
click at [819, 441] on button "Yes" at bounding box center [817, 441] width 89 height 30
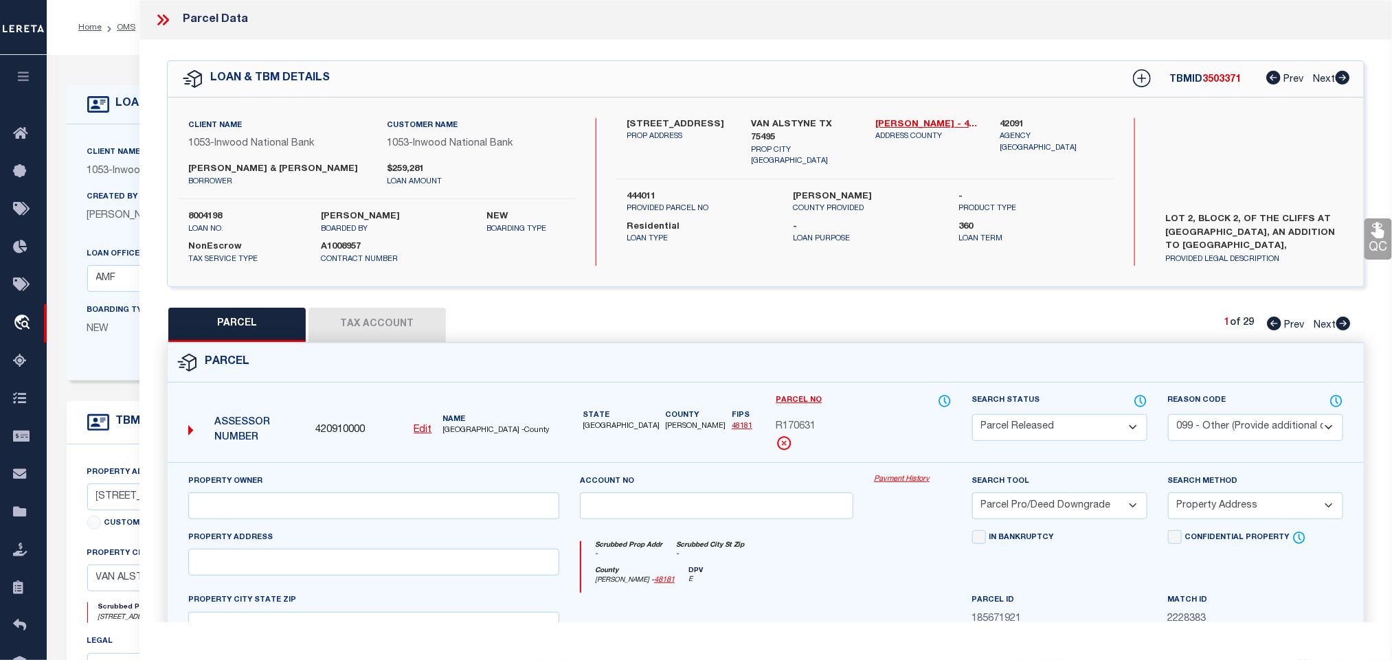
click at [159, 19] on icon at bounding box center [163, 20] width 18 height 18
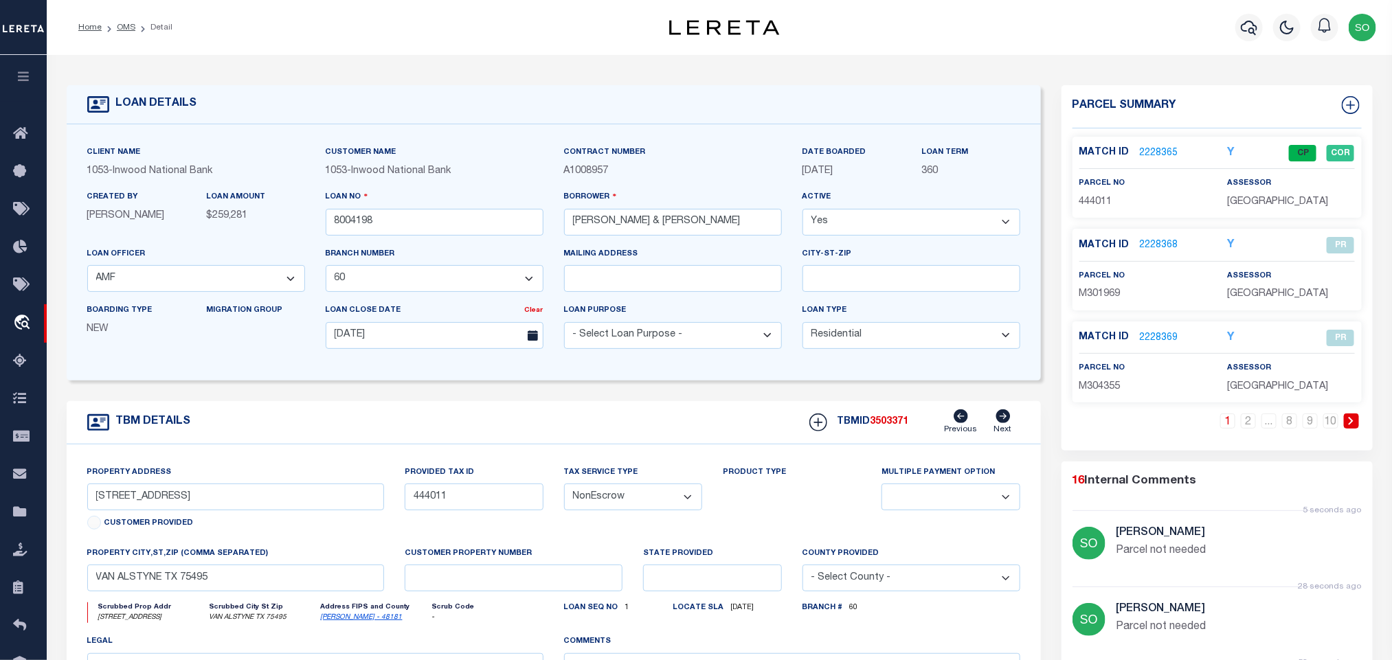
click at [1355, 425] on link at bounding box center [1351, 421] width 15 height 15
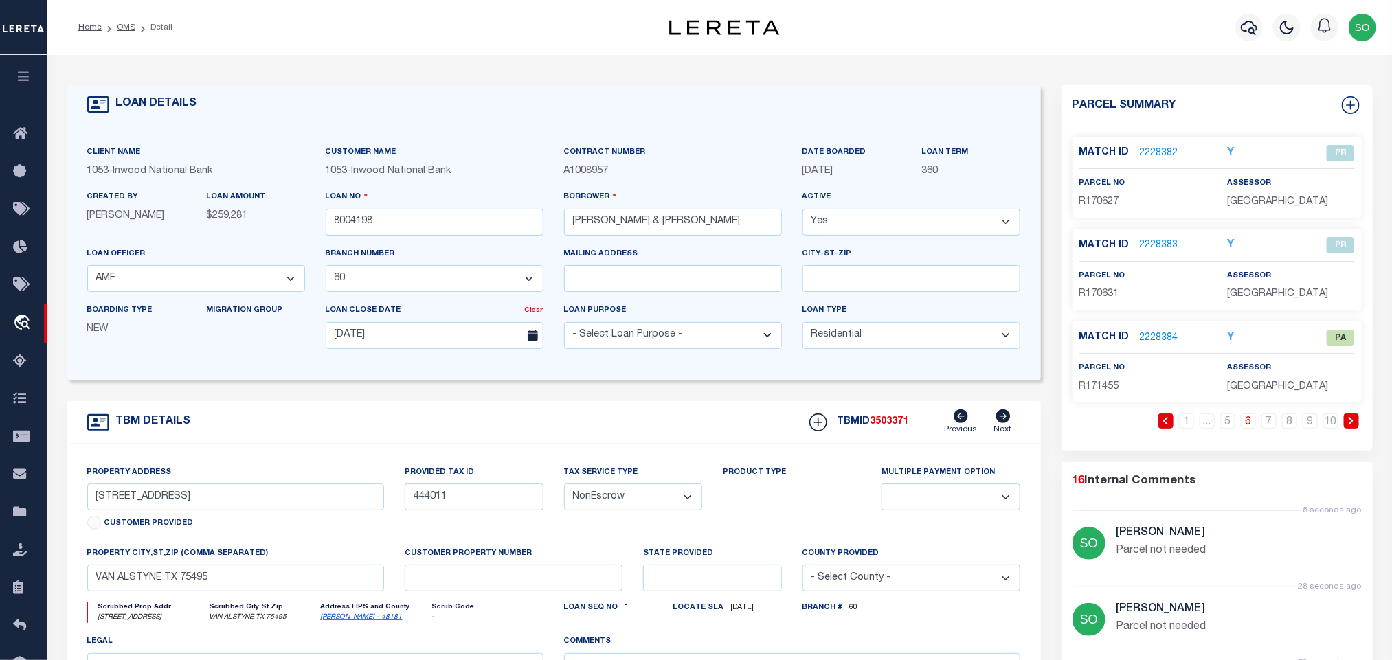
click at [1157, 343] on link "2228384" at bounding box center [1159, 338] width 38 height 14
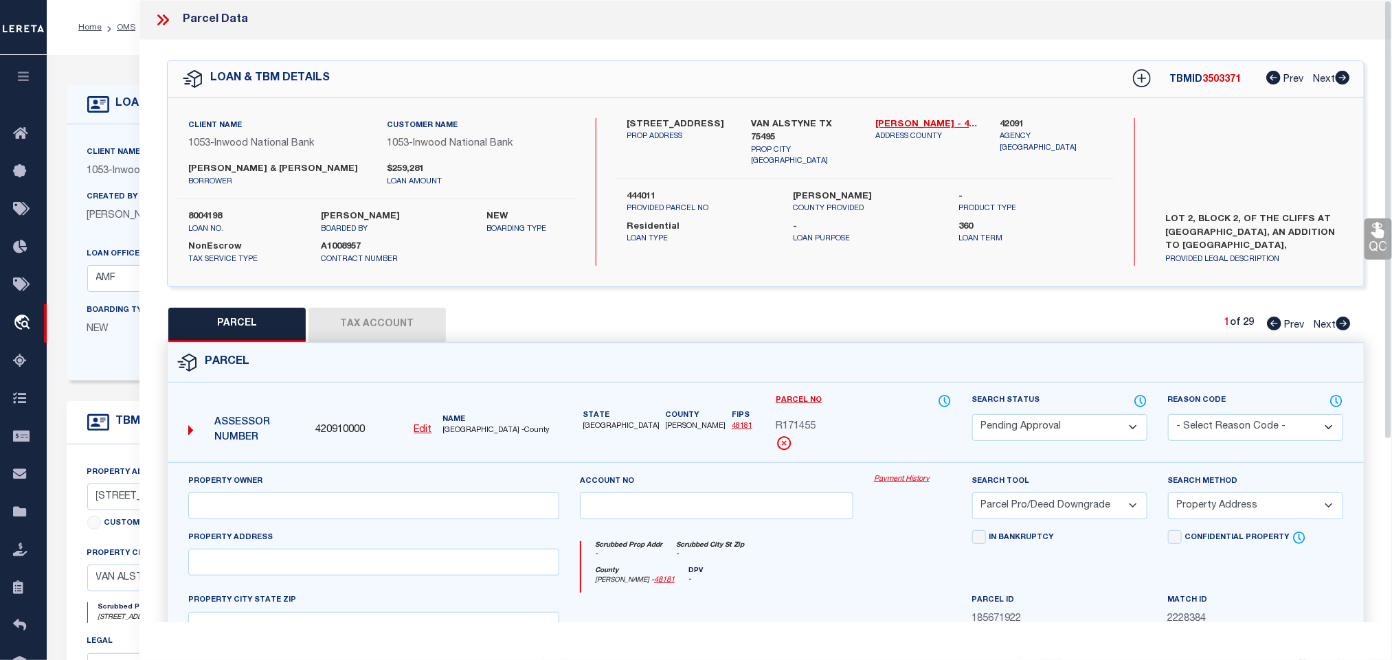
click at [1043, 421] on select "Automated Search Bad Parcel Complete Duplicate Parcel High Dollar Reporting In …" at bounding box center [1059, 427] width 175 height 27
click at [972, 416] on select "Automated Search Bad Parcel Complete Duplicate Parcel High Dollar Reporting In …" at bounding box center [1059, 427] width 175 height 27
click at [1203, 423] on select "- Select Reason Code - 099 - Other (Provide additional detail) ACT - Agency Cha…" at bounding box center [1255, 427] width 175 height 27
click at [1168, 416] on select "- Select Reason Code - 099 - Other (Provide additional detail) ACT - Agency Cha…" at bounding box center [1255, 427] width 175 height 27
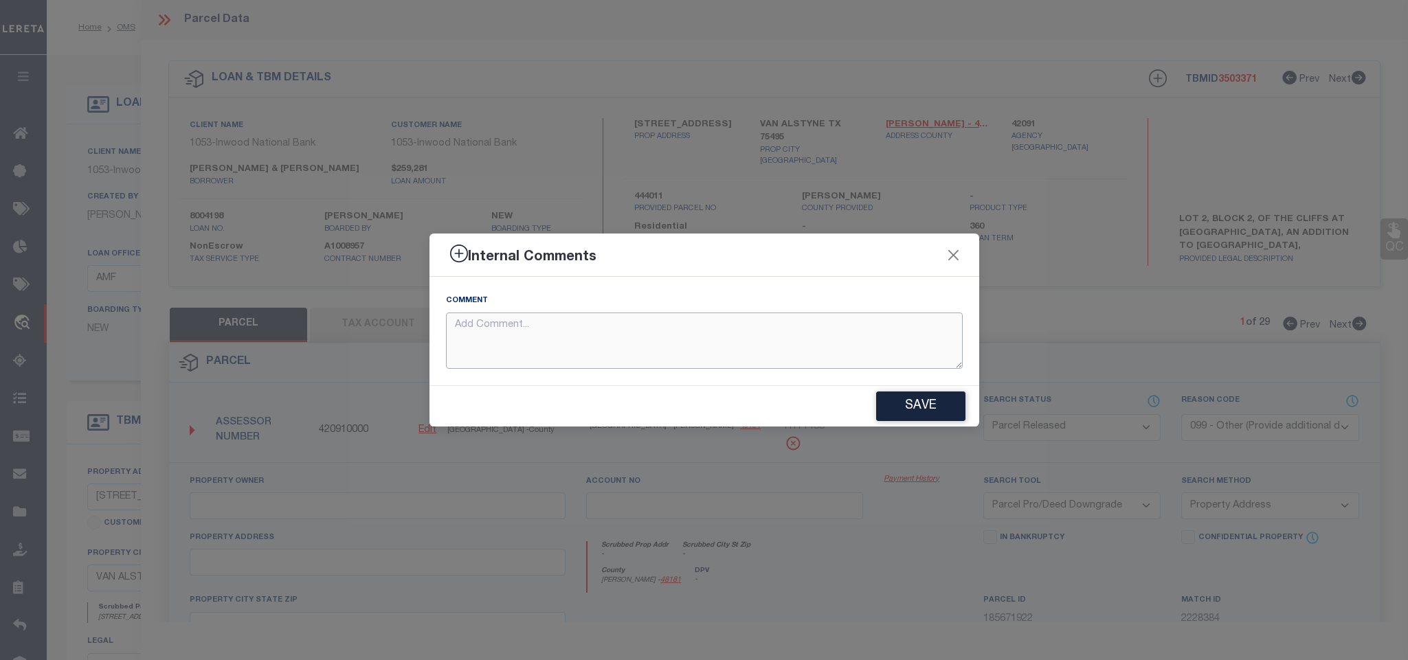
click at [654, 344] on textarea at bounding box center [704, 341] width 517 height 57
paste textarea "Parcel not needed"
click at [930, 406] on button "Save" at bounding box center [920, 407] width 89 height 30
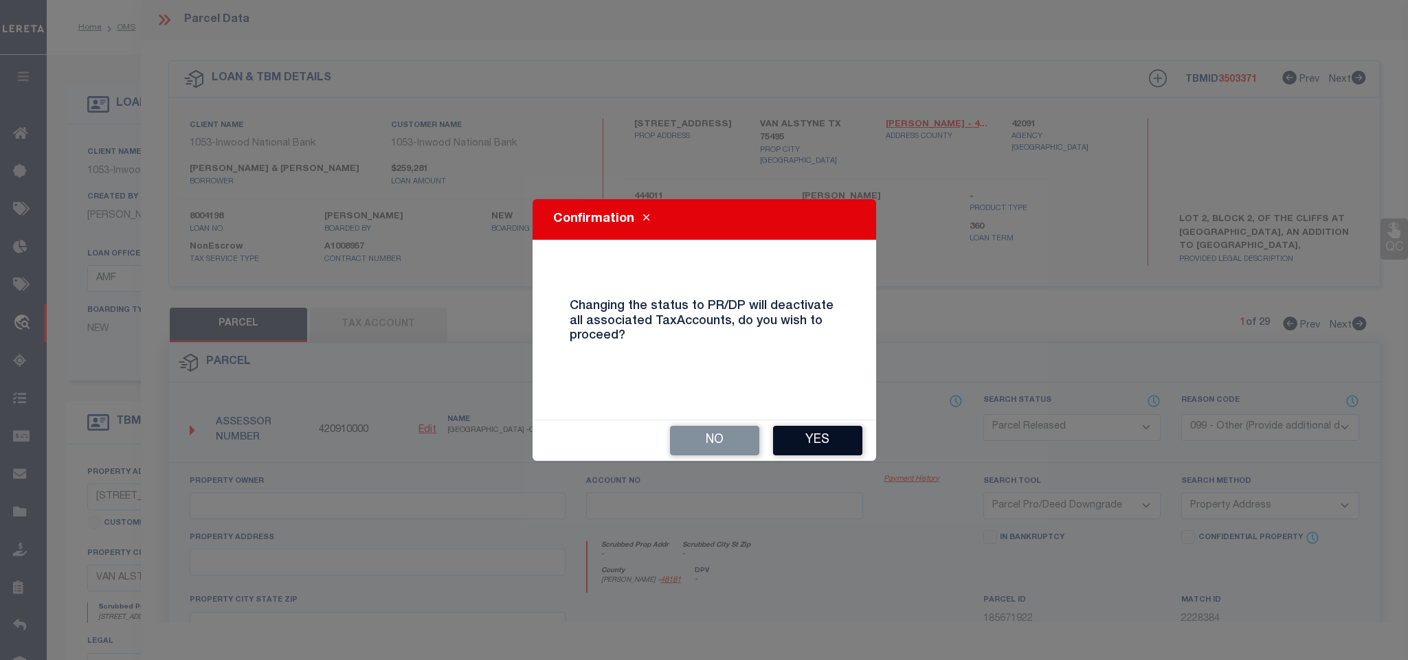
click at [818, 445] on button "Yes" at bounding box center [817, 441] width 89 height 30
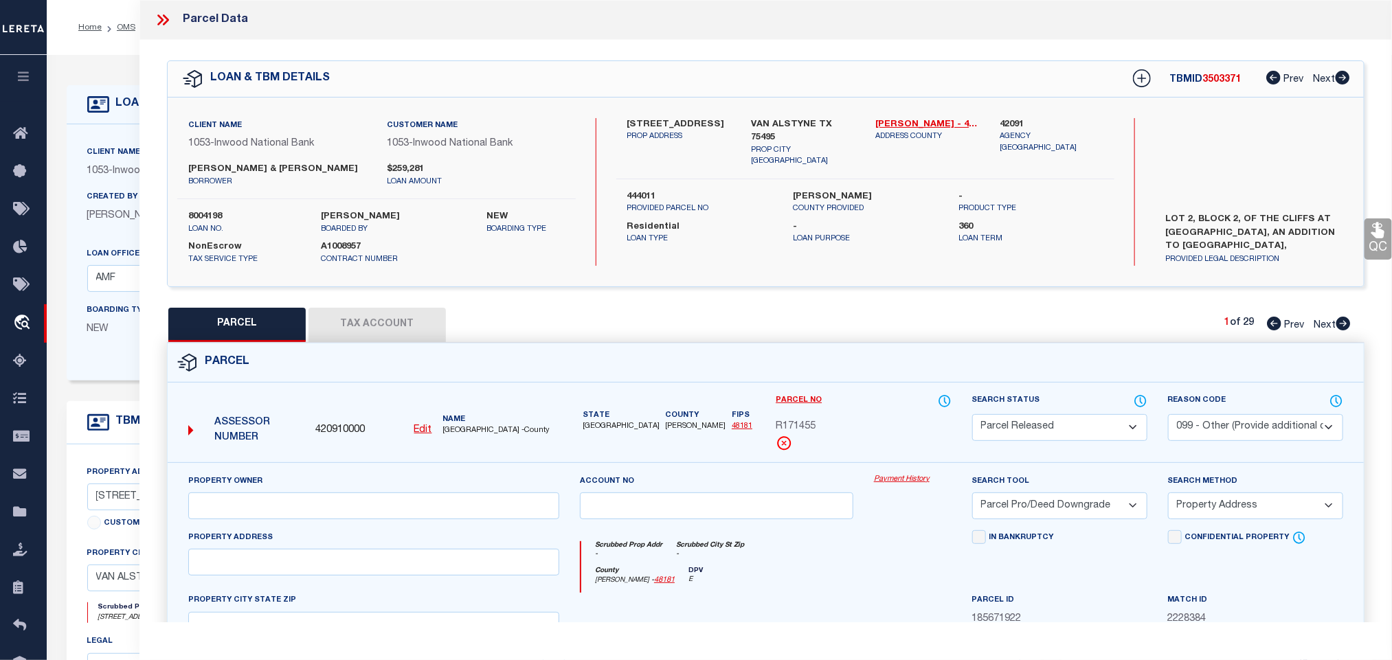
click at [159, 19] on icon at bounding box center [163, 20] width 18 height 18
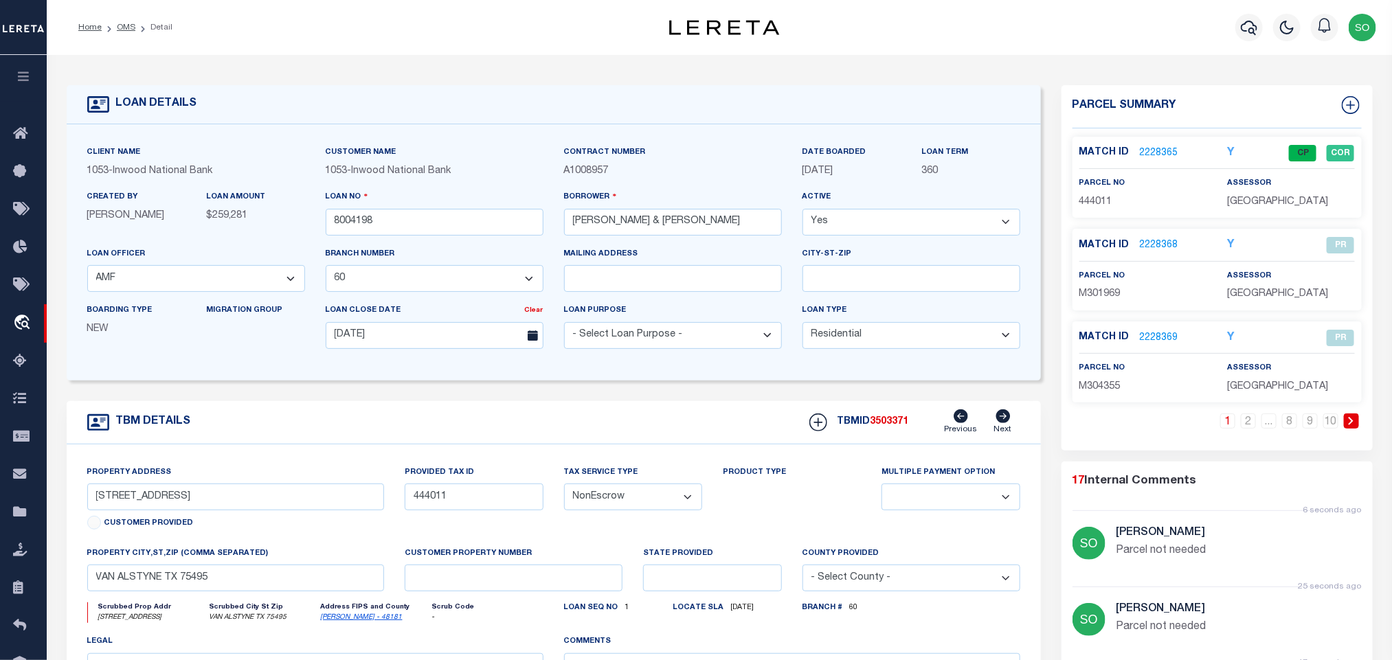
click at [1354, 425] on icon at bounding box center [1351, 421] width 6 height 8
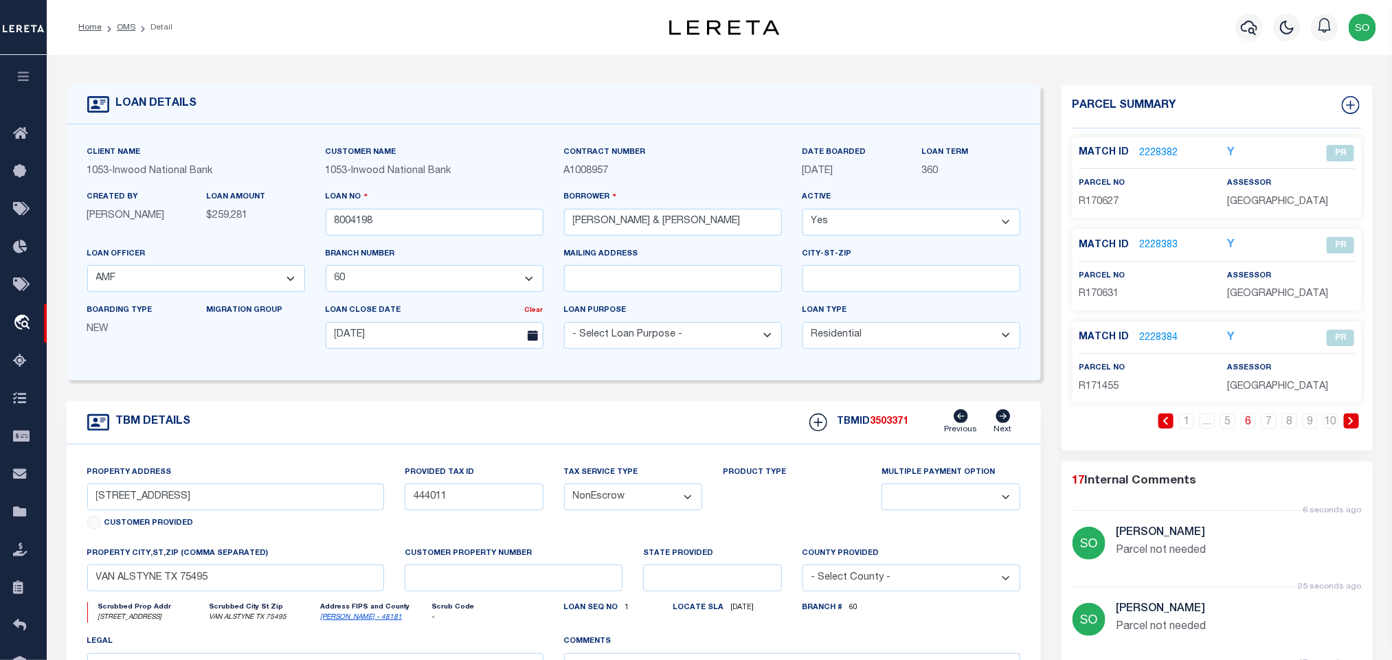
click at [1354, 425] on icon at bounding box center [1351, 421] width 6 height 8
click at [1188, 425] on icon at bounding box center [1186, 421] width 6 height 8
click at [1352, 425] on icon at bounding box center [1351, 421] width 5 height 8
click at [1157, 150] on link "2228385" at bounding box center [1159, 153] width 38 height 14
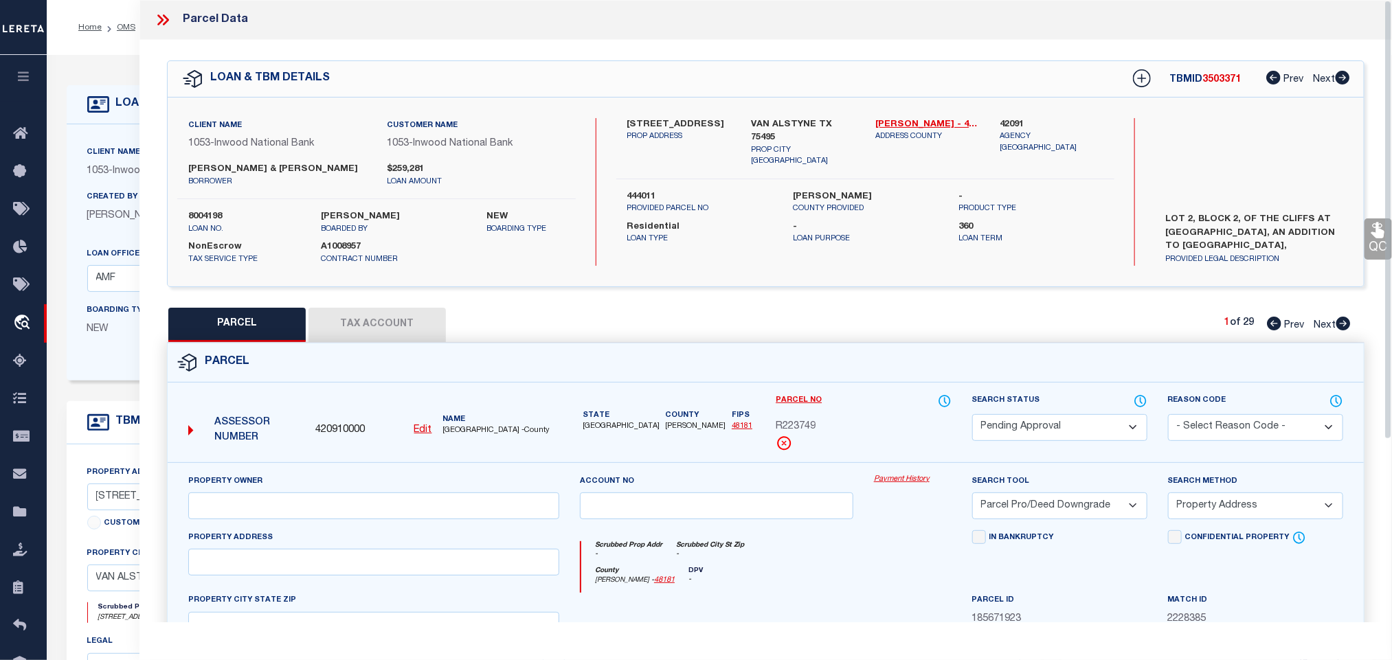
click at [1010, 431] on select "Automated Search Bad Parcel Complete Duplicate Parcel High Dollar Reporting In …" at bounding box center [1059, 427] width 175 height 27
click at [972, 416] on select "Automated Search Bad Parcel Complete Duplicate Parcel High Dollar Reporting In …" at bounding box center [1059, 427] width 175 height 27
click at [1201, 427] on select "- Select Reason Code - 099 - Other (Provide additional detail) ACT - Agency Cha…" at bounding box center [1255, 427] width 175 height 27
click at [1168, 416] on select "- Select Reason Code - 099 - Other (Provide additional detail) ACT - Agency Cha…" at bounding box center [1255, 427] width 175 height 27
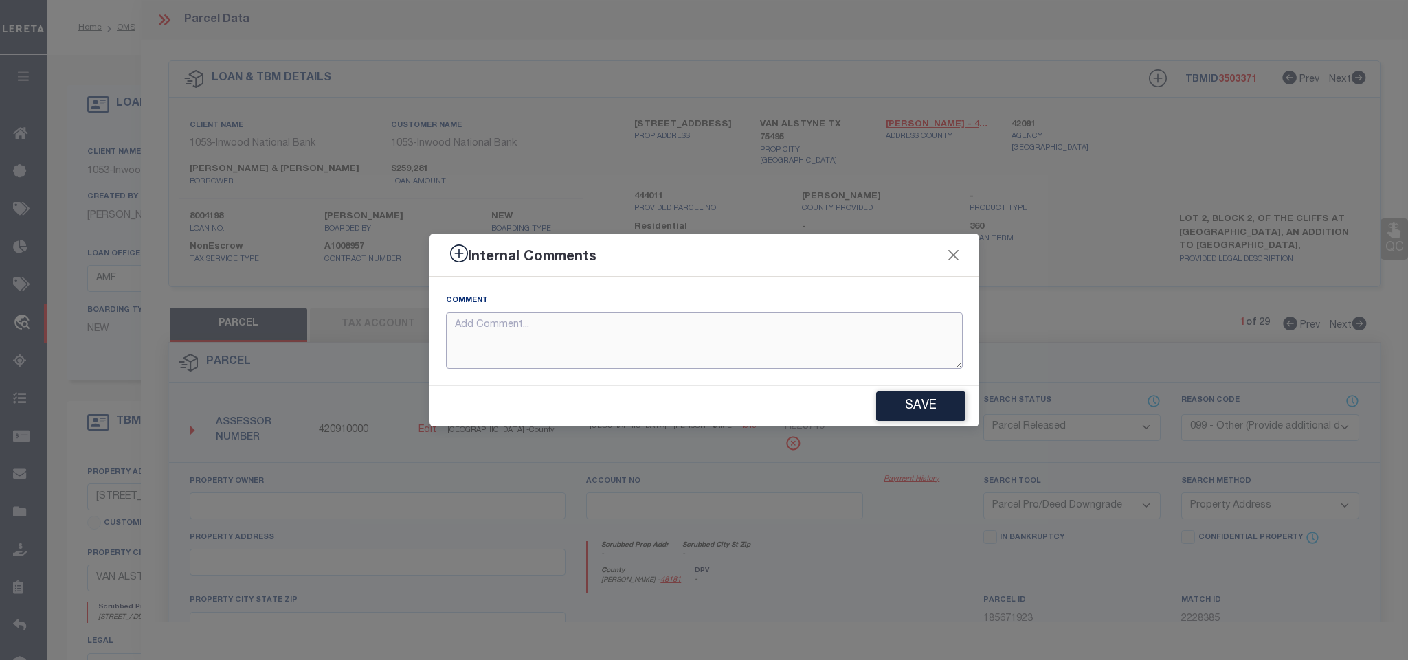
click at [637, 355] on textarea at bounding box center [704, 341] width 517 height 57
paste textarea "Parcel not needed"
click at [914, 408] on button "Save" at bounding box center [920, 407] width 89 height 30
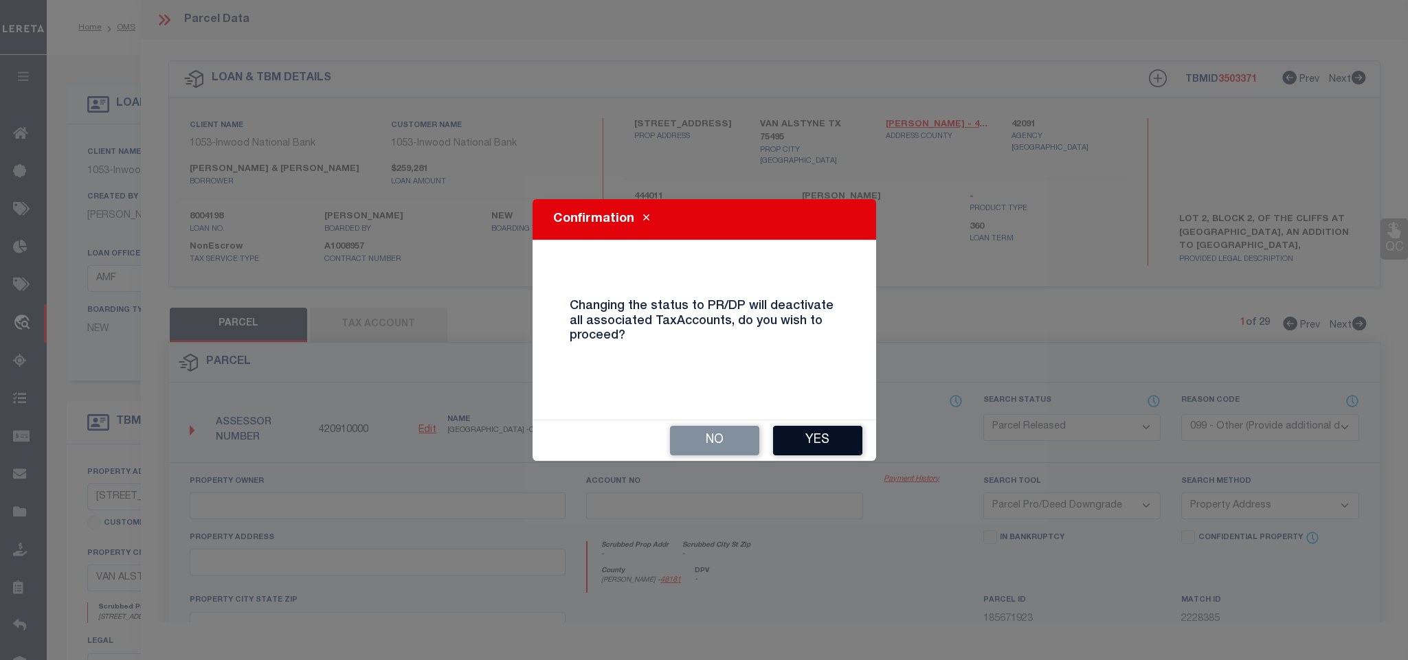
click at [805, 436] on button "Yes" at bounding box center [817, 441] width 89 height 30
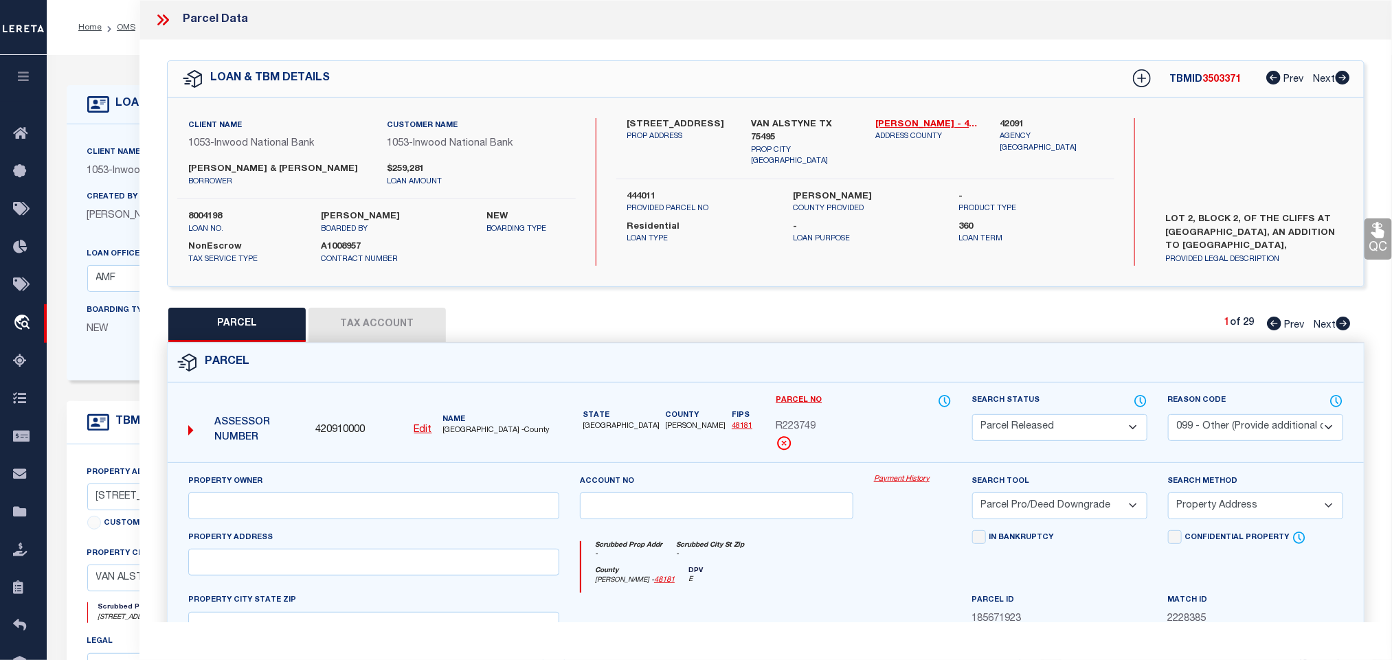
click at [161, 16] on icon at bounding box center [163, 20] width 18 height 18
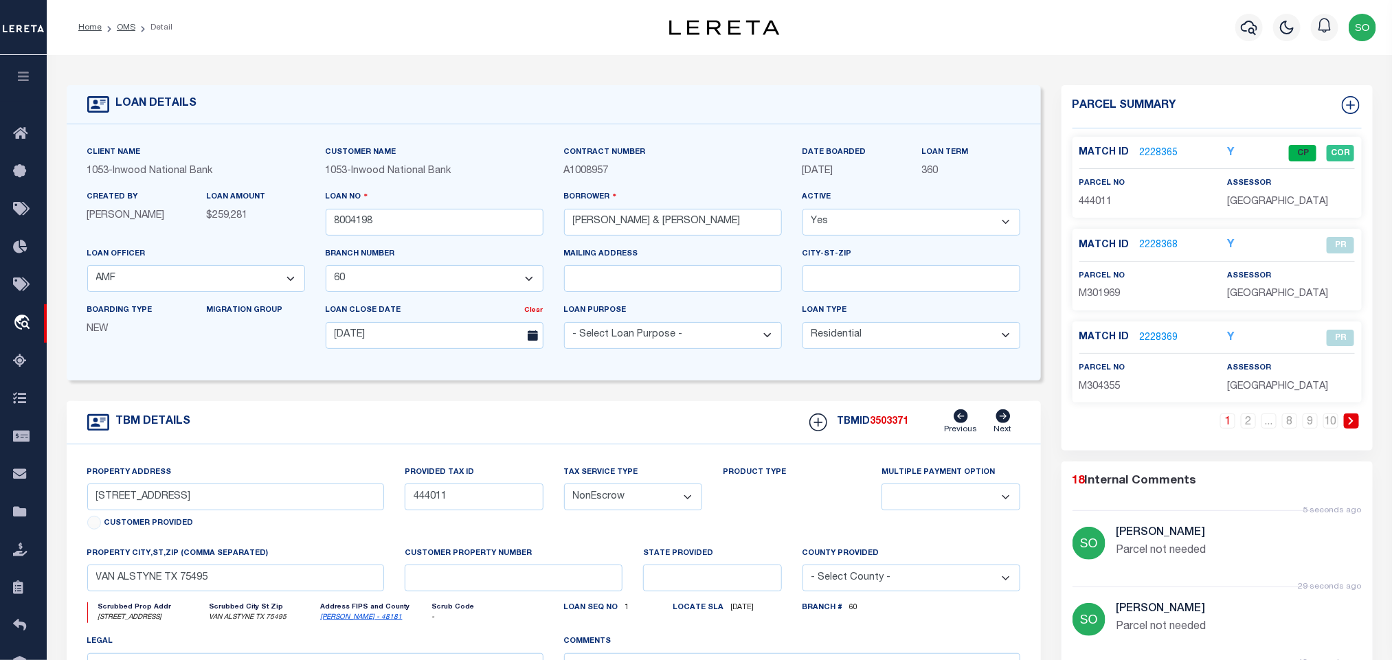
click at [1346, 427] on link at bounding box center [1351, 421] width 15 height 15
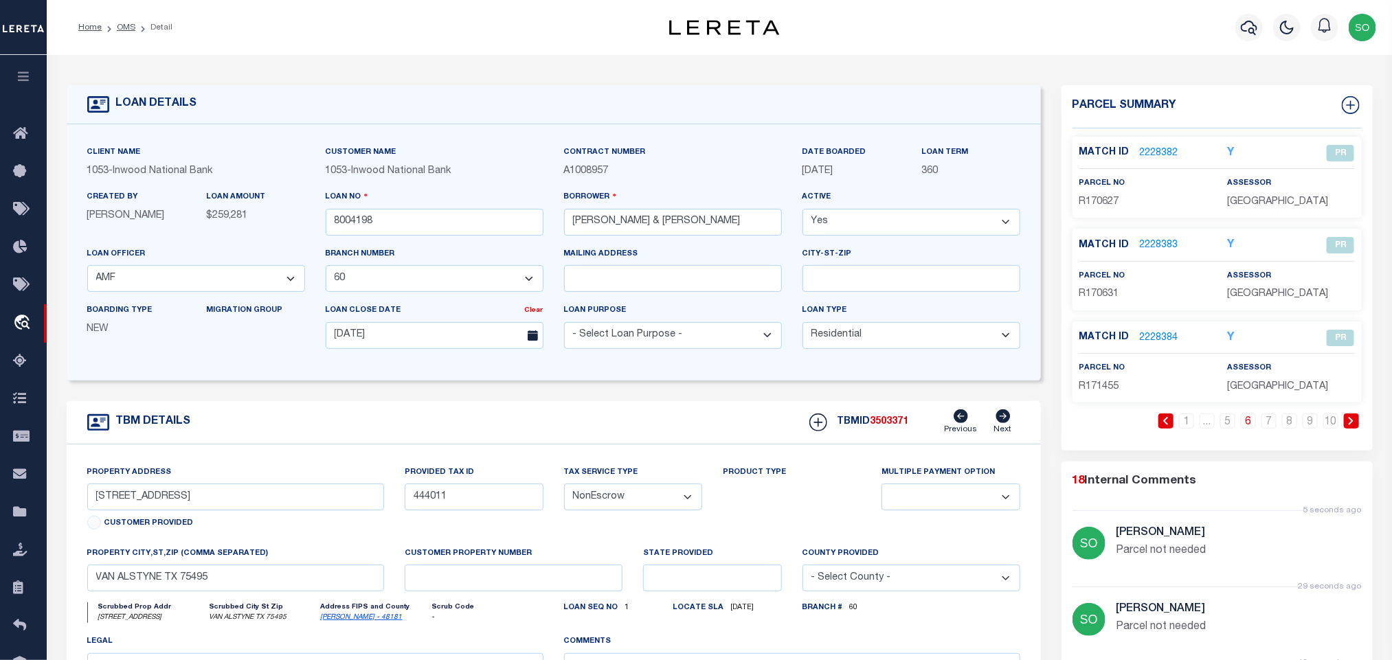
click at [1346, 427] on link at bounding box center [1351, 421] width 15 height 15
click at [1161, 247] on link "2228386" at bounding box center [1159, 245] width 38 height 14
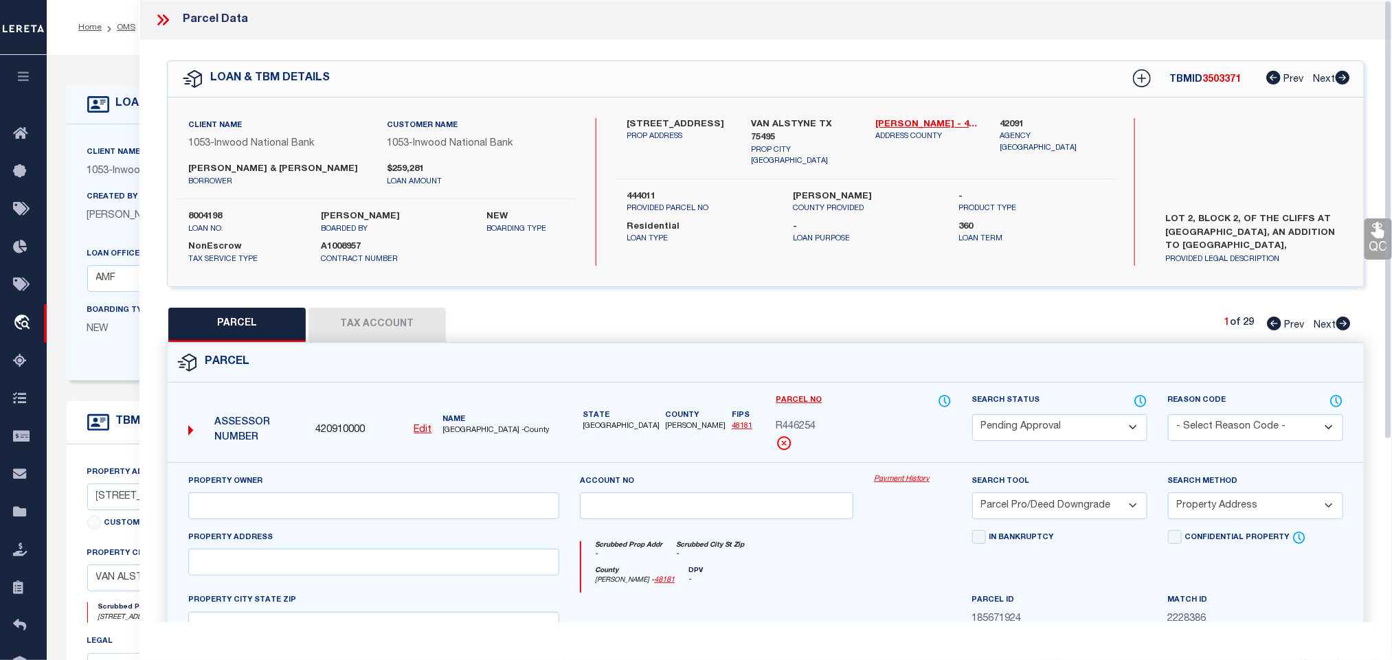
click at [1029, 429] on select "Automated Search Bad Parcel Complete Duplicate Parcel High Dollar Reporting In …" at bounding box center [1059, 427] width 175 height 27
click at [972, 416] on select "Automated Search Bad Parcel Complete Duplicate Parcel High Dollar Reporting In …" at bounding box center [1059, 427] width 175 height 27
click at [1213, 433] on select "- Select Reason Code - 099 - Other (Provide additional detail) ACT - Agency Cha…" at bounding box center [1255, 427] width 175 height 27
click at [1168, 416] on select "- Select Reason Code - 099 - Other (Provide additional detail) ACT - Agency Cha…" at bounding box center [1255, 427] width 175 height 27
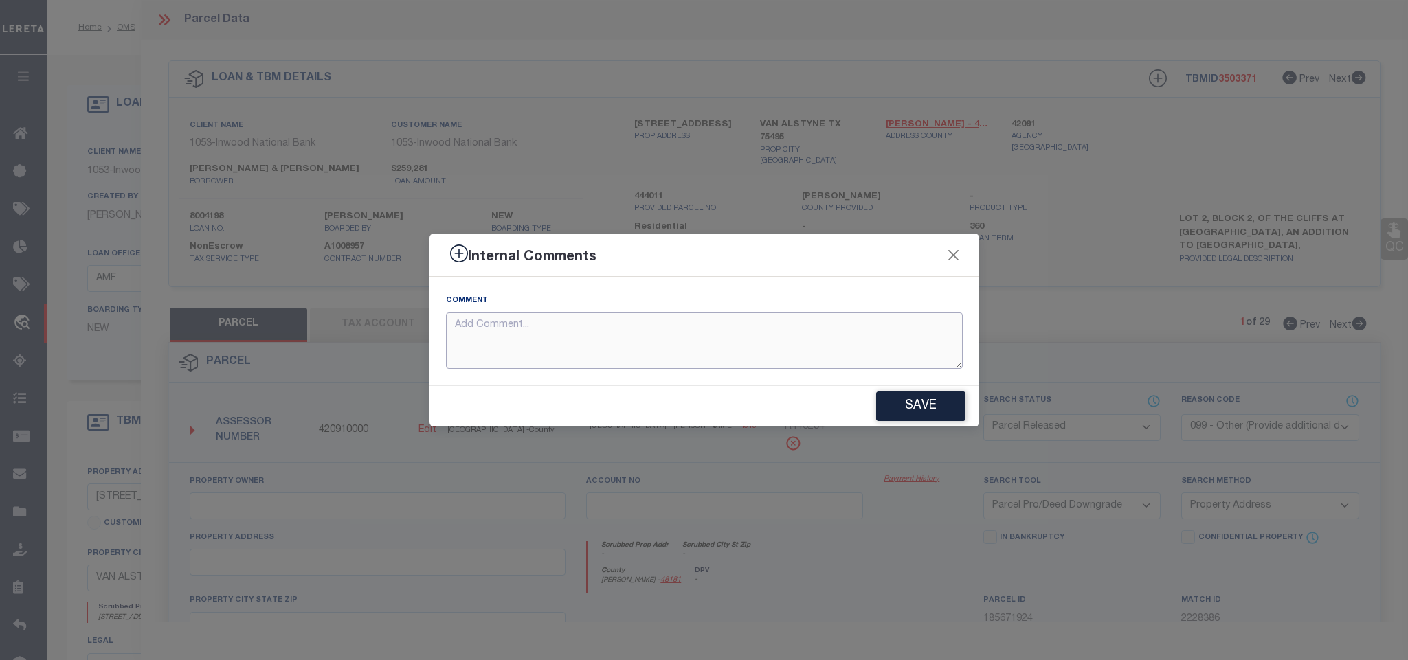
click at [842, 357] on textarea at bounding box center [704, 341] width 517 height 57
paste textarea "Parcel not needed"
click at [948, 412] on button "Save" at bounding box center [920, 407] width 89 height 30
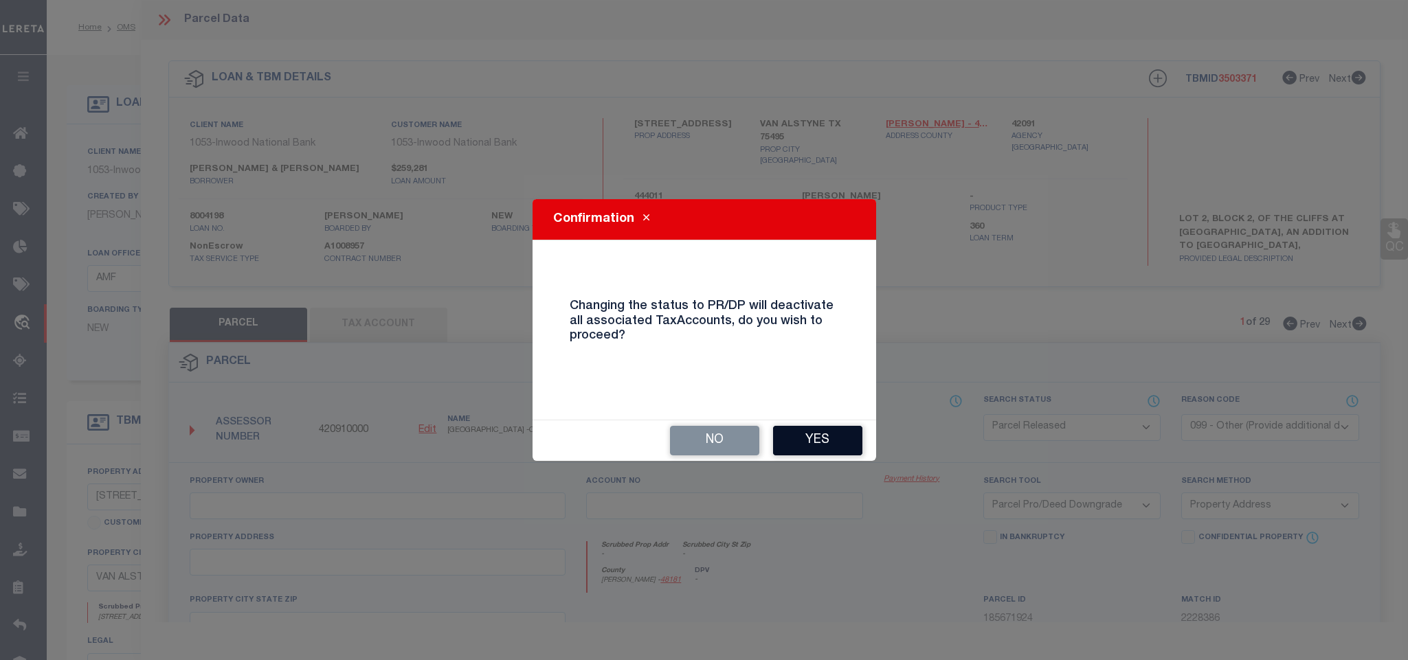
click at [823, 439] on button "Yes" at bounding box center [817, 441] width 89 height 30
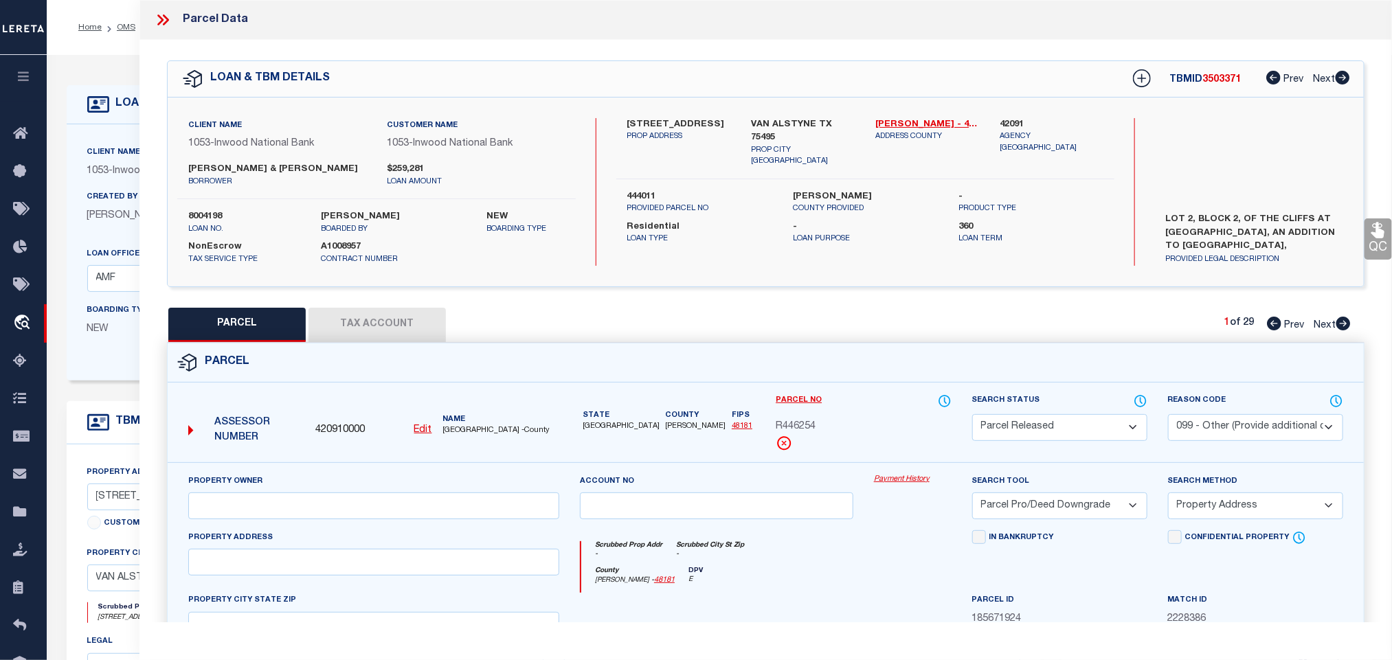
click at [166, 19] on icon at bounding box center [163, 20] width 18 height 18
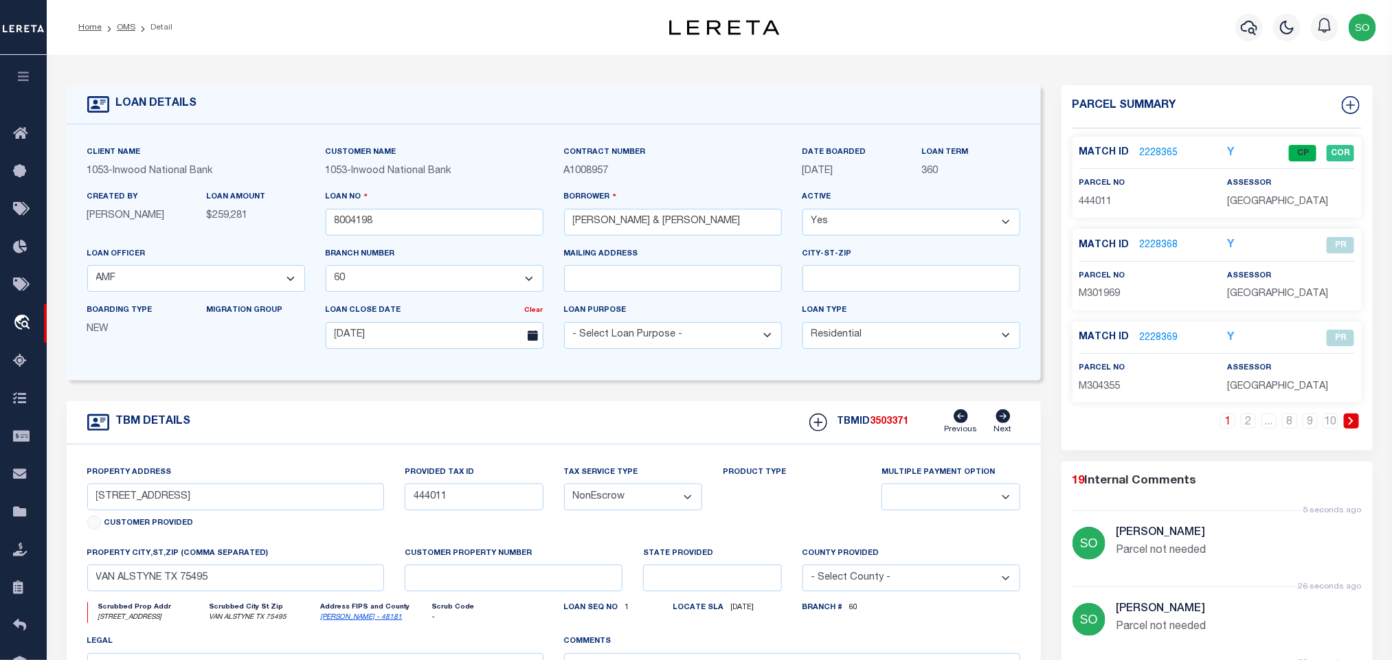
click at [1349, 423] on icon at bounding box center [1351, 421] width 6 height 8
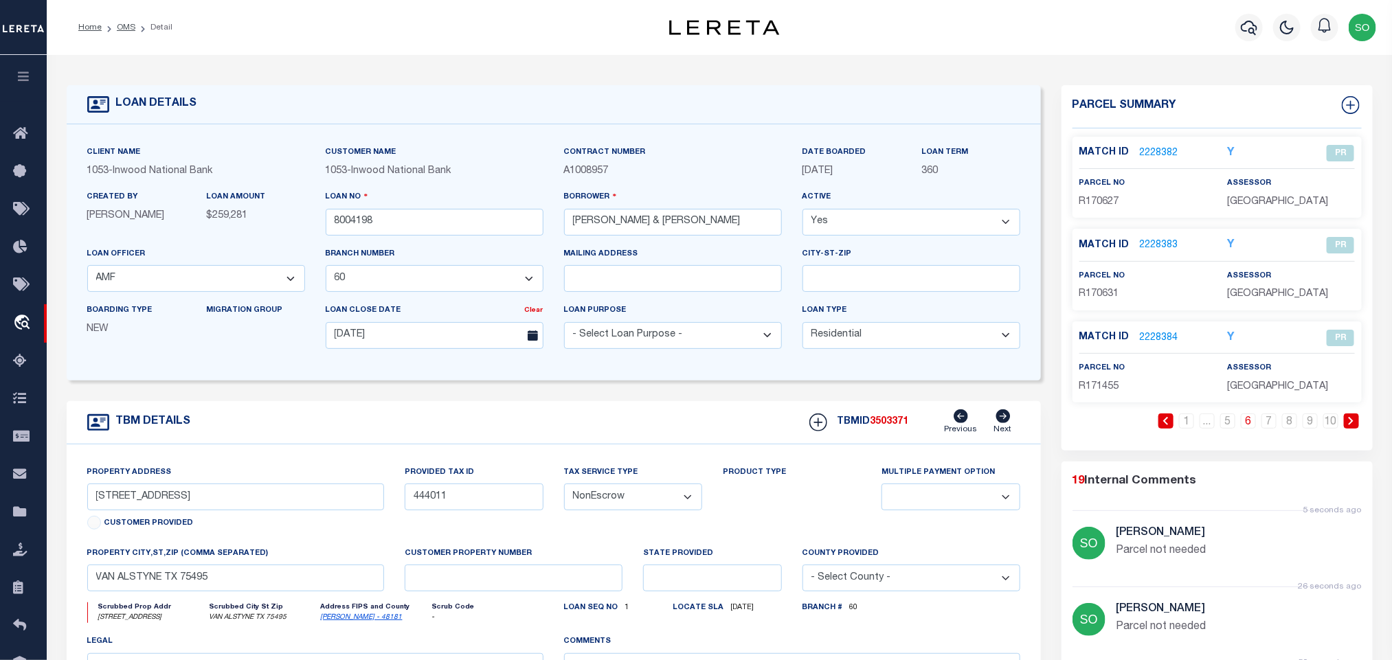
click at [1349, 423] on icon at bounding box center [1351, 421] width 6 height 8
click at [1165, 341] on link "2228387" at bounding box center [1159, 338] width 38 height 14
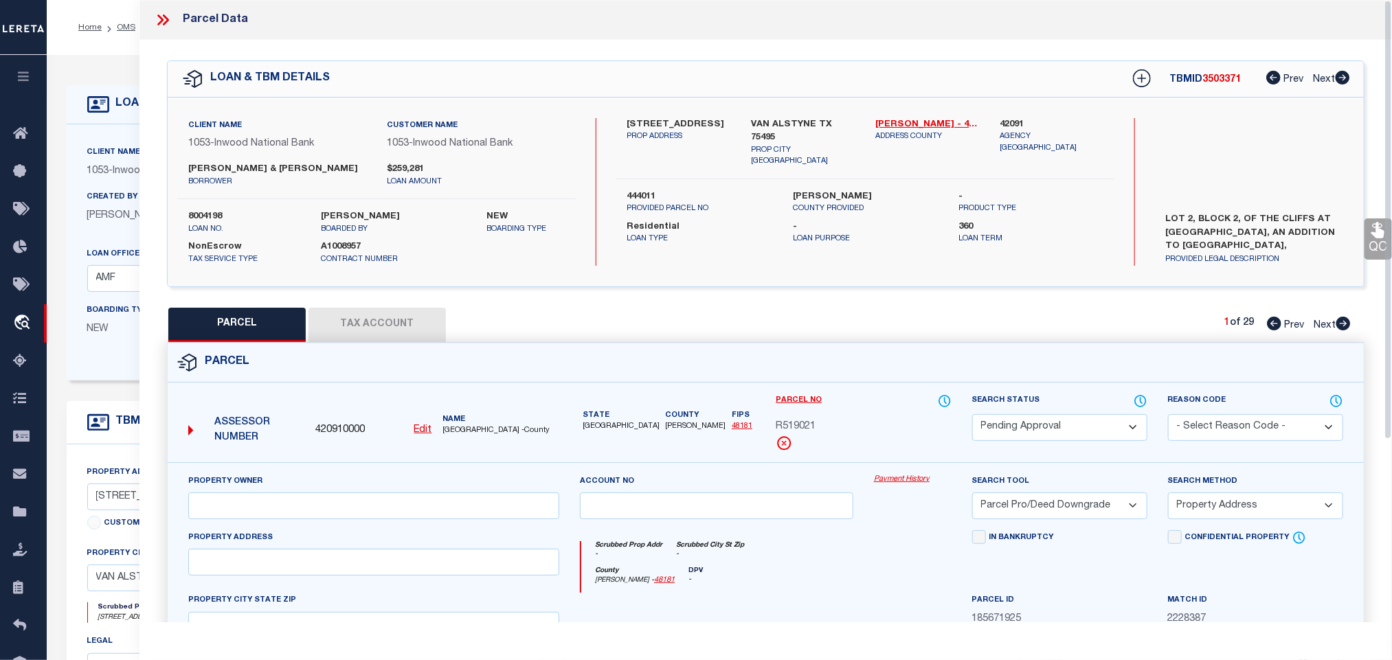
click at [1042, 425] on select "Automated Search Bad Parcel Complete Duplicate Parcel High Dollar Reporting In …" at bounding box center [1059, 427] width 175 height 27
click at [972, 416] on select "Automated Search Bad Parcel Complete Duplicate Parcel High Dollar Reporting In …" at bounding box center [1059, 427] width 175 height 27
click at [1208, 425] on select "- Select Reason Code - 099 - Other (Provide additional detail) ACT - Agency Cha…" at bounding box center [1255, 427] width 175 height 27
click at [1168, 416] on select "- Select Reason Code - 099 - Other (Provide additional detail) ACT - Agency Cha…" at bounding box center [1255, 427] width 175 height 27
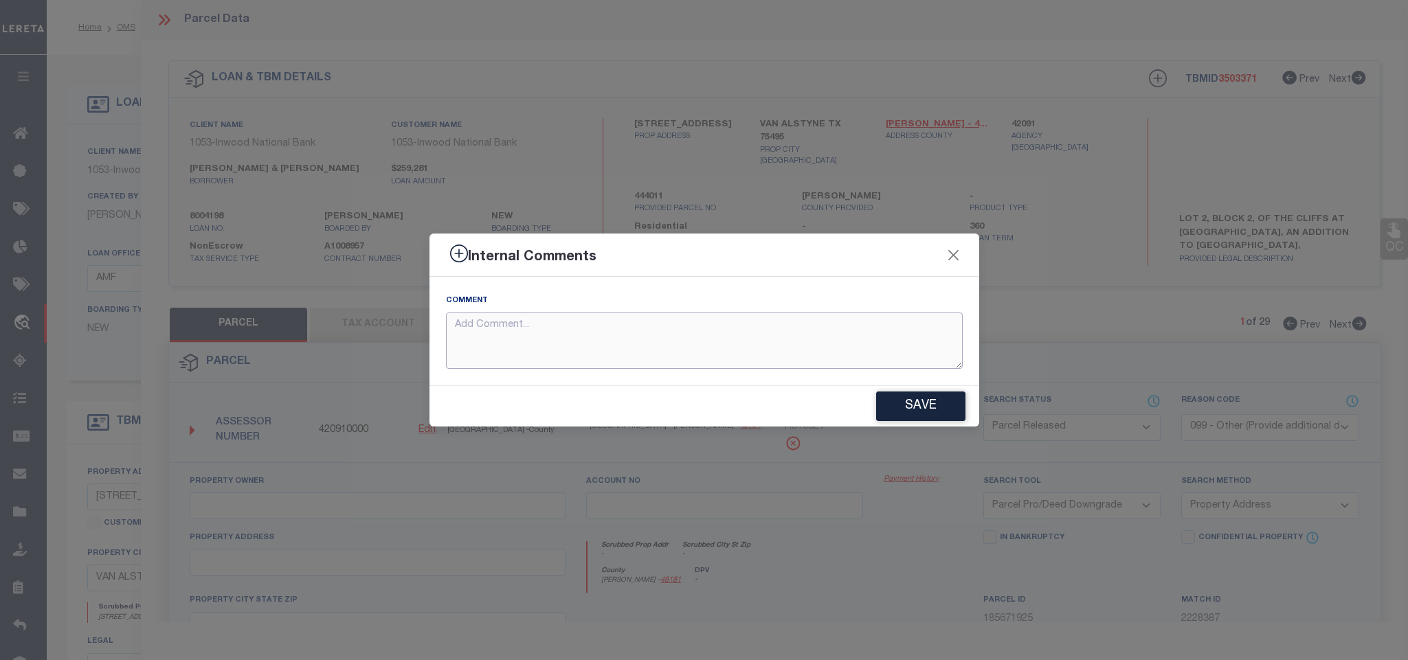
click at [613, 351] on textarea at bounding box center [704, 341] width 517 height 57
paste textarea "Parcel not needed"
click at [909, 403] on button "Save" at bounding box center [920, 407] width 89 height 30
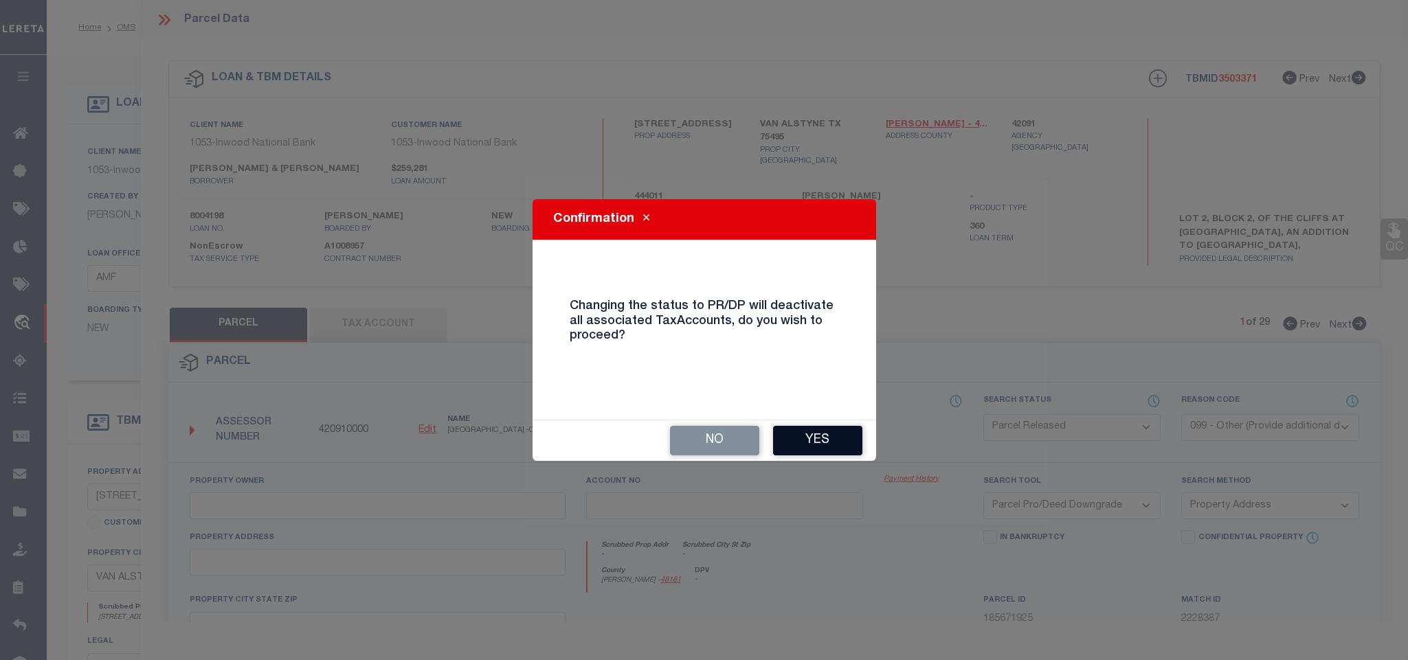
click at [819, 435] on button "Yes" at bounding box center [817, 441] width 89 height 30
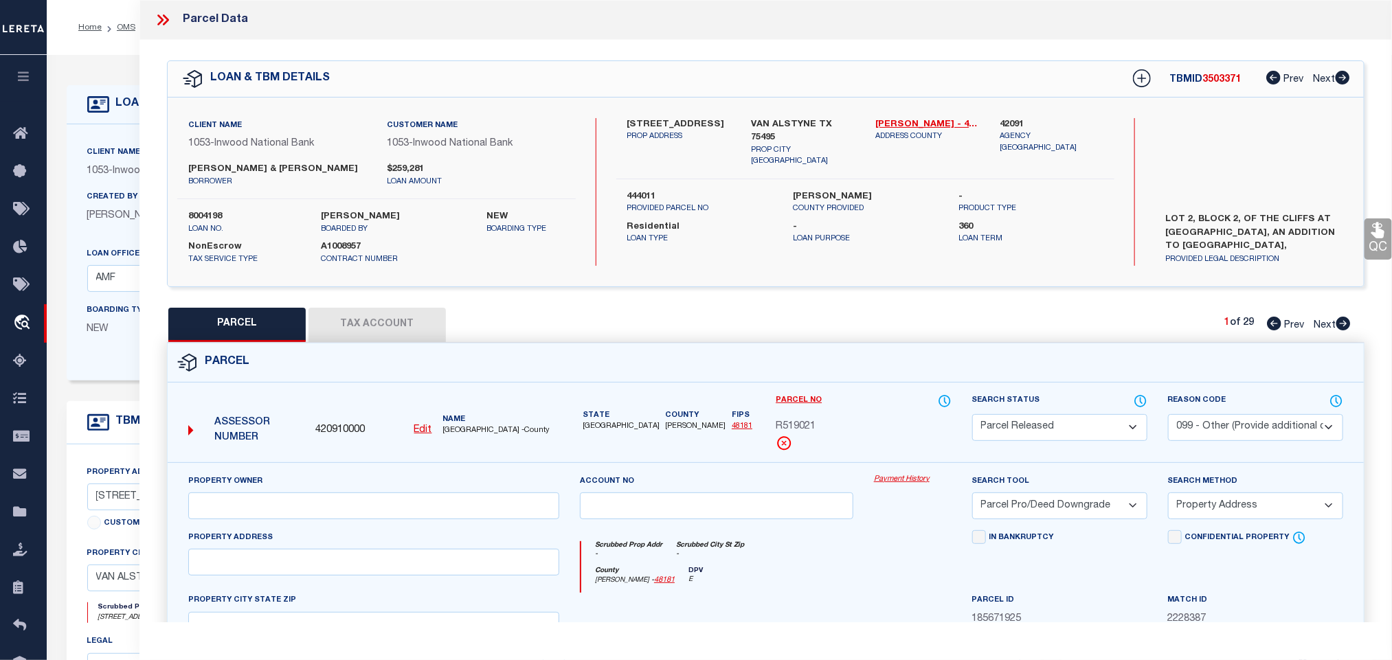
click at [165, 21] on icon at bounding box center [163, 20] width 18 height 18
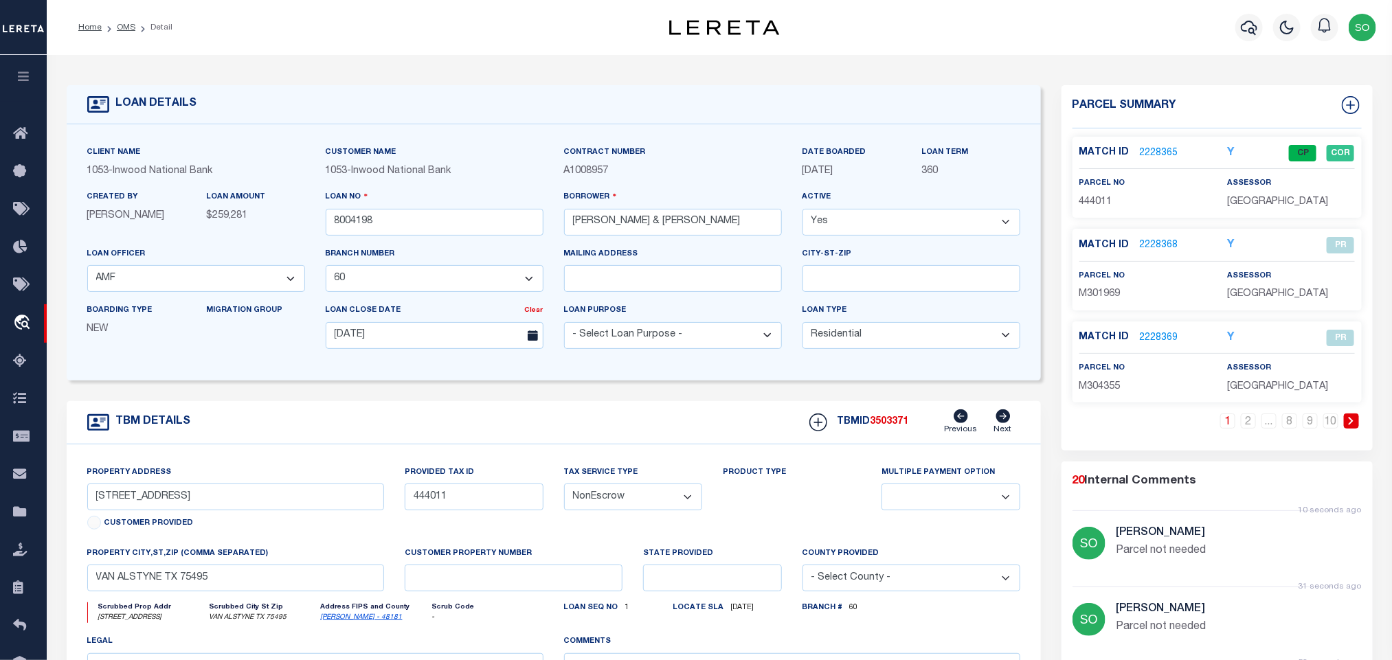
click at [1353, 425] on icon at bounding box center [1351, 421] width 6 height 8
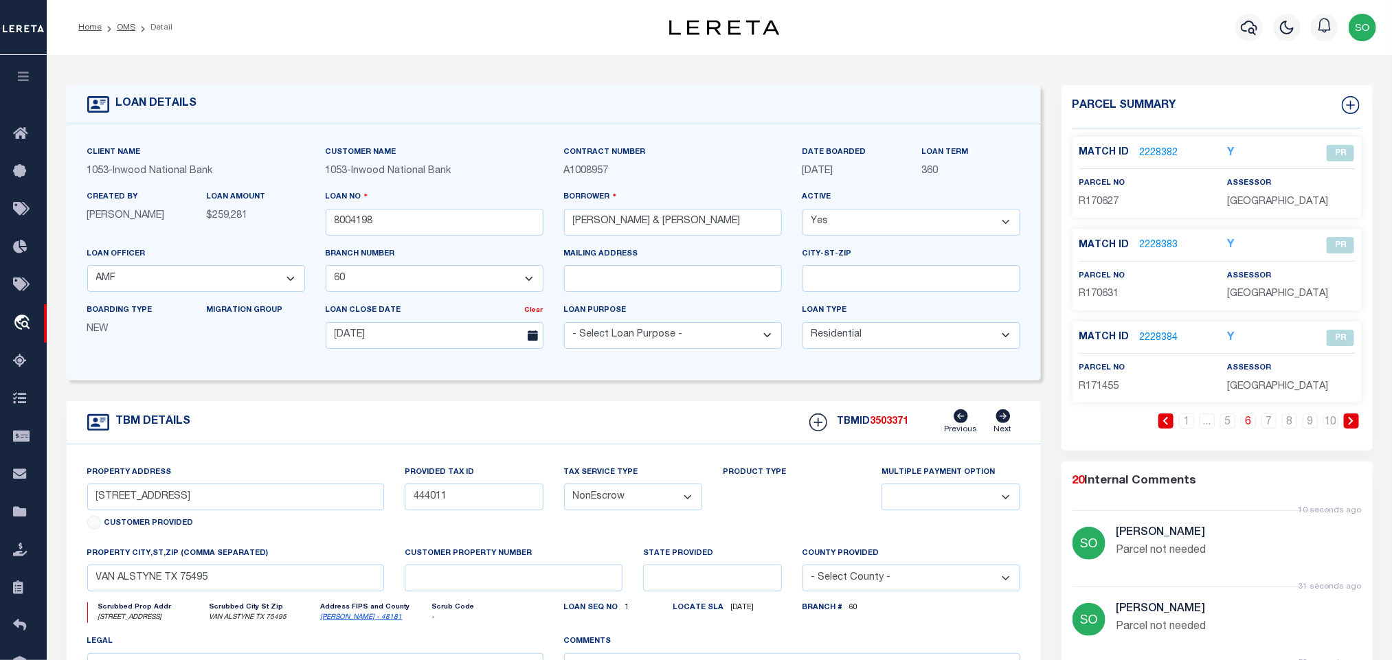
click at [1353, 425] on icon at bounding box center [1351, 421] width 6 height 8
click at [1272, 423] on link "7" at bounding box center [1269, 421] width 15 height 15
click at [1355, 425] on link at bounding box center [1351, 421] width 15 height 15
click at [1159, 149] on link "2228388" at bounding box center [1159, 153] width 38 height 14
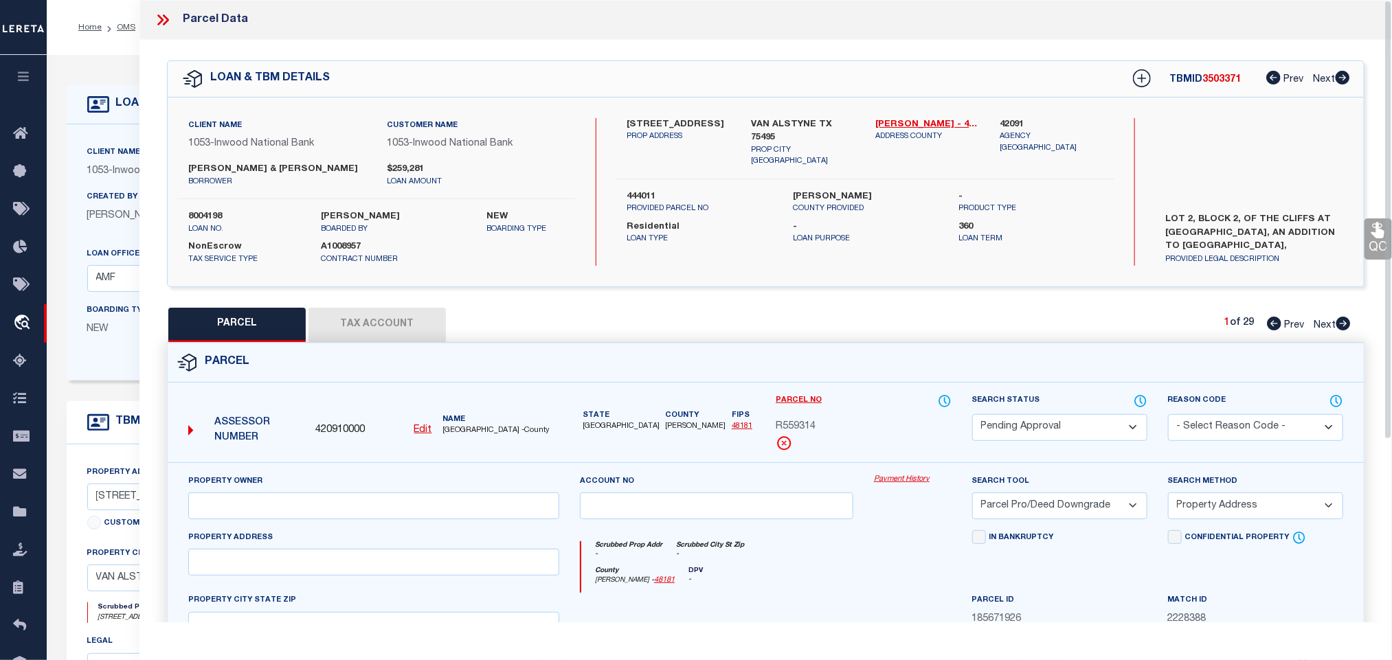
click at [1037, 429] on select "Automated Search Bad Parcel Complete Duplicate Parcel High Dollar Reporting In …" at bounding box center [1059, 427] width 175 height 27
click at [972, 416] on select "Automated Search Bad Parcel Complete Duplicate Parcel High Dollar Reporting In …" at bounding box center [1059, 427] width 175 height 27
click at [1207, 421] on select "- Select Reason Code - 099 - Other (Provide additional detail) ACT - Agency Cha…" at bounding box center [1255, 427] width 175 height 27
click at [1168, 416] on select "- Select Reason Code - 099 - Other (Provide additional detail) ACT - Agency Cha…" at bounding box center [1255, 427] width 175 height 27
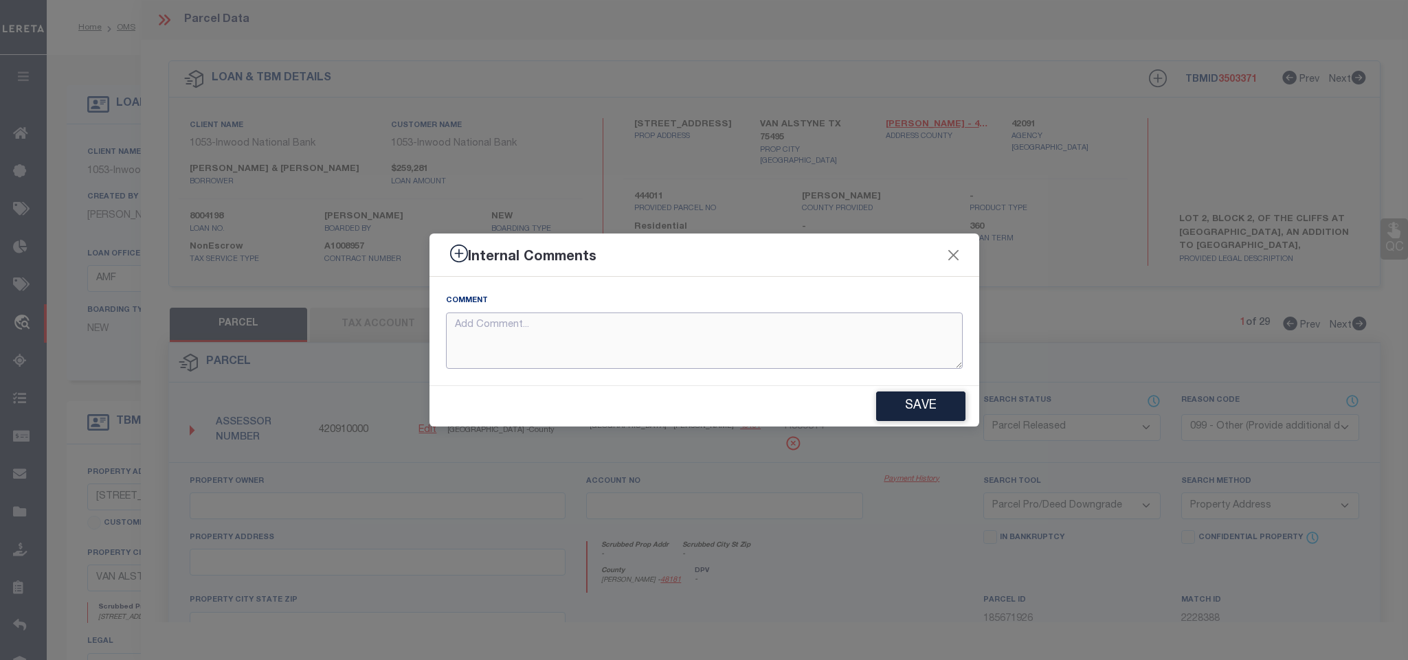
click at [761, 335] on textarea at bounding box center [704, 341] width 517 height 57
paste textarea "Parcel not needed"
click at [939, 406] on button "Save" at bounding box center [920, 407] width 89 height 30
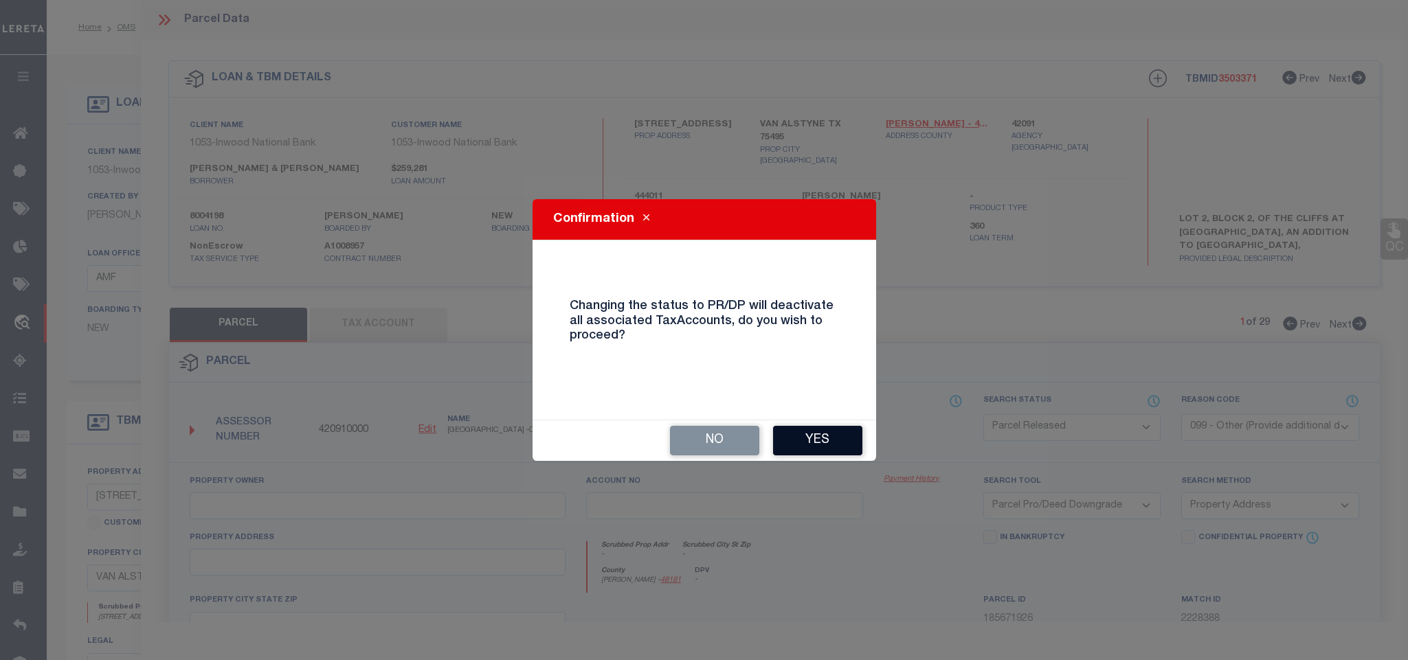
click at [818, 444] on button "Yes" at bounding box center [817, 441] width 89 height 30
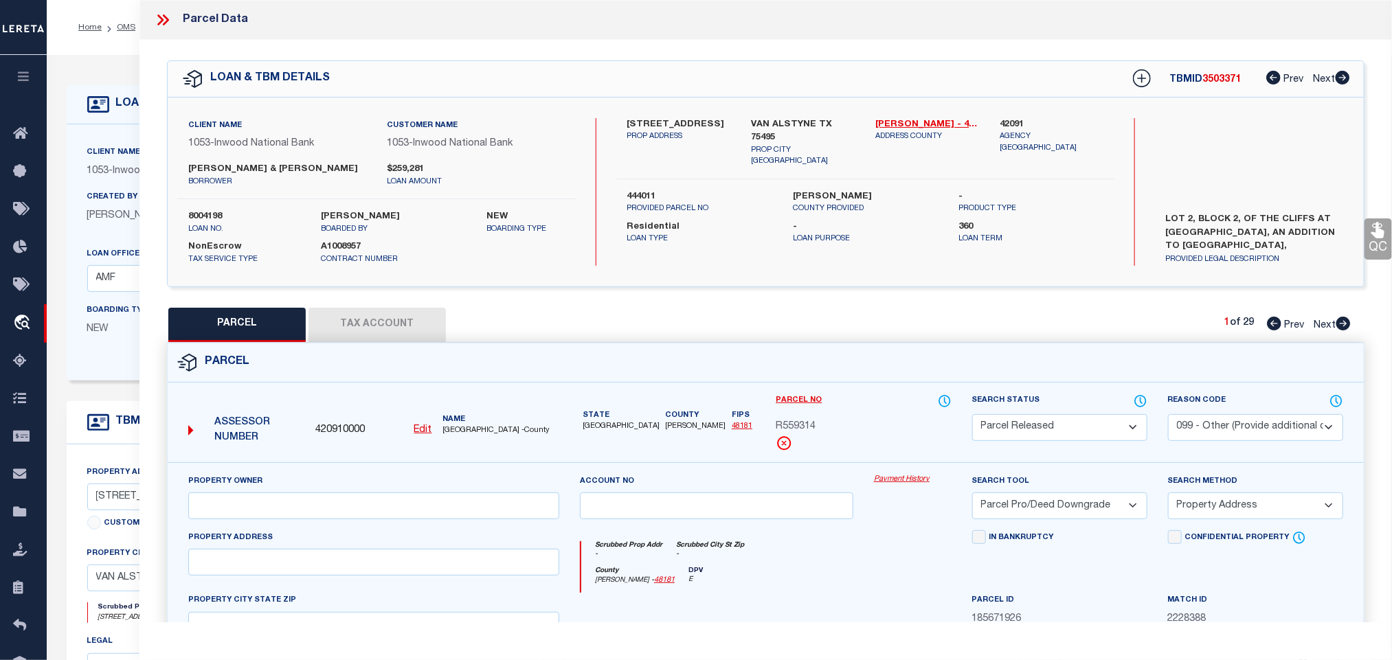
click at [164, 17] on icon at bounding box center [163, 20] width 18 height 18
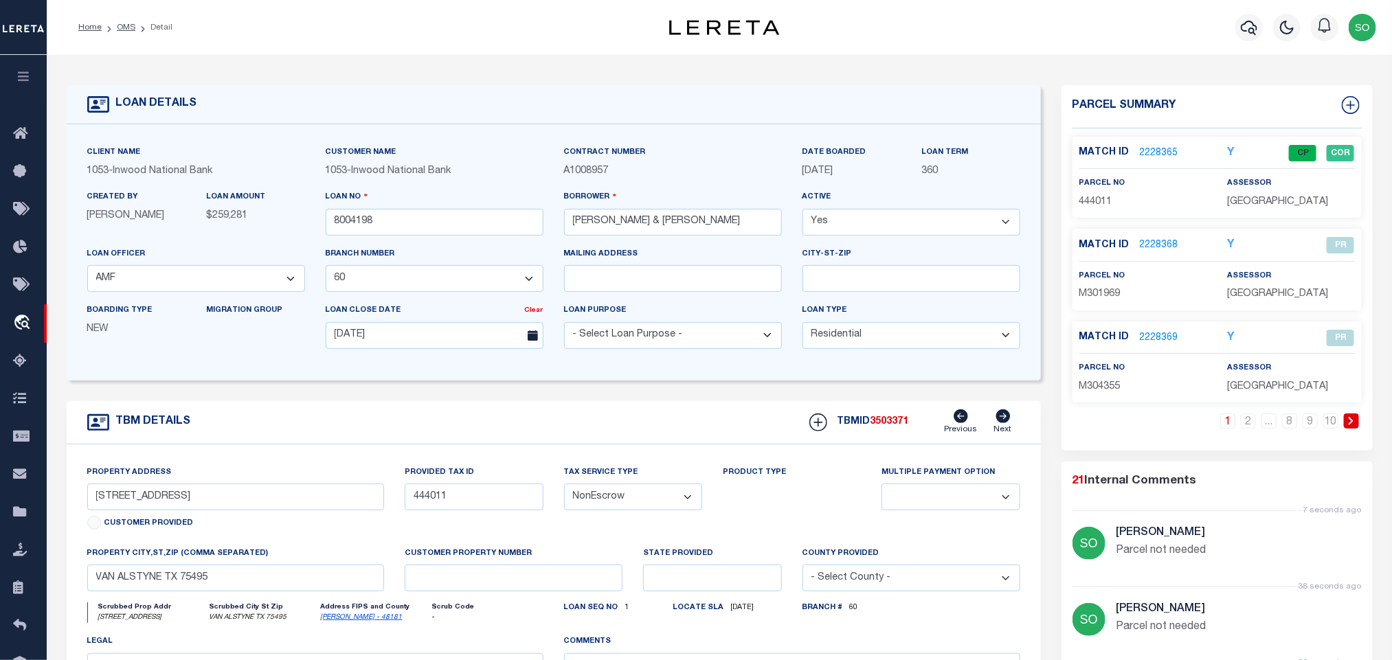
click at [1354, 425] on icon at bounding box center [1351, 421] width 6 height 8
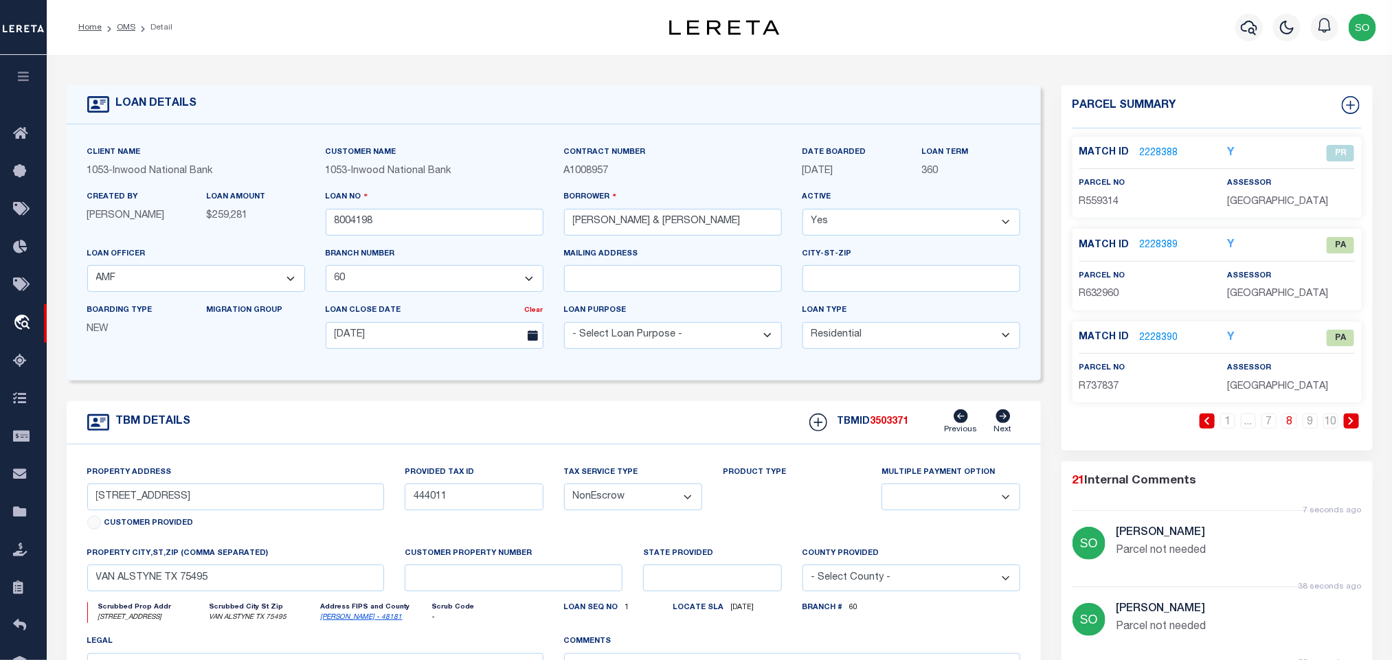
click at [1146, 243] on link "2228389" at bounding box center [1159, 245] width 38 height 14
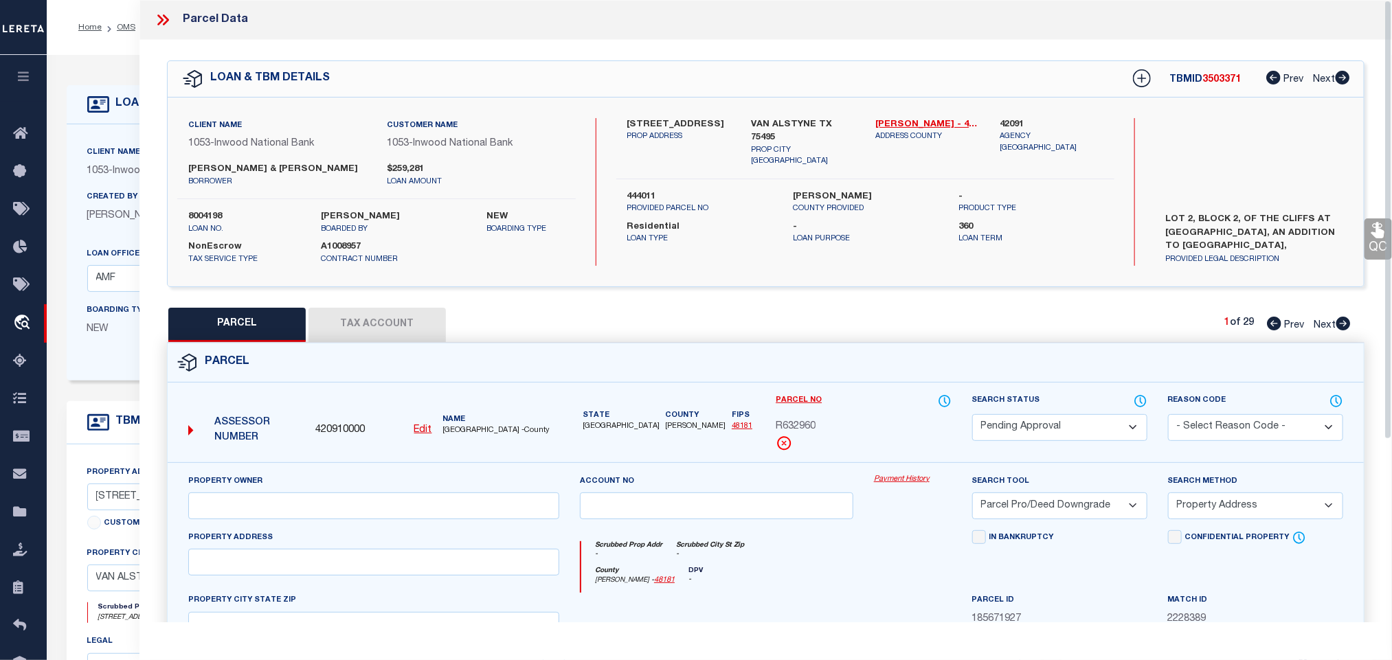
drag, startPoint x: 1042, startPoint y: 432, endPoint x: 1041, endPoint y: 423, distance: 9.0
click at [1042, 432] on select "Automated Search Bad Parcel Complete Duplicate Parcel High Dollar Reporting In …" at bounding box center [1059, 427] width 175 height 27
click at [972, 416] on select "Automated Search Bad Parcel Complete Duplicate Parcel High Dollar Reporting In …" at bounding box center [1059, 427] width 175 height 27
click at [1206, 425] on select "- Select Reason Code - 099 - Other (Provide additional detail) ACT - Agency Cha…" at bounding box center [1255, 427] width 175 height 27
click at [1168, 416] on select "- Select Reason Code - 099 - Other (Provide additional detail) ACT - Agency Cha…" at bounding box center [1255, 427] width 175 height 27
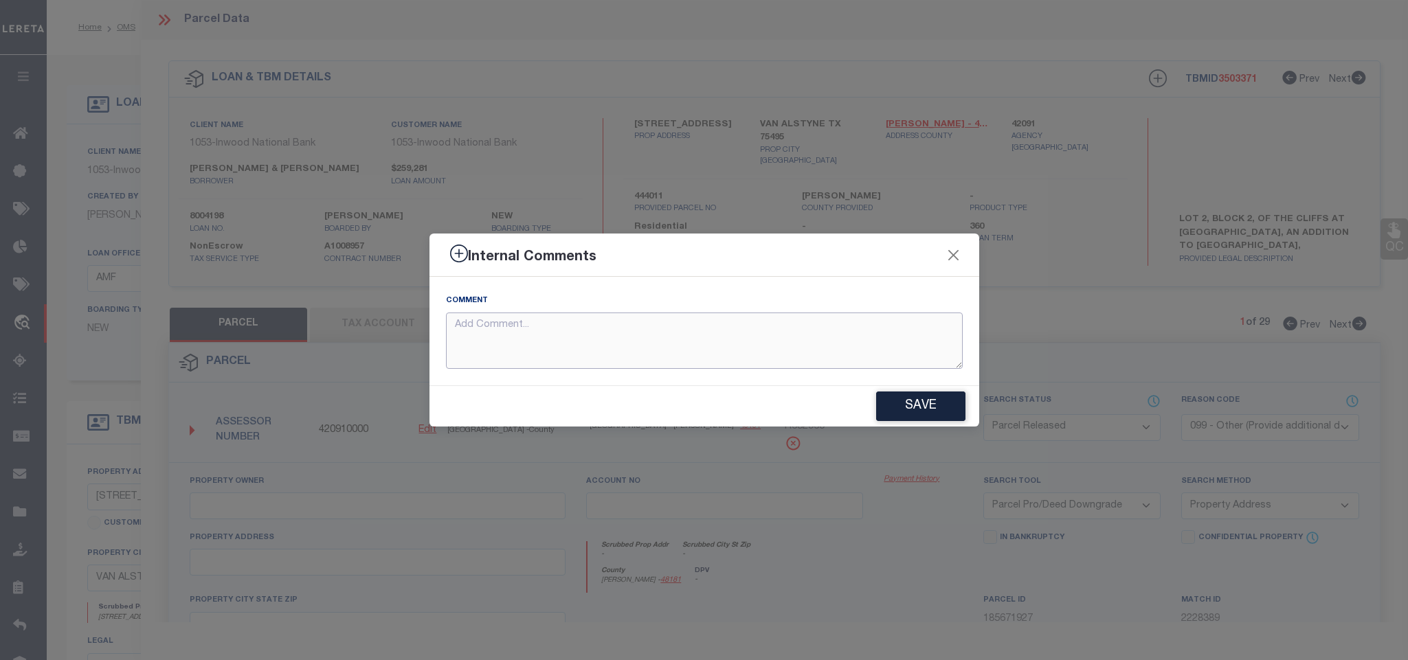
click at [779, 346] on textarea at bounding box center [704, 341] width 517 height 57
paste textarea "Parcel not needed"
click at [919, 403] on button "Save" at bounding box center [920, 407] width 89 height 30
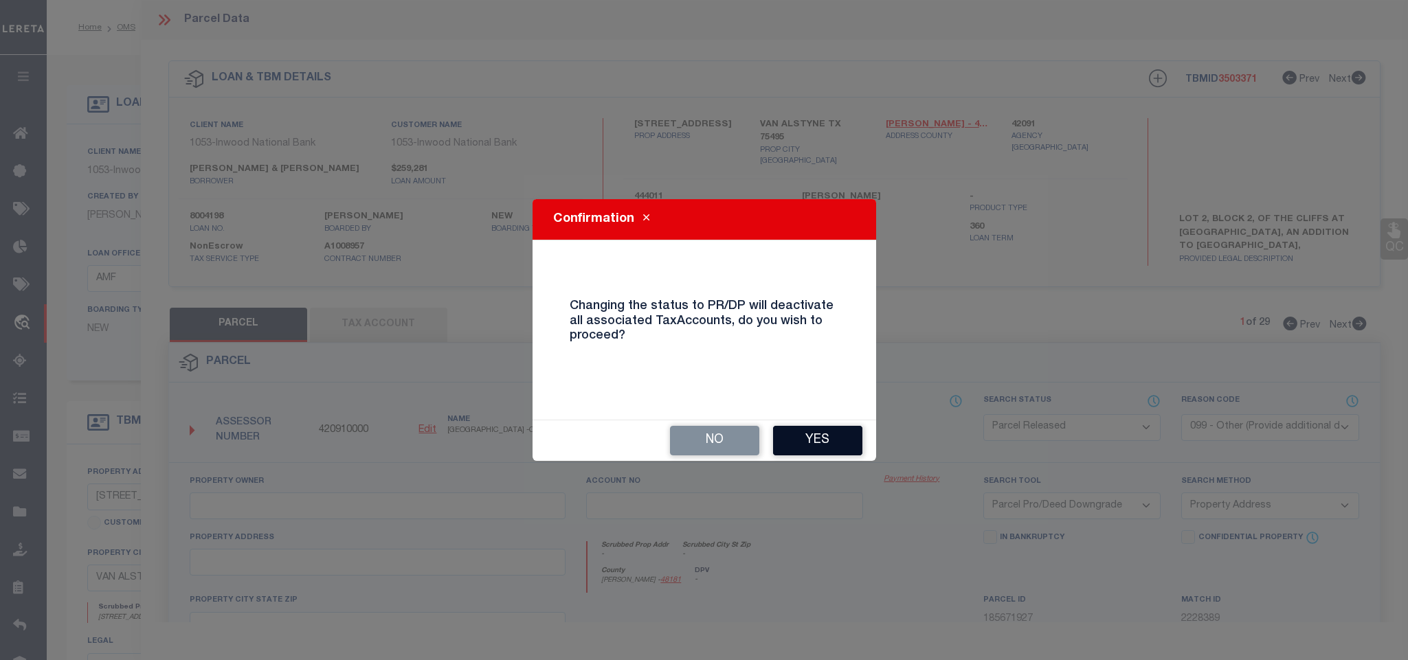
click at [814, 434] on button "Yes" at bounding box center [817, 441] width 89 height 30
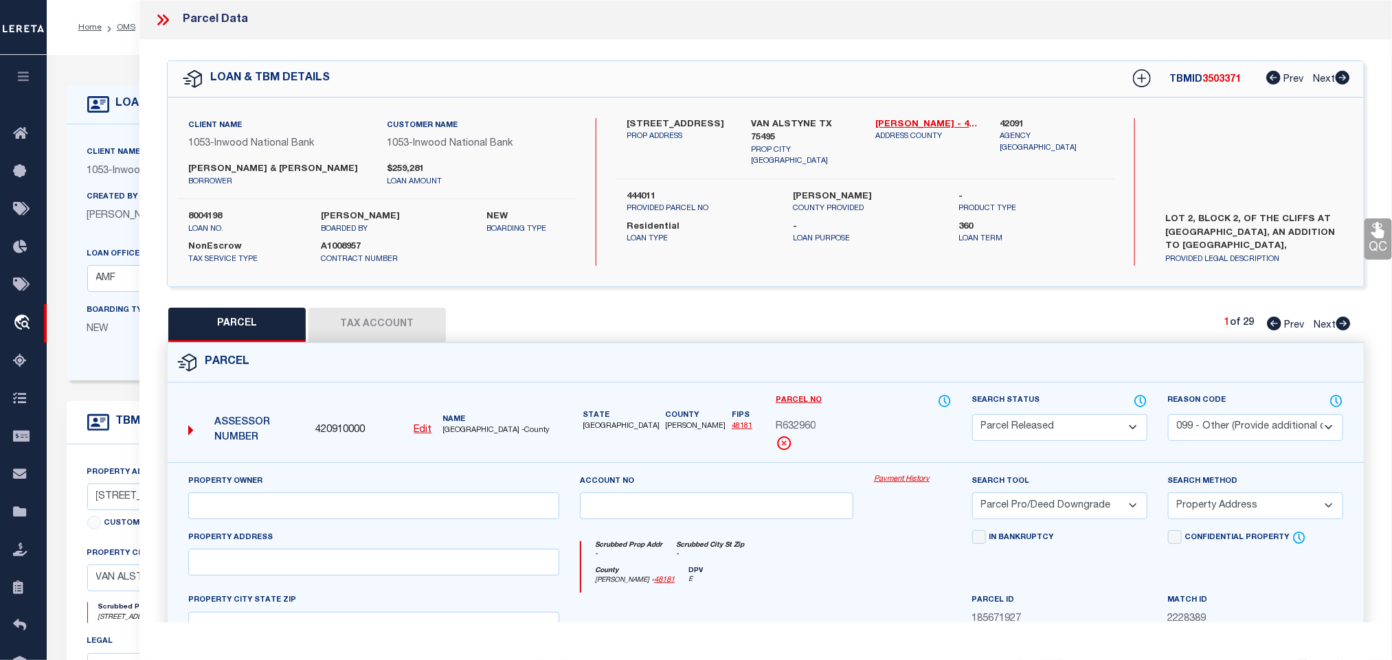
click at [164, 21] on icon at bounding box center [163, 20] width 18 height 18
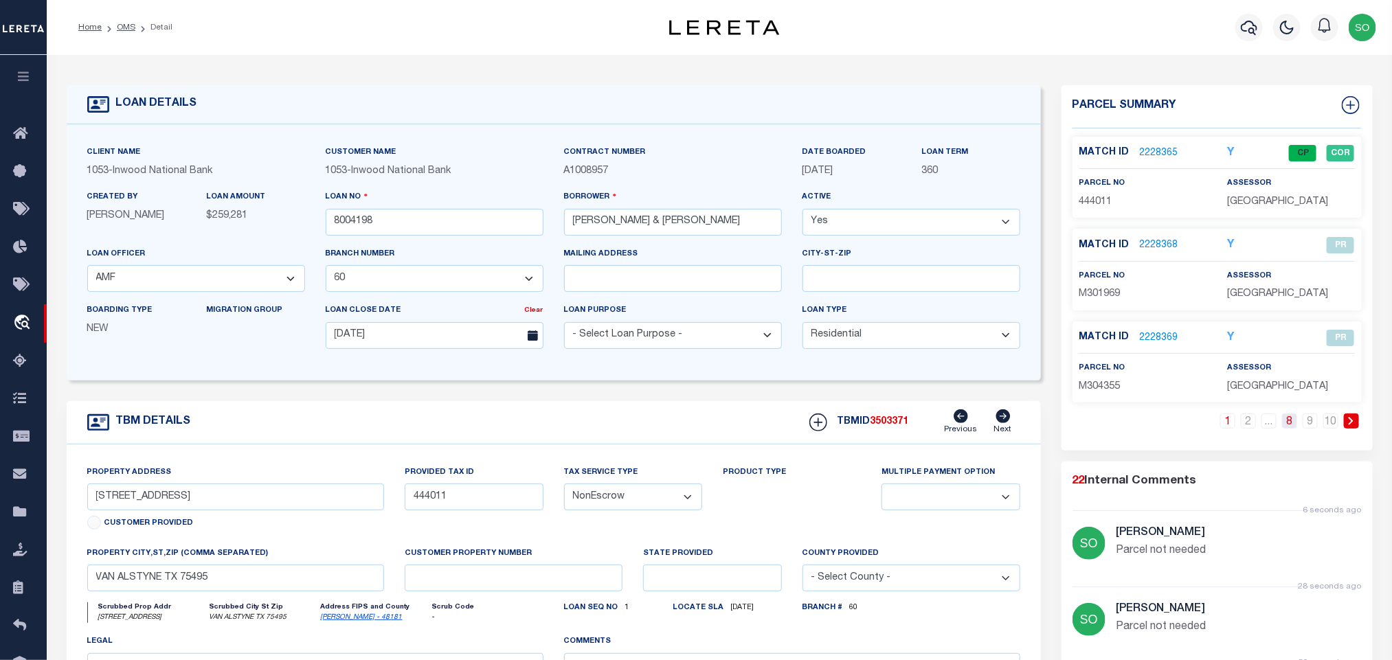
click at [1293, 429] on link "8" at bounding box center [1289, 421] width 15 height 15
click at [1161, 340] on link "2228390" at bounding box center [1159, 338] width 38 height 14
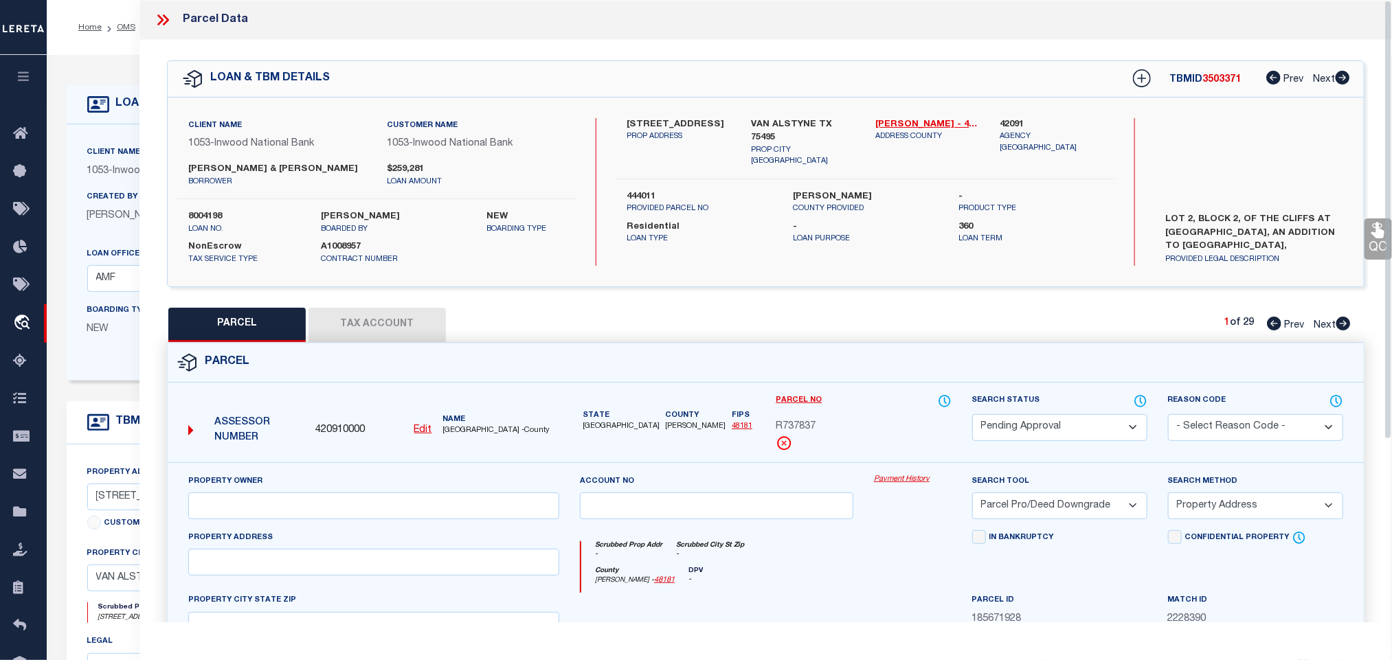
click at [1050, 429] on select "Automated Search Bad Parcel Complete Duplicate Parcel High Dollar Reporting In …" at bounding box center [1059, 427] width 175 height 27
click at [972, 416] on select "Automated Search Bad Parcel Complete Duplicate Parcel High Dollar Reporting In …" at bounding box center [1059, 427] width 175 height 27
click at [1198, 425] on select "- Select Reason Code - 099 - Other (Provide additional detail) ACT - Agency Cha…" at bounding box center [1255, 427] width 175 height 27
click at [1168, 416] on select "- Select Reason Code - 099 - Other (Provide additional detail) ACT - Agency Cha…" at bounding box center [1255, 427] width 175 height 27
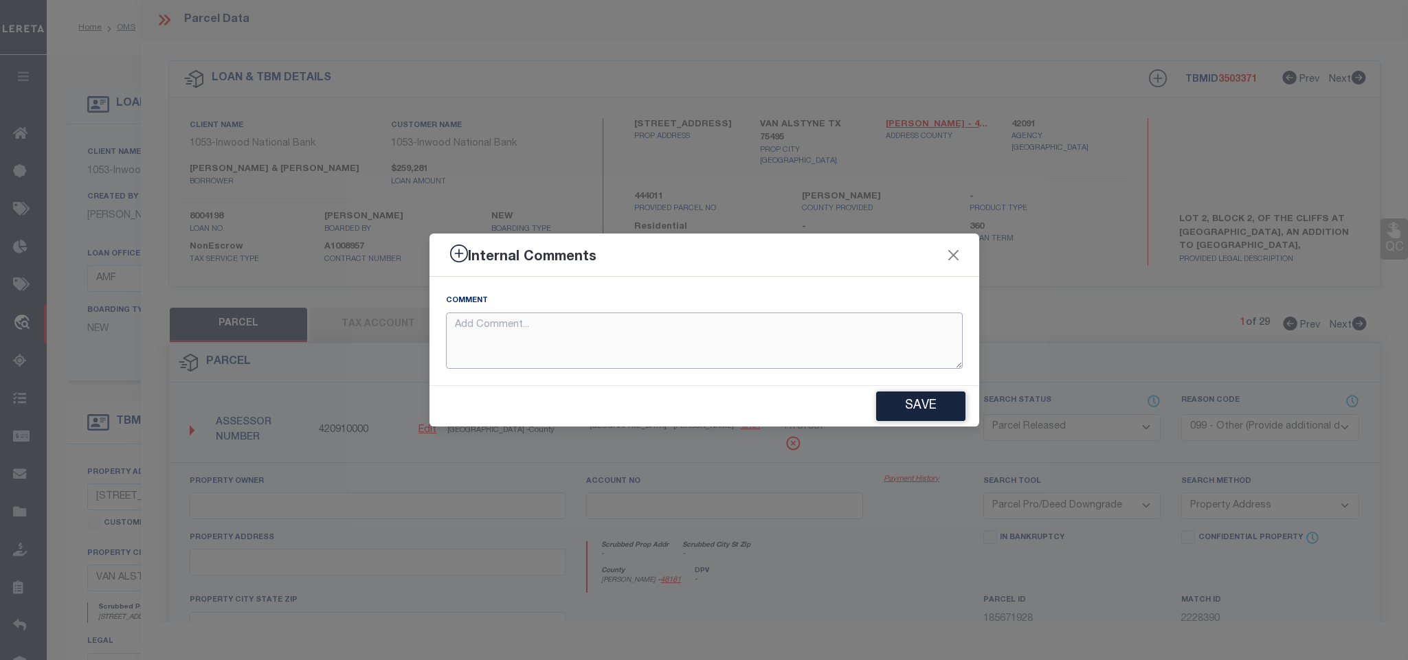
click at [734, 344] on textarea at bounding box center [704, 341] width 517 height 57
paste textarea "Parcel not needed"
click at [914, 397] on button "Save" at bounding box center [920, 407] width 89 height 30
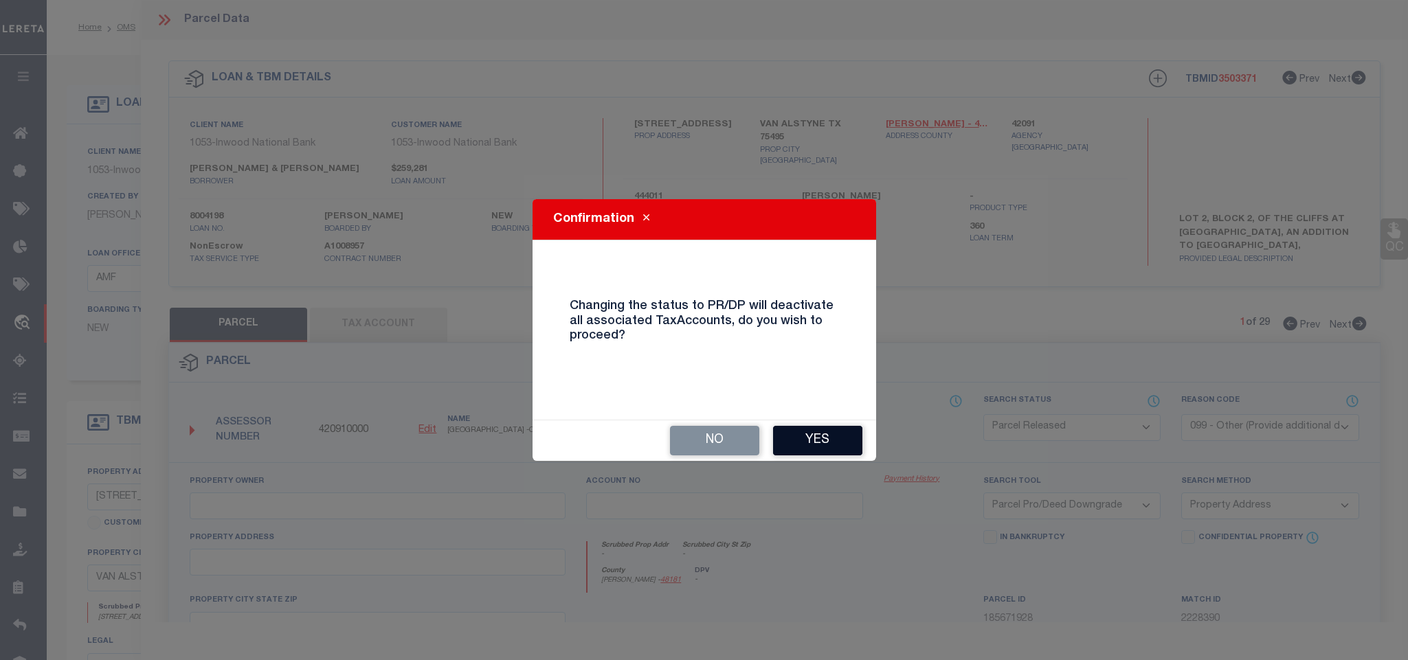
click at [810, 435] on button "Yes" at bounding box center [817, 441] width 89 height 30
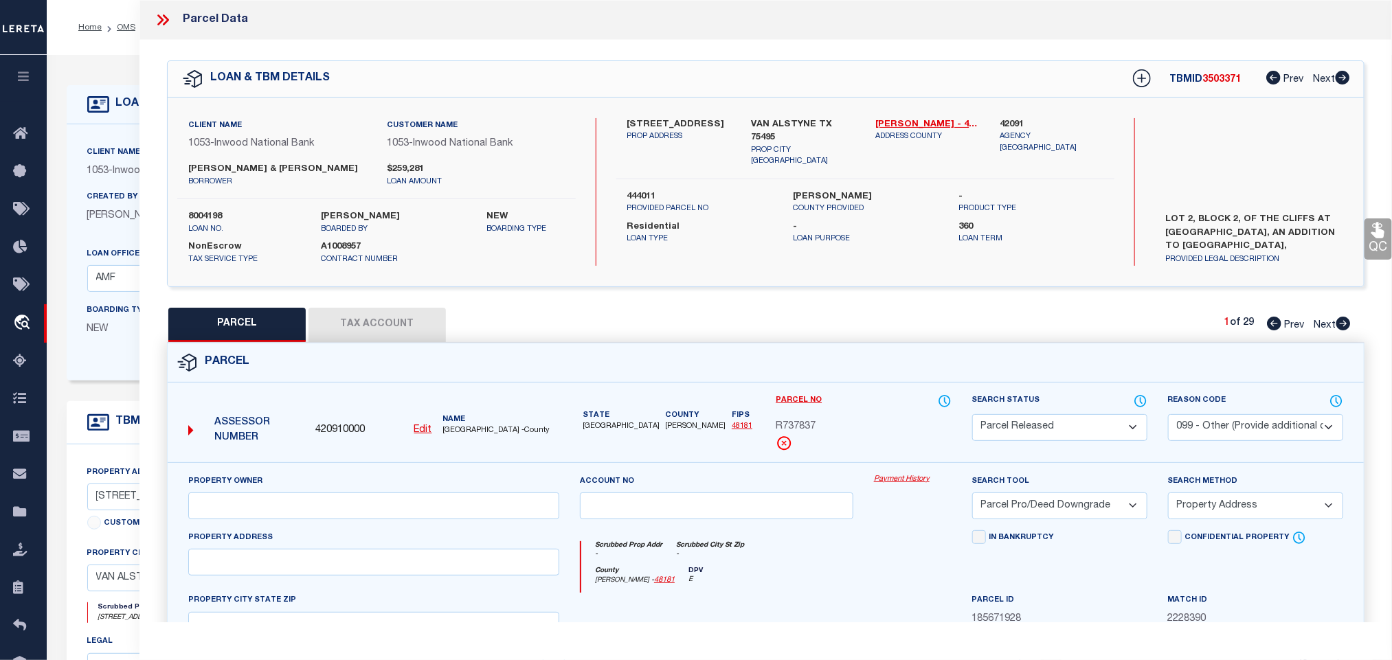
click at [167, 21] on icon at bounding box center [166, 19] width 6 height 11
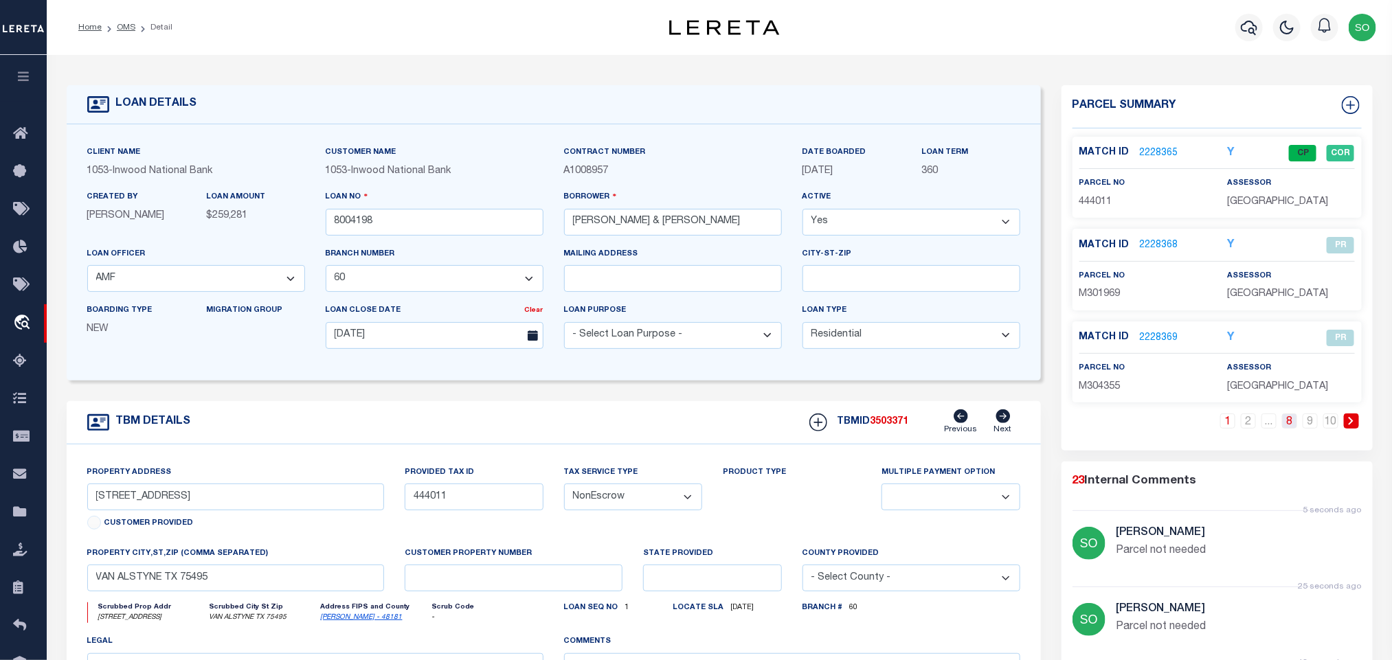
click at [1295, 425] on link "8" at bounding box center [1289, 421] width 15 height 15
click at [1308, 423] on link "9" at bounding box center [1310, 421] width 15 height 15
click at [1157, 149] on link "2228391" at bounding box center [1159, 153] width 38 height 14
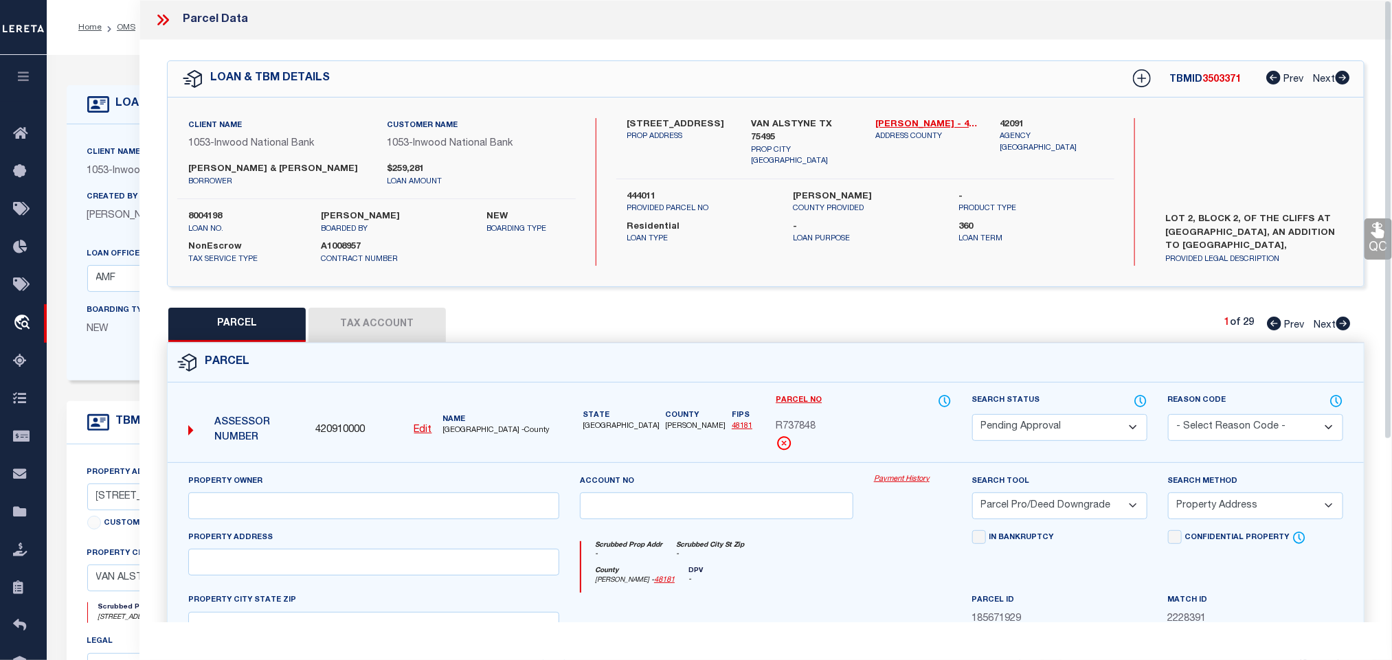
click at [1076, 417] on select "Automated Search Bad Parcel Complete Duplicate Parcel High Dollar Reporting In …" at bounding box center [1059, 427] width 175 height 27
click at [972, 416] on select "Automated Search Bad Parcel Complete Duplicate Parcel High Dollar Reporting In …" at bounding box center [1059, 427] width 175 height 27
click at [1253, 432] on select "- Select Reason Code - 099 - Other (Provide additional detail) ACT - Agency Cha…" at bounding box center [1255, 427] width 175 height 27
click at [1168, 416] on select "- Select Reason Code - 099 - Other (Provide additional detail) ACT - Agency Cha…" at bounding box center [1255, 427] width 175 height 27
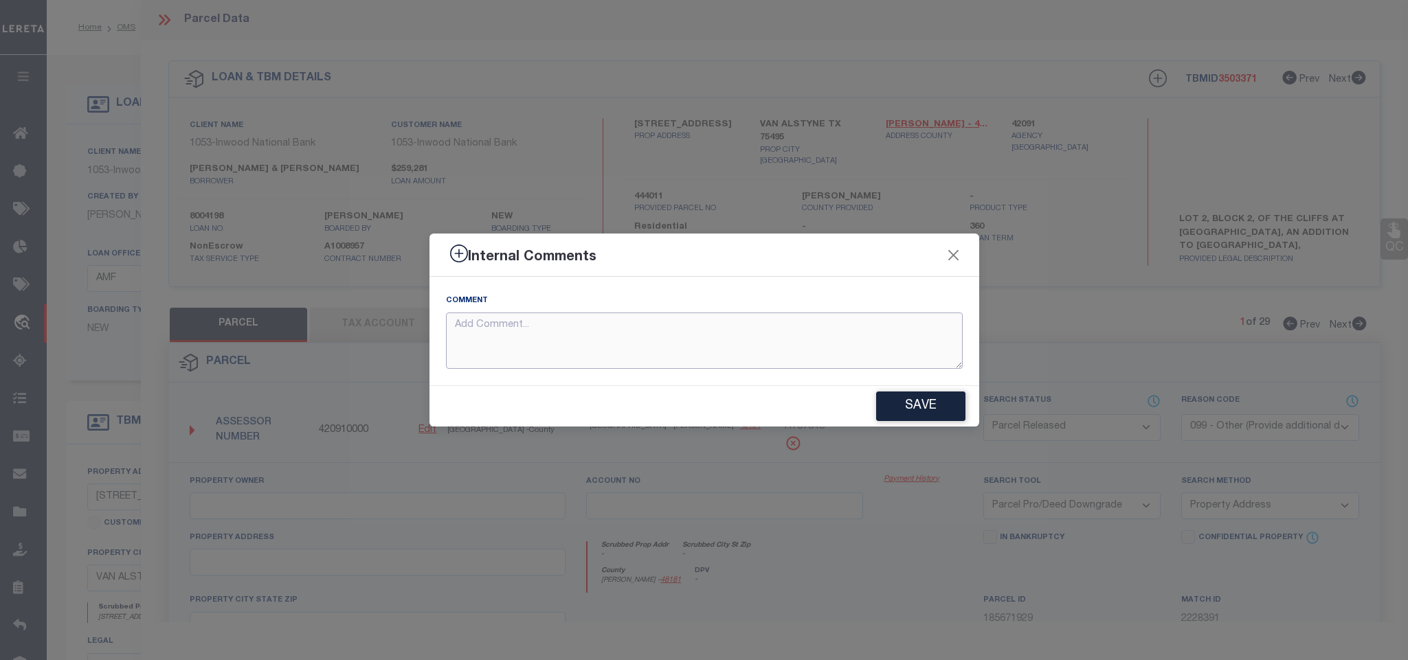
click at [674, 335] on textarea at bounding box center [704, 341] width 517 height 57
paste textarea "Parcel not needed"
click at [917, 406] on button "Save" at bounding box center [920, 407] width 89 height 30
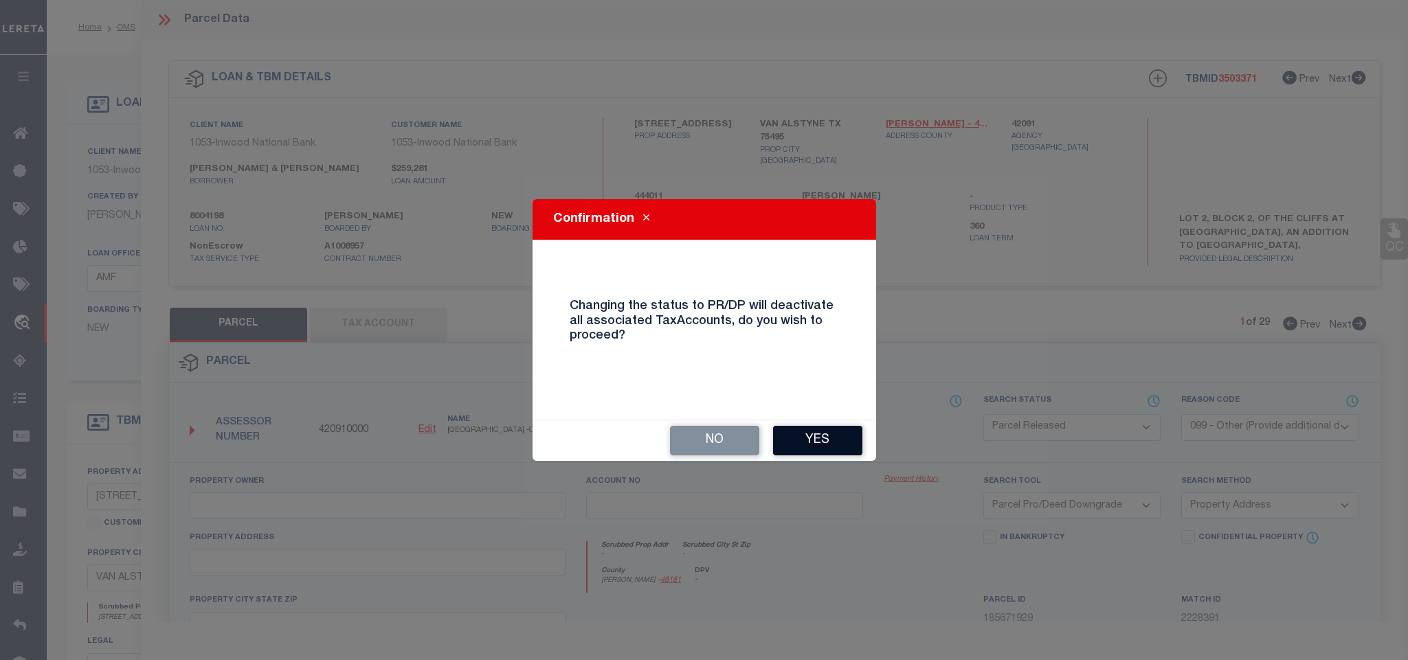
click at [810, 439] on button "Yes" at bounding box center [817, 441] width 89 height 30
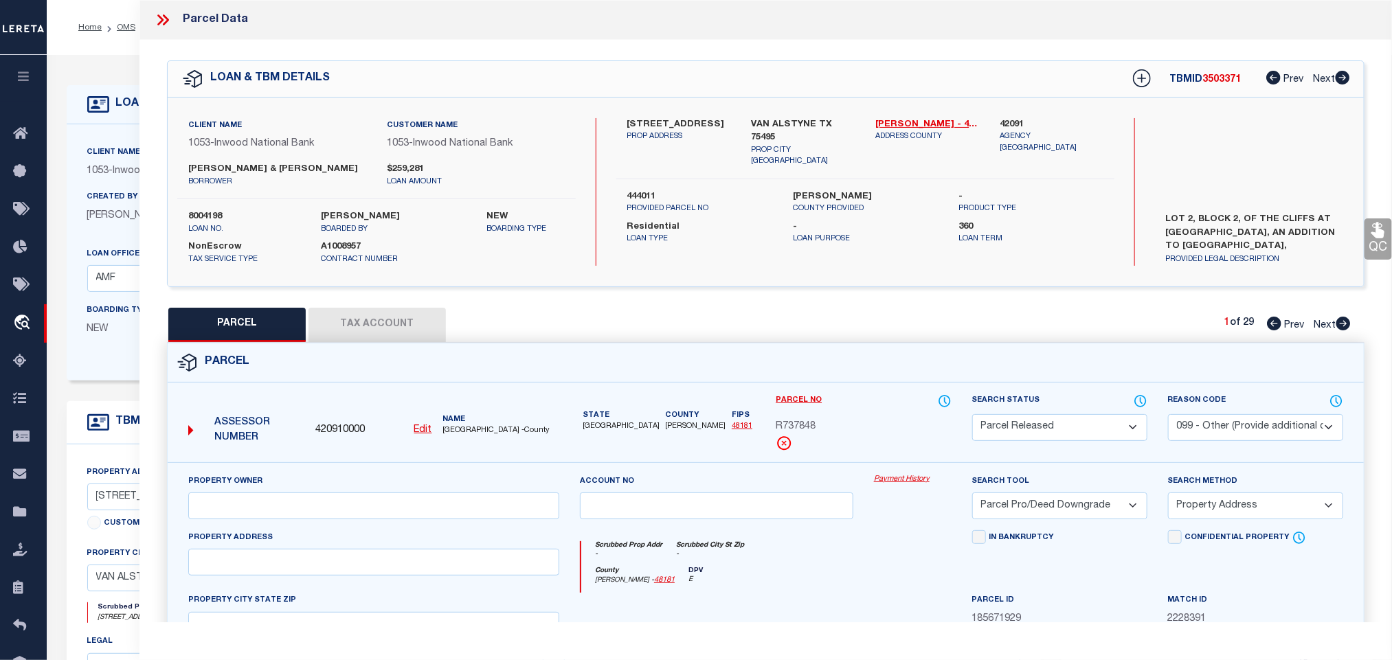
click at [164, 21] on icon at bounding box center [163, 20] width 18 height 18
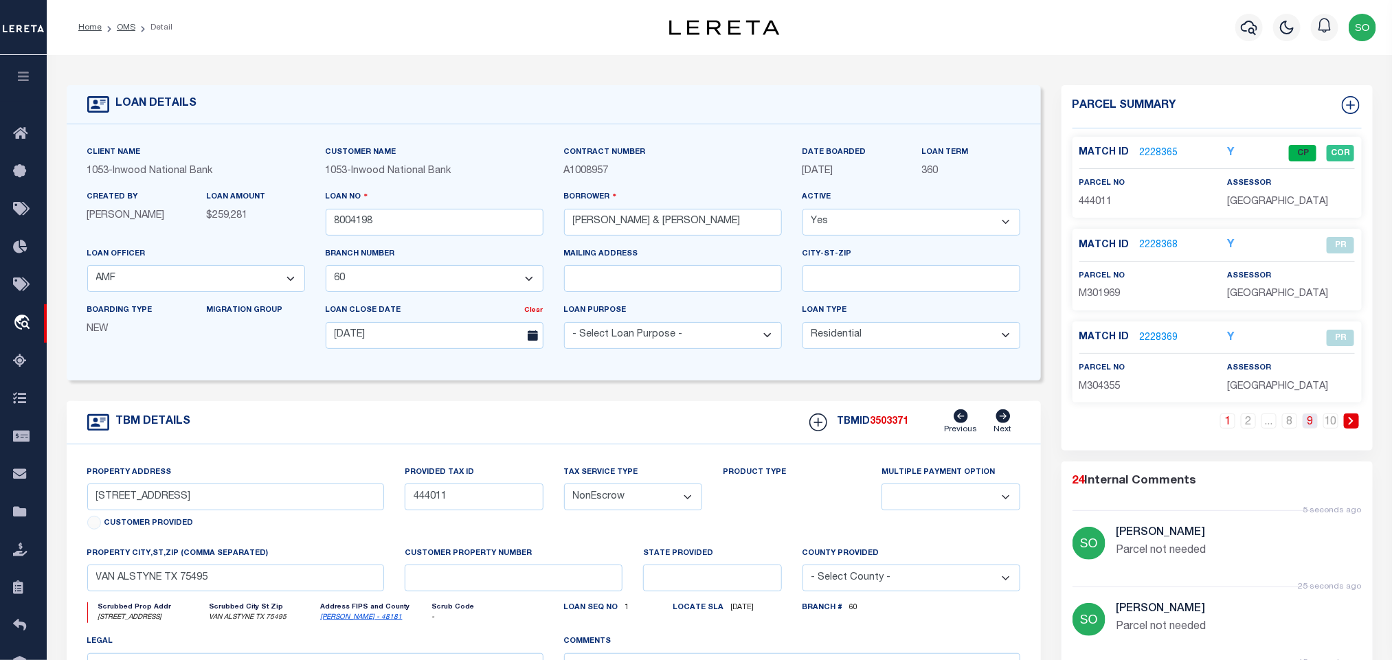
click at [1310, 425] on link "9" at bounding box center [1310, 421] width 15 height 15
click at [1161, 246] on link "2228392" at bounding box center [1159, 245] width 38 height 14
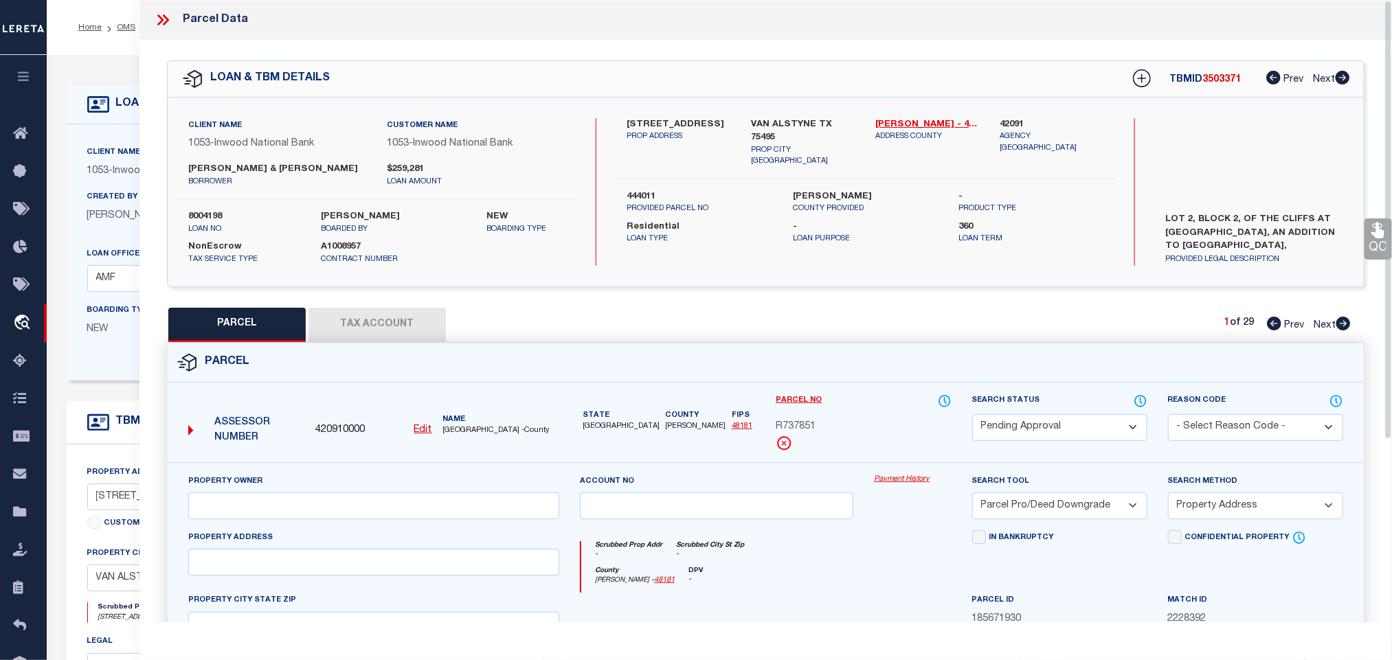
click at [1034, 429] on select "Automated Search Bad Parcel Complete Duplicate Parcel High Dollar Reporting In …" at bounding box center [1059, 427] width 175 height 27
click at [972, 416] on select "Automated Search Bad Parcel Complete Duplicate Parcel High Dollar Reporting In …" at bounding box center [1059, 427] width 175 height 27
drag, startPoint x: 1201, startPoint y: 425, endPoint x: 1201, endPoint y: 417, distance: 8.2
click at [1201, 425] on select "- Select Reason Code - 099 - Other (Provide additional detail) ACT - Agency Cha…" at bounding box center [1255, 427] width 175 height 27
click at [1168, 416] on select "- Select Reason Code - 099 - Other (Provide additional detail) ACT - Agency Cha…" at bounding box center [1255, 427] width 175 height 27
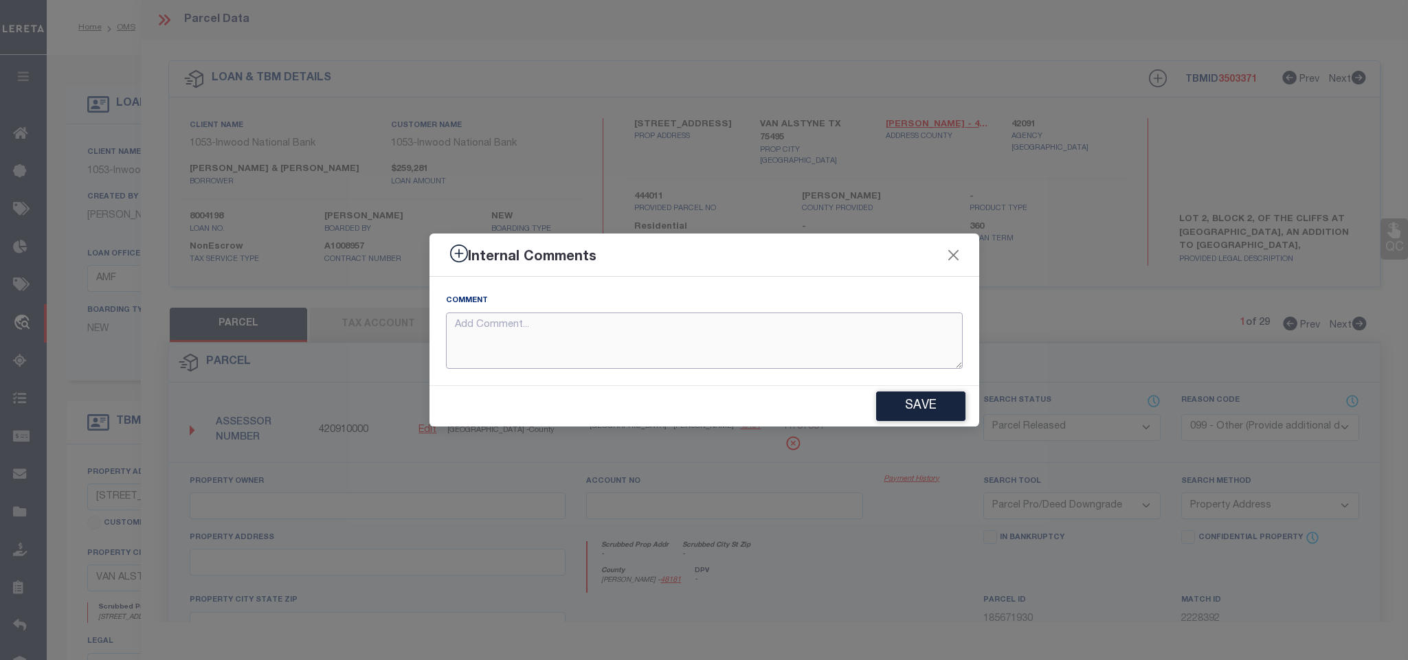
click at [726, 343] on textarea at bounding box center [704, 341] width 517 height 57
paste textarea "Parcel not needed"
click at [889, 406] on button "Save" at bounding box center [920, 407] width 89 height 30
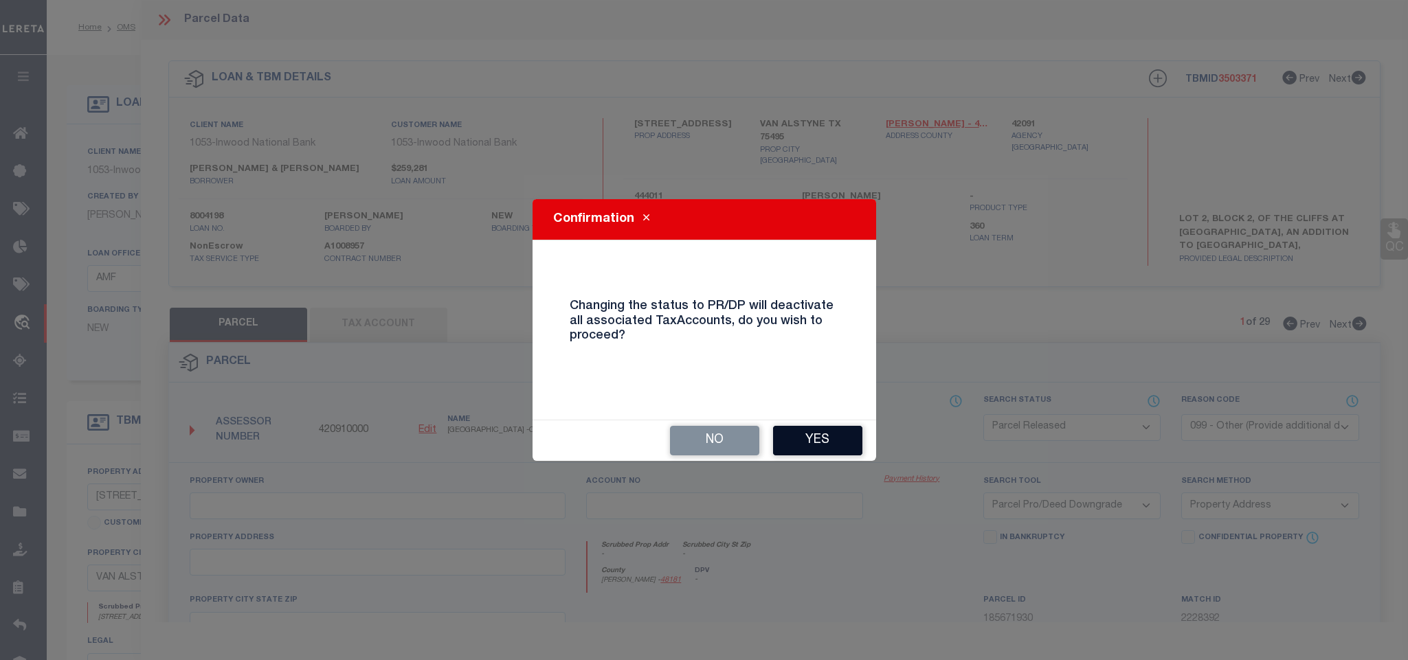
click at [825, 429] on button "Yes" at bounding box center [817, 441] width 89 height 30
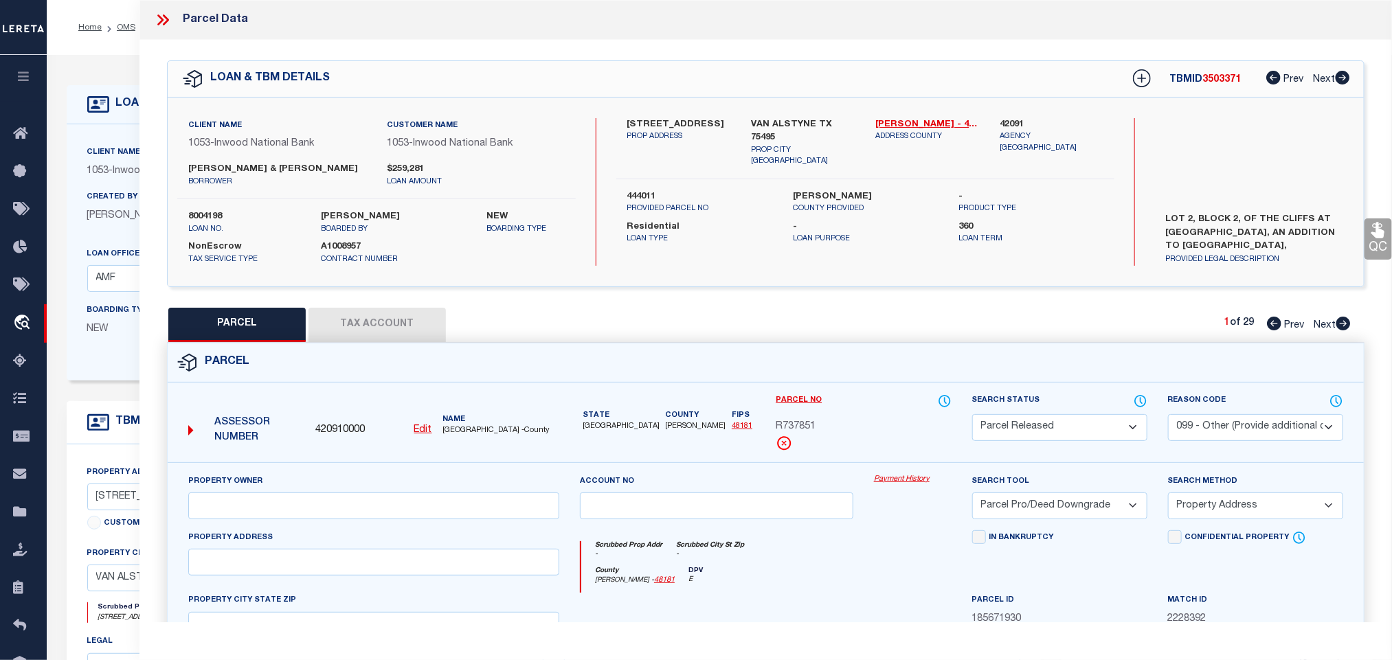
click at [166, 21] on icon at bounding box center [163, 20] width 18 height 18
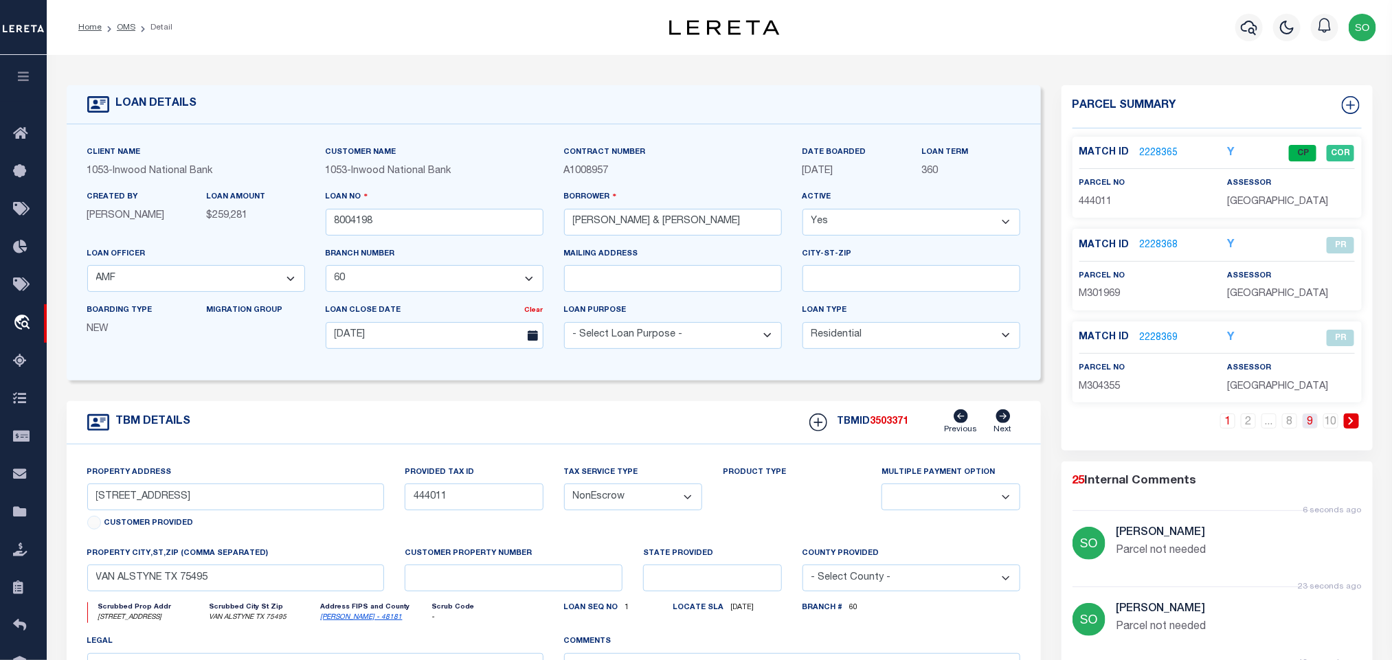
click at [1310, 427] on link "9" at bounding box center [1310, 421] width 15 height 15
click at [1157, 341] on link "2228393" at bounding box center [1159, 338] width 38 height 14
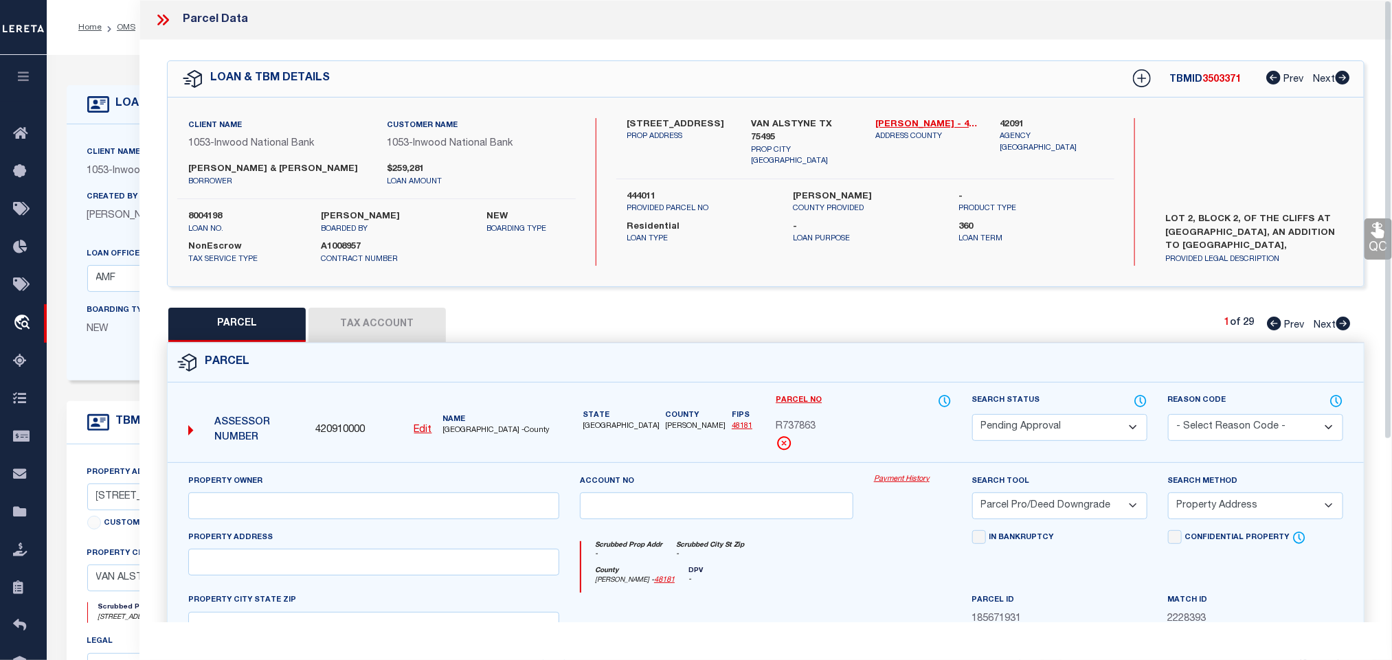
click at [1027, 427] on select "Automated Search Bad Parcel Complete Duplicate Parcel High Dollar Reporting In …" at bounding box center [1059, 427] width 175 height 27
click at [972, 416] on select "Automated Search Bad Parcel Complete Duplicate Parcel High Dollar Reporting In …" at bounding box center [1059, 427] width 175 height 27
click at [1203, 421] on select "- Select Reason Code - 099 - Other (Provide additional detail) ACT - Agency Cha…" at bounding box center [1255, 427] width 175 height 27
click at [1168, 416] on select "- Select Reason Code - 099 - Other (Provide additional detail) ACT - Agency Cha…" at bounding box center [1255, 427] width 175 height 27
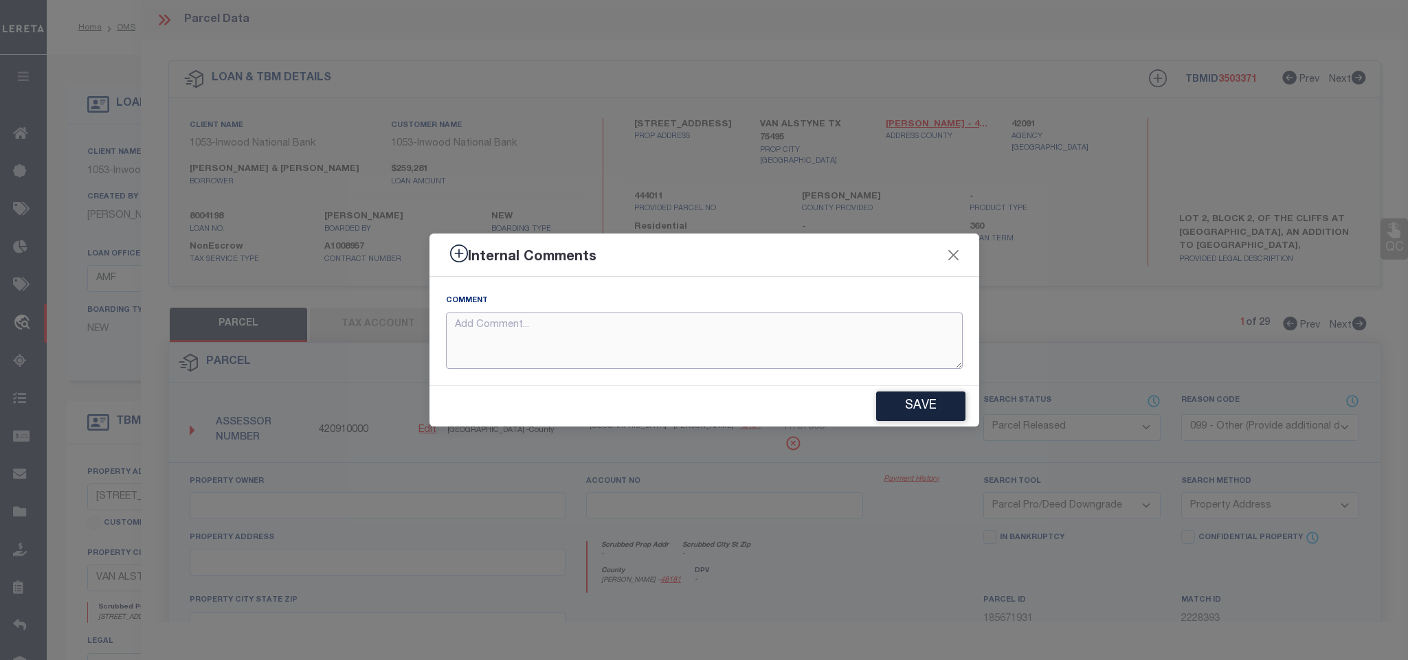
click at [687, 351] on textarea at bounding box center [704, 341] width 517 height 57
paste textarea "Parcel not needed"
click at [899, 407] on button "Save" at bounding box center [920, 407] width 89 height 30
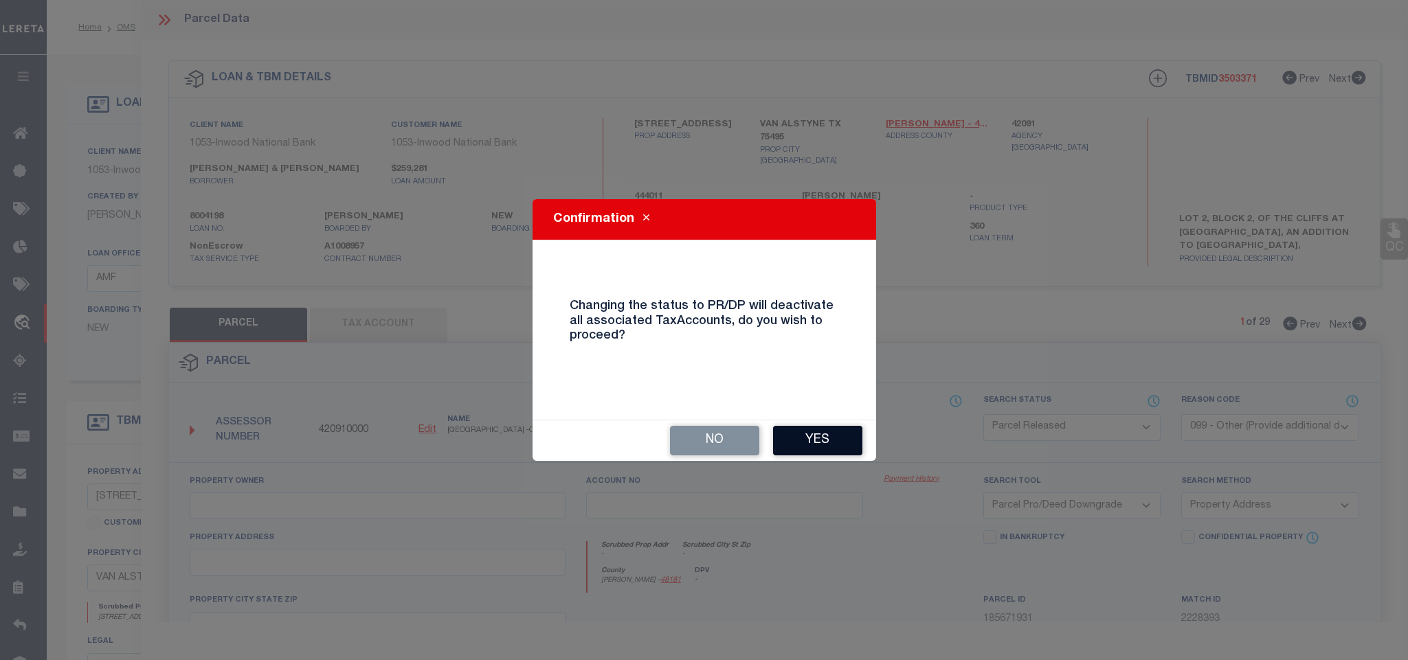
click at [796, 433] on button "Yes" at bounding box center [817, 441] width 89 height 30
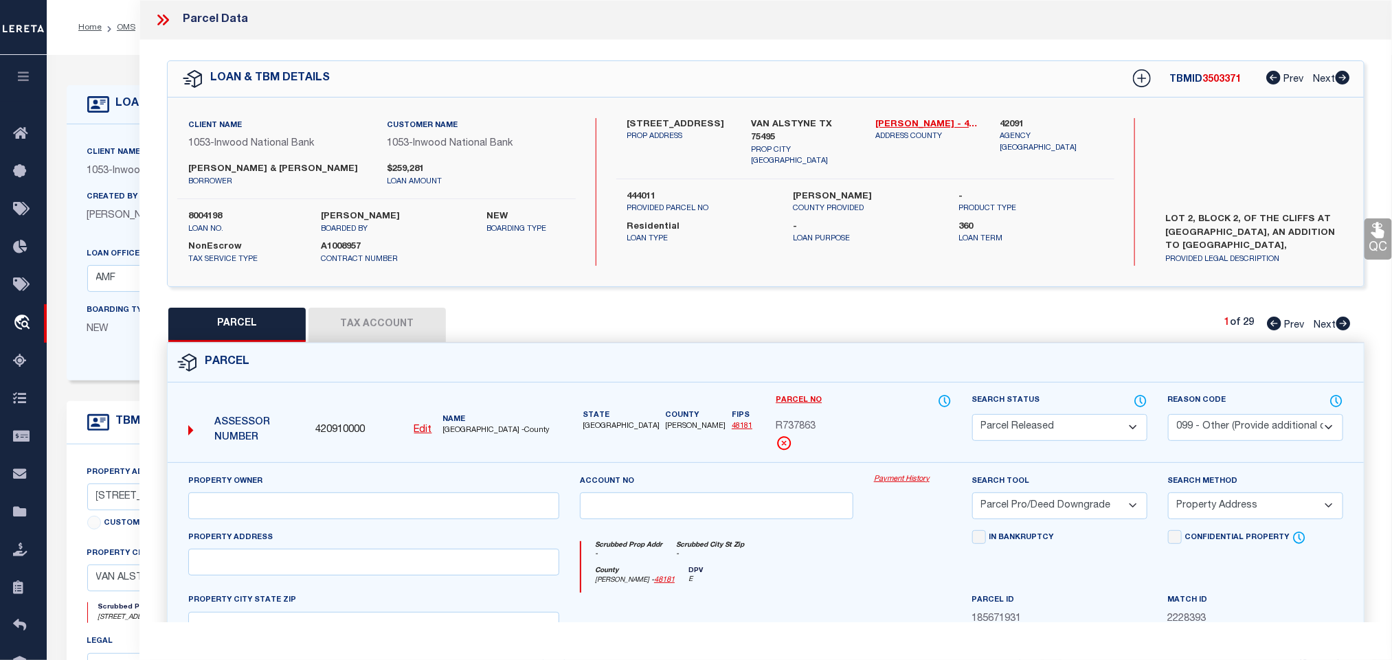
click at [157, 23] on icon at bounding box center [163, 20] width 18 height 18
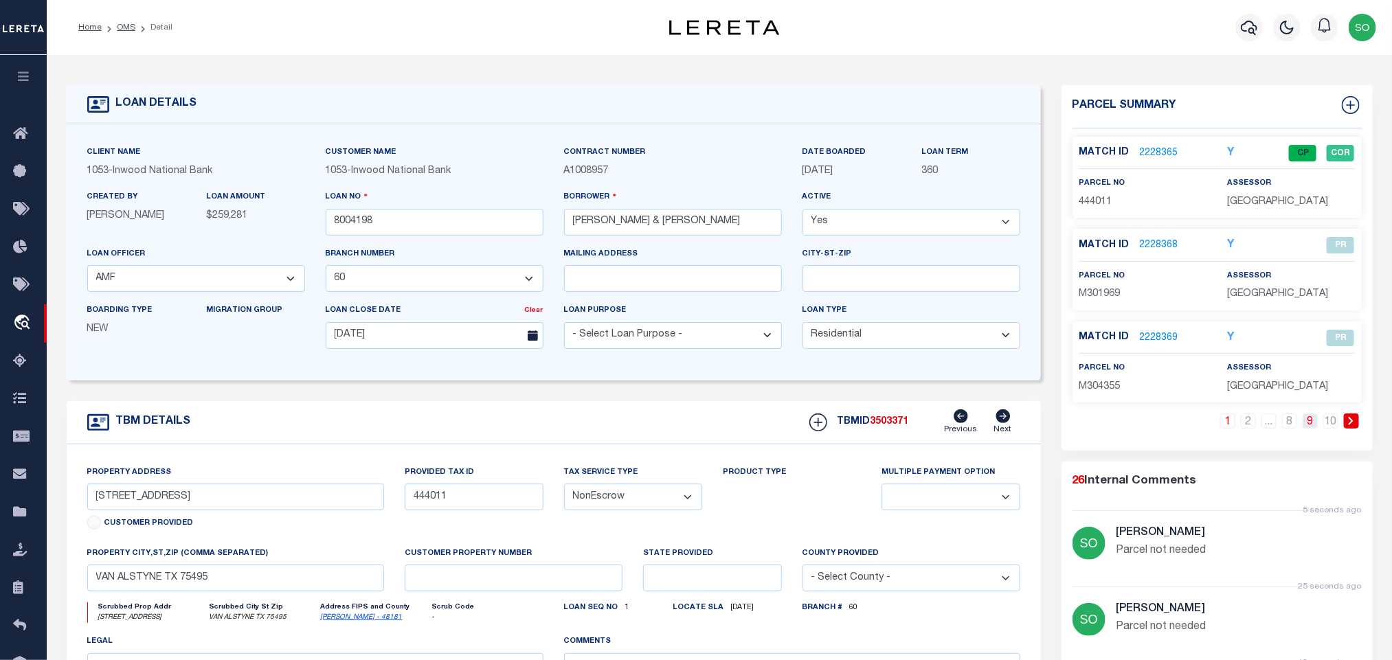
click at [1311, 429] on link "9" at bounding box center [1310, 421] width 15 height 15
click at [1332, 425] on link "10" at bounding box center [1331, 421] width 15 height 15
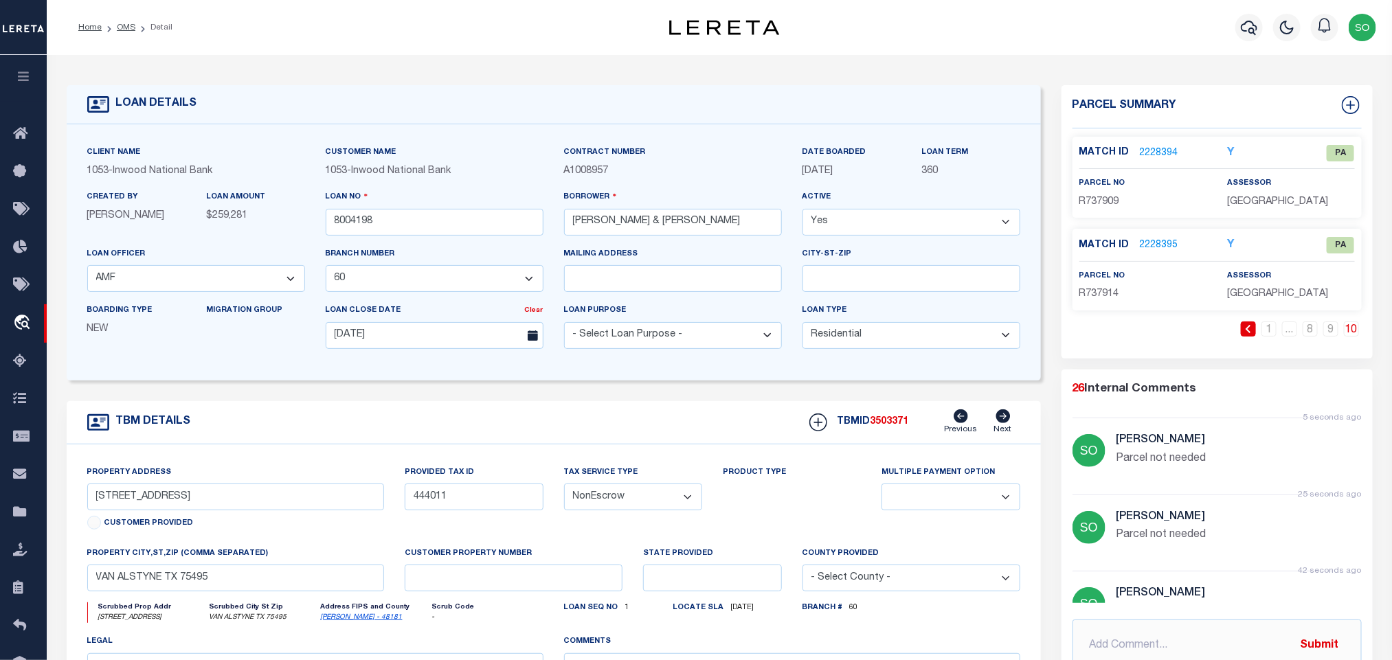
click at [1157, 148] on link "2228394" at bounding box center [1159, 153] width 38 height 14
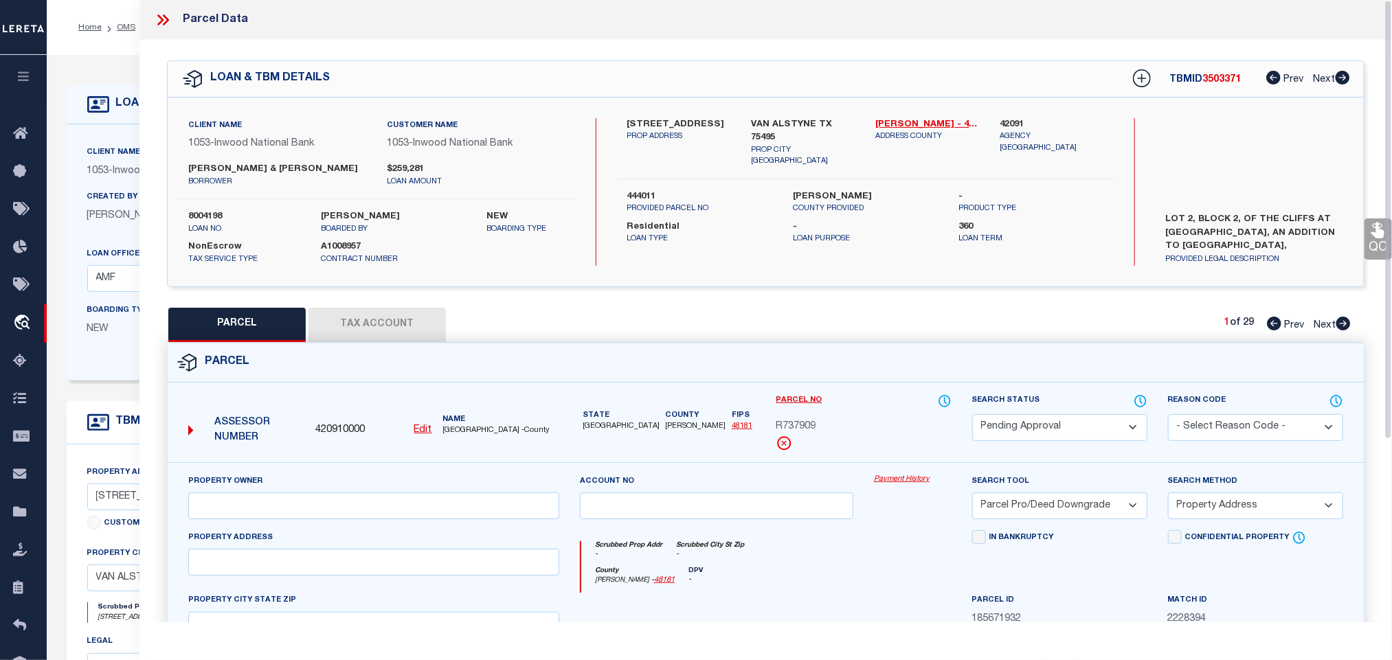
click at [1073, 425] on select "Automated Search Bad Parcel Complete Duplicate Parcel High Dollar Reporting In …" at bounding box center [1059, 427] width 175 height 27
click at [972, 416] on select "Automated Search Bad Parcel Complete Duplicate Parcel High Dollar Reporting In …" at bounding box center [1059, 427] width 175 height 27
drag, startPoint x: 1209, startPoint y: 427, endPoint x: 1206, endPoint y: 416, distance: 11.3
click at [1209, 427] on select "- Select Reason Code - 099 - Other (Provide additional detail) ACT - Agency Cha…" at bounding box center [1255, 427] width 175 height 27
click at [1168, 416] on select "- Select Reason Code - 099 - Other (Provide additional detail) ACT - Agency Cha…" at bounding box center [1255, 427] width 175 height 27
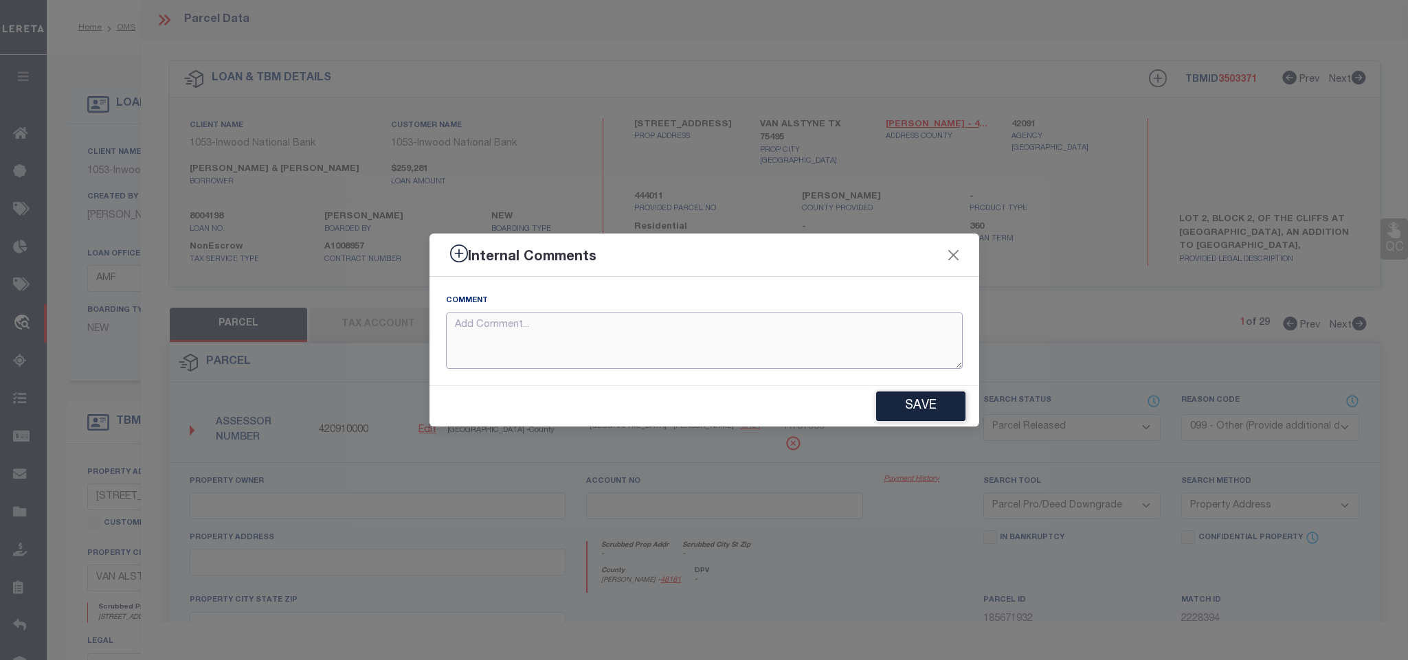
click at [605, 346] on textarea at bounding box center [704, 341] width 517 height 57
paste textarea "Parcel not needed"
click at [889, 407] on button "Save" at bounding box center [920, 407] width 89 height 30
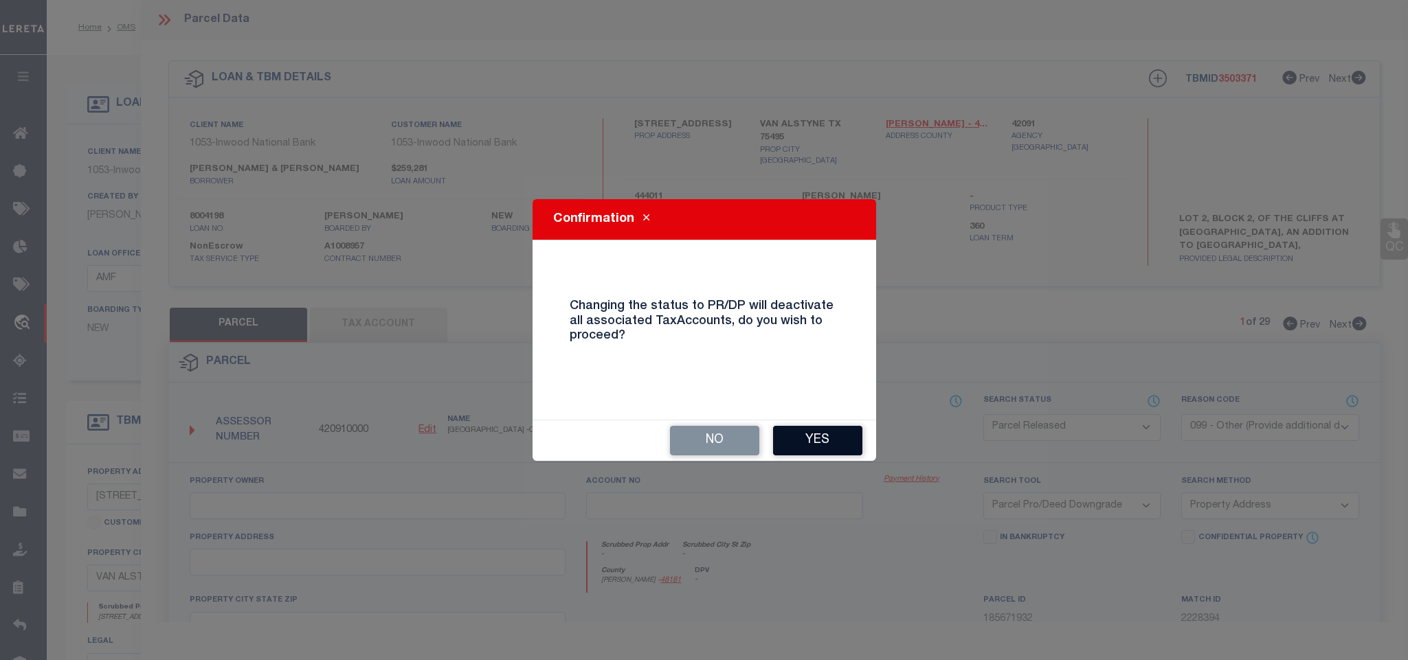
click at [816, 447] on button "Yes" at bounding box center [817, 441] width 89 height 30
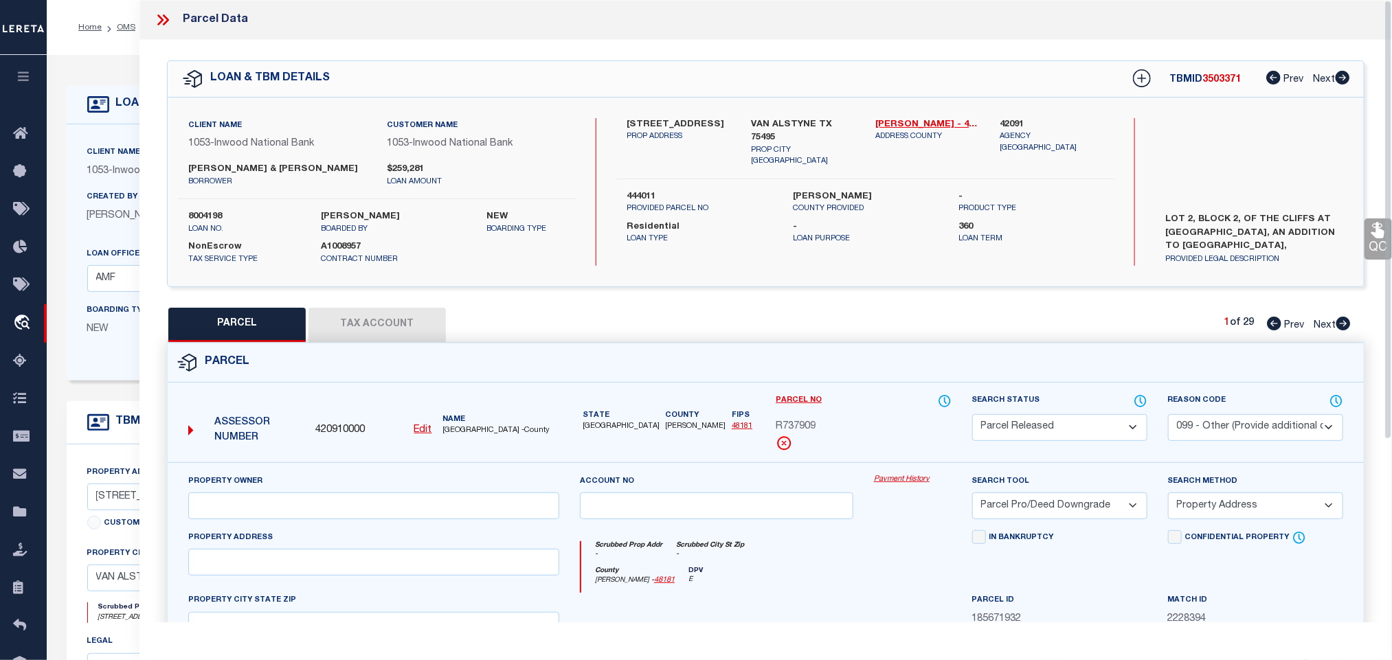
click at [159, 16] on icon at bounding box center [160, 19] width 6 height 11
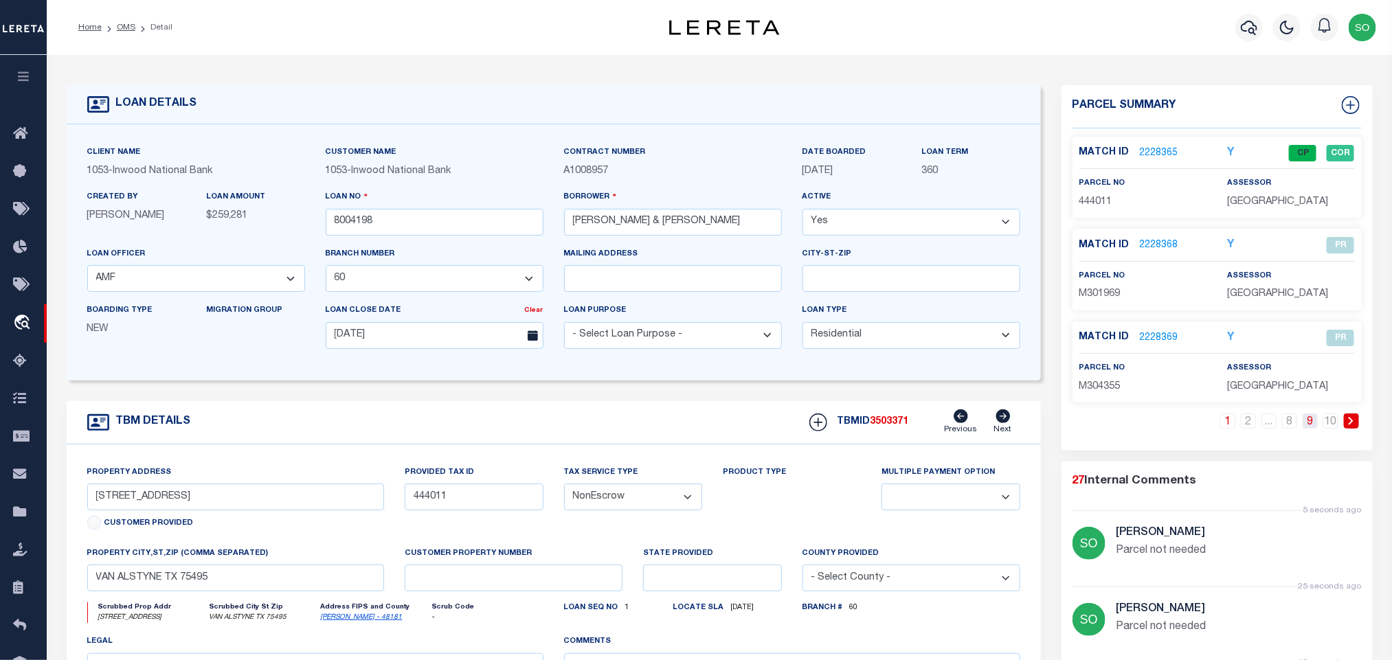
click at [1314, 427] on link "9" at bounding box center [1310, 421] width 15 height 15
click at [1337, 429] on link "10" at bounding box center [1331, 421] width 15 height 15
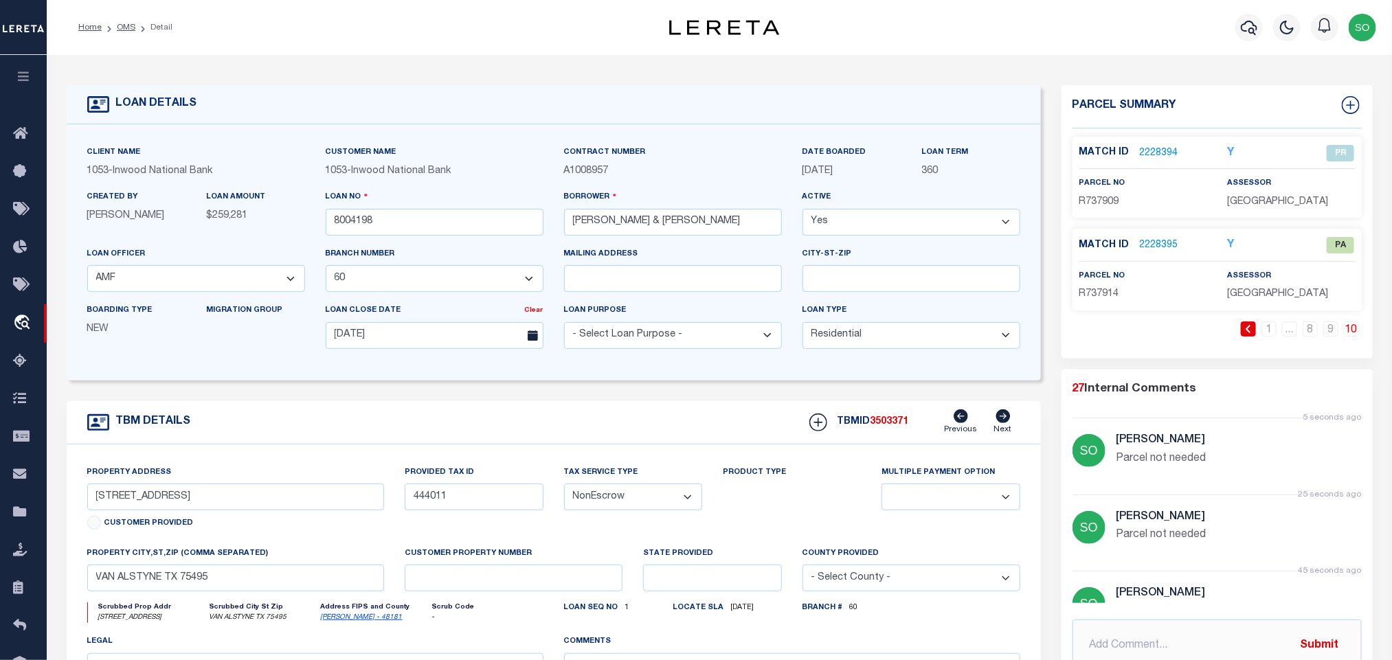
click at [1159, 241] on link "2228395" at bounding box center [1159, 245] width 38 height 14
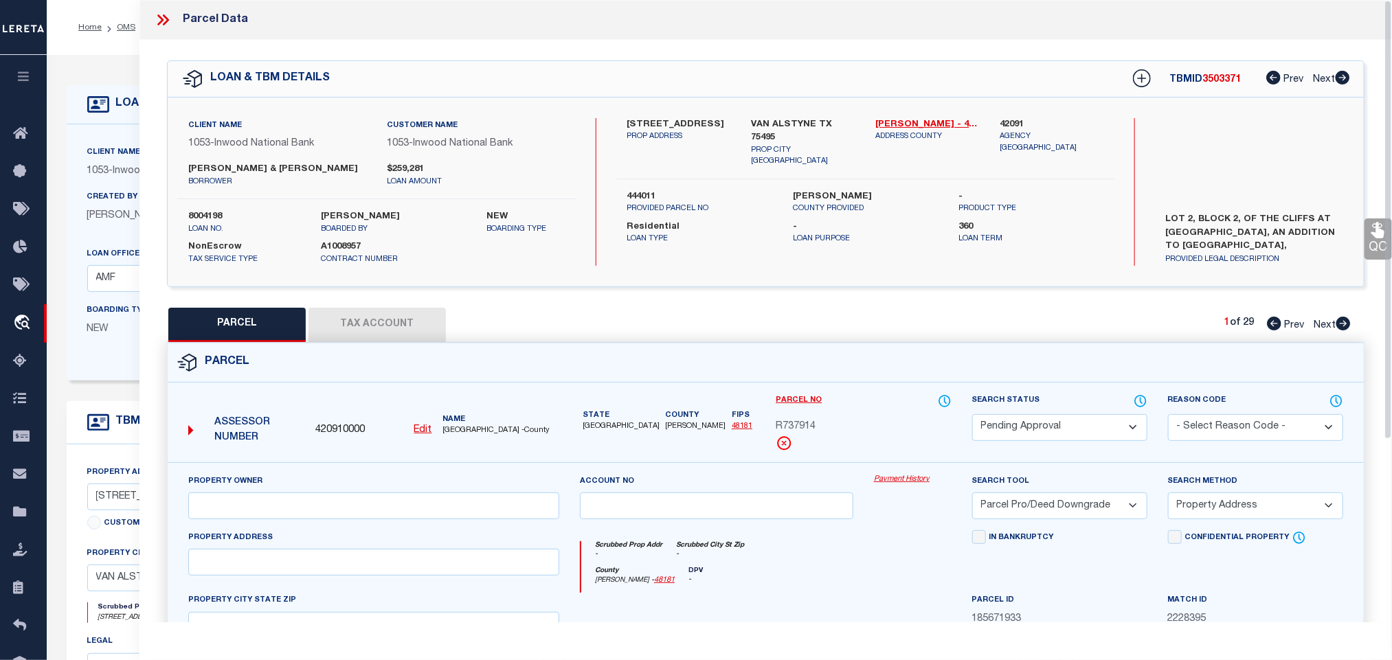
click at [1027, 434] on select "Automated Search Bad Parcel Complete Duplicate Parcel High Dollar Reporting In …" at bounding box center [1059, 427] width 175 height 27
click at [972, 416] on select "Automated Search Bad Parcel Complete Duplicate Parcel High Dollar Reporting In …" at bounding box center [1059, 427] width 175 height 27
click at [1194, 429] on select "- Select Reason Code - 099 - Other (Provide additional detail) ACT - Agency Cha…" at bounding box center [1255, 427] width 175 height 27
click at [1168, 416] on select "- Select Reason Code - 099 - Other (Provide additional detail) ACT - Agency Cha…" at bounding box center [1255, 427] width 175 height 27
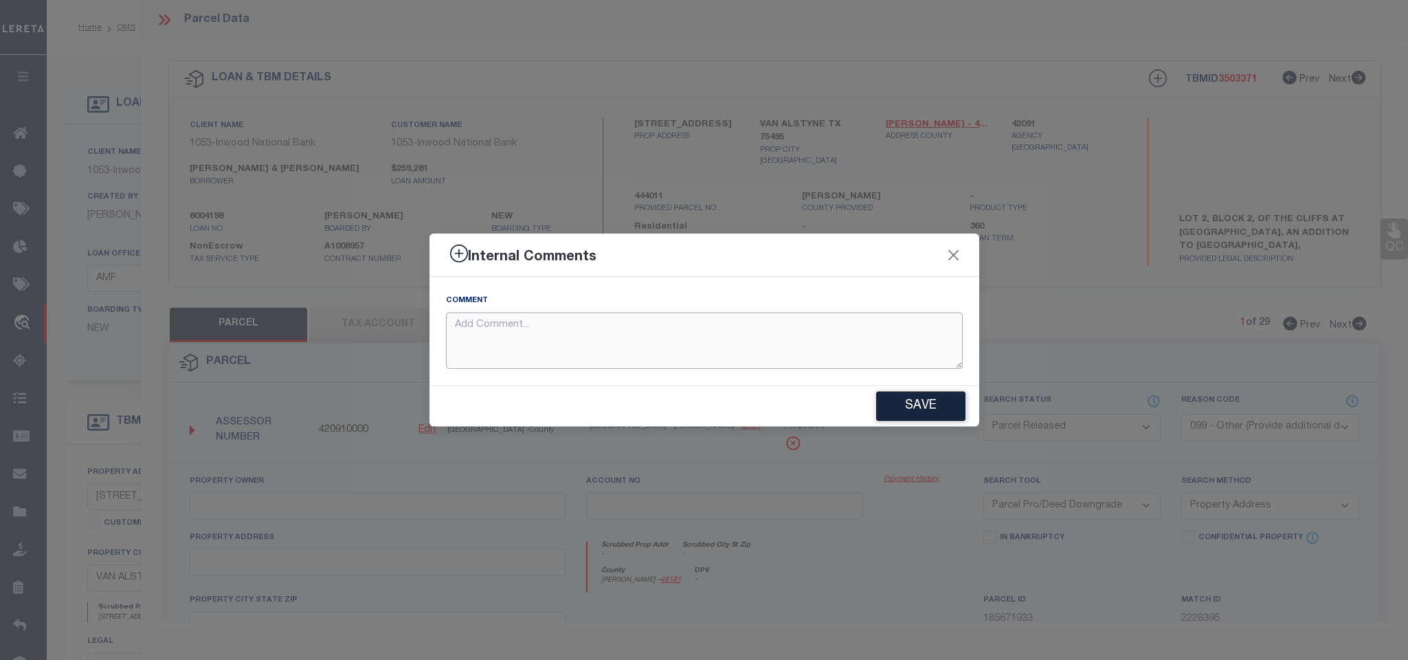
click at [596, 322] on textarea at bounding box center [704, 341] width 517 height 57
paste textarea "Parcel not needed"
click at [928, 415] on button "Save" at bounding box center [920, 407] width 89 height 30
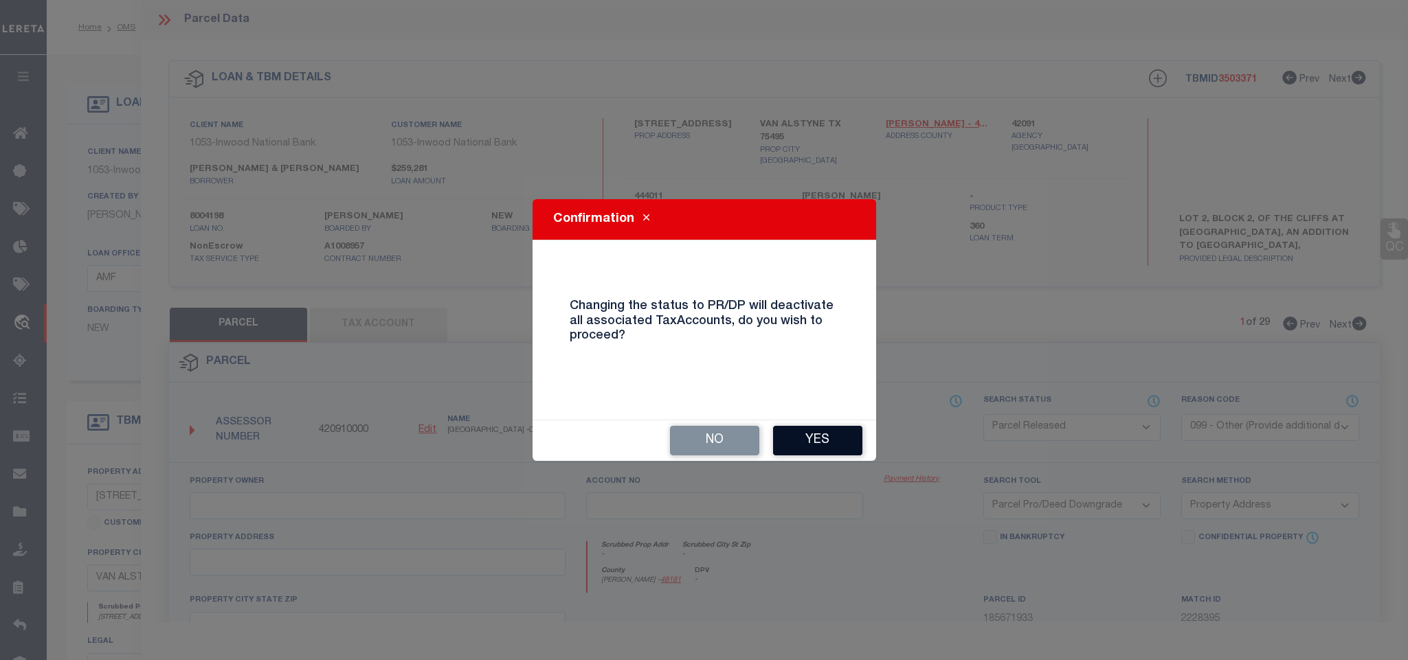
click at [812, 439] on button "Yes" at bounding box center [817, 441] width 89 height 30
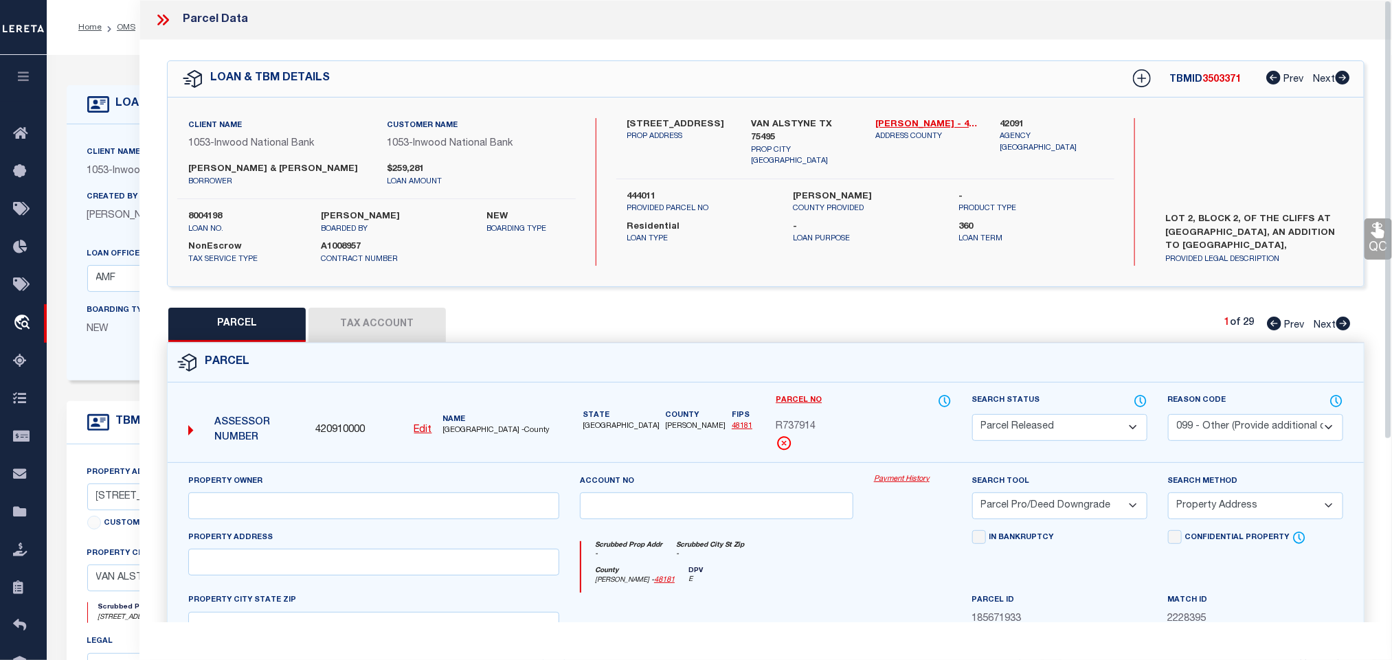
click at [165, 21] on icon at bounding box center [163, 20] width 18 height 18
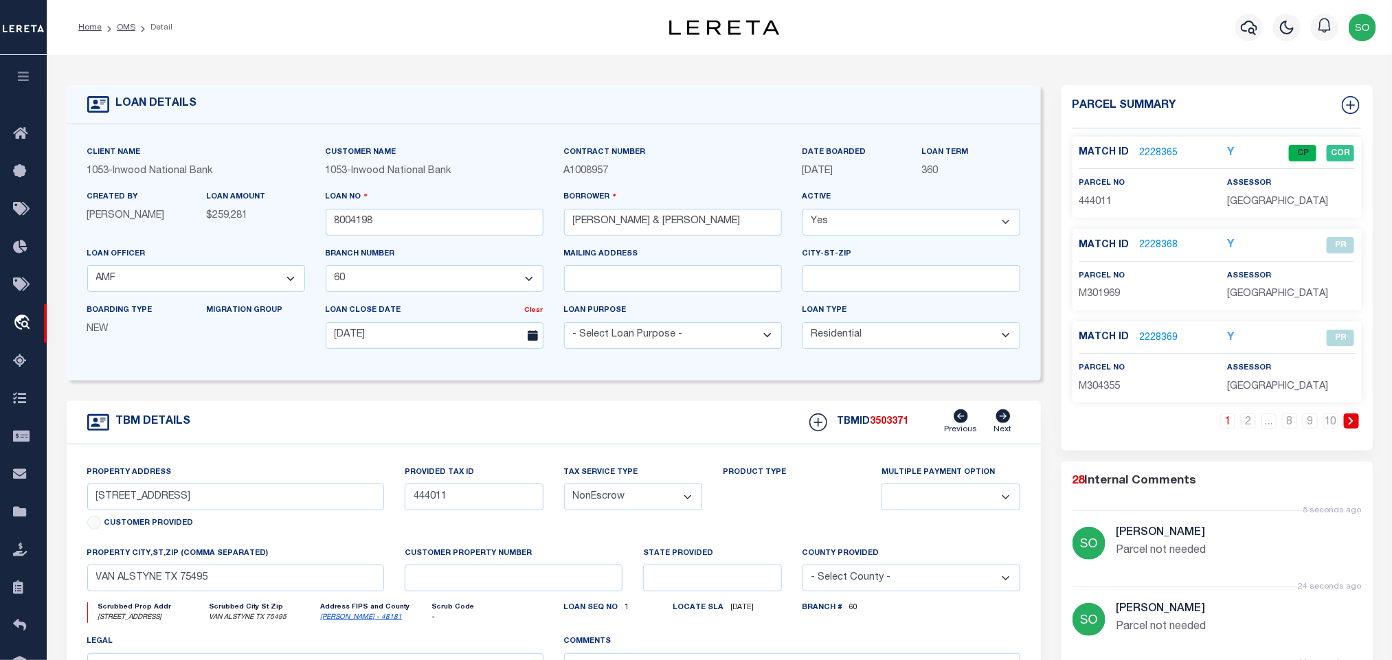
click at [1353, 425] on icon at bounding box center [1351, 421] width 6 height 8
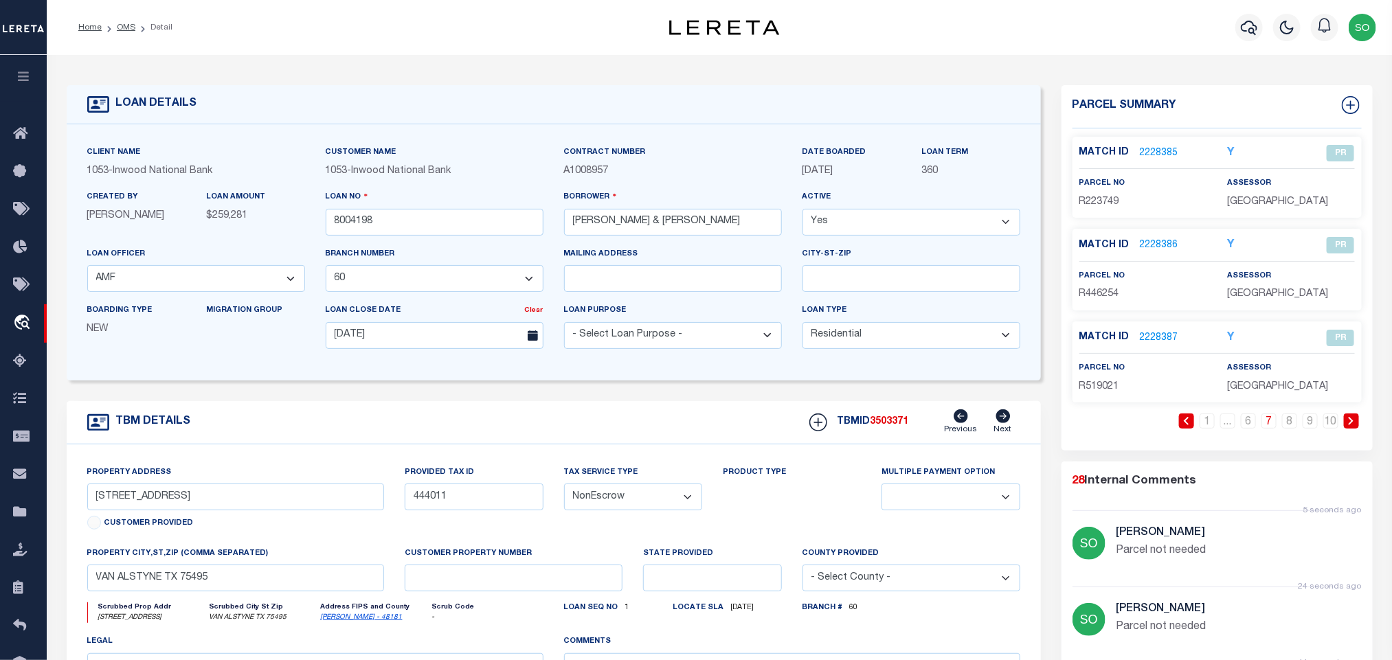
click at [1353, 425] on icon at bounding box center [1351, 421] width 6 height 8
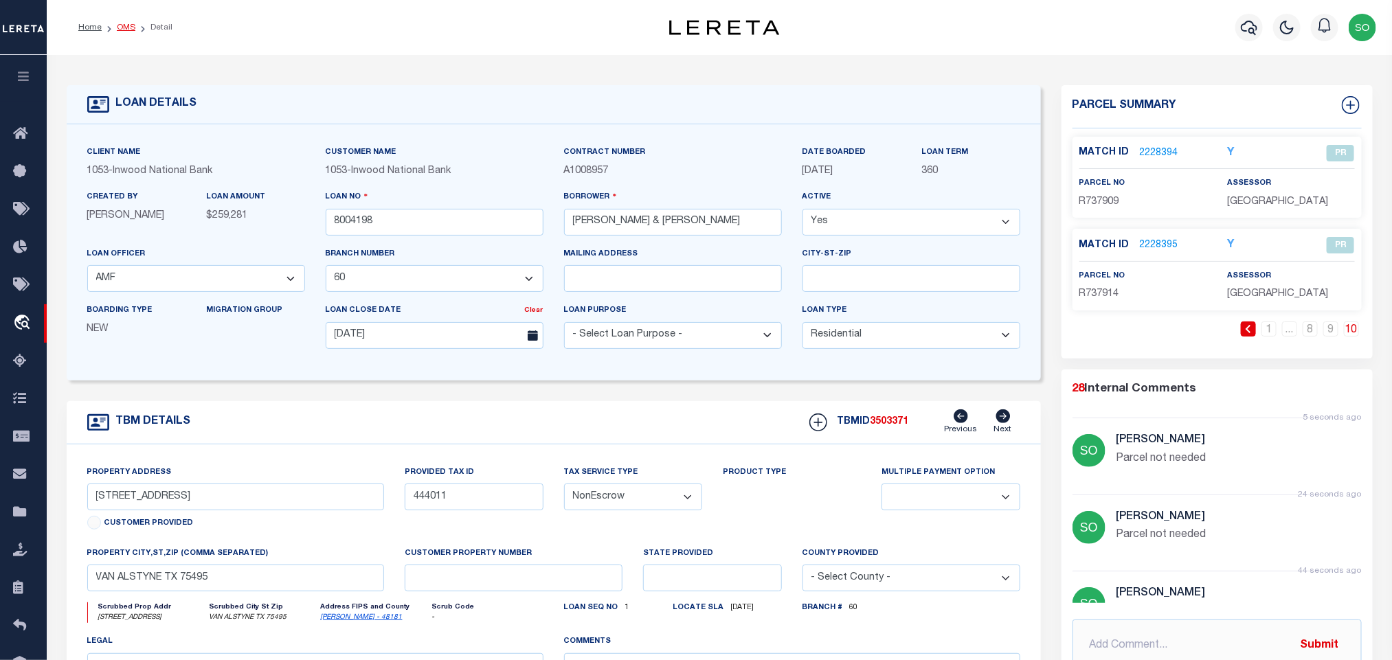
click at [124, 30] on link "OMS" at bounding box center [126, 27] width 19 height 8
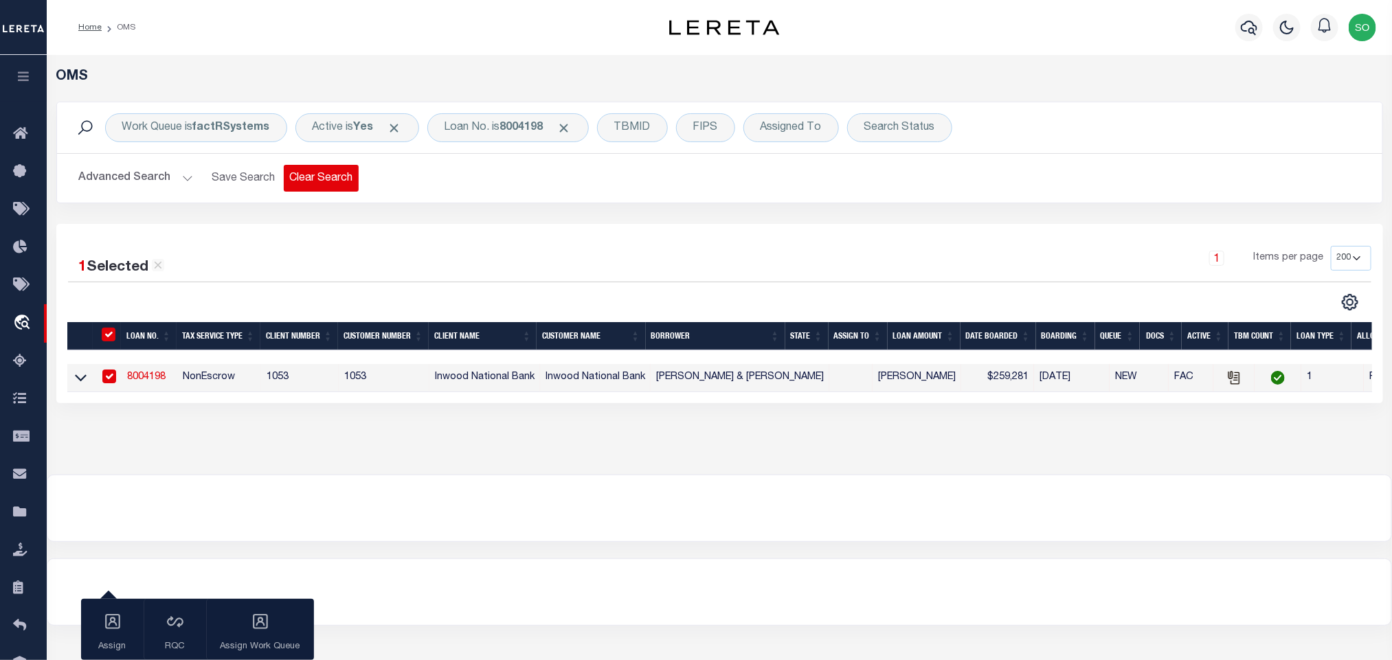
click at [330, 183] on button "Clear Search" at bounding box center [321, 178] width 75 height 27
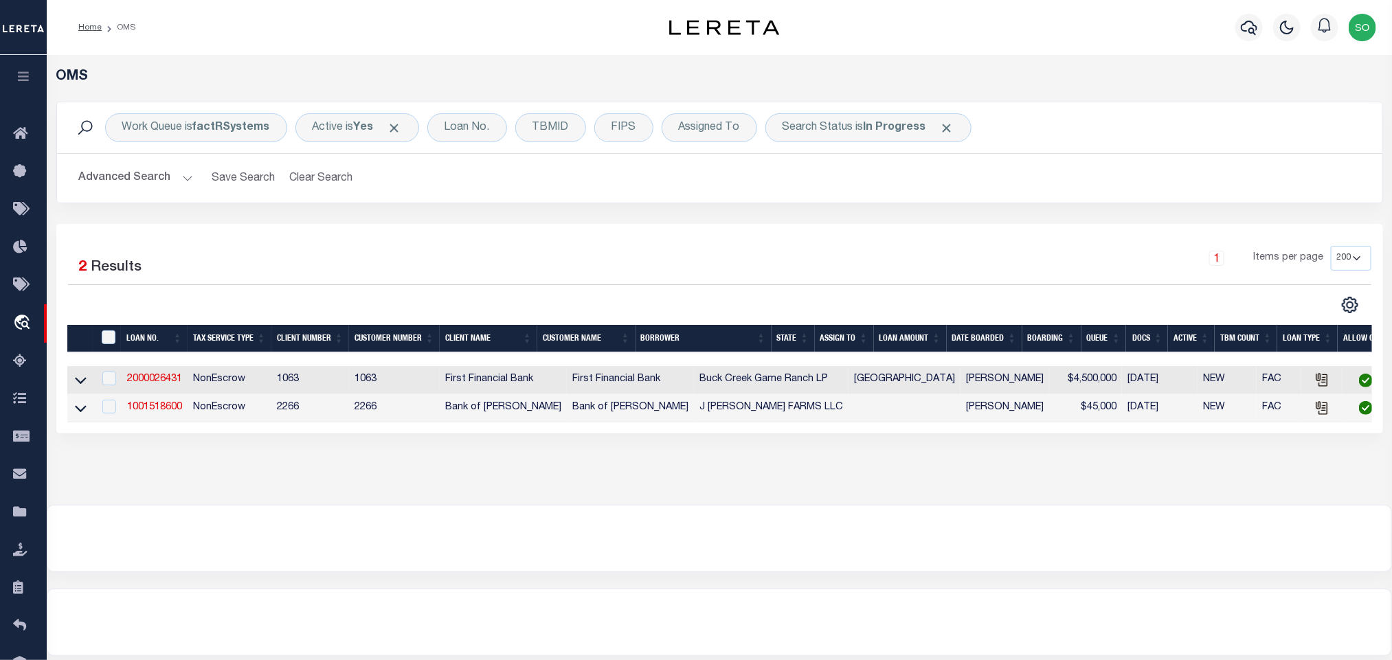
click at [873, 280] on div "1 Items per page 10 25 50 100 200" at bounding box center [885, 264] width 972 height 36
click at [799, 260] on div "1 Items per page 10 25 50 100 200" at bounding box center [885, 264] width 972 height 36
click at [895, 278] on div "1 Items per page 10 25 50 100 200" at bounding box center [885, 264] width 972 height 36
drag, startPoint x: 330, startPoint y: 177, endPoint x: 365, endPoint y: 206, distance: 45.4
click at [330, 177] on button "Clear Search" at bounding box center [321, 178] width 75 height 27
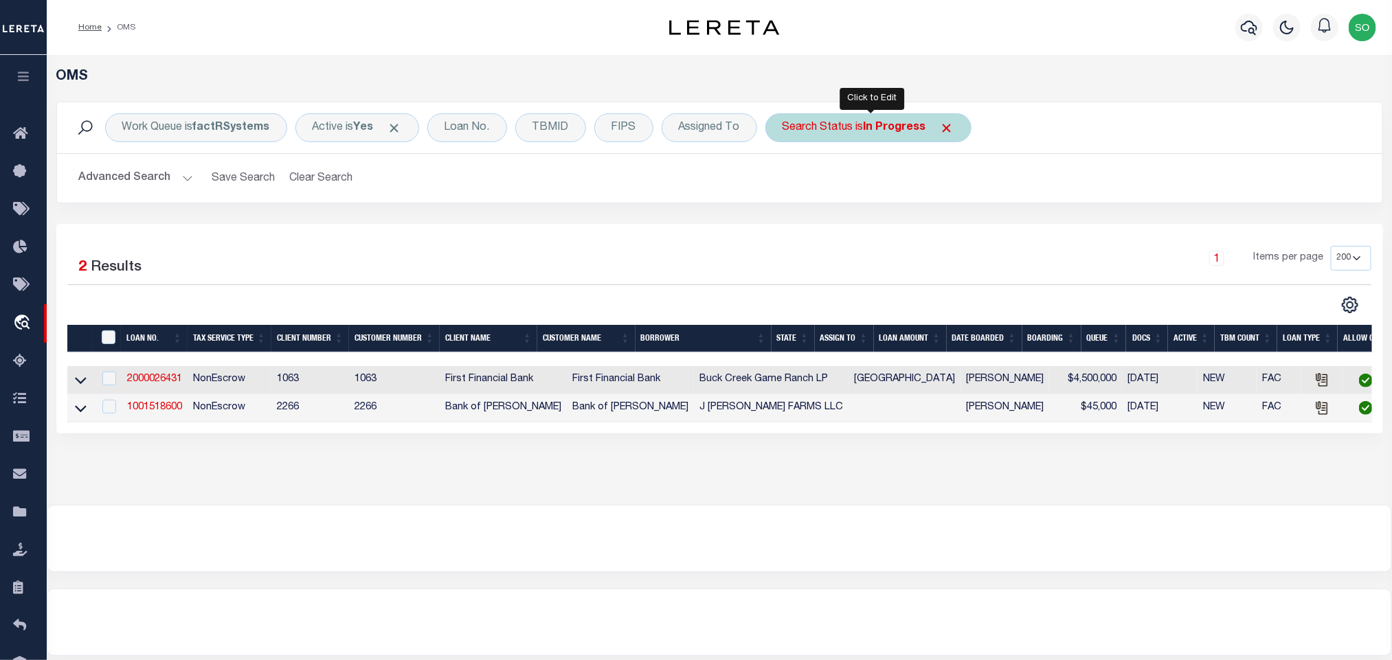
click at [930, 134] on div "Search Status is In Progress" at bounding box center [869, 127] width 206 height 29
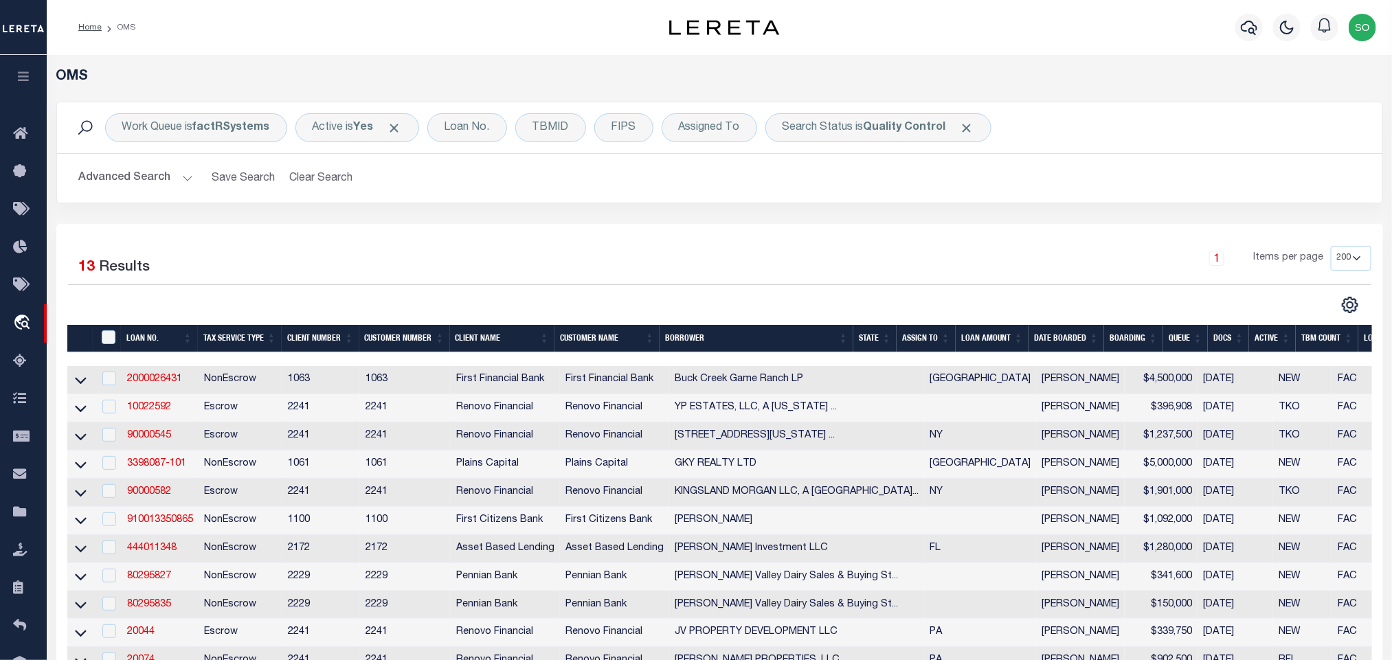
click at [682, 230] on div "1 Selected 13 Results 1 Items per page 10 25 50 100 200" at bounding box center [719, 483] width 1327 height 519
click at [1027, 239] on div "1 Selected 13 Results 1 Items per page 10 25 50 100 200" at bounding box center [719, 483] width 1327 height 519
click at [709, 250] on div "1 Items per page 10 25 50 100 200" at bounding box center [885, 264] width 972 height 36
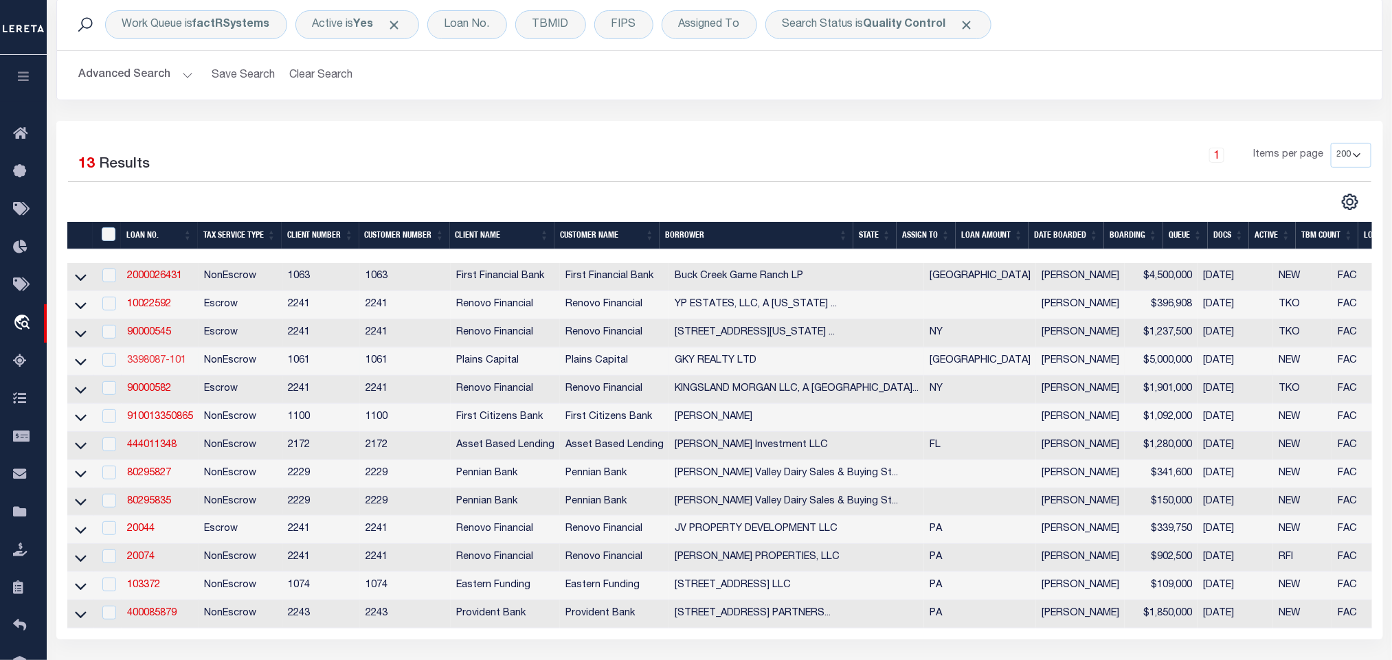
click at [159, 364] on link "3398087-101" at bounding box center [156, 361] width 59 height 10
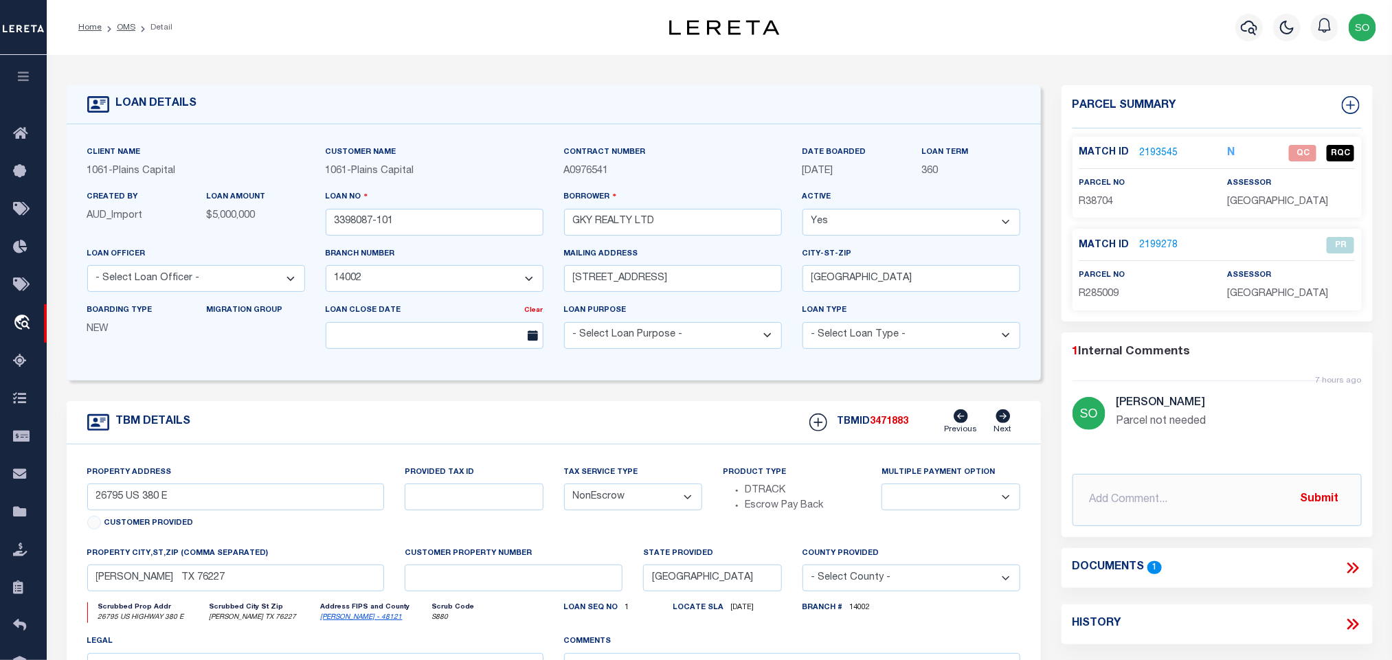
scroll to position [398, 0]
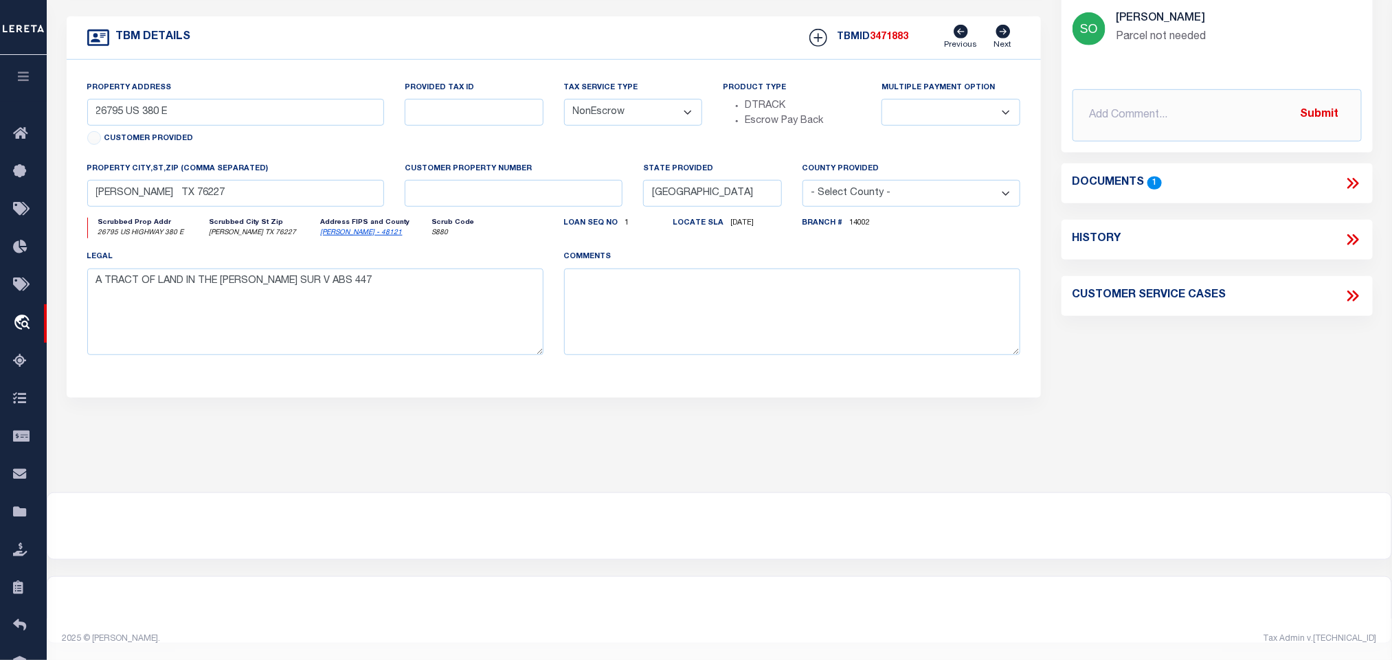
click at [1348, 175] on icon at bounding box center [1353, 184] width 18 height 18
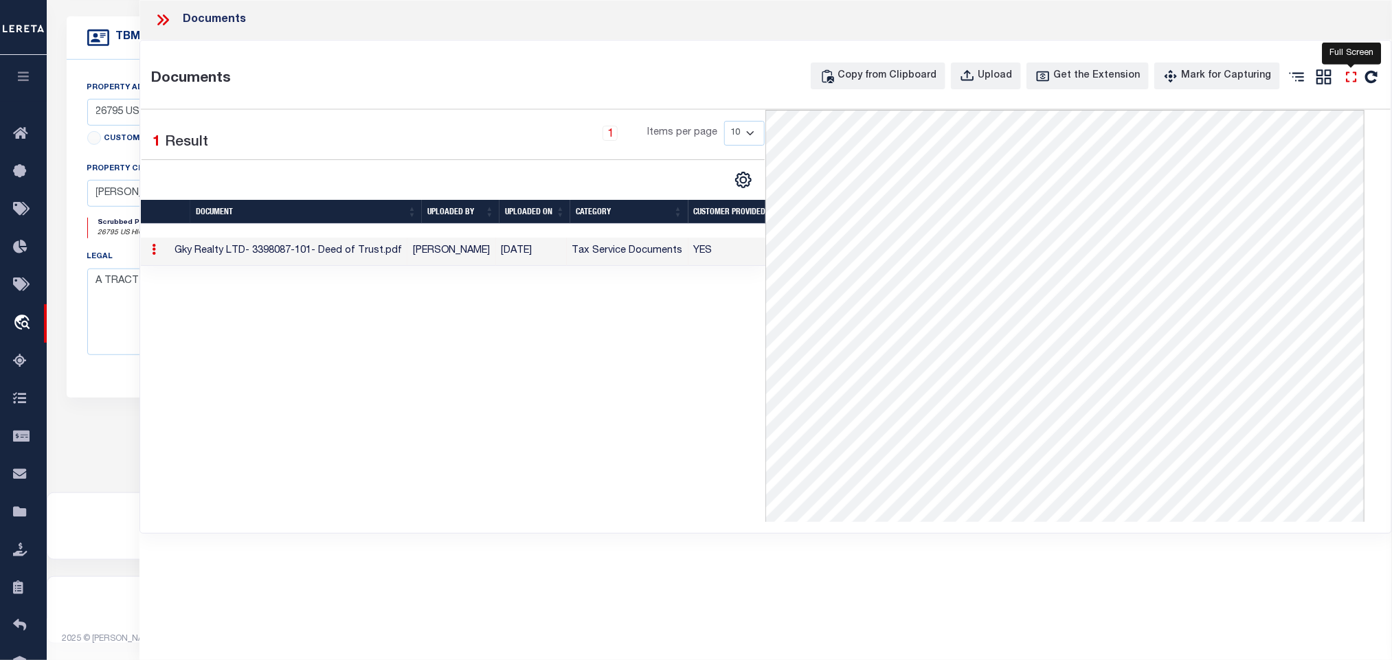
click at [1357, 76] on icon at bounding box center [1351, 76] width 10 height 10
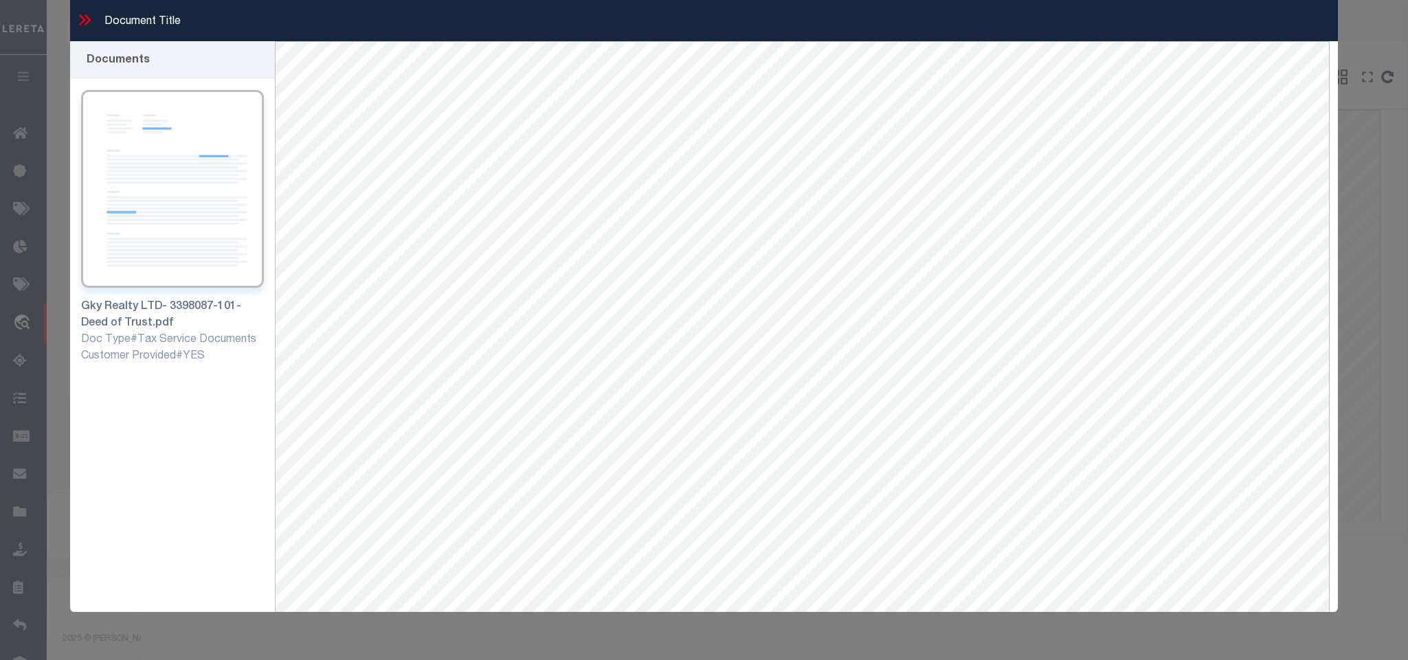
click at [79, 15] on icon at bounding box center [85, 20] width 18 height 18
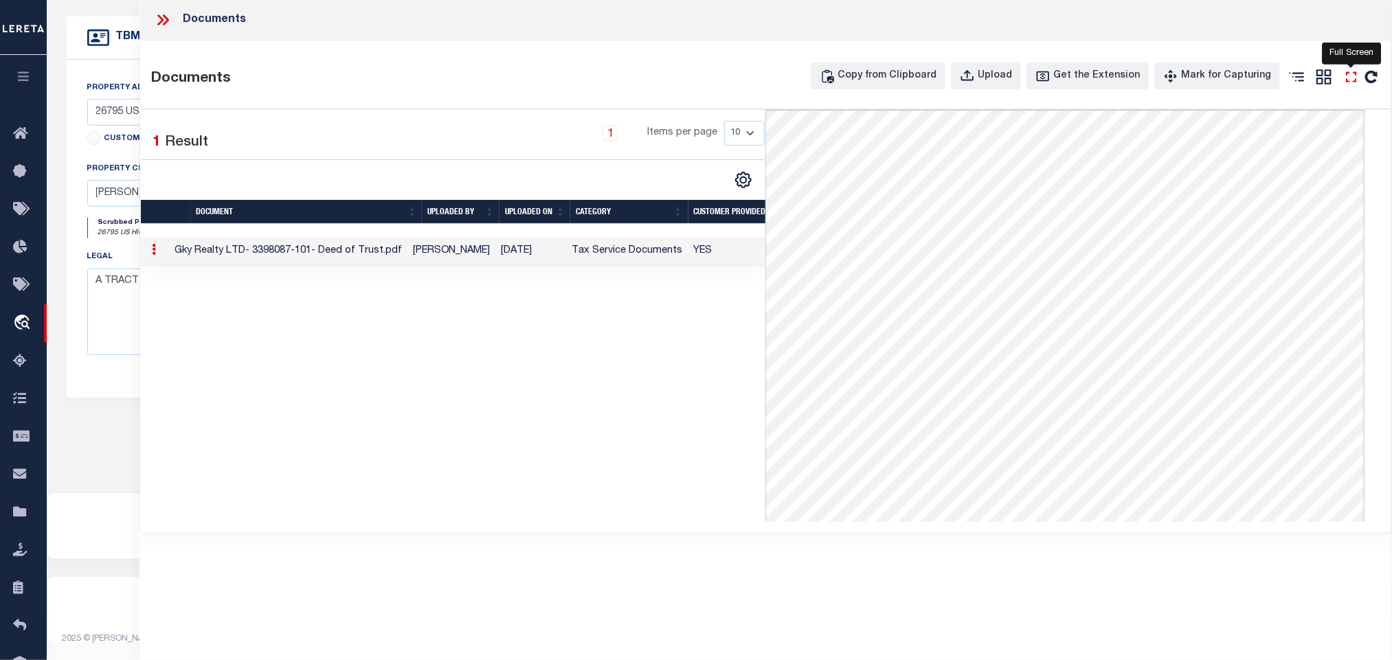
click at [1353, 77] on icon at bounding box center [1352, 77] width 18 height 18
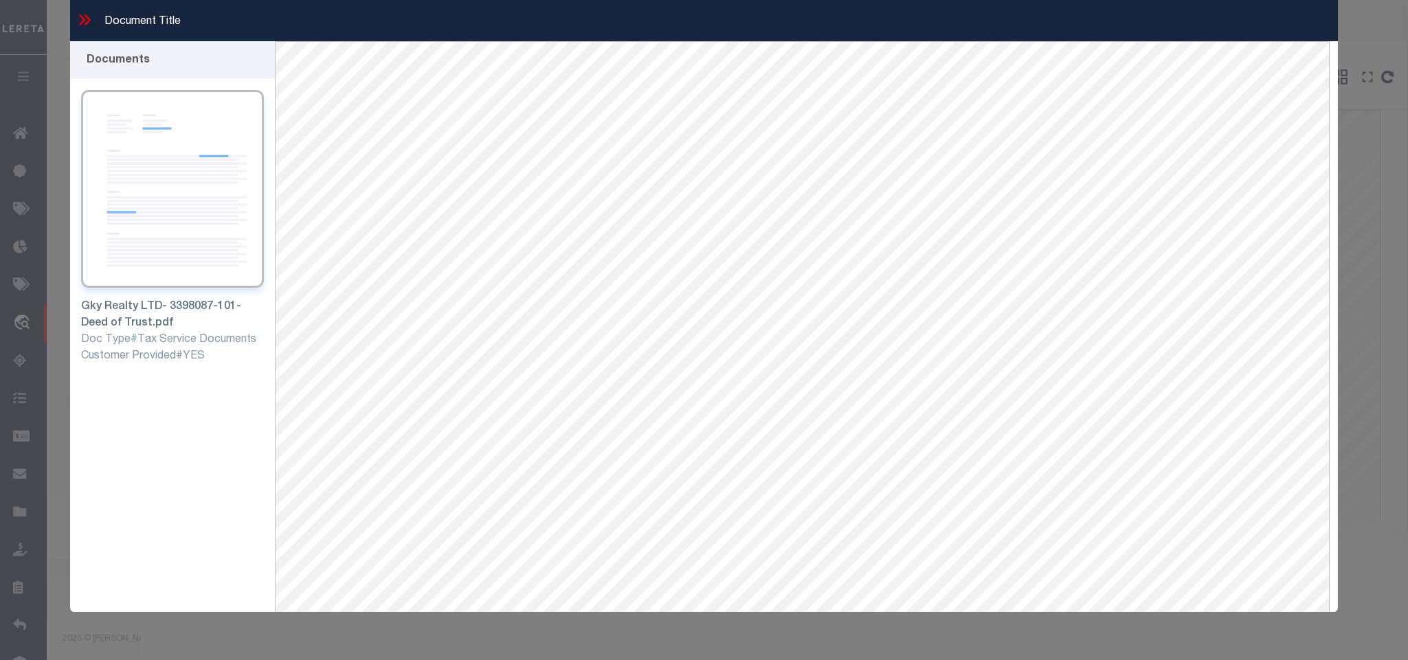
click at [82, 19] on icon at bounding box center [83, 19] width 6 height 11
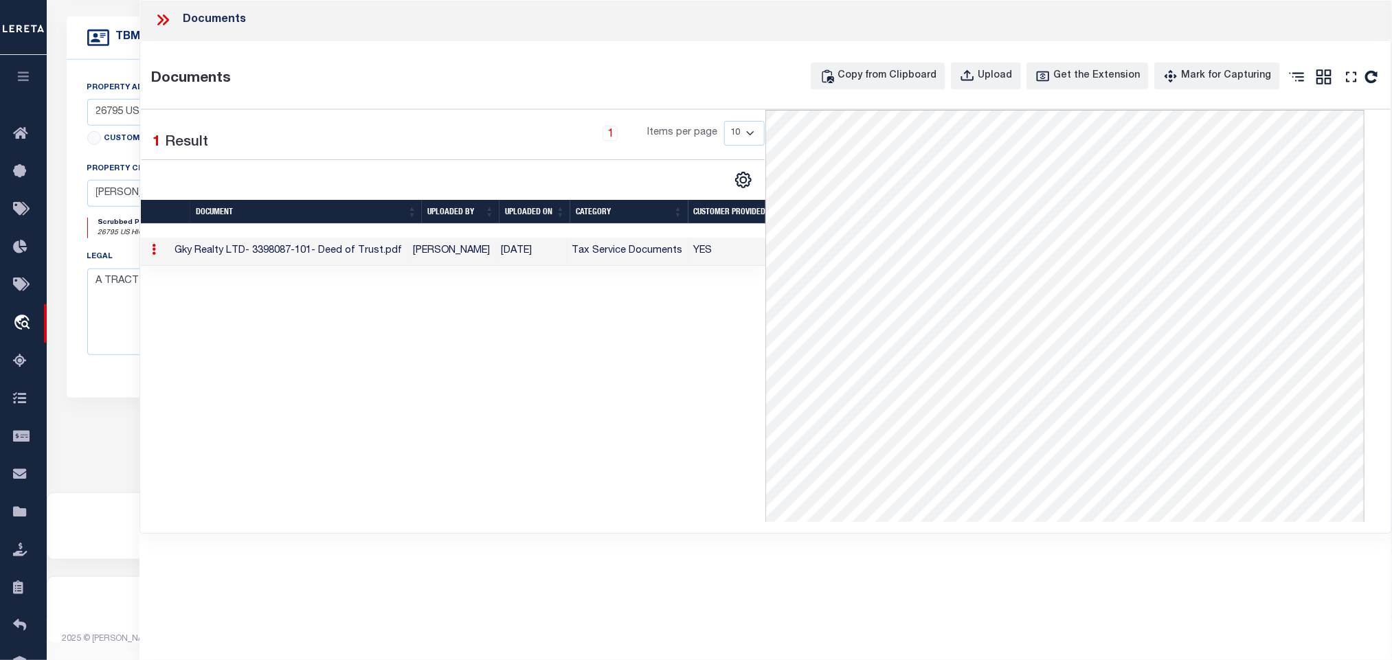
click at [157, 17] on icon at bounding box center [163, 20] width 18 height 18
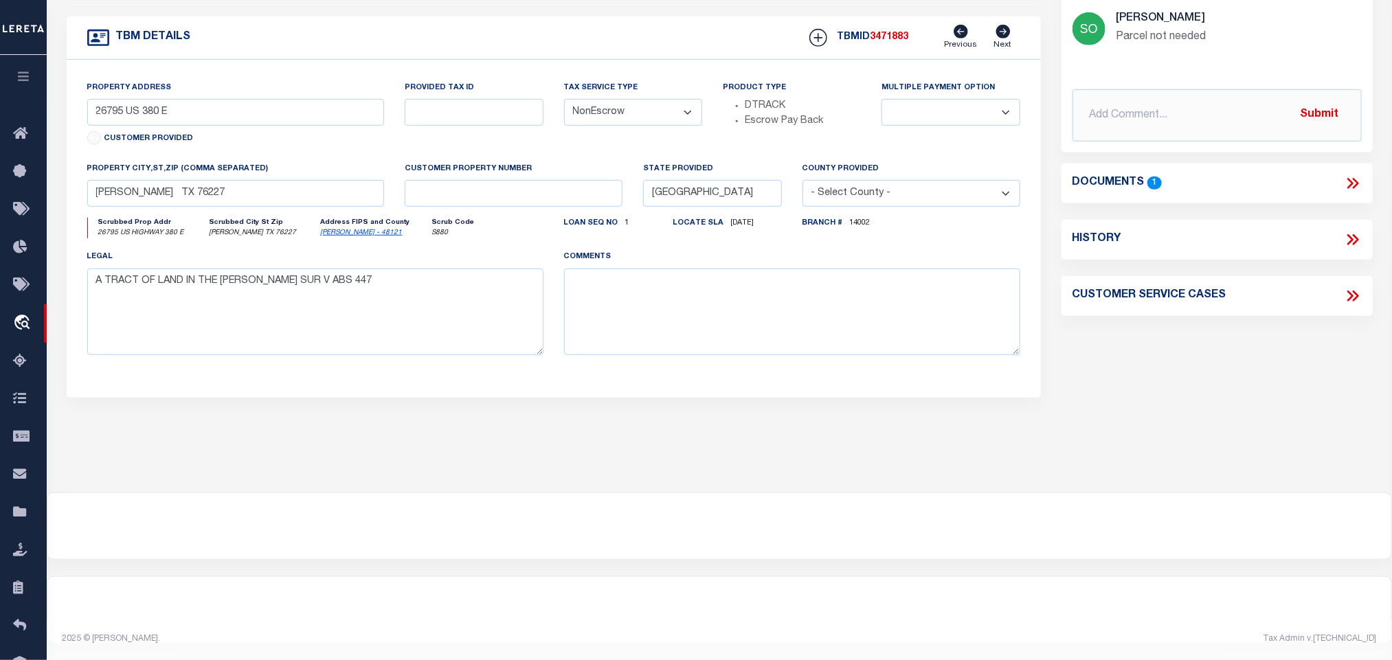
scroll to position [0, 0]
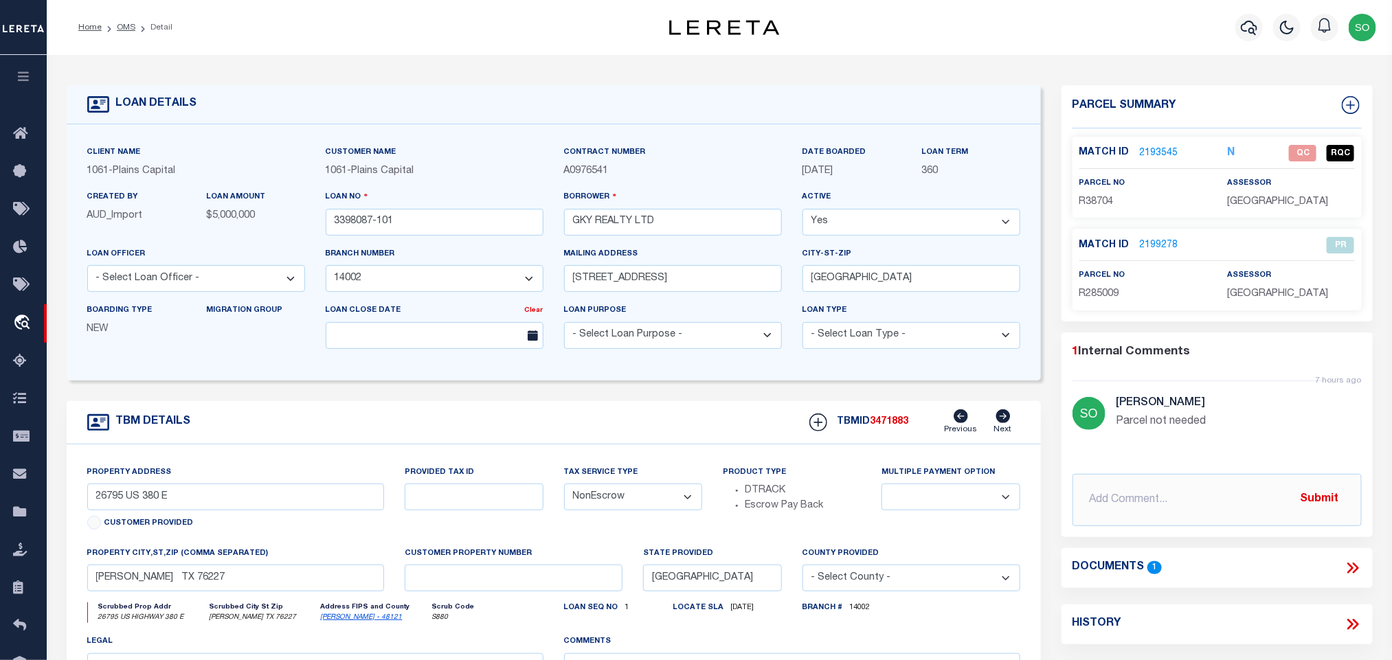
click at [1095, 204] on span "R38704" at bounding box center [1097, 202] width 34 height 10
drag, startPoint x: 1106, startPoint y: 205, endPoint x: 1152, endPoint y: 205, distance: 46.7
click at [1152, 205] on p "R38704" at bounding box center [1143, 202] width 127 height 15
copy span "38704"
click at [1205, 317] on div "Parcel Summary Match ID 2193545 N" at bounding box center [1217, 203] width 311 height 236
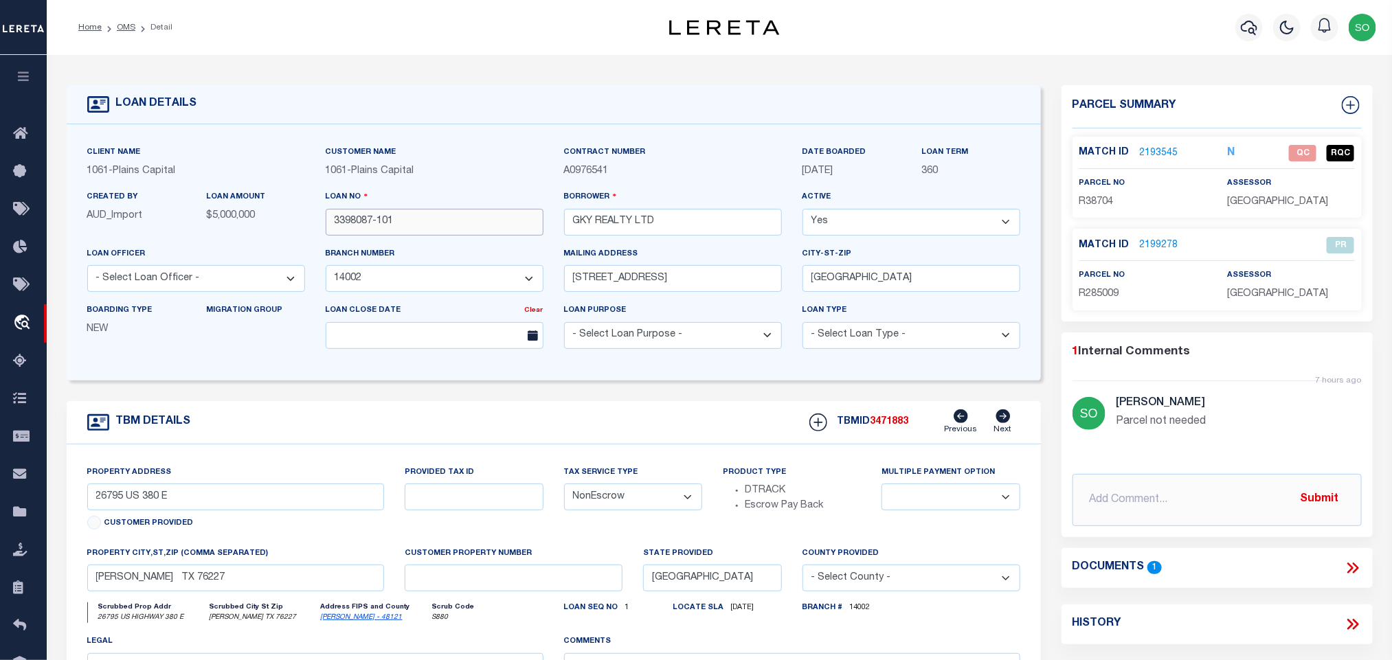
click at [379, 221] on input "3398087-101" at bounding box center [435, 222] width 218 height 27
drag, startPoint x: 311, startPoint y: 417, endPoint x: 317, endPoint y: 423, distance: 8.3
click at [315, 421] on div "TBM DETAILS TBMID 3471883 Previous Next" at bounding box center [554, 422] width 974 height 43
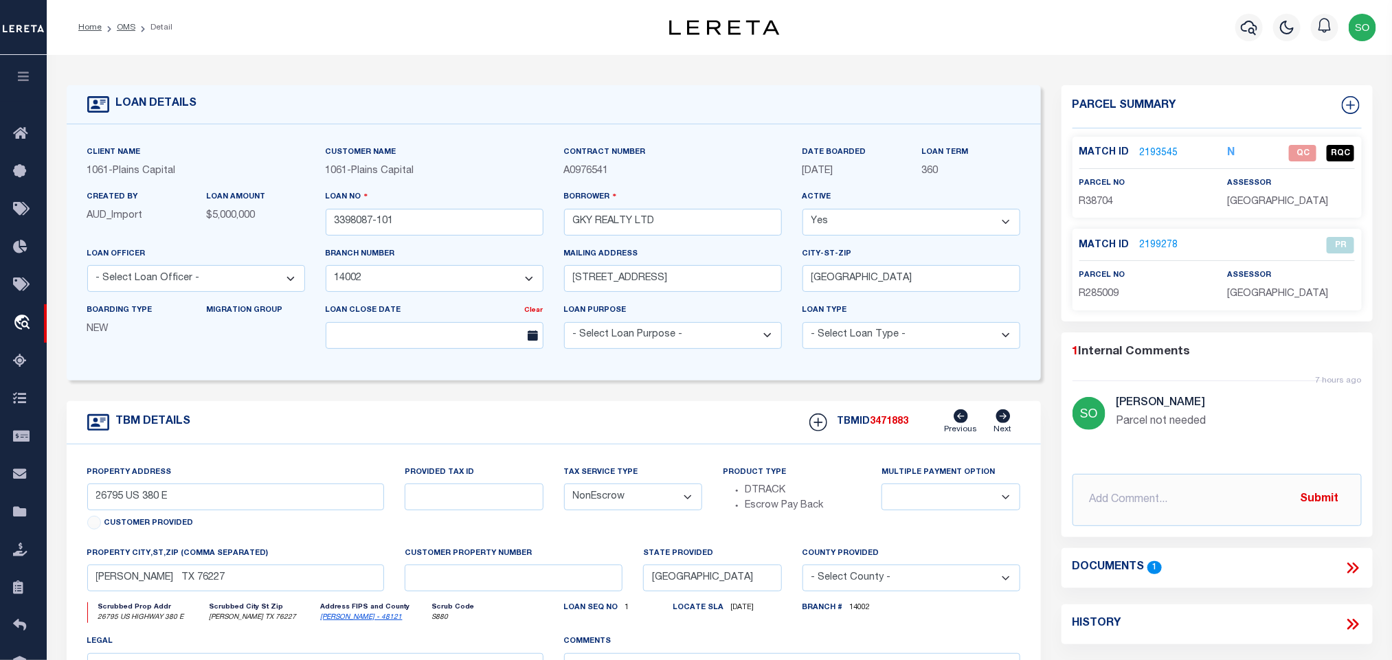
click at [476, 381] on div "Client Name 1061 - Plains Capital Customer Name 1061 - [GEOGRAPHIC_DATA] 360" at bounding box center [554, 252] width 974 height 256
click at [130, 25] on link "OMS" at bounding box center [126, 27] width 19 height 8
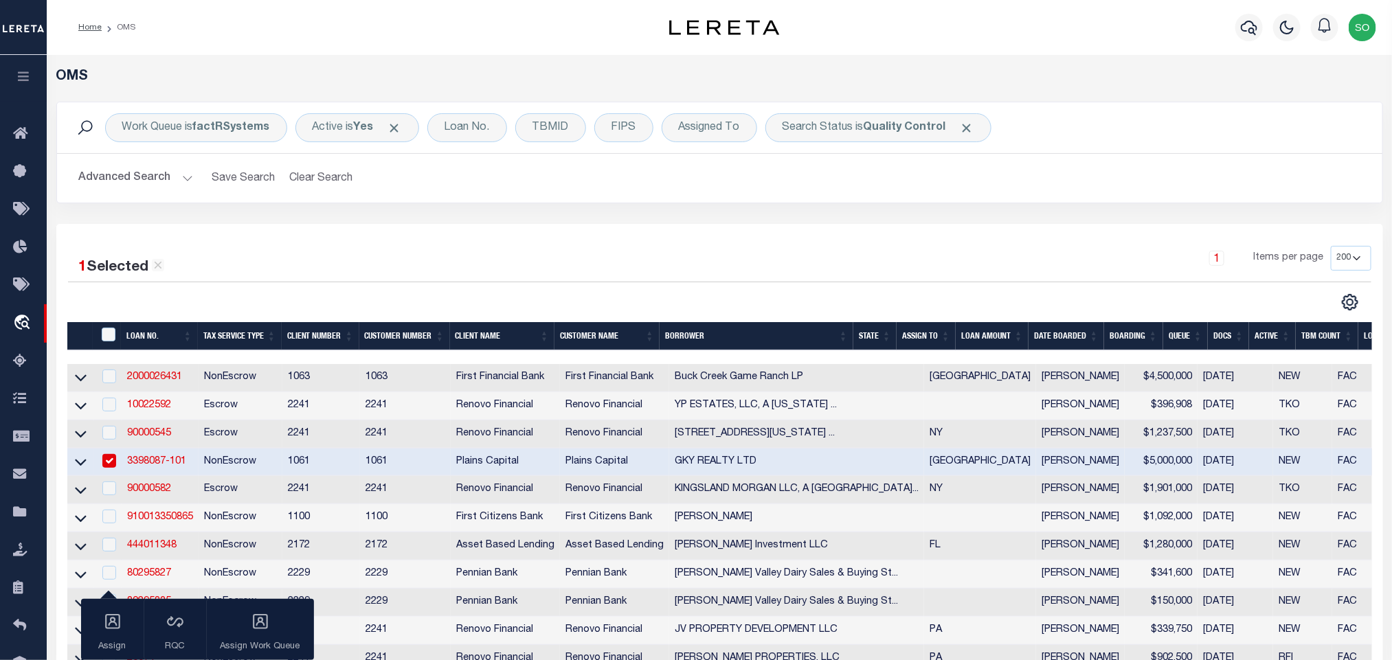
drag, startPoint x: 335, startPoint y: 174, endPoint x: 722, endPoint y: 312, distance: 411.5
click at [334, 174] on button "Clear Search" at bounding box center [321, 178] width 75 height 27
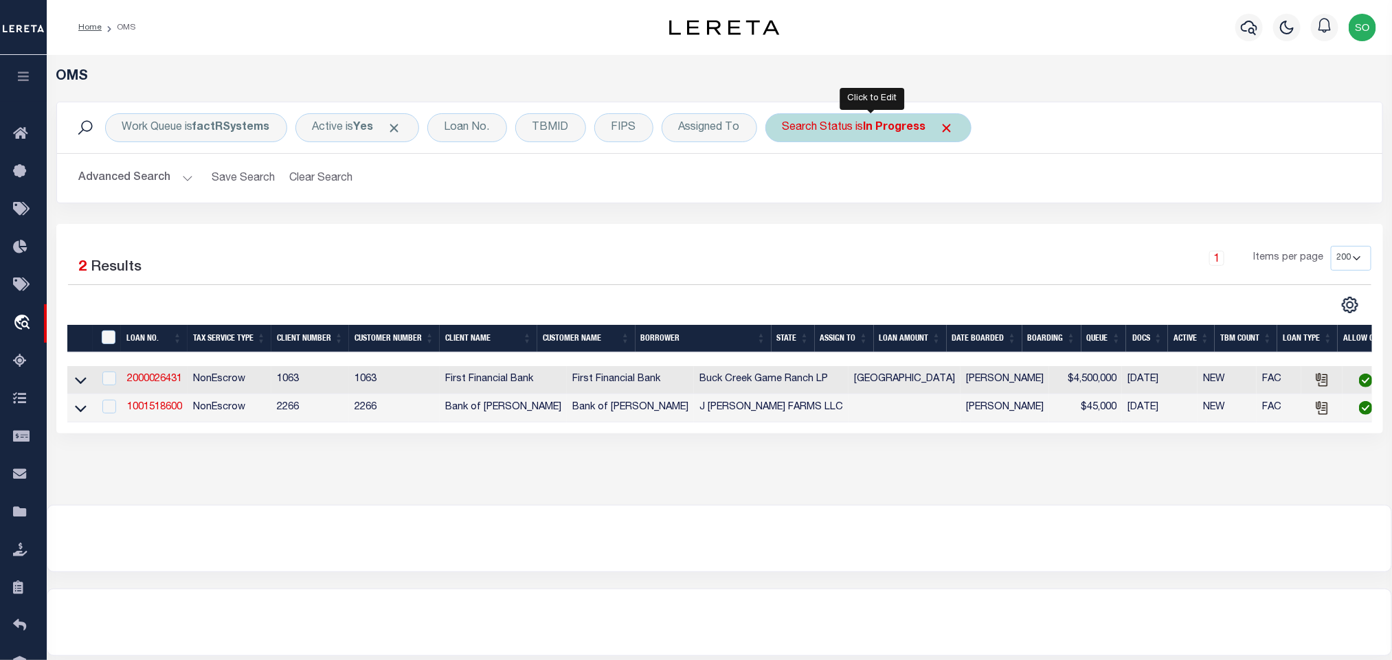
click at [895, 124] on b "In Progress" at bounding box center [895, 127] width 63 height 11
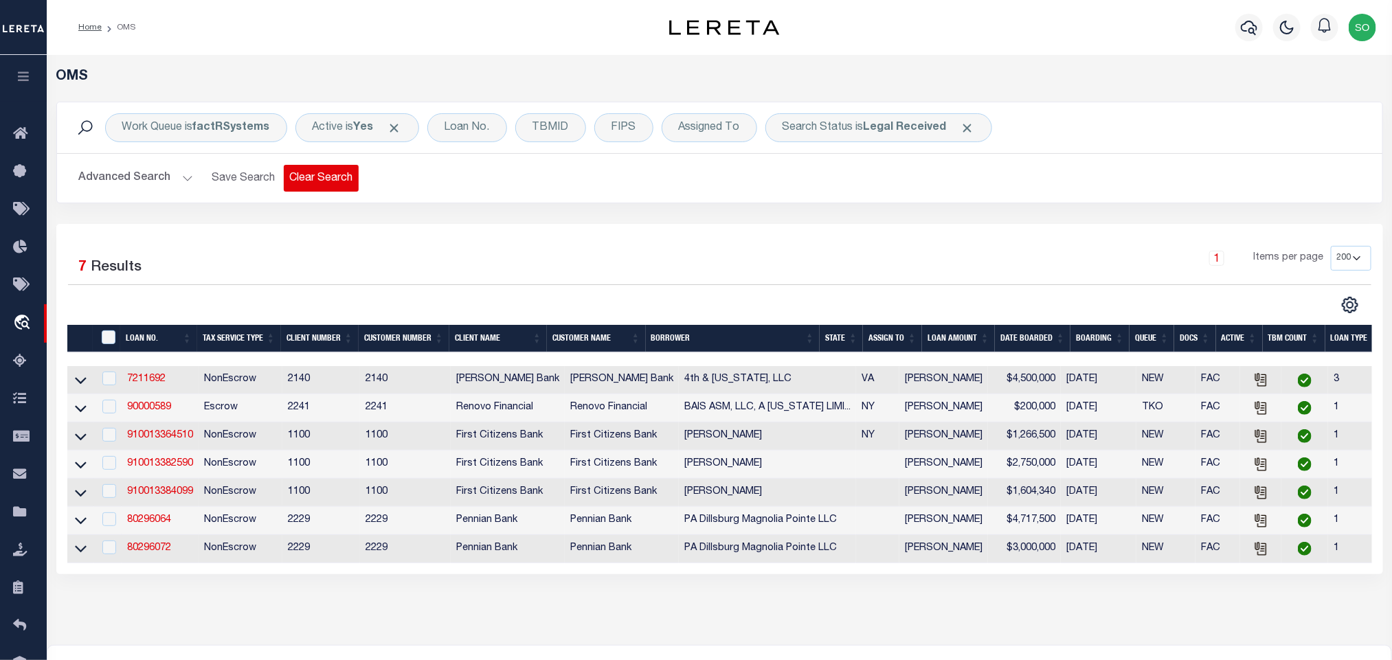
click at [328, 172] on button "Clear Search" at bounding box center [321, 178] width 75 height 27
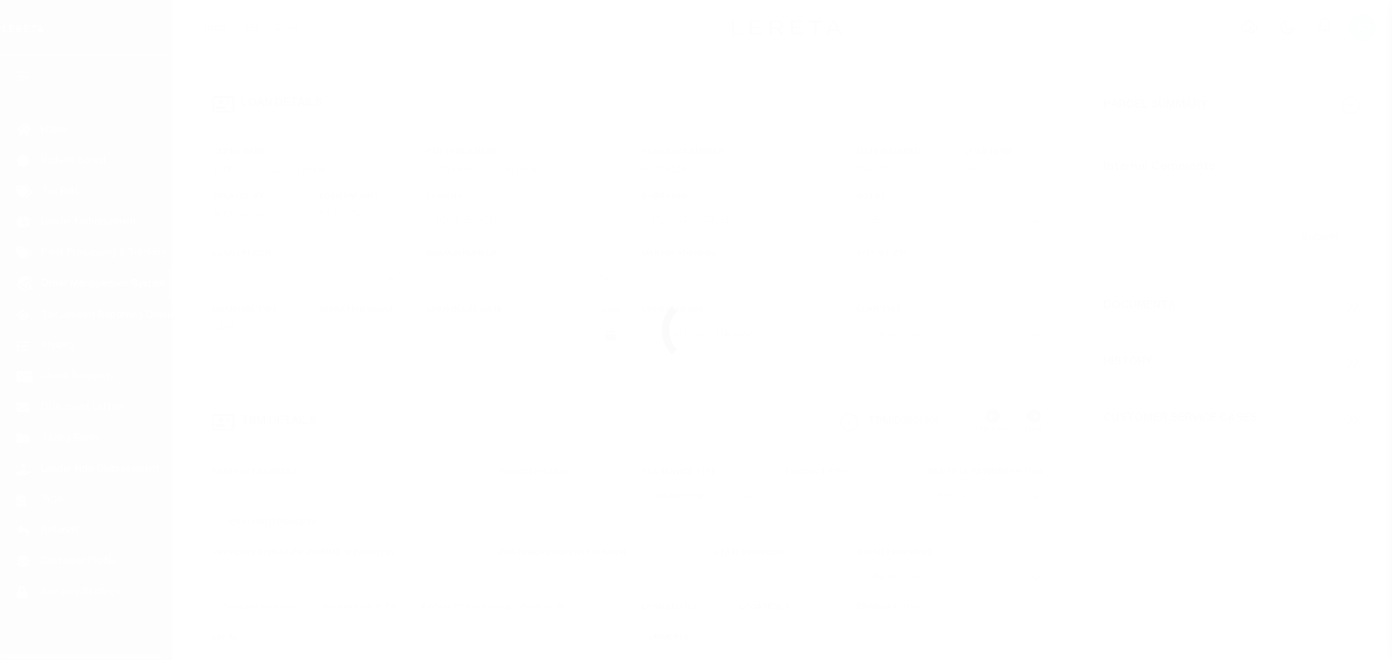
select select "NonEscrow"
select select
select select "92755"
select select "24363"
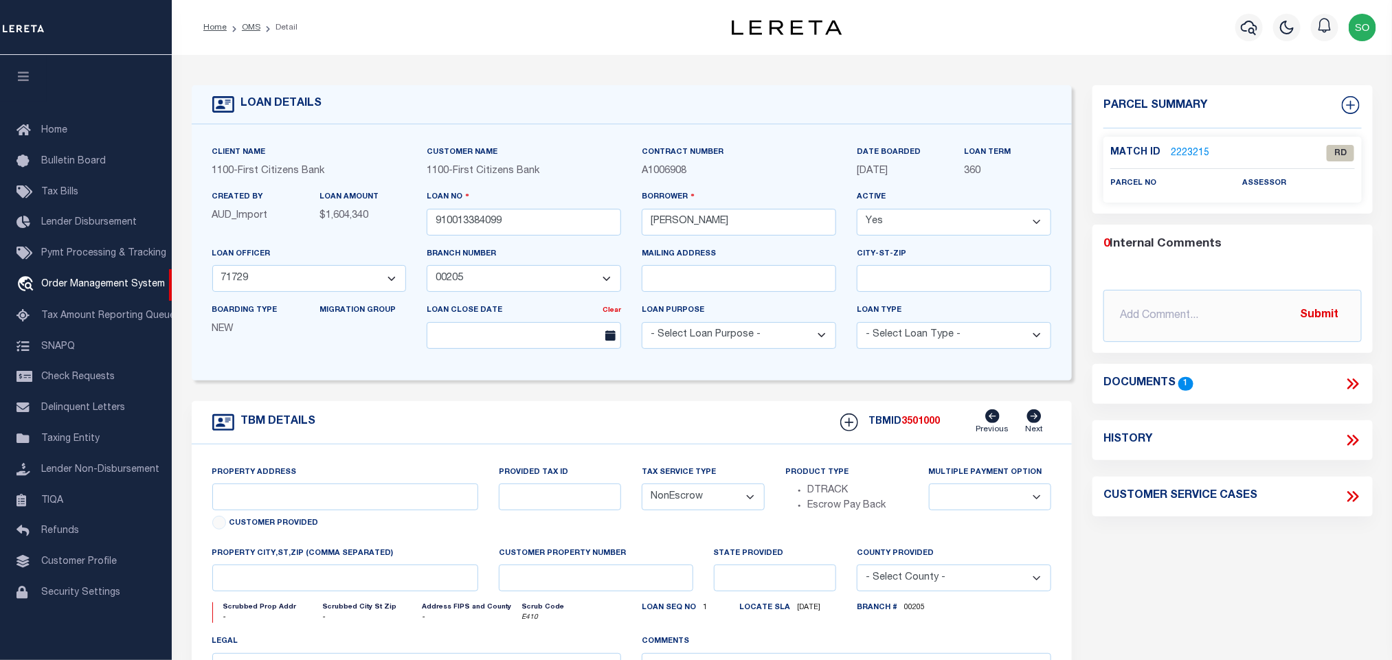
click at [1350, 383] on icon at bounding box center [1353, 384] width 18 height 18
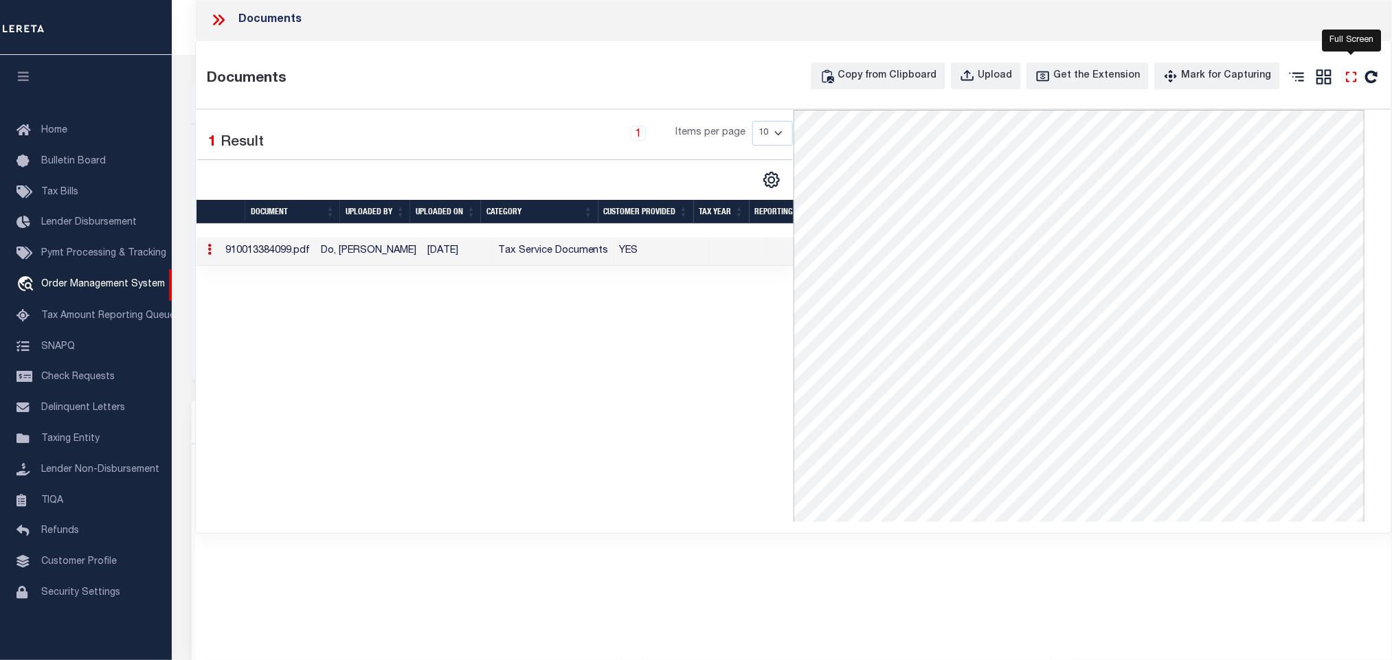
click at [1351, 75] on icon "" at bounding box center [1352, 77] width 18 height 18
